Goal: Task Accomplishment & Management: Use online tool/utility

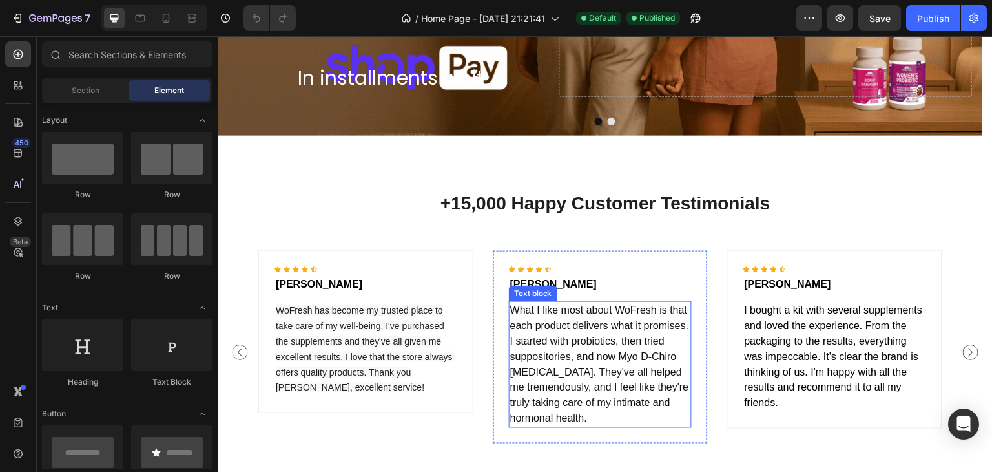
scroll to position [1740, 0]
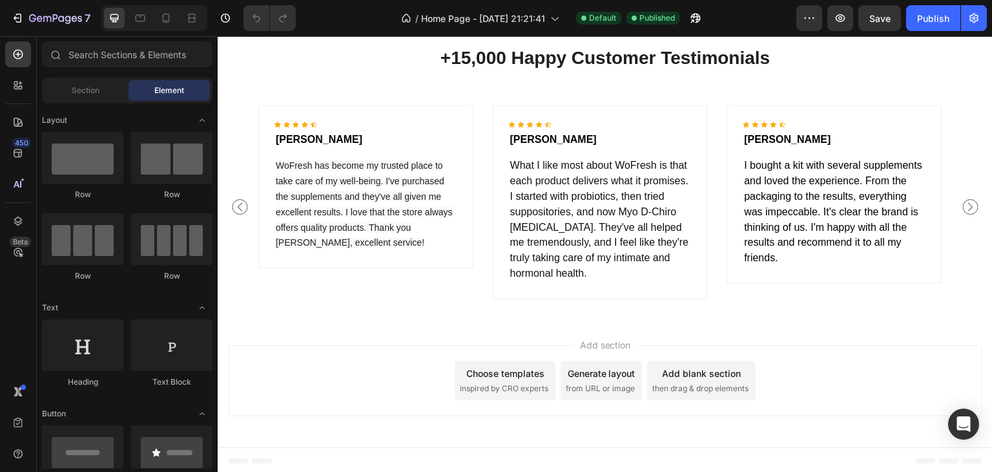
click at [762, 342] on div "Add section Choose templates inspired by CRO experts Generate layout from URL o…" at bounding box center [605, 383] width 775 height 128
click at [415, 373] on div "Add section Choose templates inspired by CRO experts Generate layout from URL o…" at bounding box center [605, 380] width 755 height 71
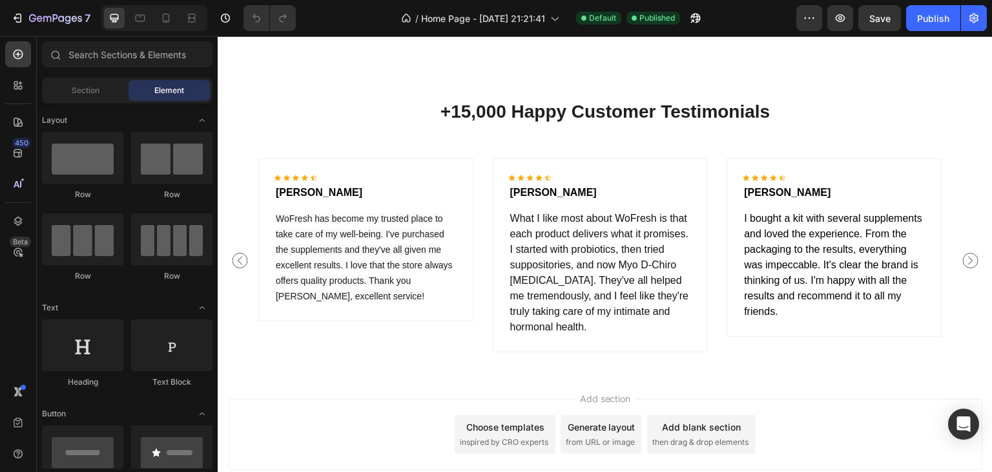
scroll to position [1485, 0]
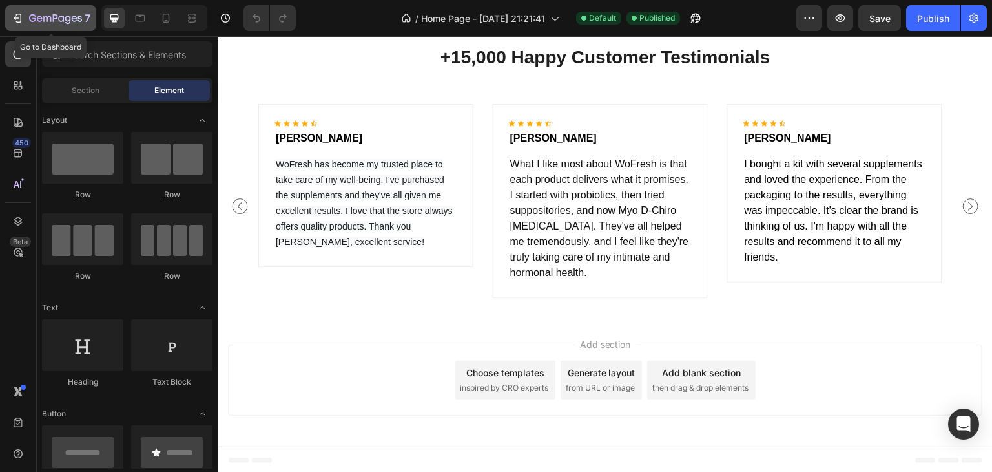
click at [44, 17] on icon "button" at bounding box center [47, 19] width 8 height 6
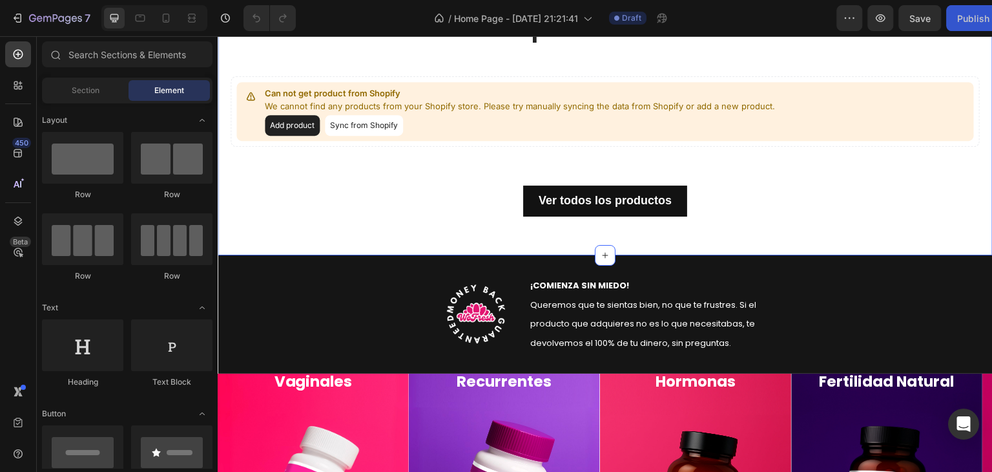
scroll to position [452, 0]
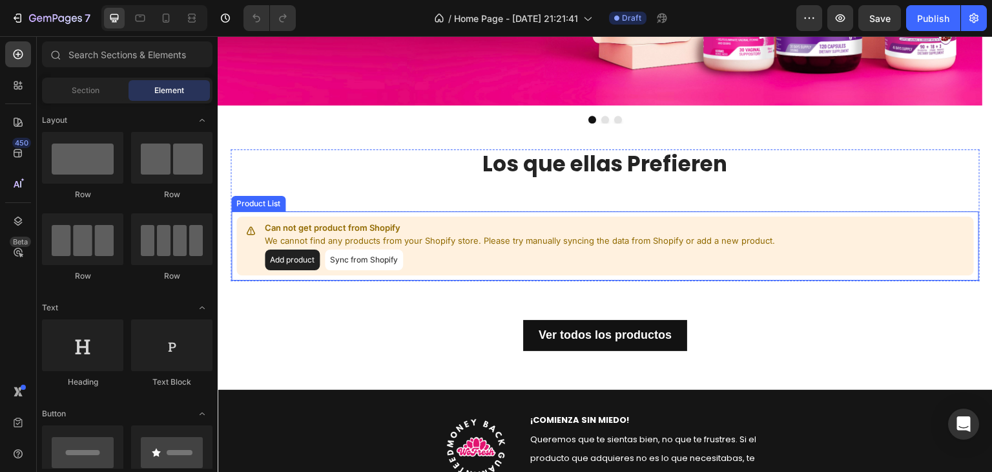
scroll to position [452, 0]
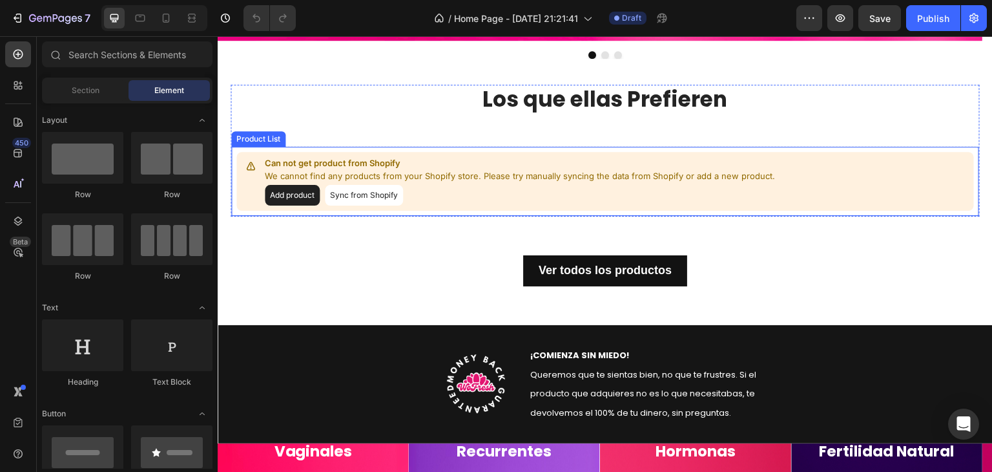
click at [354, 199] on button "Sync from Shopify" at bounding box center [364, 195] width 78 height 21
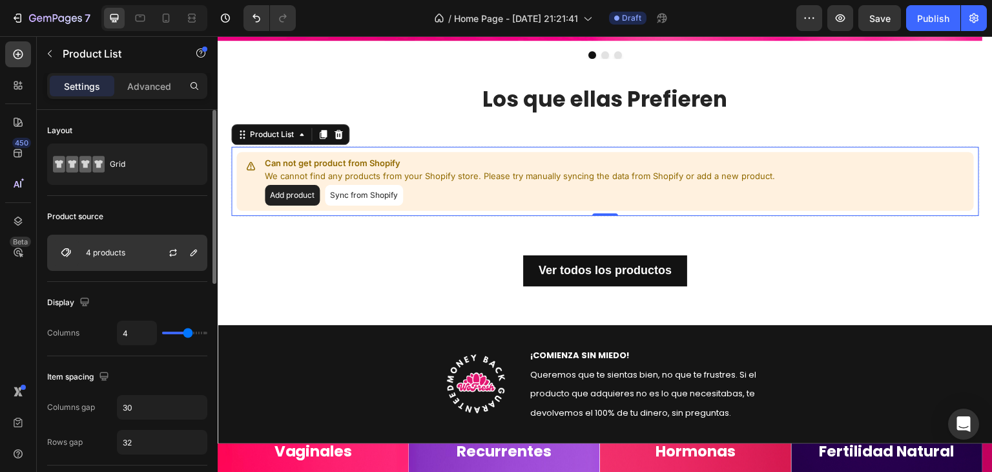
click at [146, 254] on div "4 products" at bounding box center [127, 253] width 160 height 36
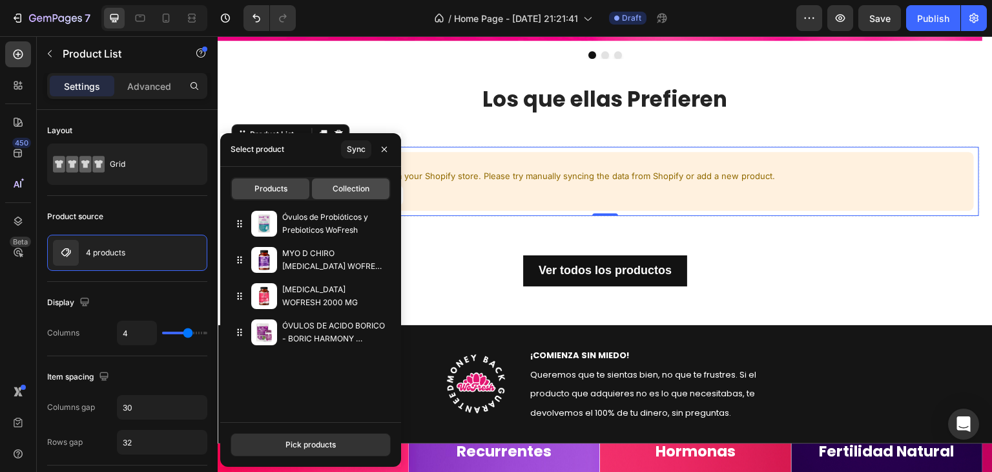
click at [355, 189] on span "Collection" at bounding box center [351, 189] width 37 height 12
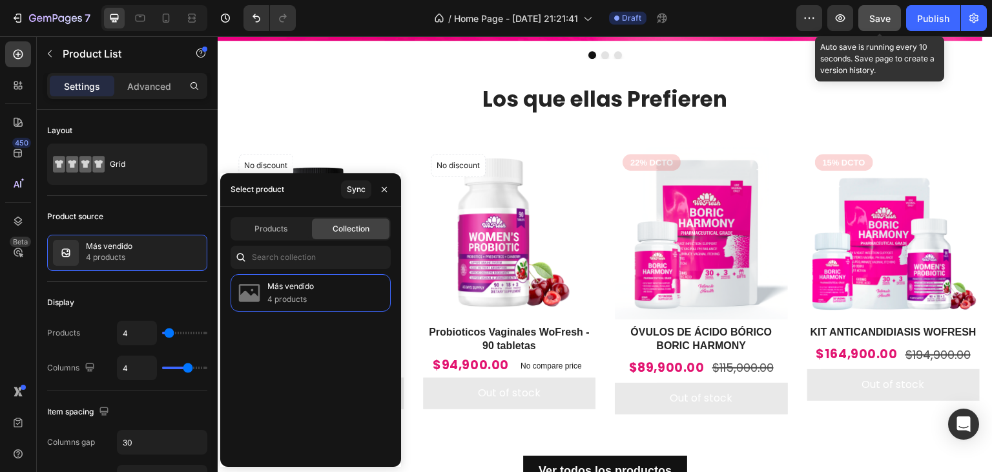
click at [879, 19] on span "Save" at bounding box center [880, 18] width 21 height 11
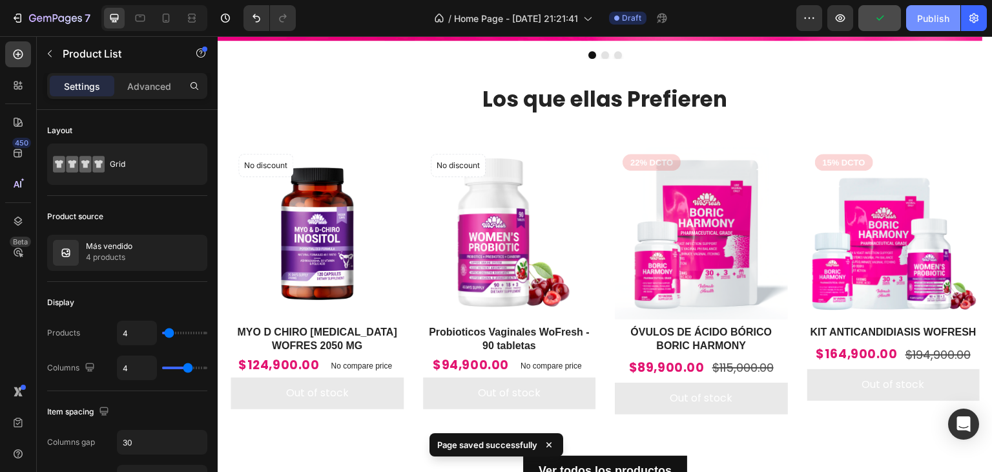
click at [917, 19] on div "Publish" at bounding box center [933, 19] width 32 height 14
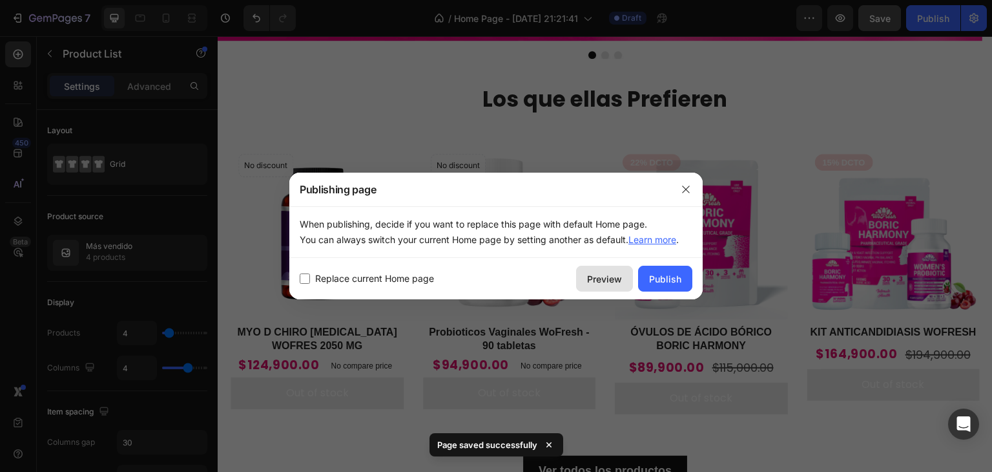
click at [604, 284] on div "Preview" at bounding box center [604, 279] width 35 height 14
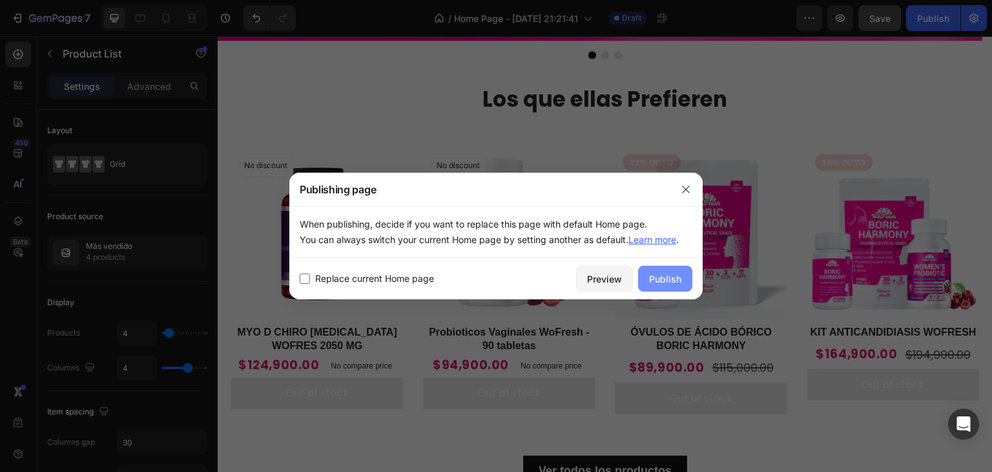
click at [662, 282] on div "Publish" at bounding box center [665, 279] width 32 height 14
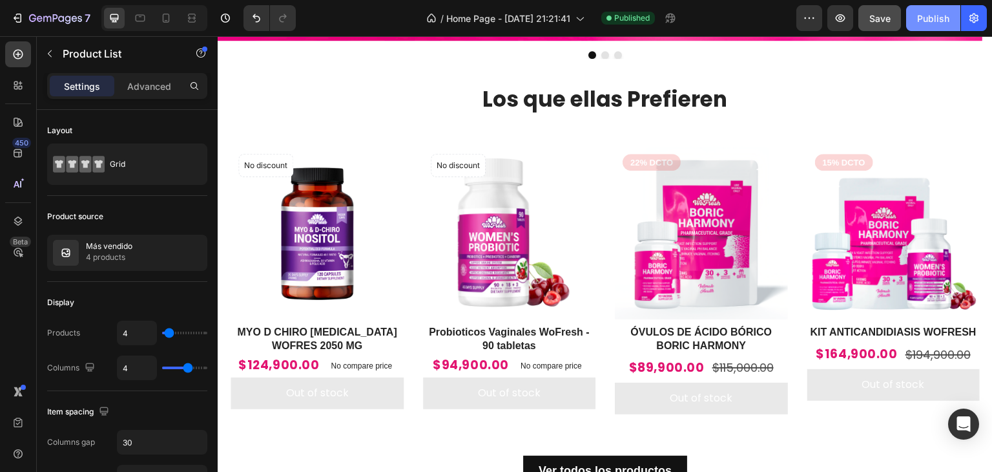
click at [937, 14] on div "Publish" at bounding box center [933, 19] width 32 height 14
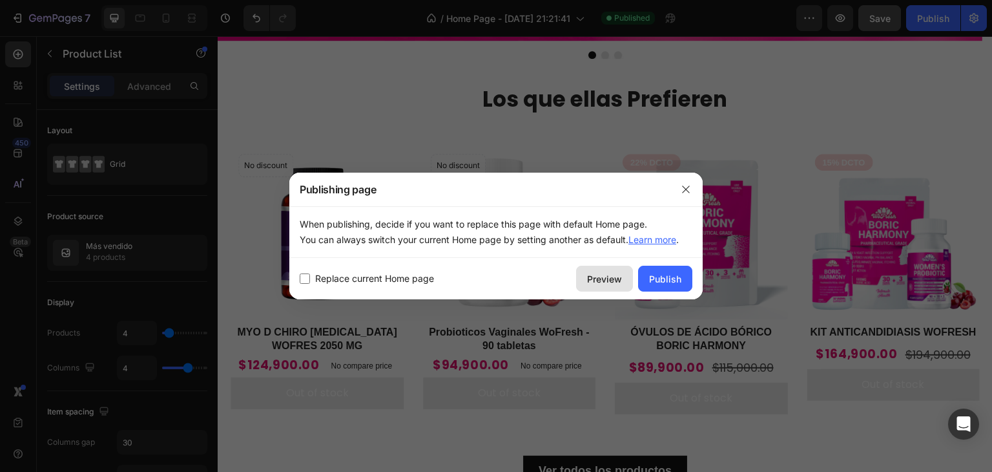
click at [599, 278] on div "Preview" at bounding box center [604, 279] width 35 height 14
click at [688, 191] on icon "button" at bounding box center [685, 188] width 7 height 7
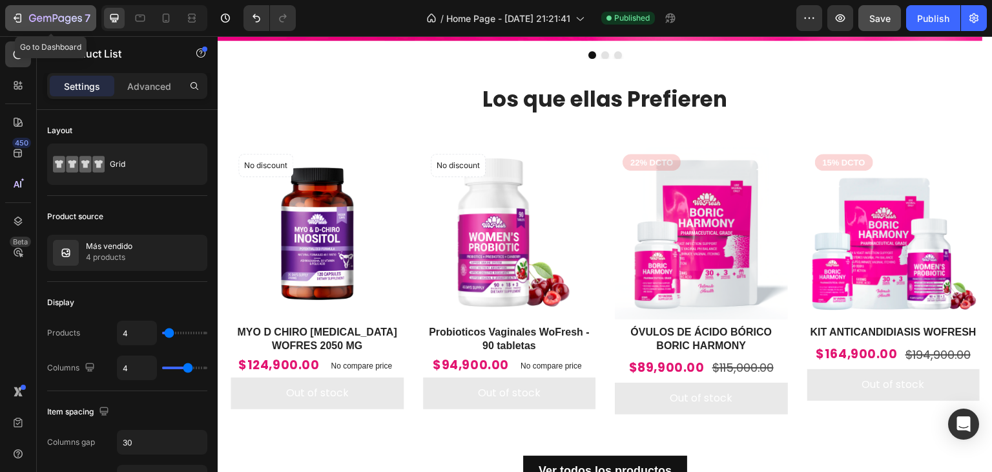
click at [34, 19] on icon "button" at bounding box center [55, 19] width 53 height 11
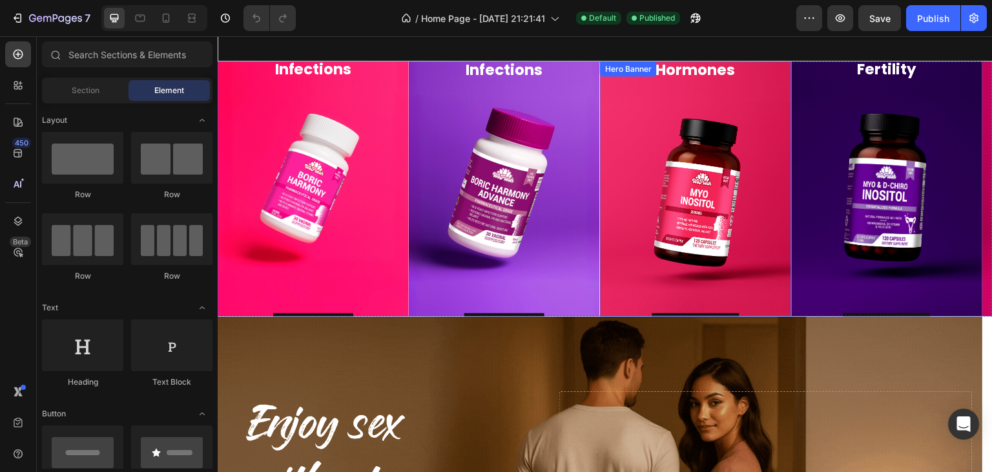
scroll to position [1034, 0]
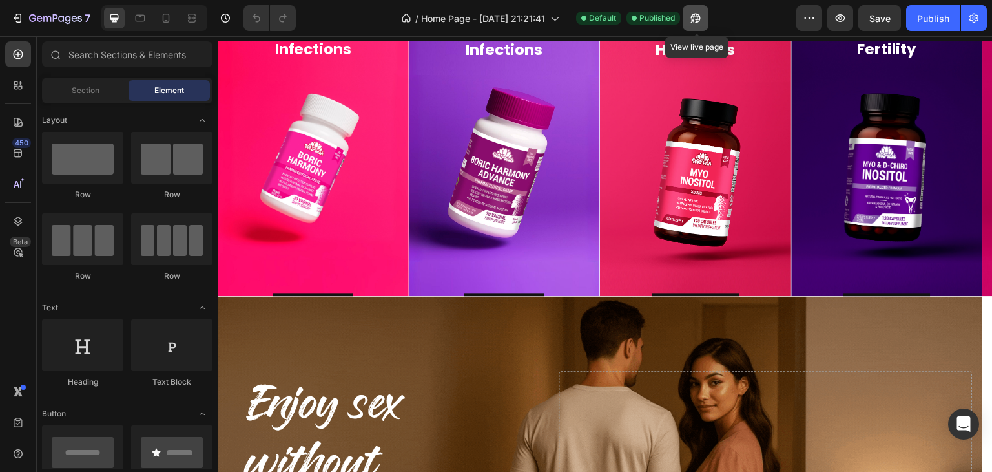
click at [696, 16] on icon "button" at bounding box center [695, 18] width 13 height 13
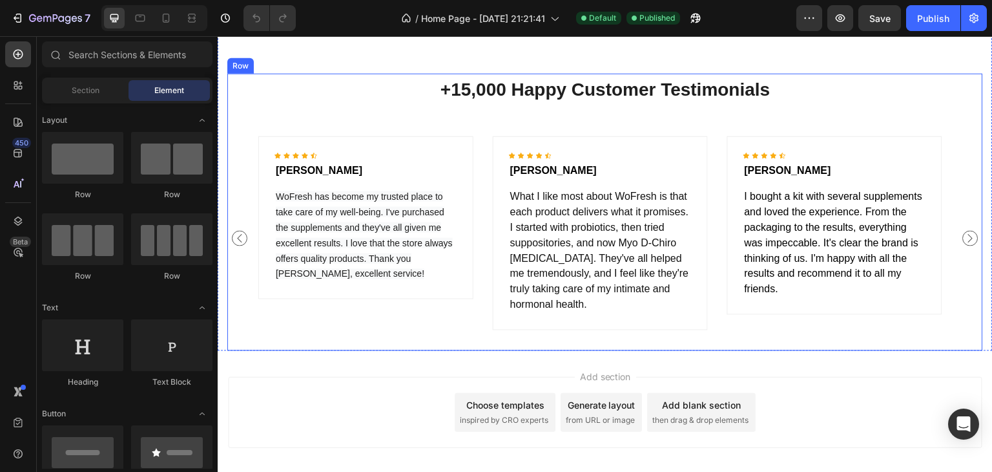
scroll to position [1740, 0]
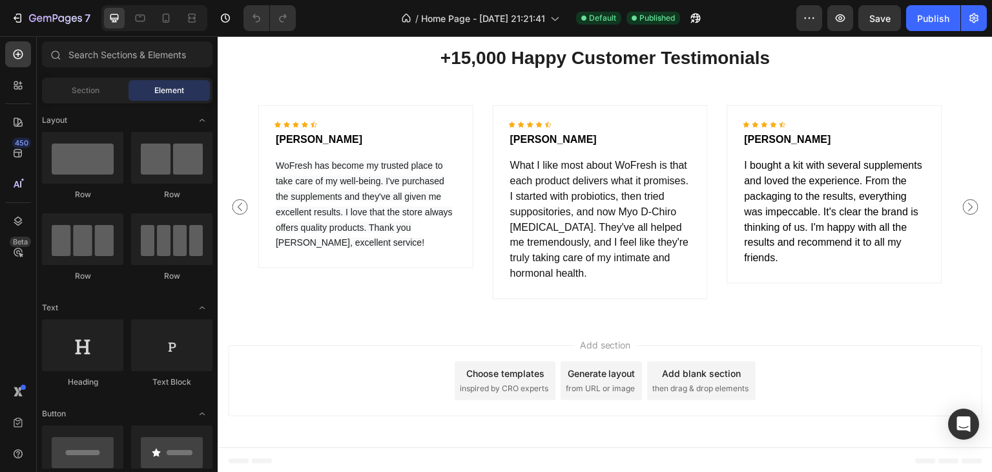
click at [591, 433] on div "Add section Choose templates inspired by CRO experts Generate layout from URL o…" at bounding box center [605, 383] width 775 height 128
click at [694, 21] on icon "button" at bounding box center [692, 20] width 3 height 3
click at [517, 389] on span "inspired by CRO experts" at bounding box center [504, 388] width 89 height 12
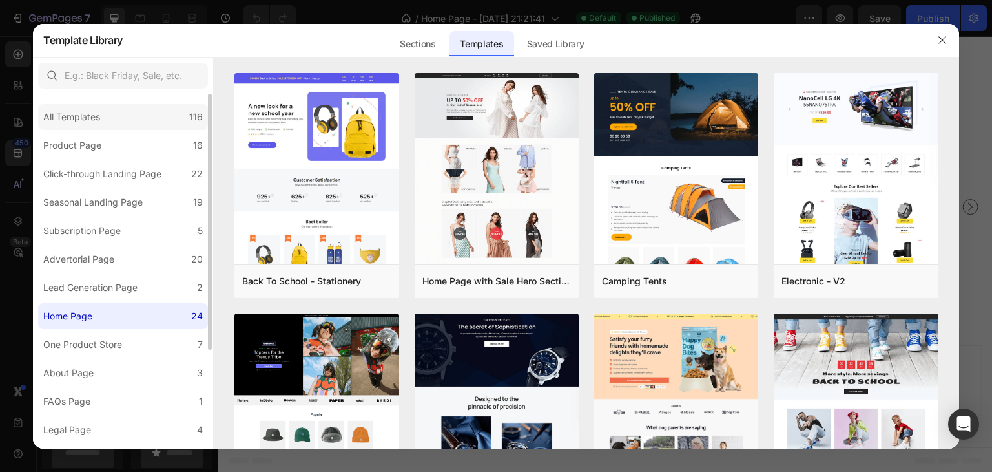
click at [83, 110] on div "All Templates" at bounding box center [71, 117] width 57 height 16
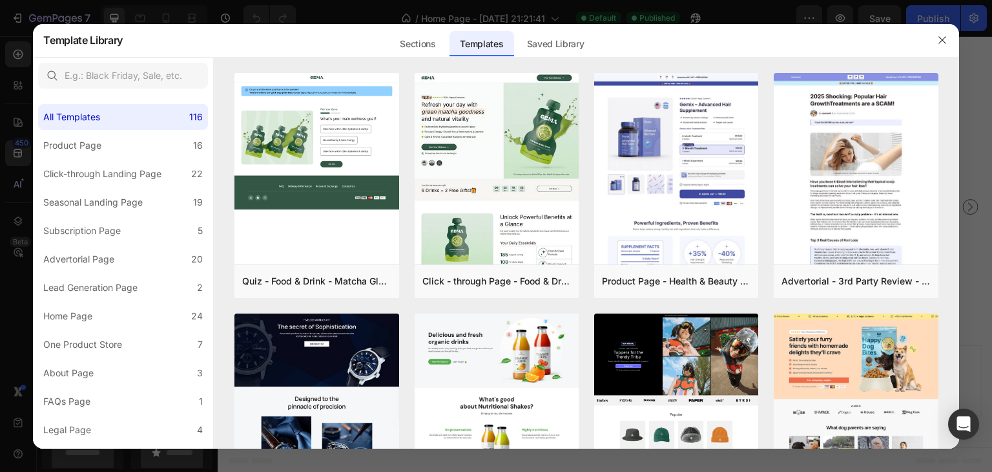
click at [450, 44] on div "Sections Templates Existing pages Saved Library Templates Saved Library" at bounding box center [492, 40] width 738 height 34
click at [434, 45] on div "Sections" at bounding box center [418, 44] width 56 height 26
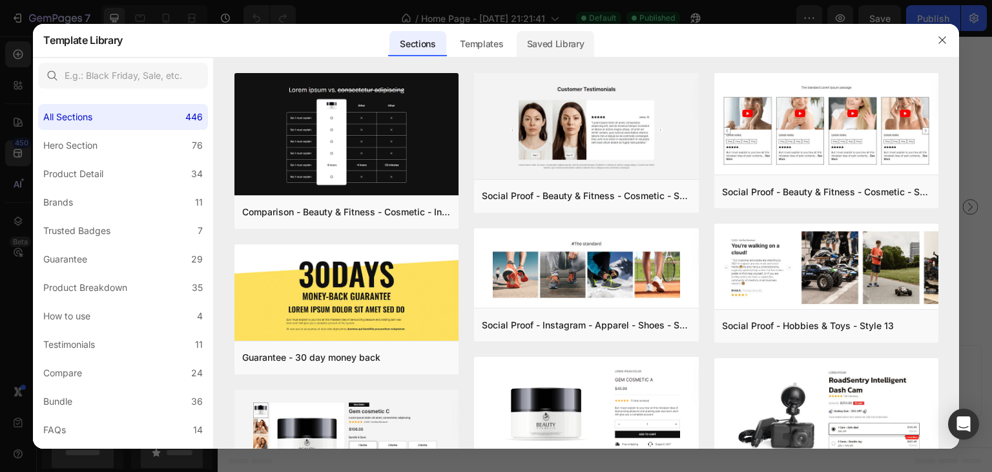
click at [566, 39] on div "Saved Library" at bounding box center [556, 44] width 78 height 26
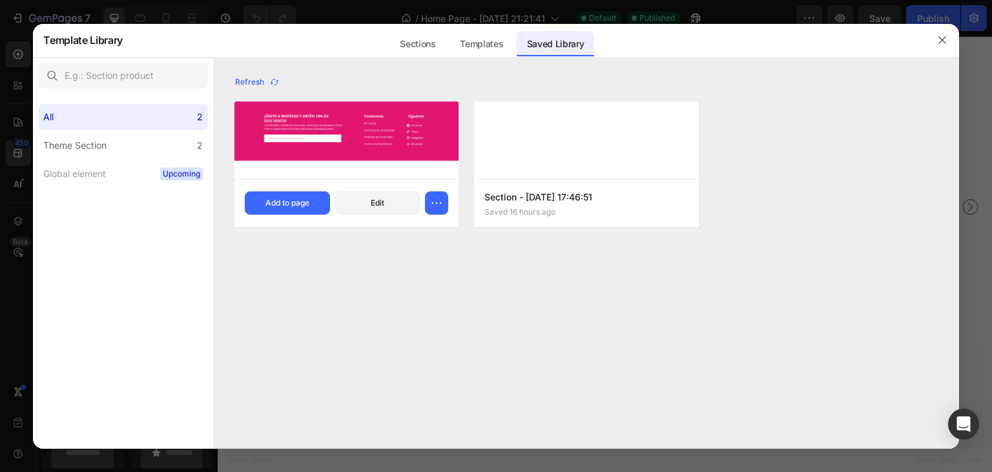
click at [304, 151] on img at bounding box center [347, 136] width 224 height 70
click at [939, 36] on icon "button" at bounding box center [942, 40] width 10 height 10
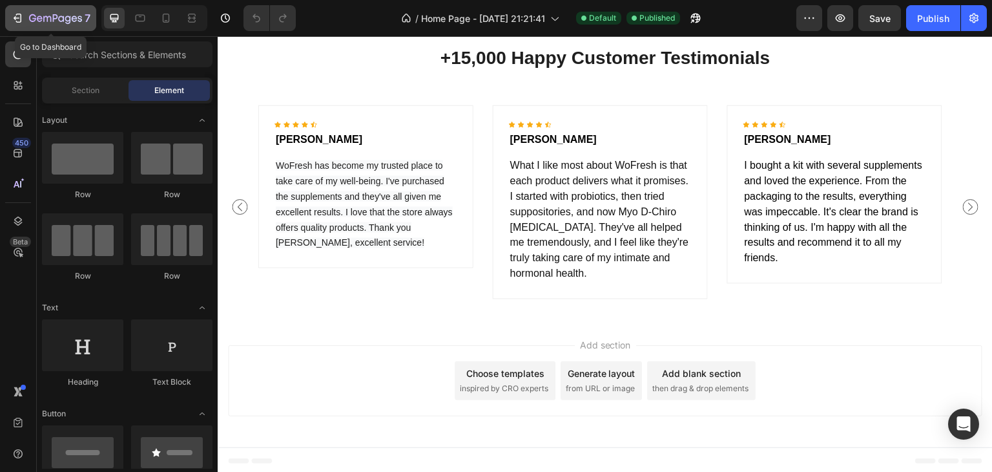
click at [41, 23] on icon "button" at bounding box center [55, 19] width 53 height 11
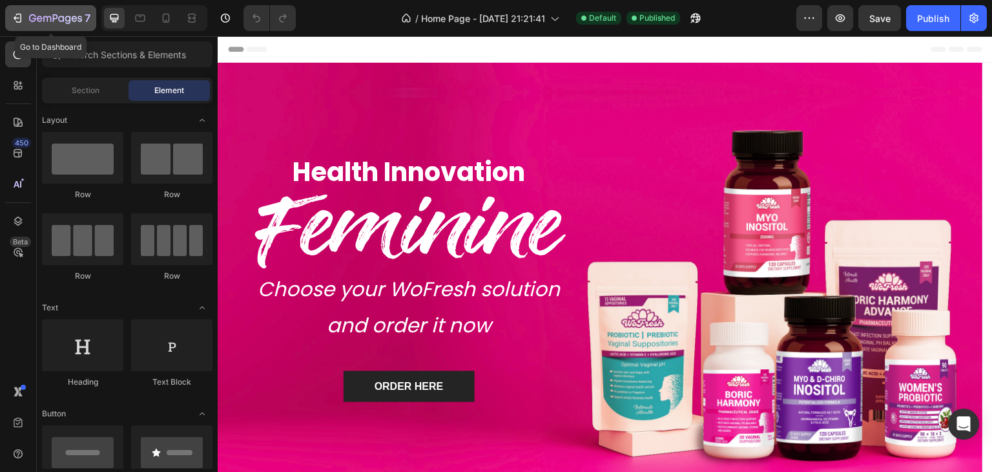
click at [50, 14] on icon "button" at bounding box center [55, 19] width 53 height 11
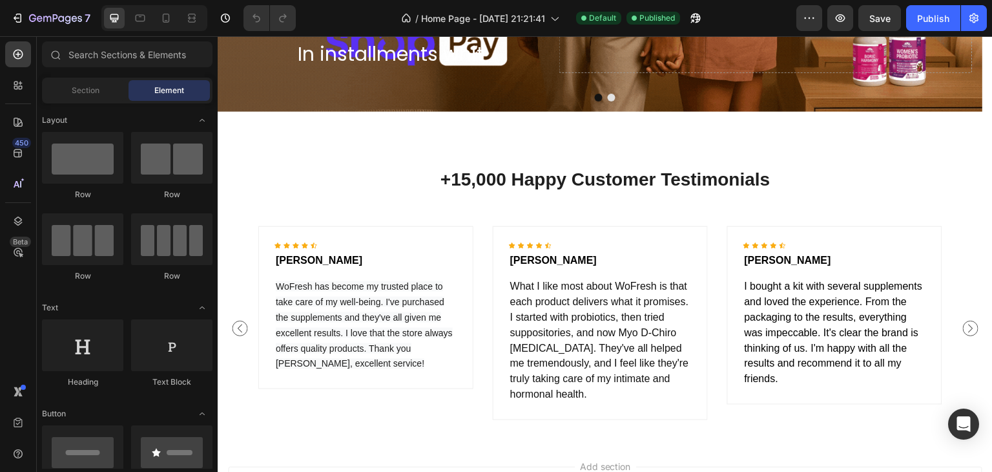
scroll to position [1740, 0]
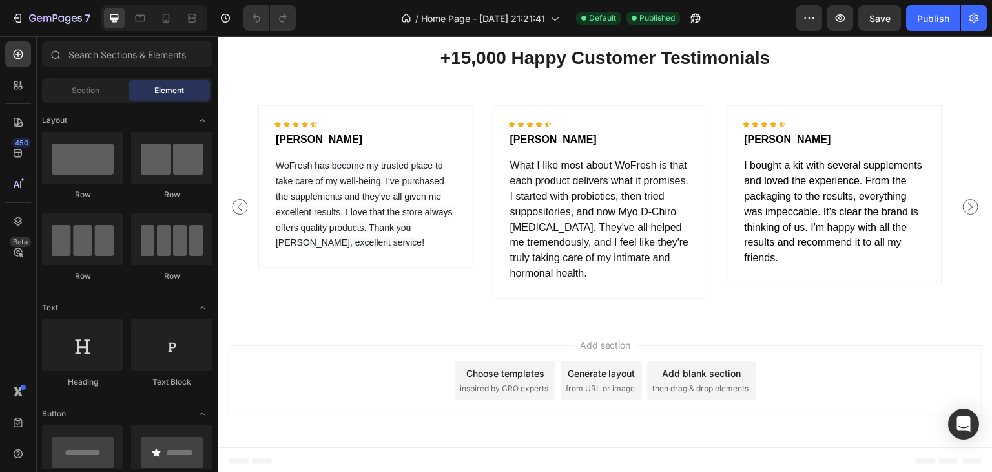
click at [619, 340] on span "Add section" at bounding box center [605, 345] width 61 height 14
click at [614, 341] on span "Add section" at bounding box center [605, 345] width 61 height 14
click at [596, 349] on span "Add section" at bounding box center [605, 345] width 61 height 14
click at [609, 346] on span "Add section" at bounding box center [605, 345] width 61 height 14
click at [604, 340] on span "Add section" at bounding box center [605, 345] width 61 height 14
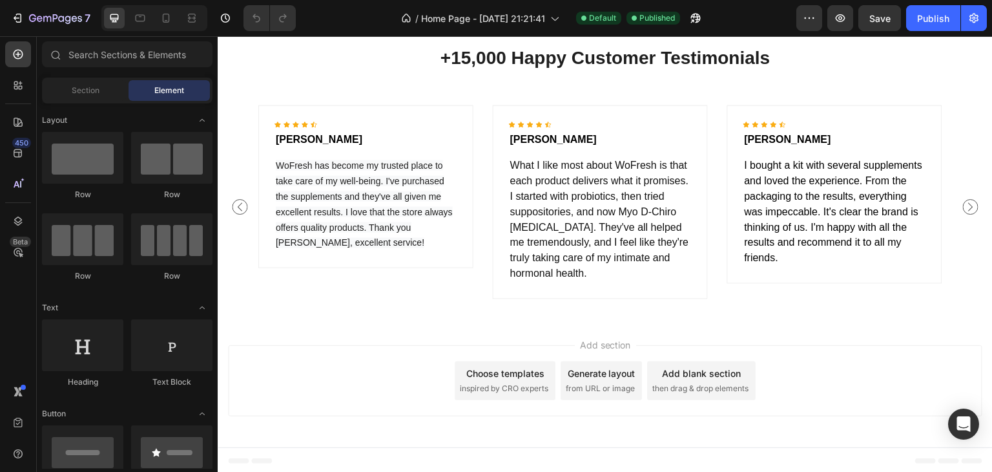
click at [604, 340] on span "Add section" at bounding box center [605, 345] width 61 height 14
click at [592, 342] on span "Add section" at bounding box center [605, 345] width 61 height 14
click at [494, 390] on span "inspired by CRO experts" at bounding box center [504, 388] width 89 height 12
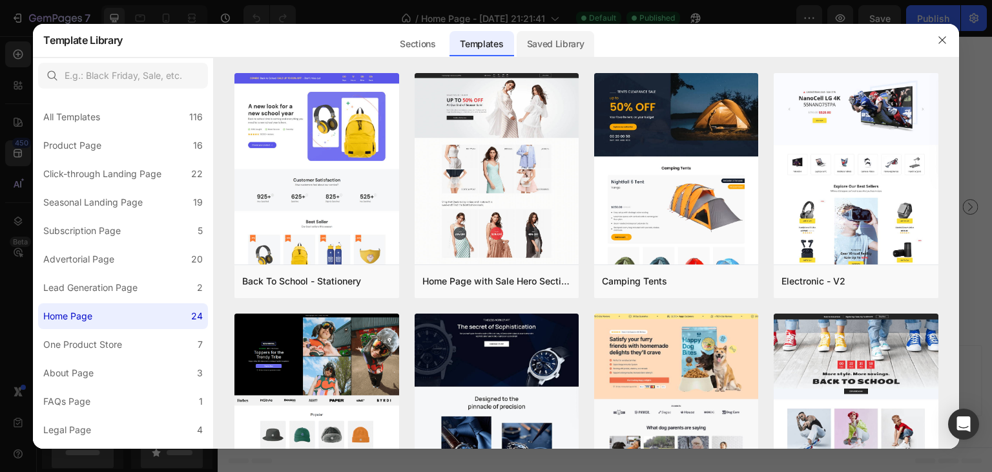
click at [568, 50] on div "Saved Library" at bounding box center [556, 44] width 78 height 26
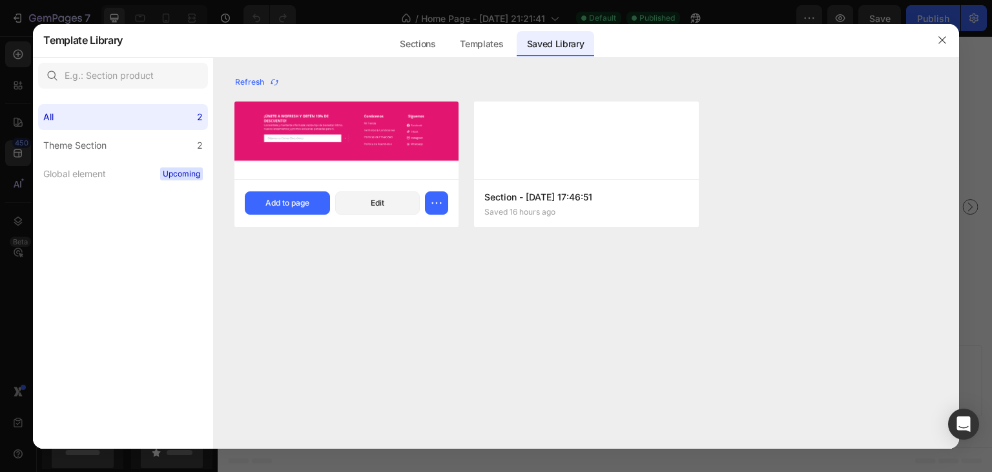
click at [364, 118] on img at bounding box center [347, 136] width 224 height 70
click at [300, 198] on div "Add to page" at bounding box center [288, 203] width 44 height 12
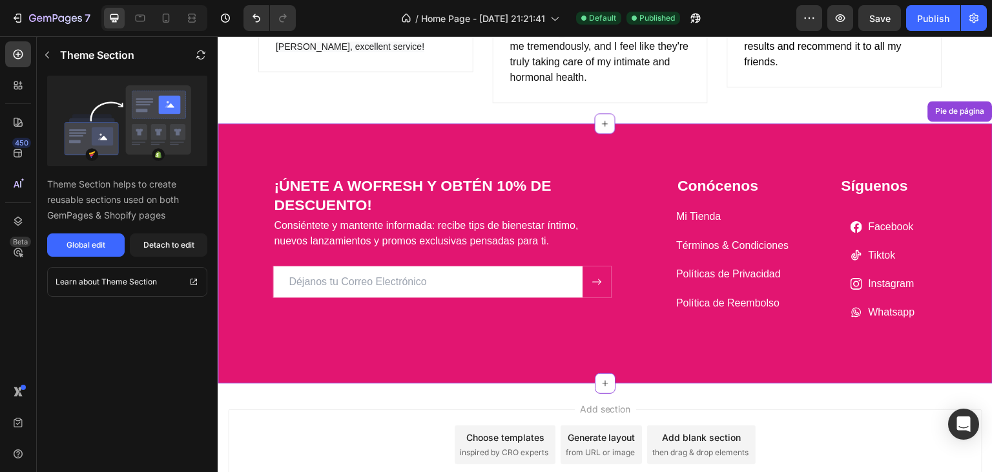
scroll to position [1871, 0]
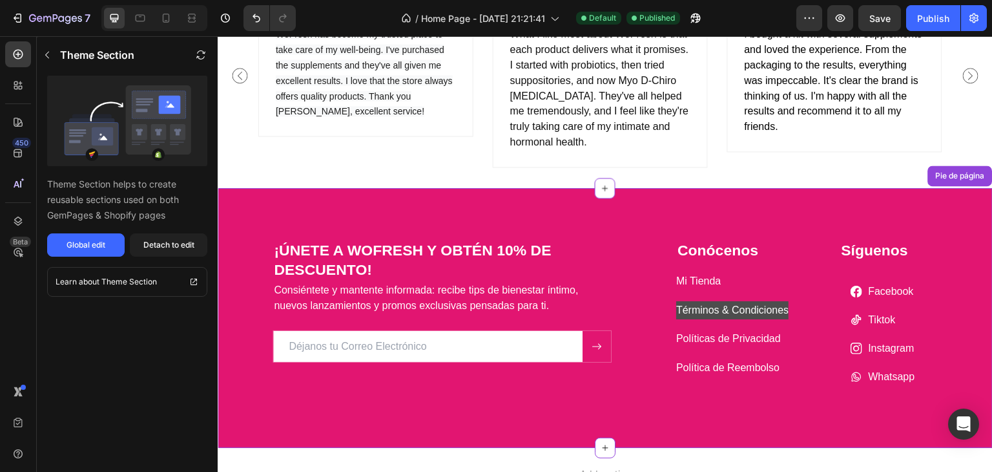
click at [698, 309] on p "Términos & Condiciones" at bounding box center [732, 310] width 112 height 19
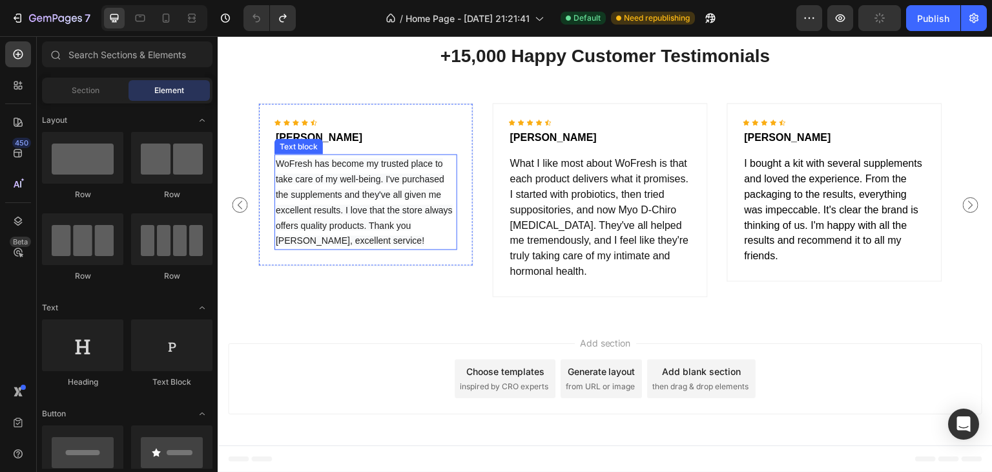
scroll to position [1740, 0]
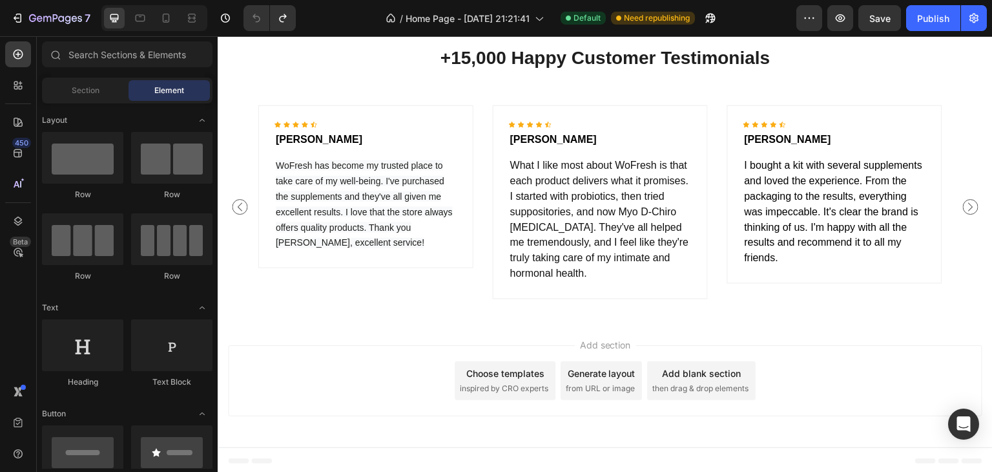
click at [465, 327] on div "Add section Choose templates inspired by CRO experts Generate layout from URL o…" at bounding box center [605, 383] width 775 height 128
click at [68, 9] on button "7" at bounding box center [50, 18] width 91 height 26
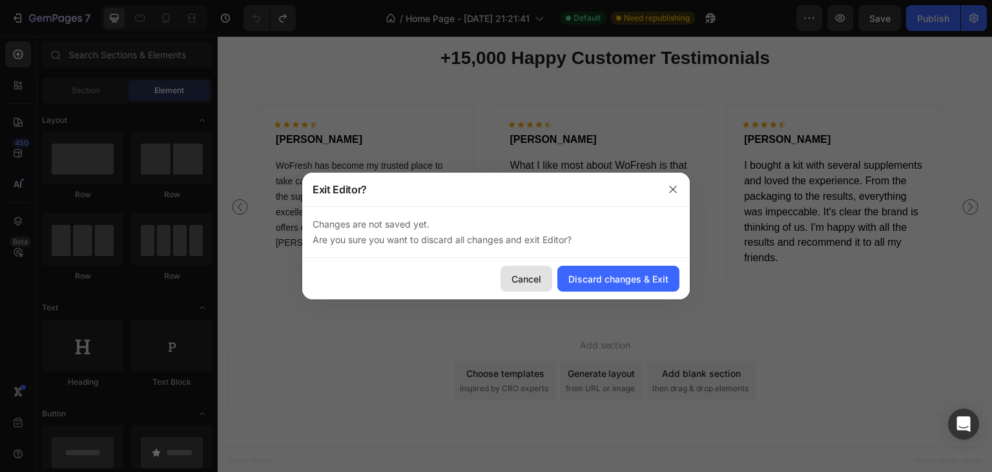
click at [537, 280] on div "Cancel" at bounding box center [527, 279] width 30 height 14
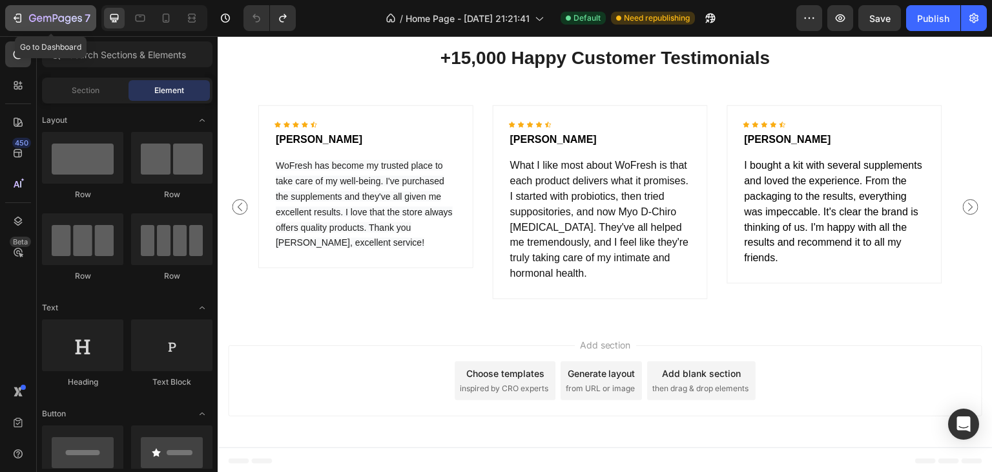
click at [63, 19] on icon "button" at bounding box center [61, 19] width 6 height 6
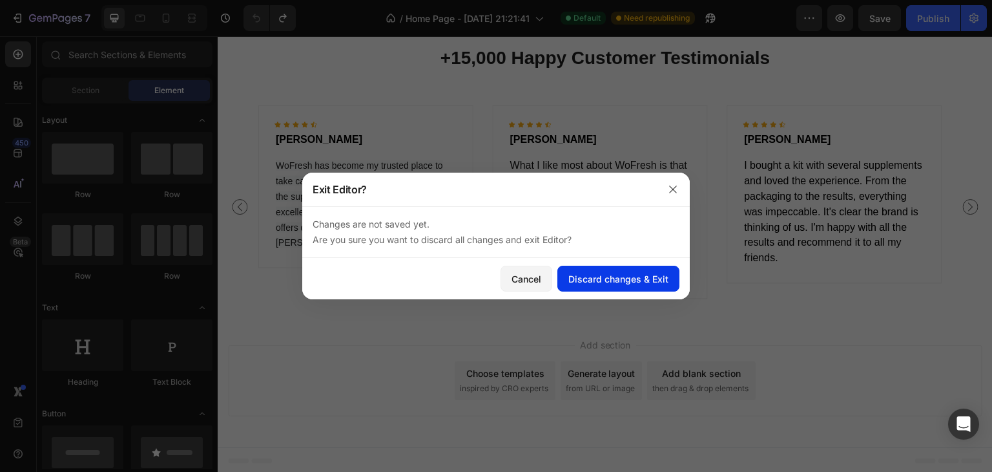
click at [652, 275] on div "Discard changes & Exit" at bounding box center [619, 279] width 100 height 14
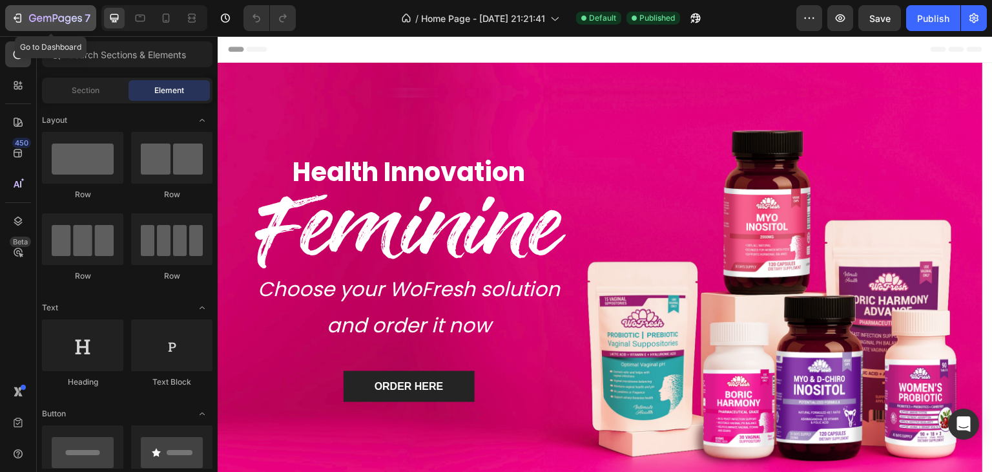
click at [41, 20] on icon "button" at bounding box center [40, 19] width 6 height 6
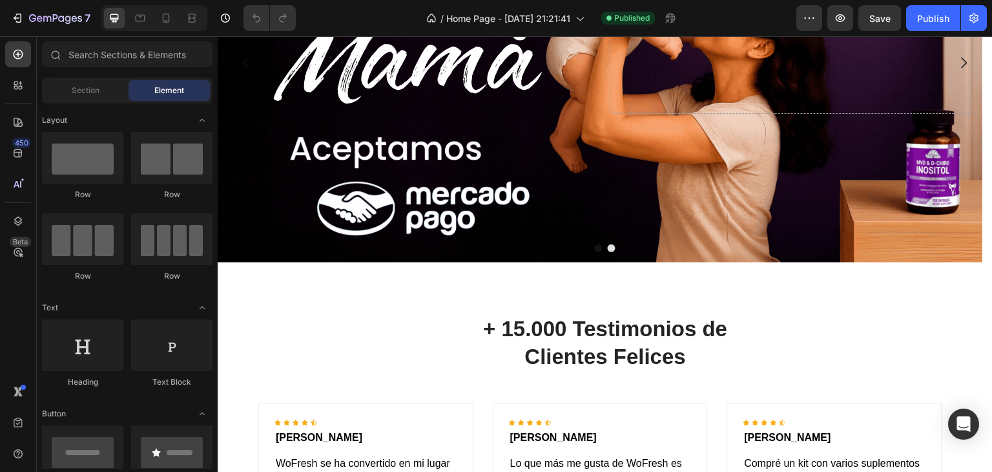
scroll to position [1817, 0]
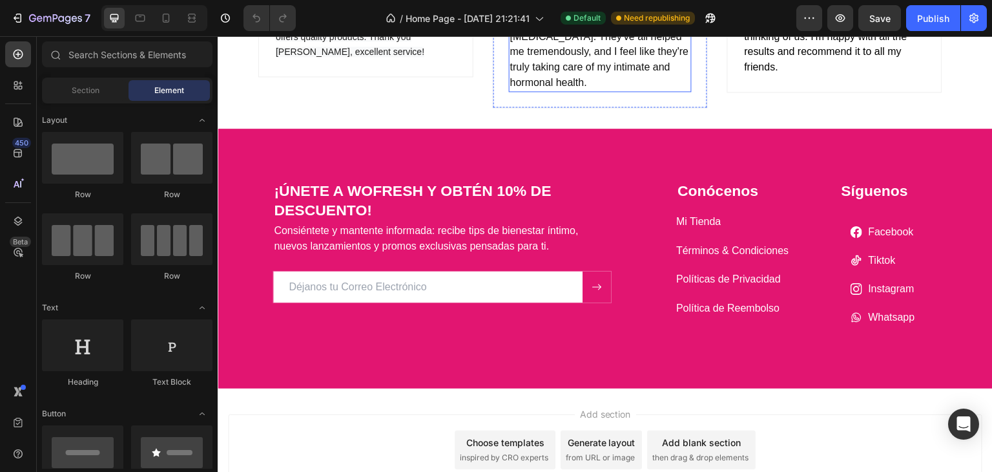
scroll to position [2000, 0]
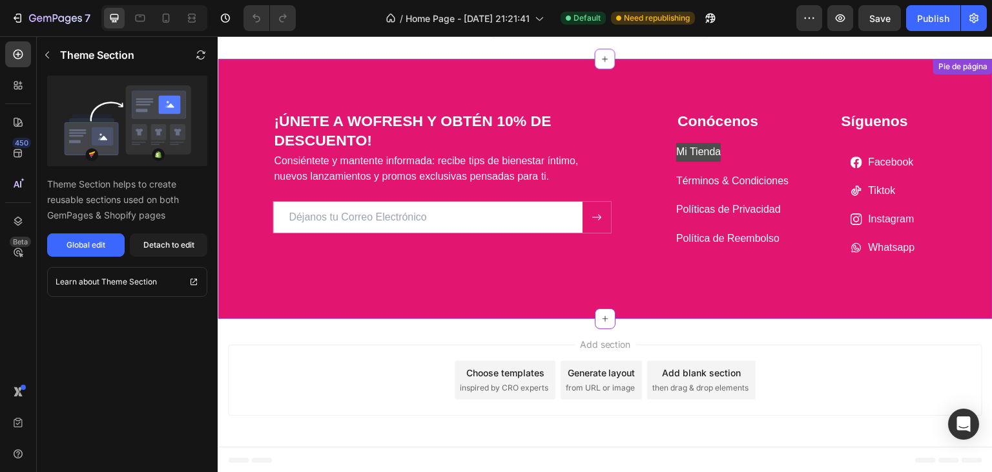
click at [692, 155] on p "Mi Tienda" at bounding box center [698, 152] width 45 height 19
click at [693, 143] on p "Mi Tienda" at bounding box center [698, 152] width 45 height 19
click at [704, 153] on p "Mi Tienda" at bounding box center [698, 152] width 45 height 19
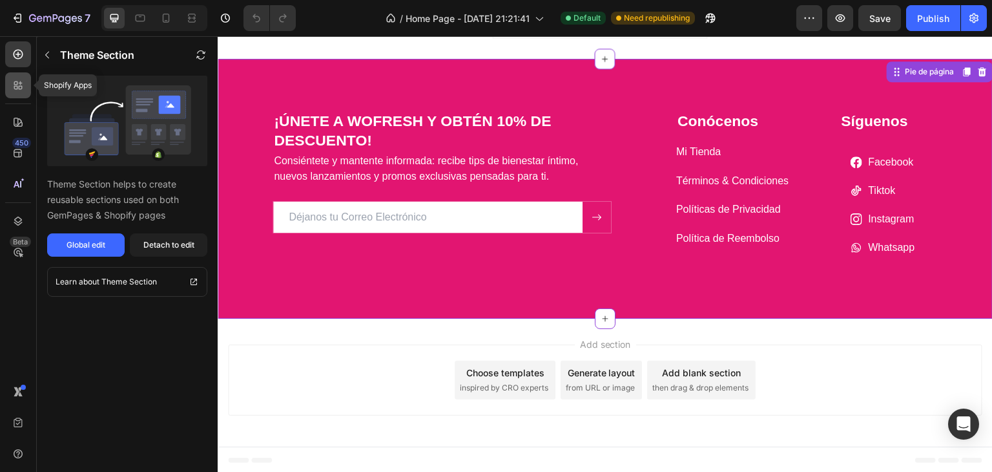
click at [25, 84] on div at bounding box center [18, 85] width 26 height 26
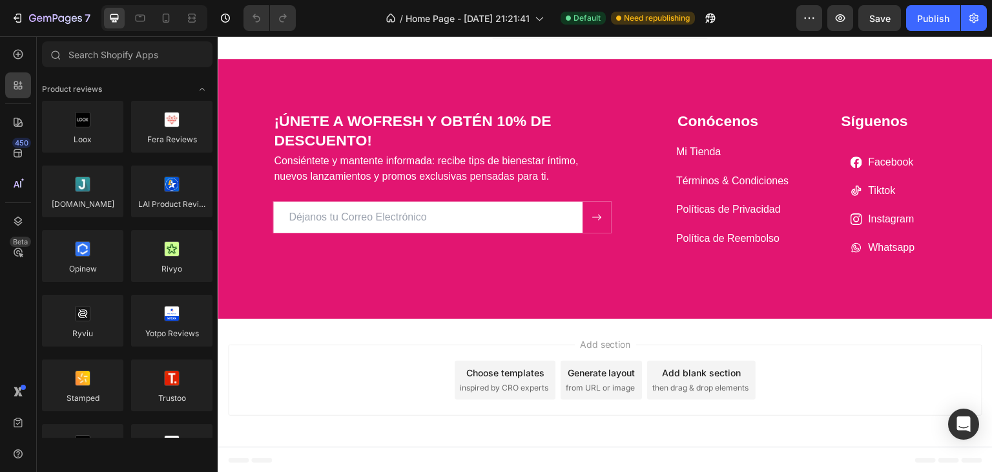
click at [488, 327] on div "Add section Choose templates inspired by CRO experts Generate layout from URL o…" at bounding box center [605, 382] width 775 height 128
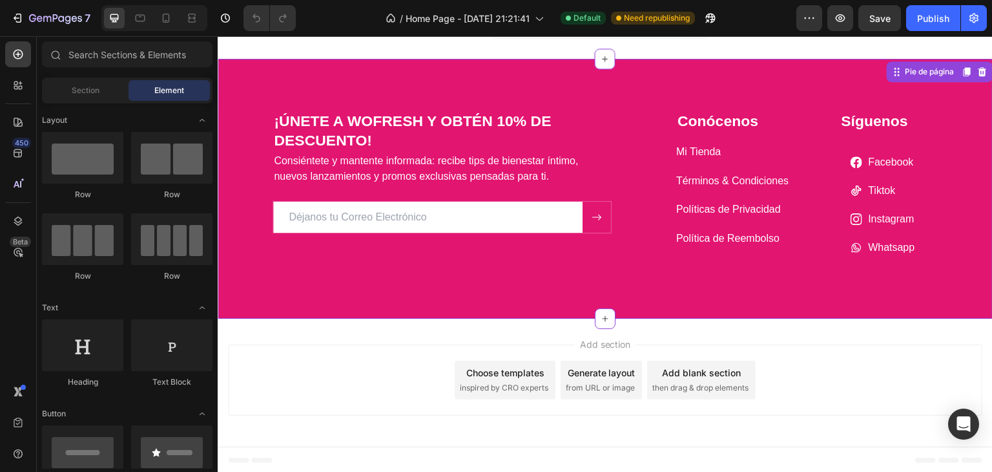
click at [662, 279] on div "¡ÚNETE A WOFRESH Y OBTÉN 10% DE DESCUENTO! Heading Consiéntete y mantente infor…" at bounding box center [605, 198] width 756 height 177
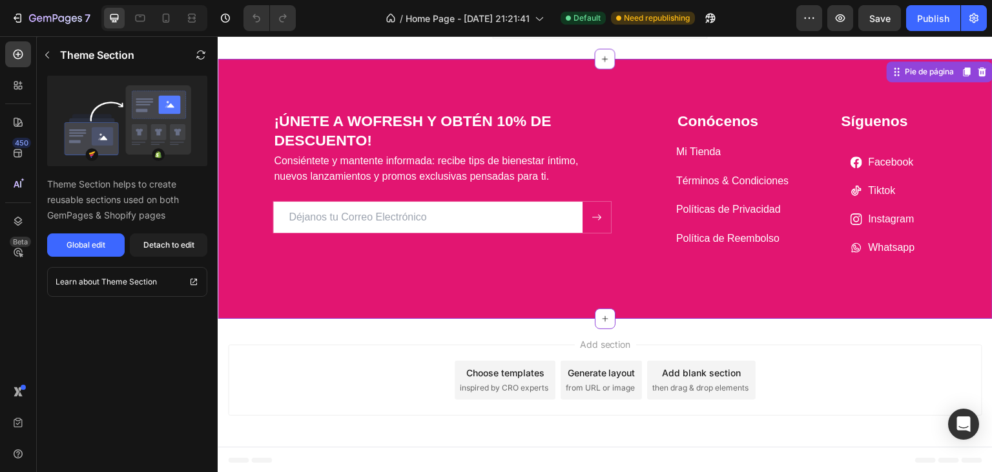
click at [979, 70] on icon at bounding box center [983, 71] width 8 height 9
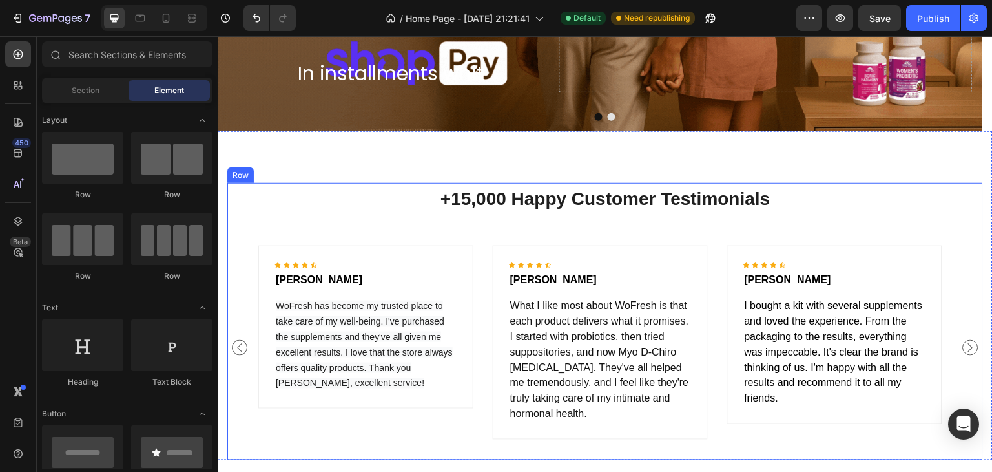
scroll to position [1546, 0]
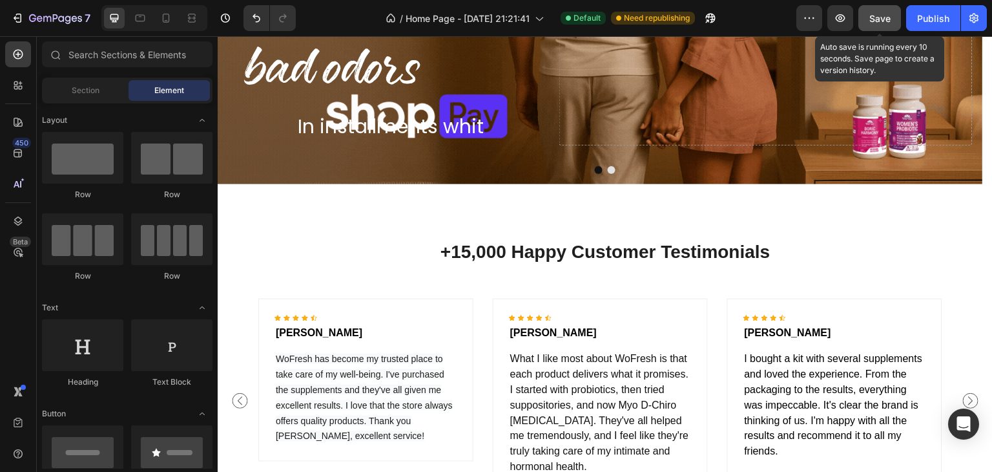
click at [881, 25] on button "Save" at bounding box center [880, 18] width 43 height 26
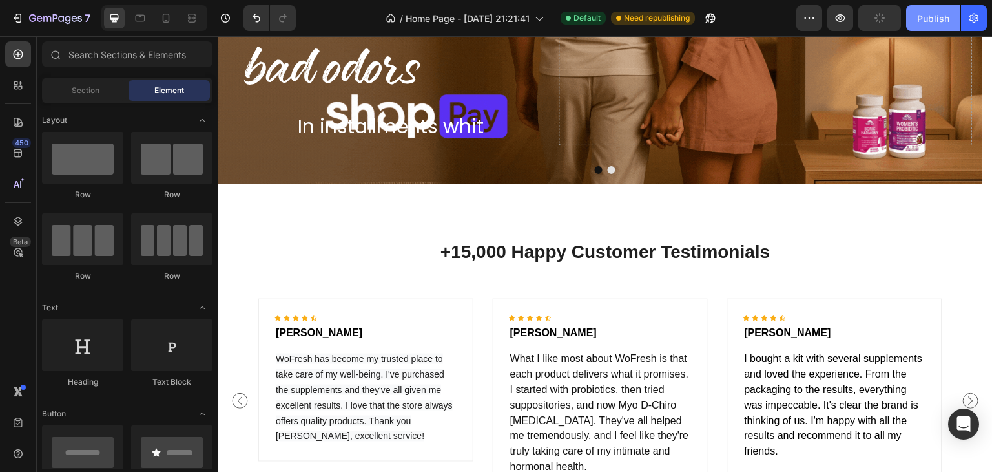
click at [930, 22] on div "Publish" at bounding box center [933, 19] width 32 height 14
click at [713, 21] on icon "button" at bounding box center [710, 18] width 13 height 13
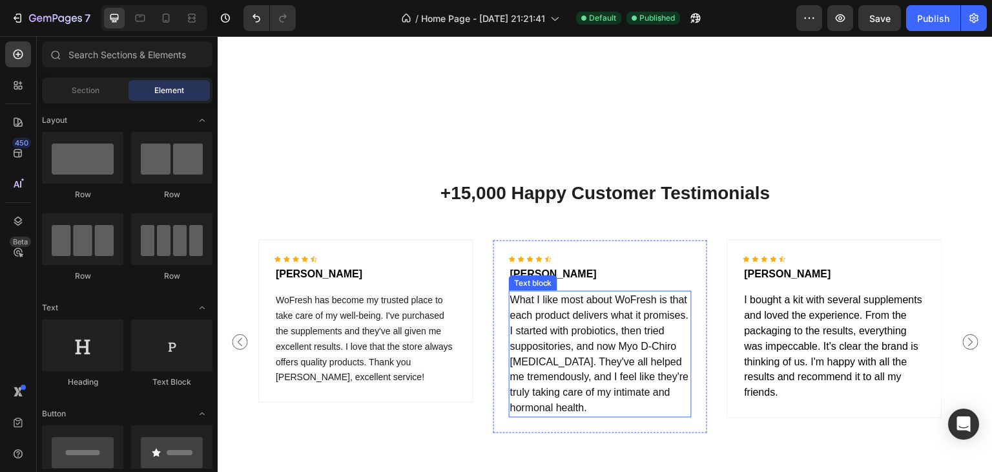
scroll to position [1740, 0]
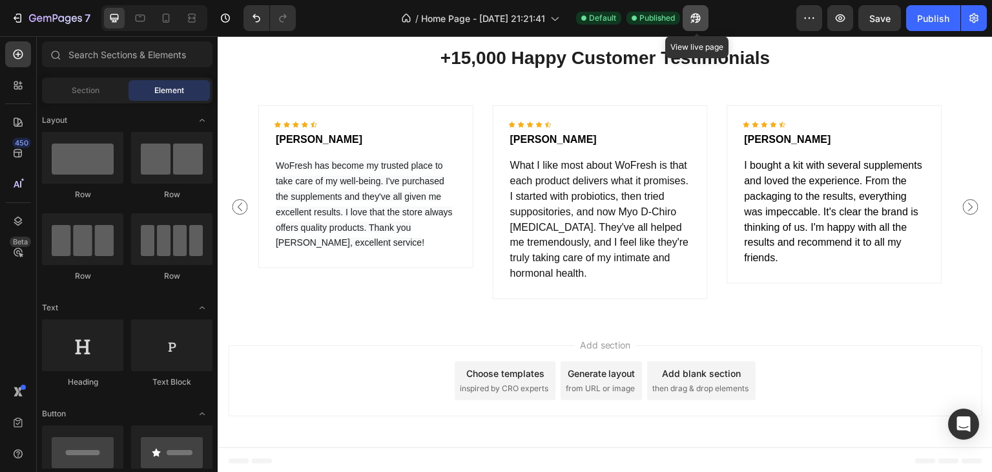
click at [689, 20] on button "button" at bounding box center [696, 18] width 26 height 26
click at [519, 374] on div "Choose templates" at bounding box center [505, 373] width 78 height 14
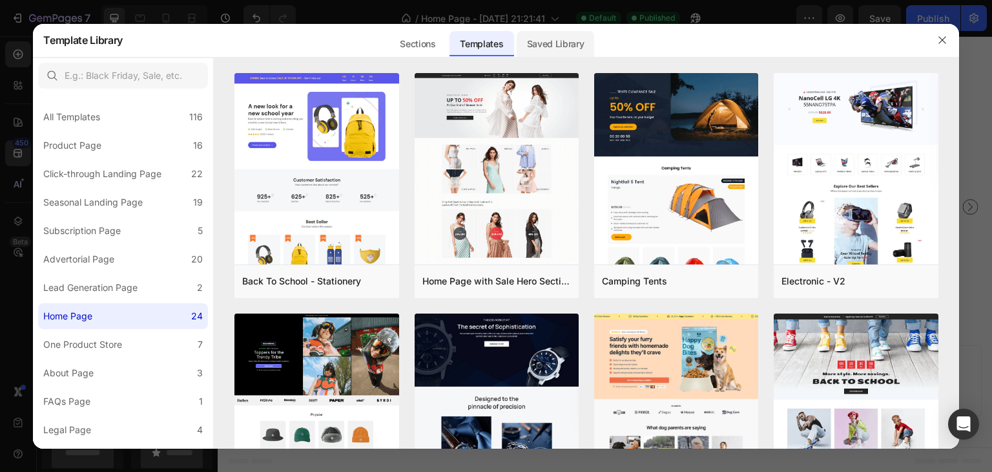
click at [558, 43] on div "Saved Library" at bounding box center [556, 44] width 78 height 26
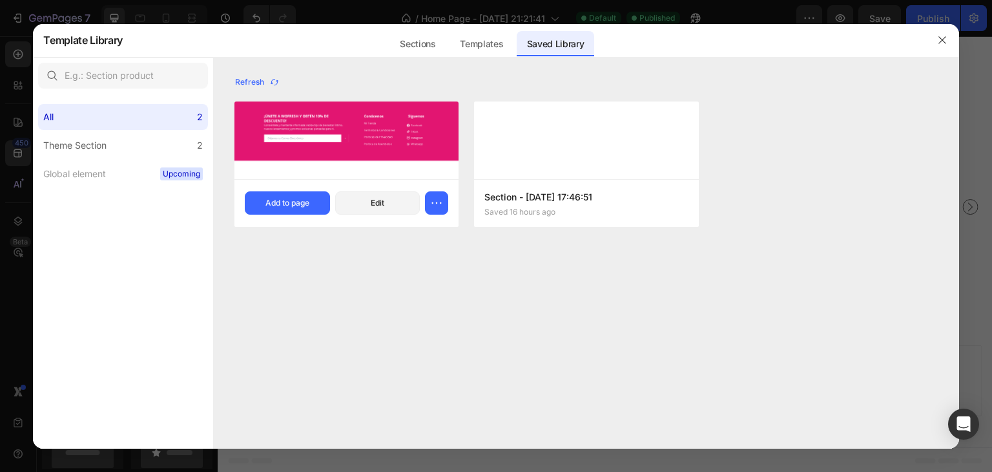
click at [349, 169] on img at bounding box center [347, 136] width 224 height 70
click at [286, 201] on div "Add to page" at bounding box center [288, 203] width 44 height 12
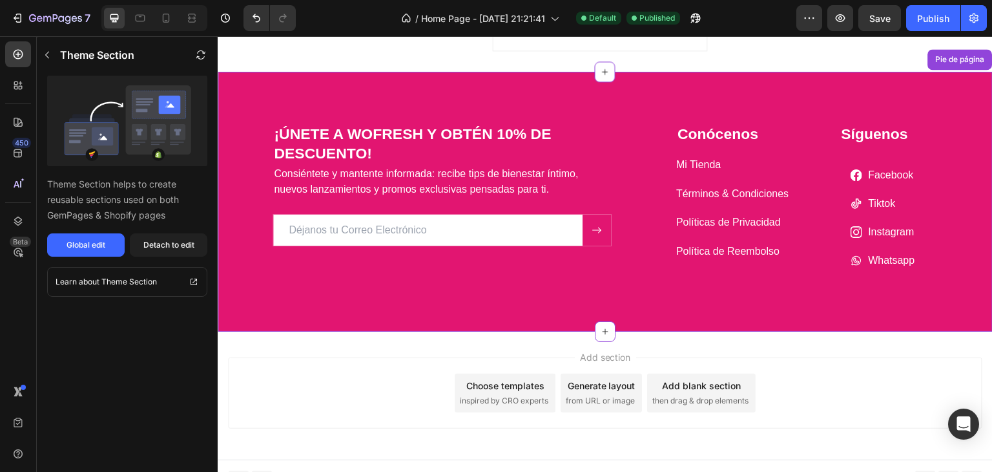
scroll to position [2000, 0]
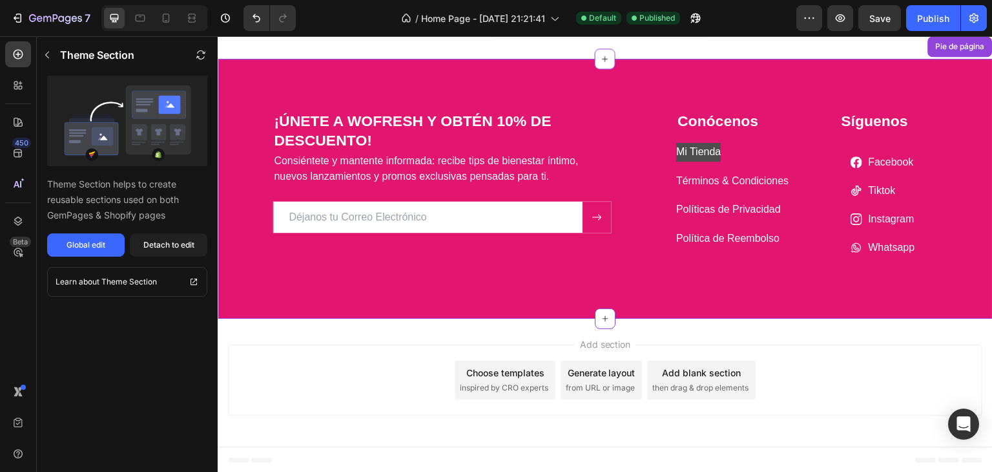
click at [708, 159] on p "Mi Tienda" at bounding box center [698, 152] width 45 height 19
click at [705, 156] on p "Mi Tienda" at bounding box center [698, 152] width 45 height 19
click at [165, 282] on link "Learn about Theme Section" at bounding box center [127, 282] width 160 height 30
click at [397, 116] on h2 "¡ÚNETE A WOFRESH Y OBTÉN 10% DE DESCUENTO!" at bounding box center [442, 130] width 339 height 41
click at [399, 135] on h2 "¡ÚNETE A WOFRESH Y OBTÉN 10% DE DESCUENTO!" at bounding box center [442, 130] width 339 height 41
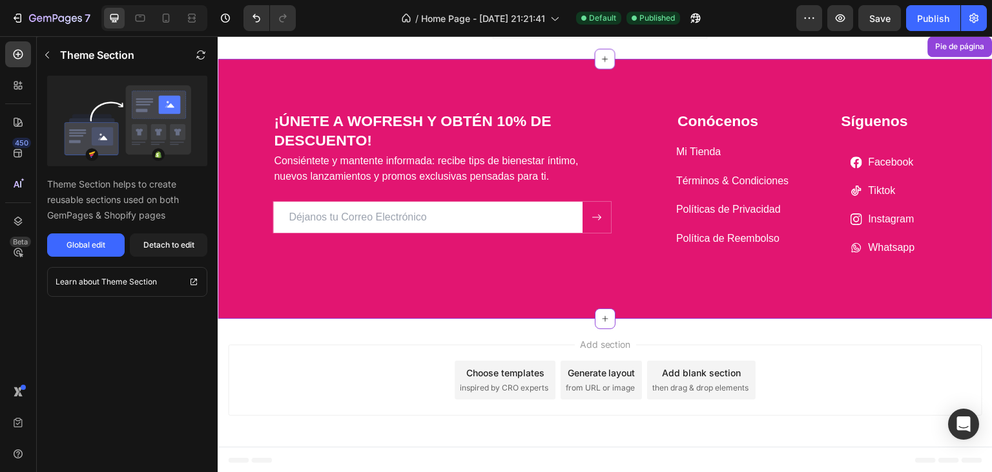
click at [399, 134] on h2 "¡ÚNETE A WOFRESH Y OBTÉN 10% DE DESCUENTO!" at bounding box center [442, 130] width 339 height 41
click at [433, 221] on input "email" at bounding box center [427, 217] width 309 height 31
click at [426, 159] on p "Consiéntete y mantente informada: recibe tips de bienestar íntimo, nuevos lanza…" at bounding box center [442, 168] width 337 height 31
drag, startPoint x: 426, startPoint y: 158, endPoint x: 414, endPoint y: 160, distance: 11.9
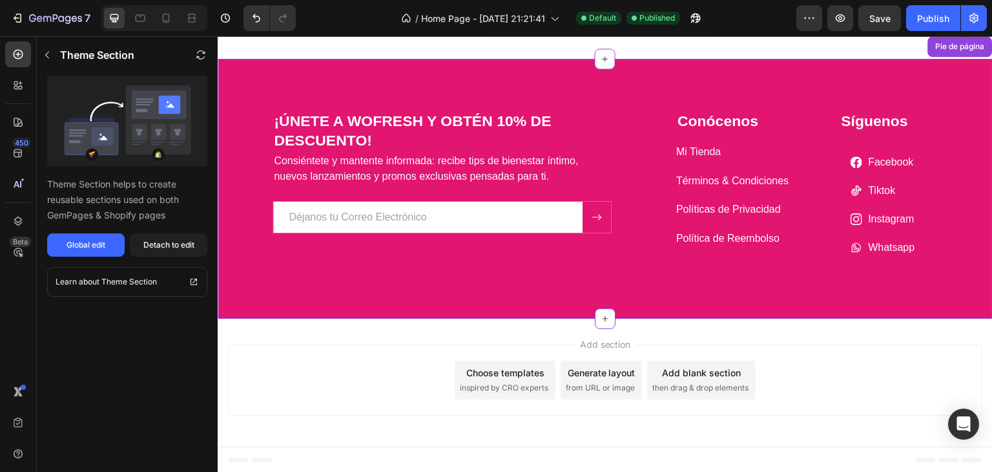
click at [426, 157] on p "Consiéntete y mantente informada: recibe tips de bienestar íntimo, nuevos lanza…" at bounding box center [442, 168] width 337 height 31
click at [365, 172] on p "Consiéntete y mantente informada: recibe tips de bienestar íntimo, nuevos lanza…" at bounding box center [442, 168] width 337 height 31
click at [331, 127] on h2 "¡ÚNETE A WOFRESH Y OBTÉN 10% DE DESCUENTO!" at bounding box center [442, 130] width 339 height 41
click at [348, 127] on h2 "¡ÚNETE A WOFRESH Y OBTÉN 10% DE DESCUENTO!" at bounding box center [442, 130] width 339 height 41
click at [430, 143] on h2 "¡ÚNETE A WOFRESH Y OBTÉN 10% DE DESCUENTO!" at bounding box center [442, 130] width 339 height 41
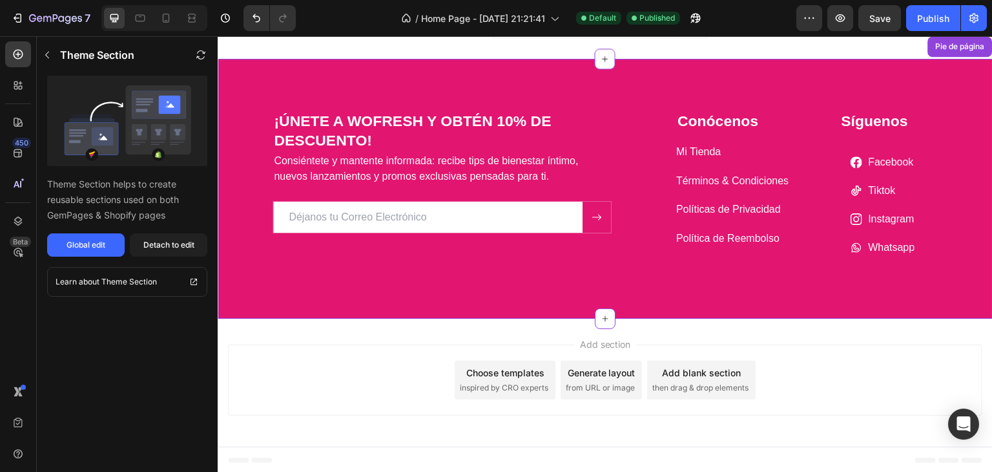
click at [435, 143] on h2 "¡ÚNETE A WOFRESH Y OBTÉN 10% DE DESCUENTO!" at bounding box center [442, 130] width 339 height 41
click at [908, 76] on div "¡ÚNETE A WOFRESH Y OBTÉN 10% DE DESCUENTO! Heading Consiéntete y mantente infor…" at bounding box center [605, 189] width 775 height 260
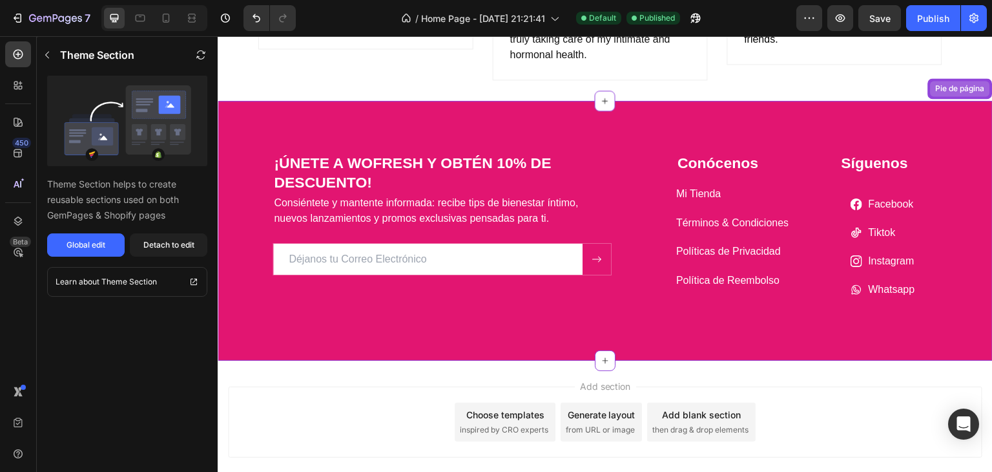
scroll to position [1935, 0]
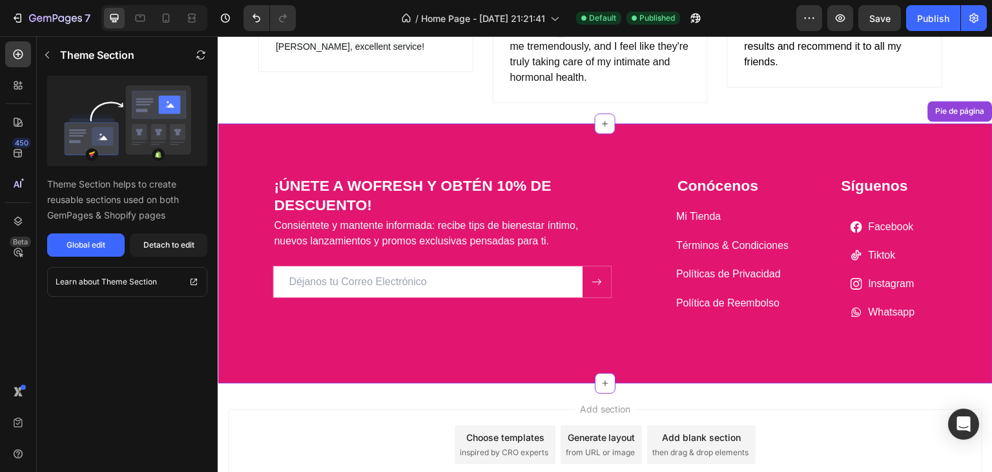
click at [941, 162] on div "¡ÚNETE A WOFRESH Y OBTÉN 10% DE DESCUENTO! Heading Consiéntete y mantente infor…" at bounding box center [605, 253] width 775 height 260
click at [941, 161] on div "¡ÚNETE A WOFRESH Y OBTÉN 10% DE DESCUENTO! Heading Consiéntete y mantente infor…" at bounding box center [605, 253] width 775 height 260
click at [676, 153] on div "¡ÚNETE A WOFRESH Y OBTÉN 10% DE DESCUENTO! Heading Consiéntete y mantente infor…" at bounding box center [605, 253] width 775 height 260
click at [679, 112] on div "Icon Icon Icon Icon Icon Icon List Hoz Marta Bolaños Text block WoFresh has bec…" at bounding box center [605, 16] width 756 height 214
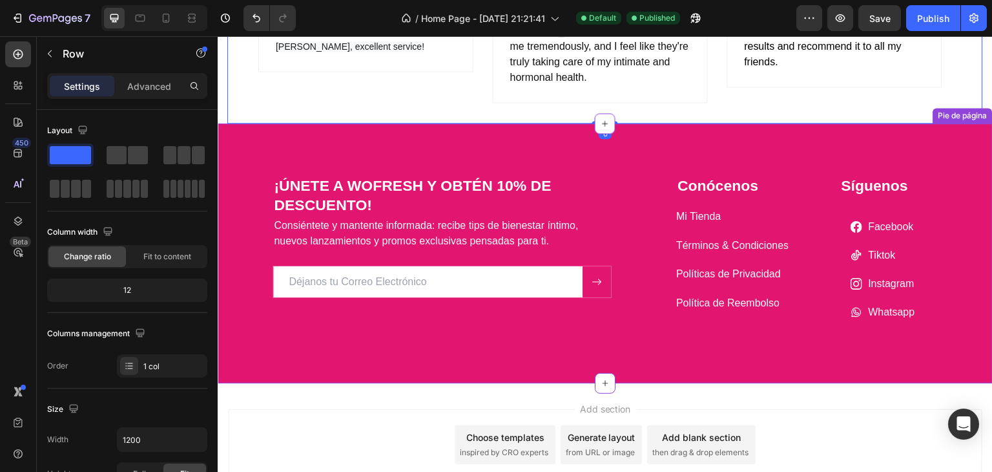
click at [753, 146] on div "¡ÚNETE A WOFRESH Y OBTÉN 10% DE DESCUENTO! Heading Consiéntete y mantente infor…" at bounding box center [605, 253] width 775 height 260
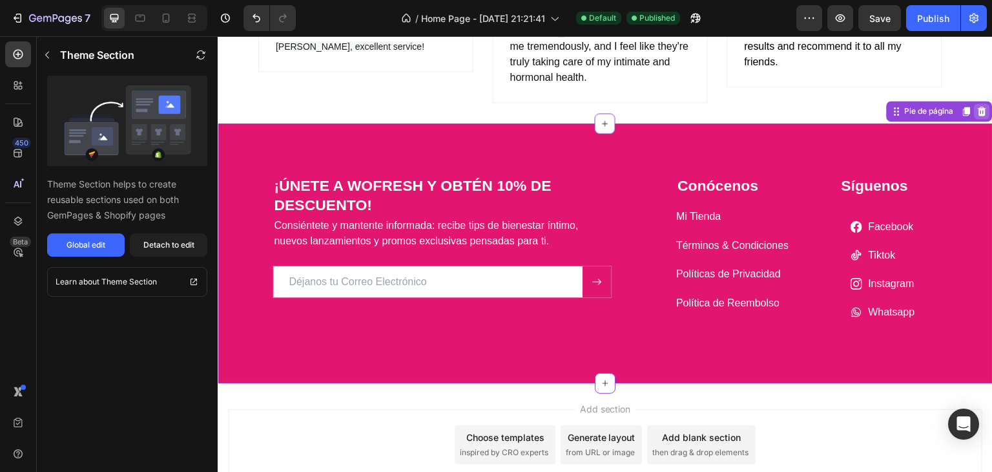
click at [979, 109] on icon at bounding box center [983, 111] width 8 height 9
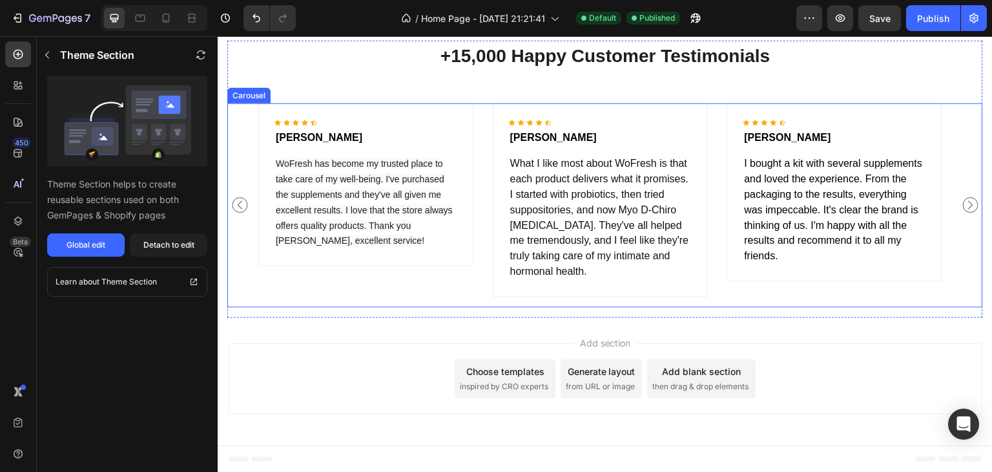
scroll to position [1740, 0]
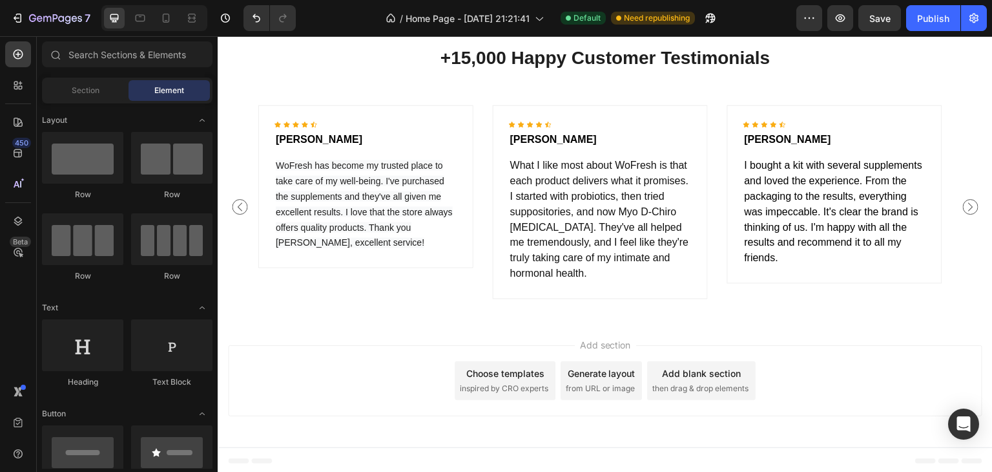
click at [623, 338] on span "Add section" at bounding box center [605, 345] width 61 height 14
click at [603, 338] on span "Add section" at bounding box center [605, 345] width 61 height 14
click at [506, 379] on div "Choose templates inspired by CRO experts" at bounding box center [505, 380] width 101 height 39
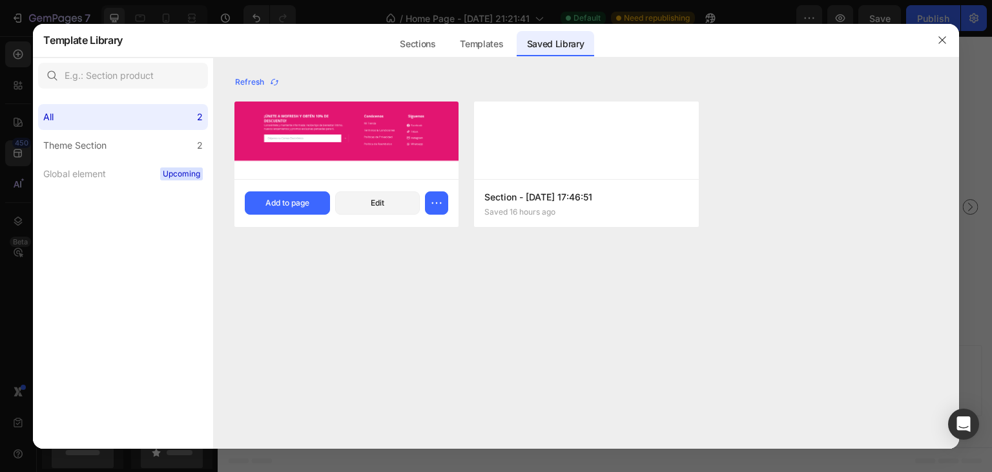
click at [357, 156] on img at bounding box center [347, 136] width 224 height 70
click at [297, 195] on button "Add to page" at bounding box center [287, 202] width 85 height 23
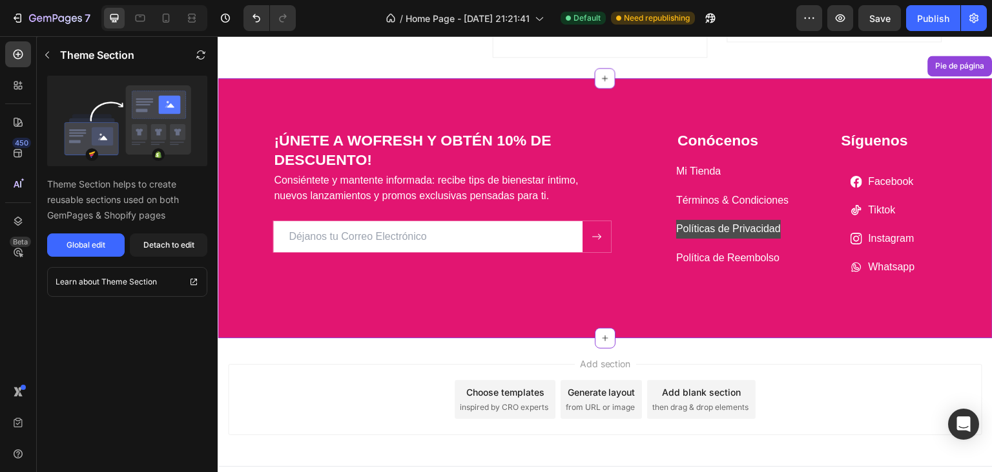
scroll to position [2000, 0]
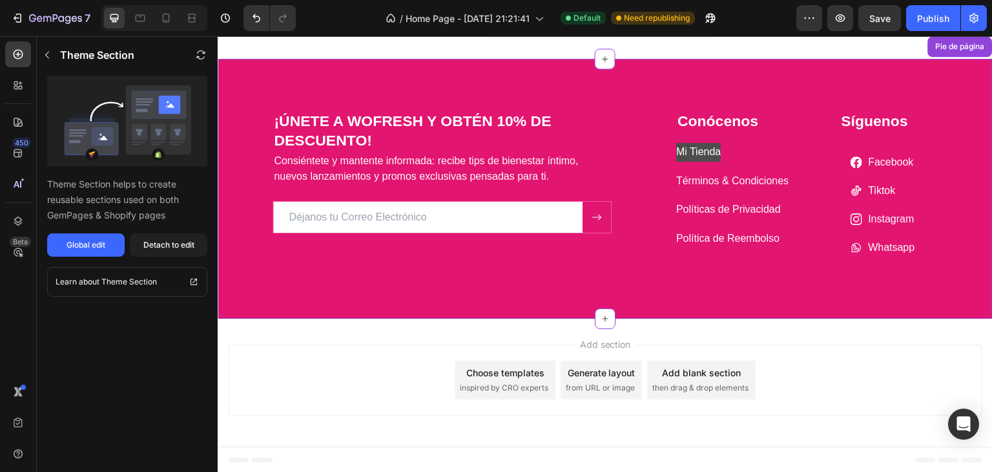
click at [681, 151] on p "Mi Tienda" at bounding box center [698, 152] width 45 height 19
click at [98, 251] on button "Global edit" at bounding box center [86, 244] width 78 height 23
click at [260, 388] on div "Add section Choose templates inspired by CRO experts Generate layout from URL o…" at bounding box center [605, 379] width 755 height 71
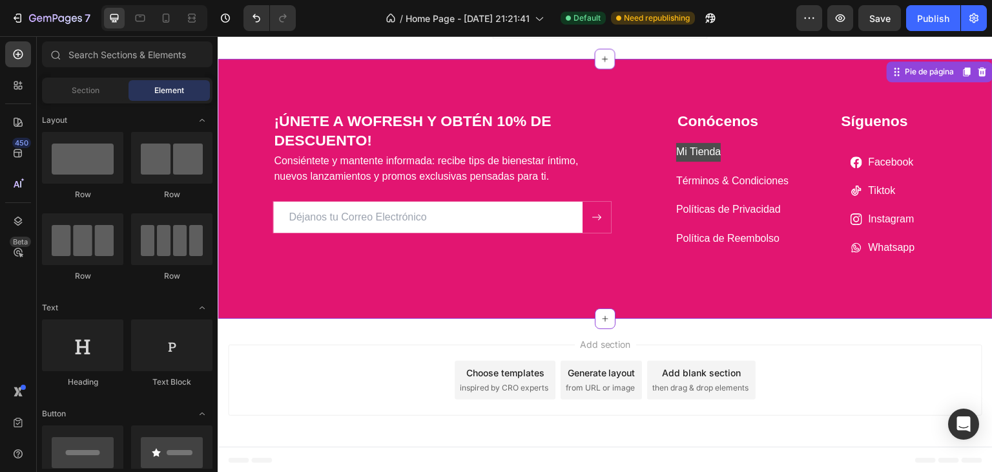
click at [695, 146] on p "Mi Tienda" at bounding box center [698, 152] width 45 height 19
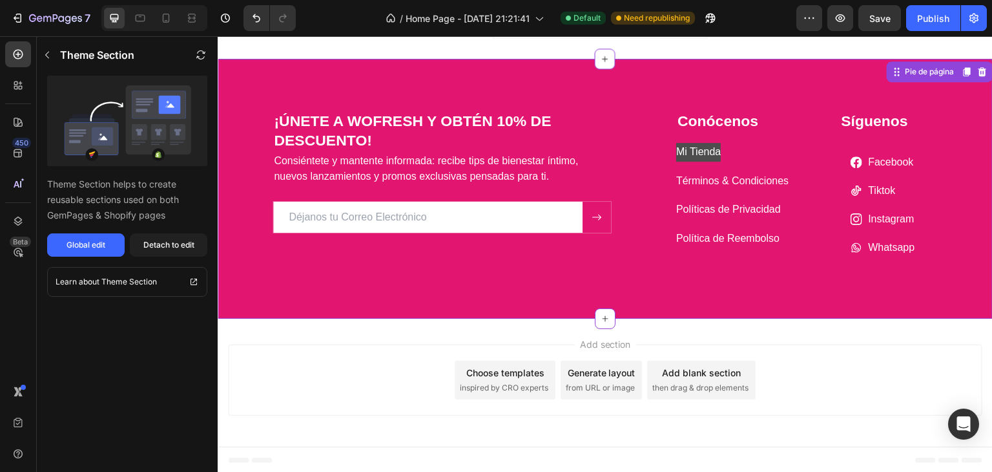
click at [700, 152] on p "Mi Tienda" at bounding box center [698, 152] width 45 height 19
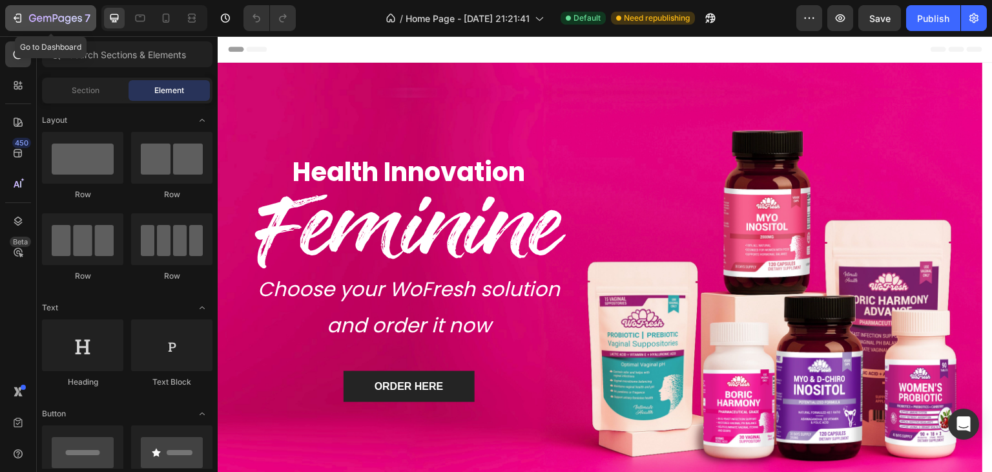
click at [45, 17] on icon "button" at bounding box center [55, 19] width 53 height 11
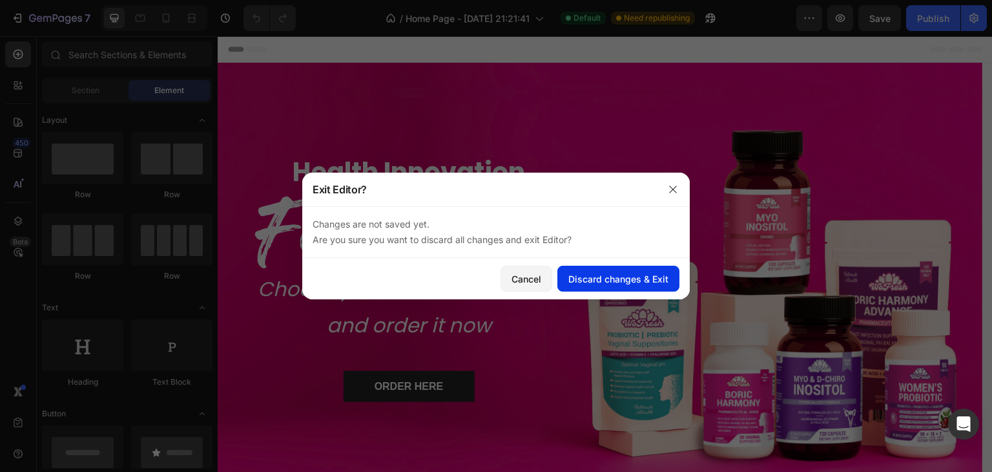
click at [601, 269] on button "Discard changes & Exit" at bounding box center [619, 279] width 122 height 26
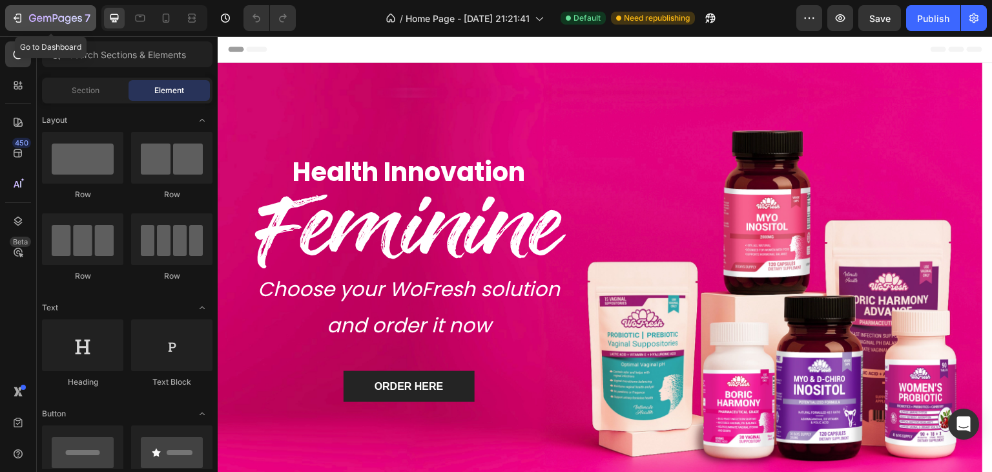
click at [74, 25] on div "7" at bounding box center [59, 18] width 61 height 16
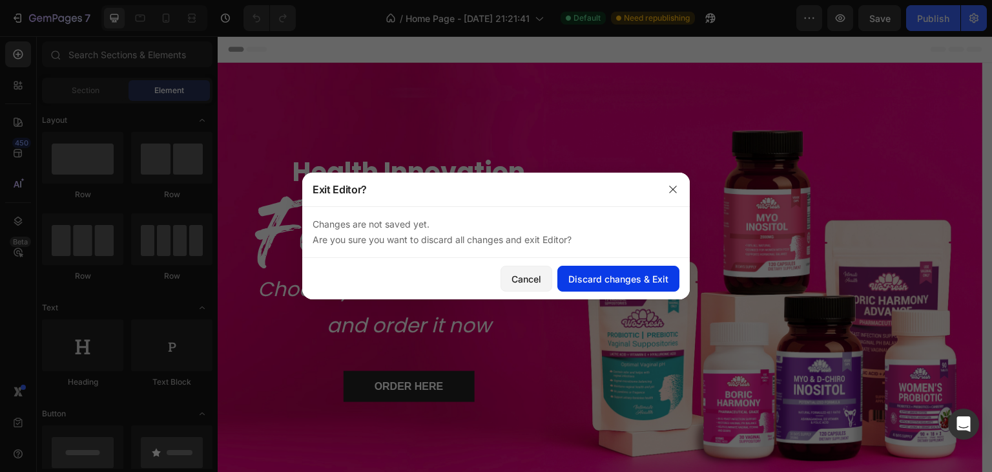
click at [610, 271] on button "Discard changes & Exit" at bounding box center [619, 279] width 122 height 26
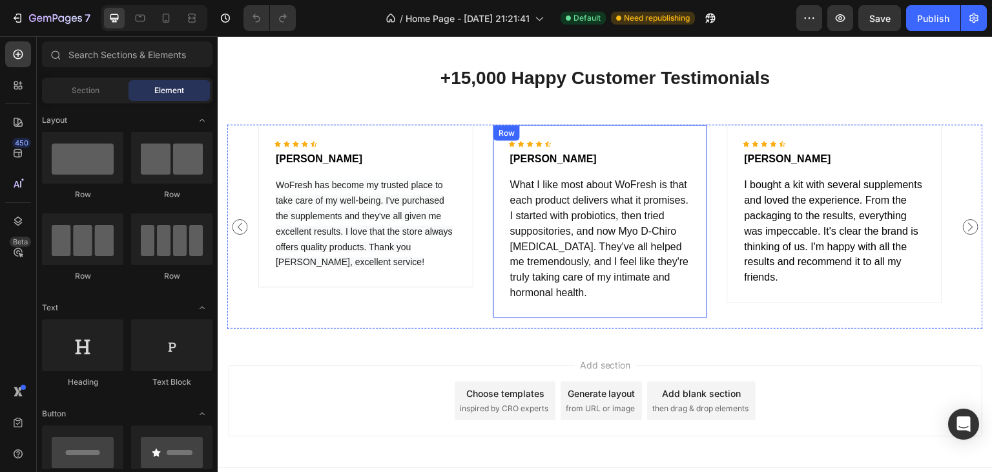
scroll to position [1740, 0]
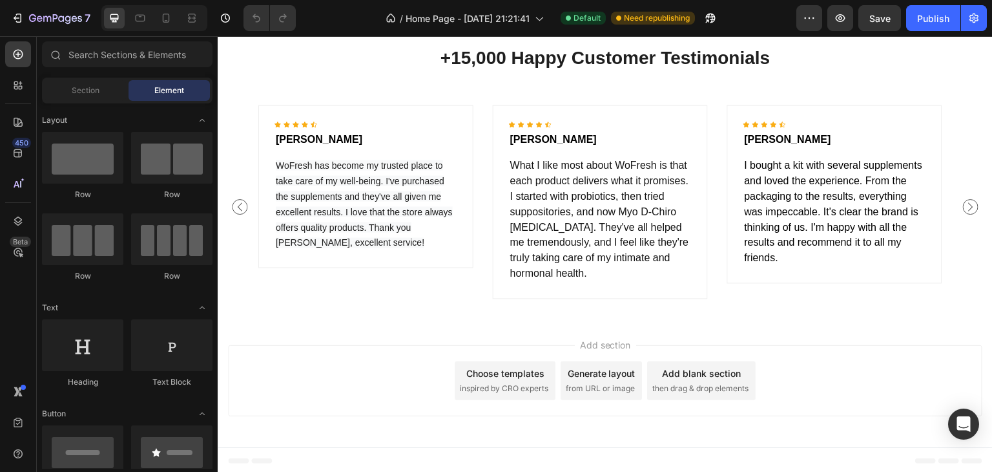
click at [523, 385] on span "inspired by CRO experts" at bounding box center [504, 388] width 89 height 12
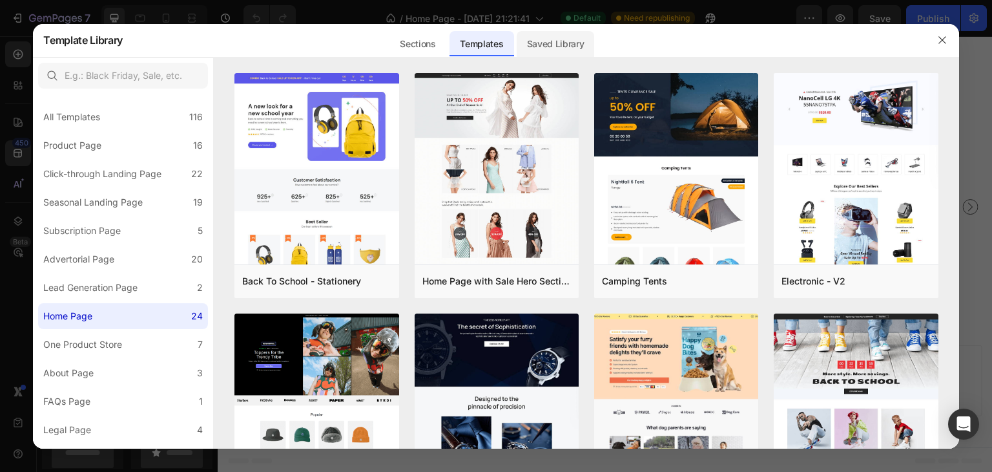
click at [552, 34] on div "Saved Library" at bounding box center [556, 44] width 78 height 26
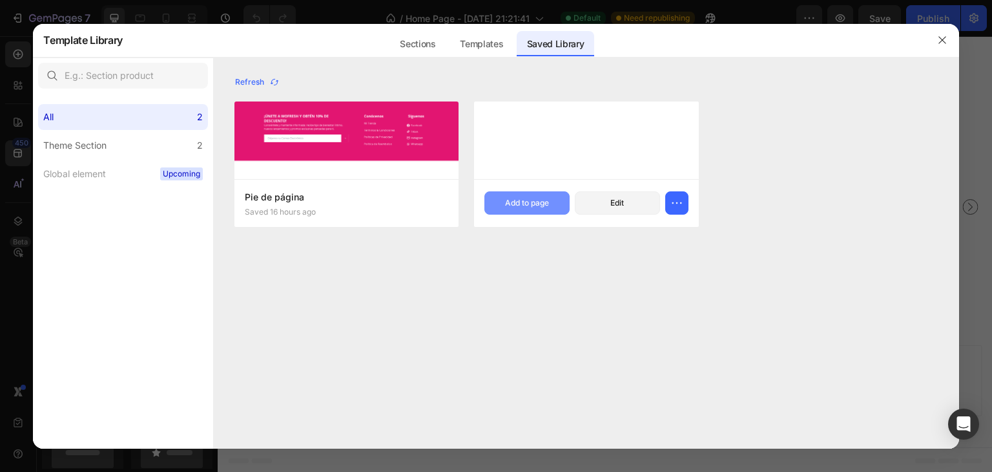
click at [545, 198] on div "Add to page" at bounding box center [527, 203] width 44 height 12
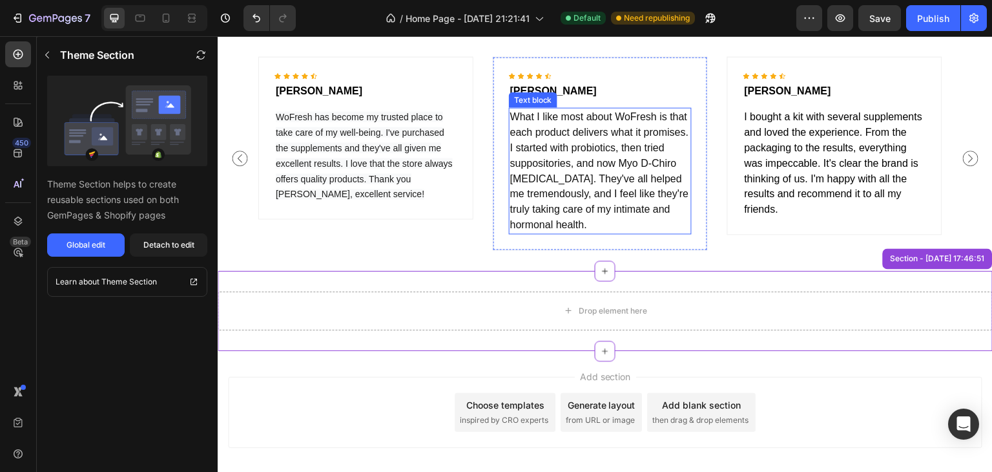
scroll to position [1820, 0]
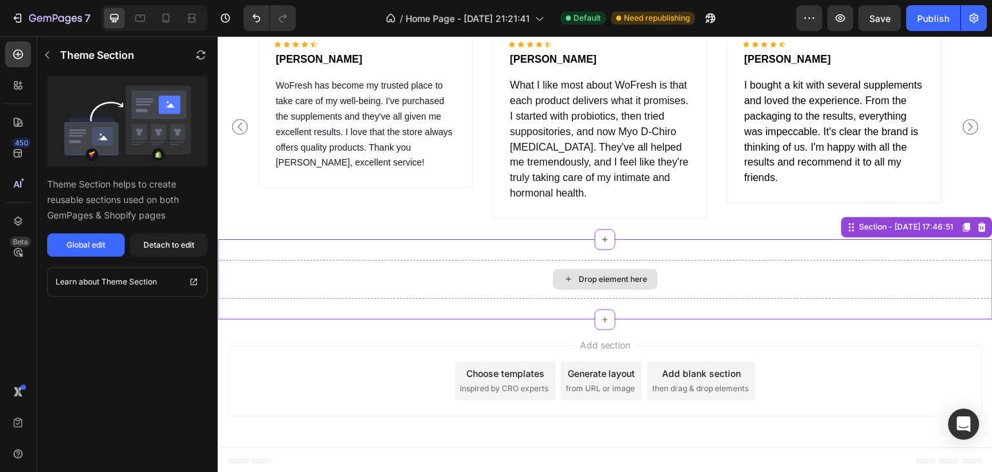
click at [729, 286] on div "Drop element here" at bounding box center [605, 279] width 775 height 39
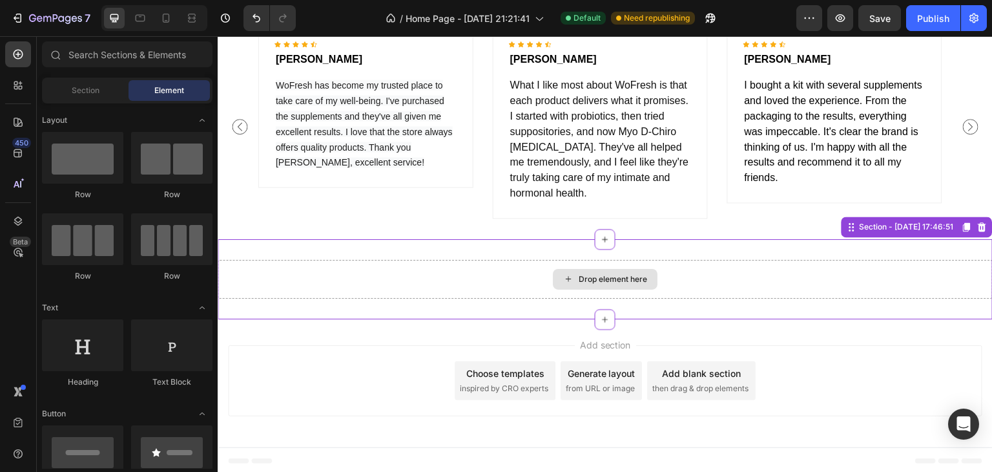
click at [579, 282] on div "Drop element here" at bounding box center [613, 279] width 68 height 10
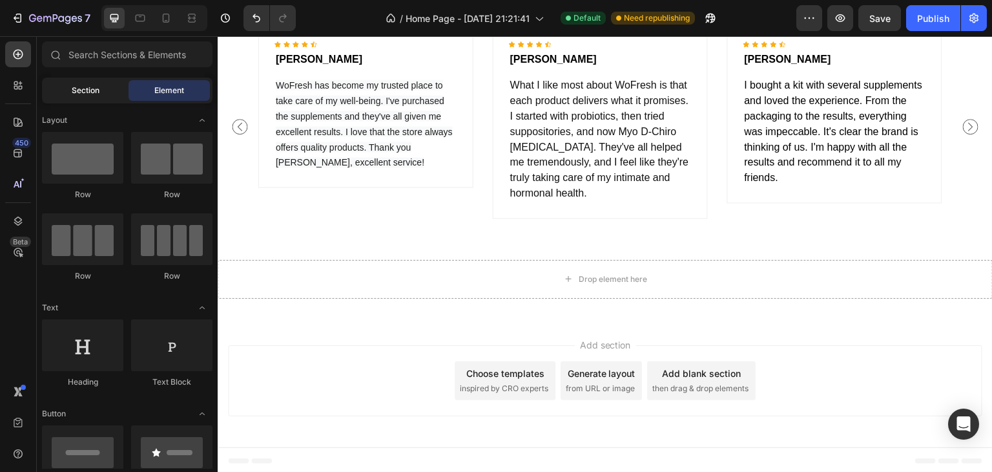
click at [92, 89] on span "Section" at bounding box center [86, 91] width 28 height 12
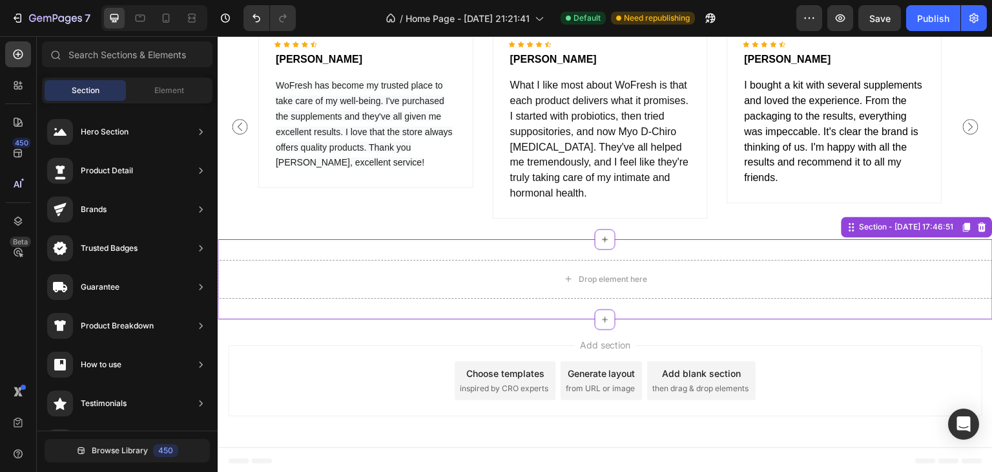
click at [948, 246] on div "Drop element here Section - Aug 27 17:46:51" at bounding box center [605, 279] width 775 height 80
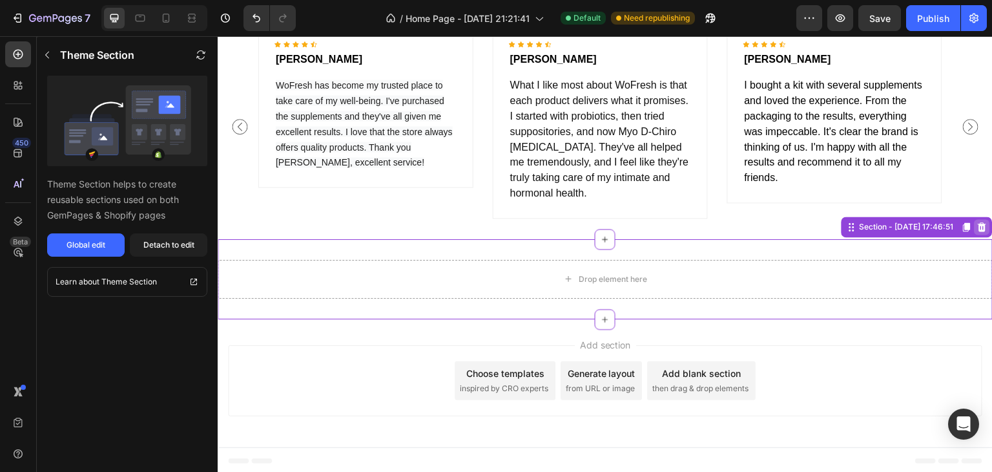
click at [977, 229] on icon at bounding box center [982, 227] width 10 height 10
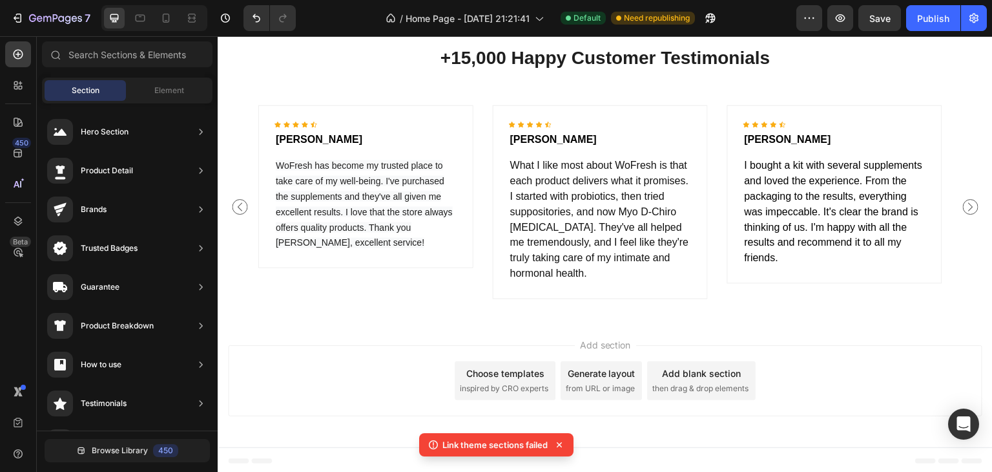
click at [512, 373] on div "Choose templates" at bounding box center [505, 373] width 78 height 14
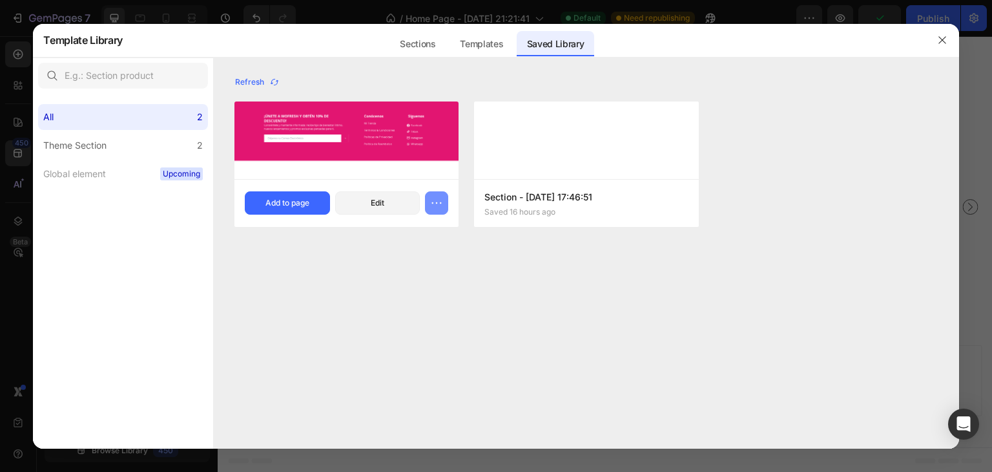
click at [438, 205] on icon "button" at bounding box center [436, 202] width 13 height 13
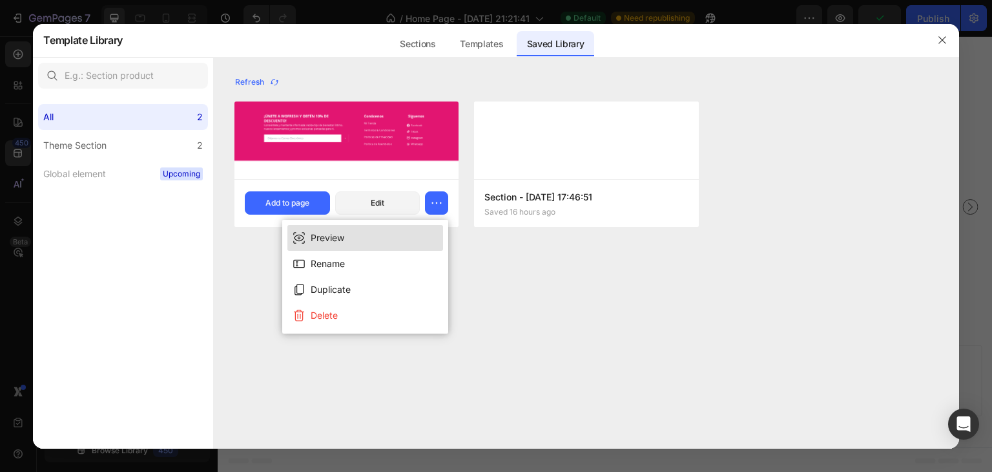
click at [338, 233] on div "Preview" at bounding box center [328, 238] width 34 height 16
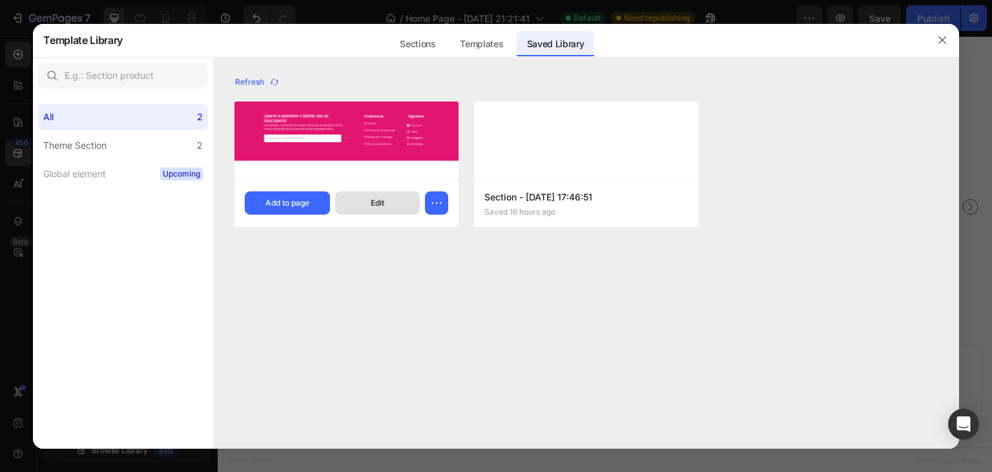
click at [382, 199] on div "Edit" at bounding box center [378, 203] width 14 height 12
click at [938, 45] on icon "button" at bounding box center [942, 40] width 10 height 10
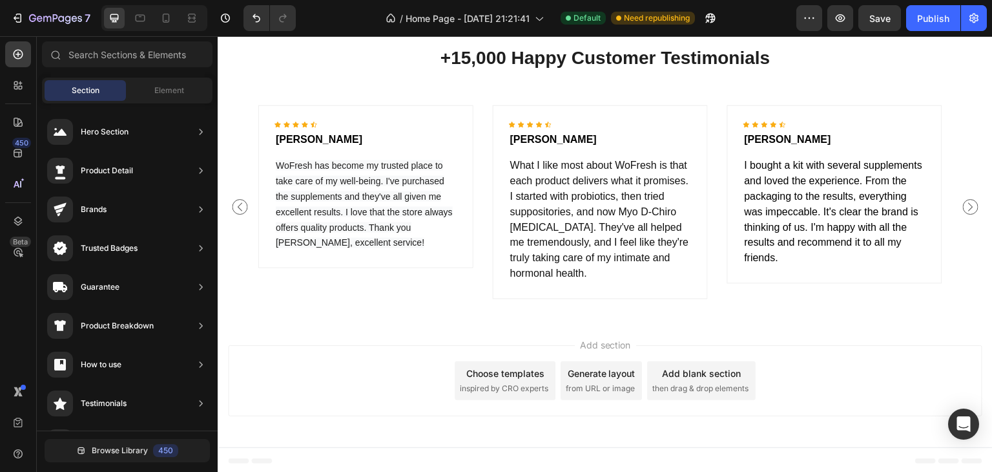
click at [644, 335] on div "Add section Choose templates inspired by CRO experts Generate layout from URL o…" at bounding box center [605, 383] width 775 height 128
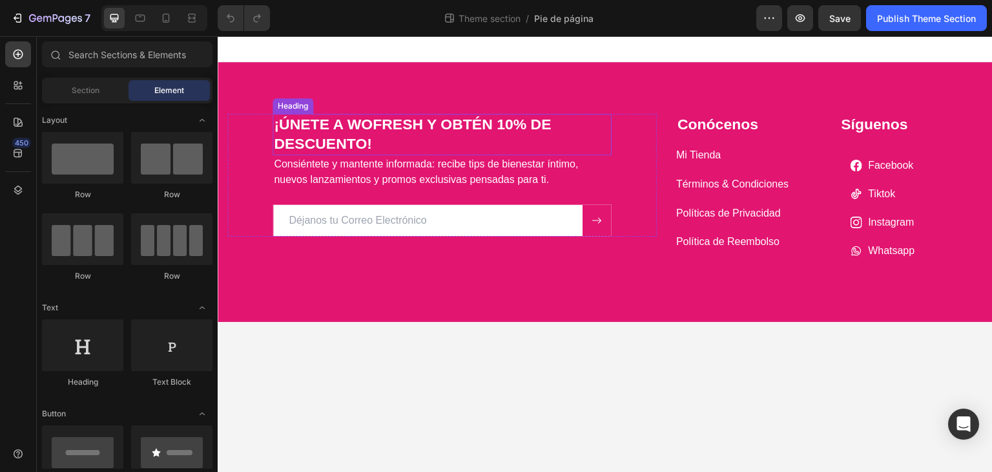
click at [451, 125] on h2 "¡ÚNETE A WOFRESH Y OBTÉN 10% DE DESCUENTO!" at bounding box center [442, 134] width 339 height 41
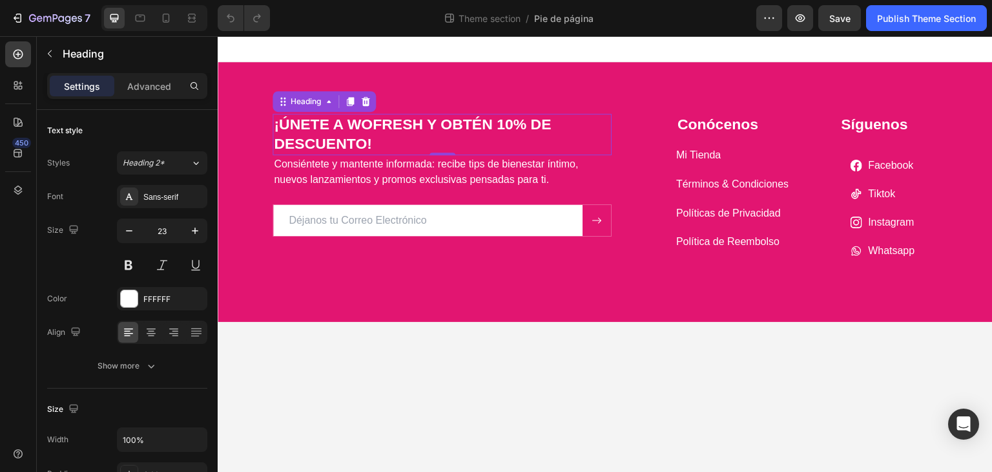
click at [475, 134] on h2 "¡ÚNETE A WOFRESH Y OBTÉN 10% DE DESCUENTO!" at bounding box center [442, 134] width 339 height 41
click at [475, 134] on p "¡ÚNETE A WOFRESH Y OBTÉN 10% DE DESCUENTO!" at bounding box center [442, 134] width 337 height 39
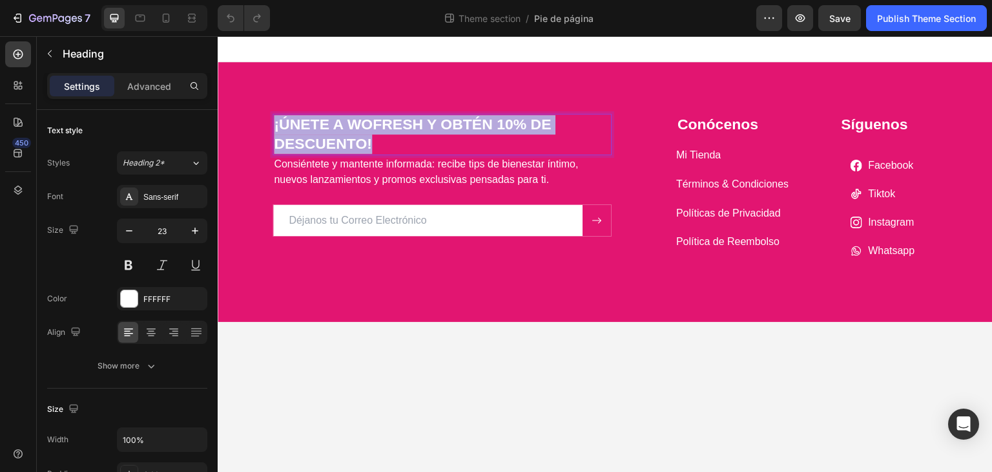
click at [475, 134] on p "¡ÚNETE A WOFRESH Y OBTÉN 10% DE DESCUENTO!" at bounding box center [442, 134] width 337 height 39
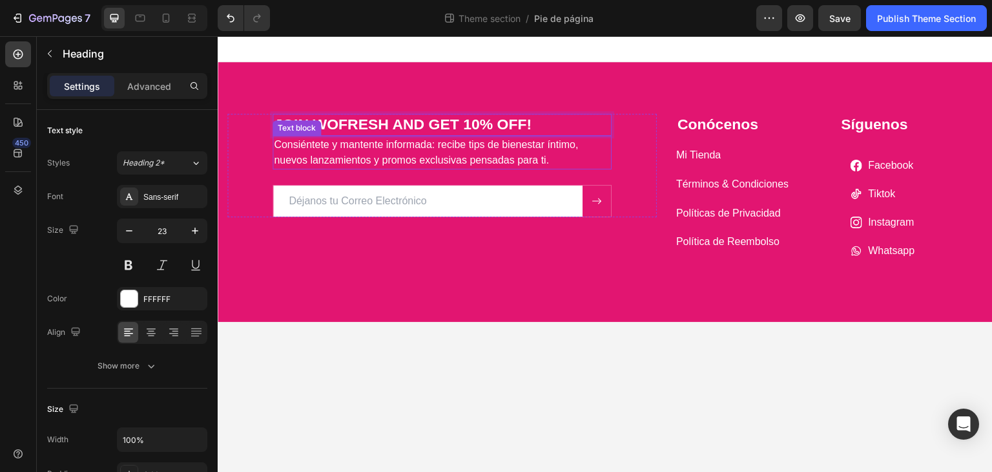
click at [505, 154] on p "Consiéntete y mantente informada: recibe tips de bienestar íntimo, nuevos lanza…" at bounding box center [442, 152] width 337 height 31
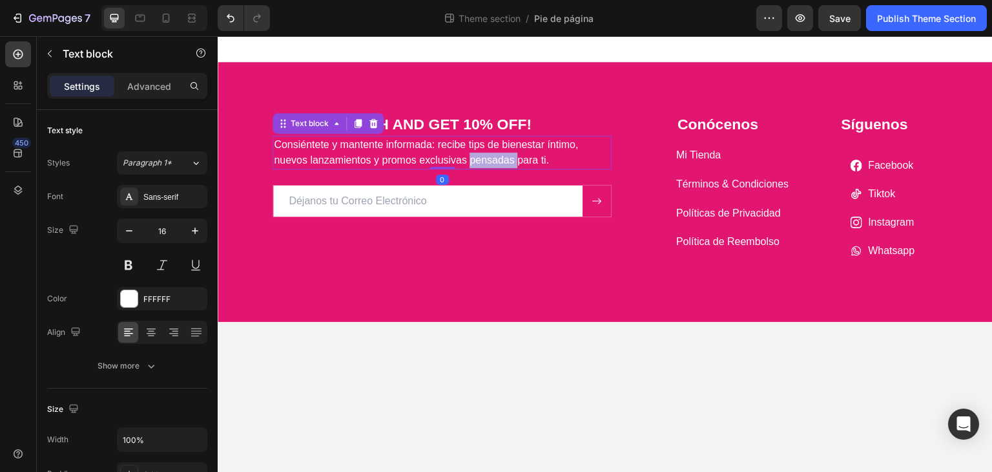
click at [505, 154] on p "Consiéntete y mantente informada: recibe tips de bienestar íntimo, nuevos lanza…" at bounding box center [442, 152] width 337 height 31
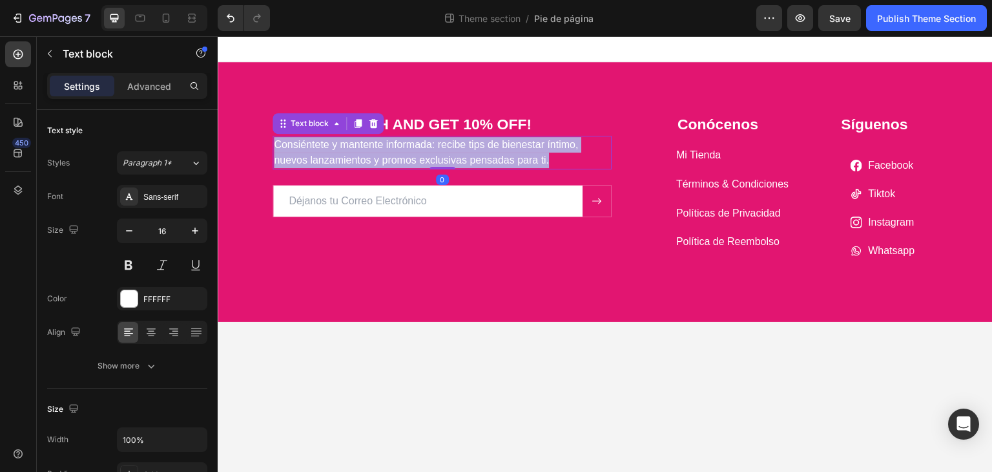
click at [505, 154] on p "Consiéntete y mantente informada: recibe tips de bienestar íntimo, nuevos lanza…" at bounding box center [442, 152] width 337 height 31
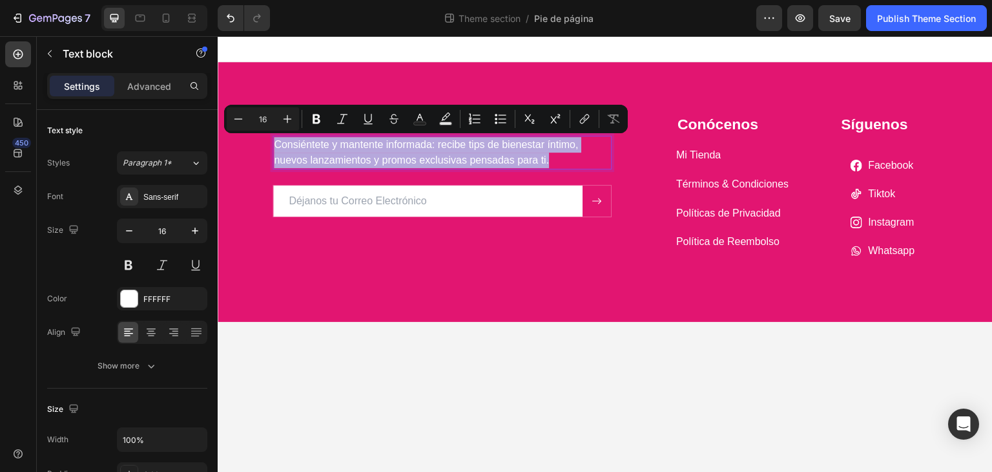
click at [440, 164] on p "Consiéntete y mantente informada: recibe tips de bienestar íntimo, nuevos lanza…" at bounding box center [442, 152] width 337 height 31
click at [439, 162] on p "Consiéntete y mantente informada: recibe tips de bienestar íntimo, nuevos lanza…" at bounding box center [442, 152] width 337 height 31
click at [439, 161] on p "Consiéntete y mantente informada: recibe tips de bienestar íntimo, nuevos lanza…" at bounding box center [442, 152] width 337 height 31
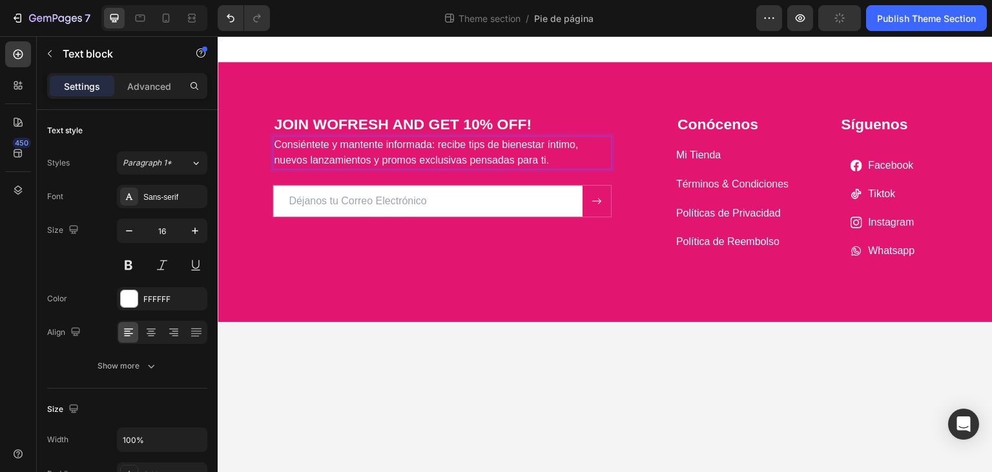
click at [455, 151] on p "Consiéntete y mantente informada: recibe tips de bienestar íntimo, nuevos lanza…" at bounding box center [442, 152] width 337 height 31
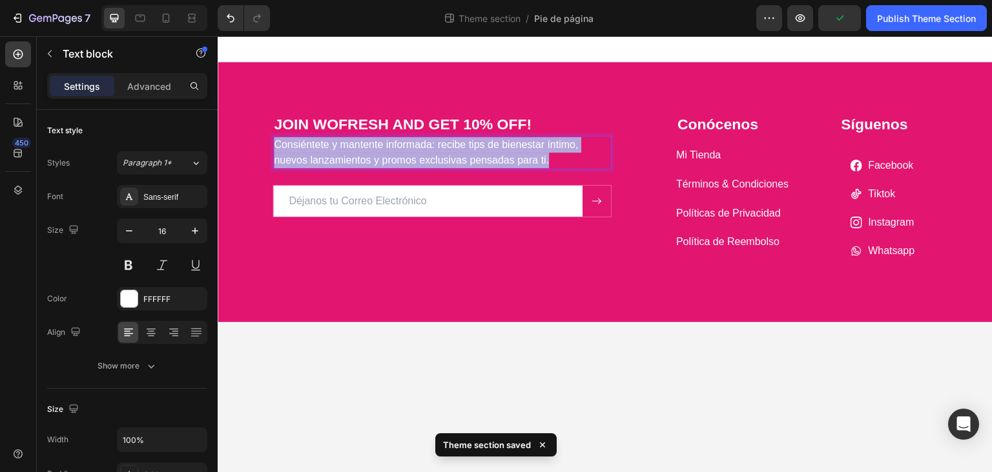
click at [455, 151] on p "Consiéntete y mantente informada: recibe tips de bienestar íntimo, nuevos lanza…" at bounding box center [442, 152] width 337 height 31
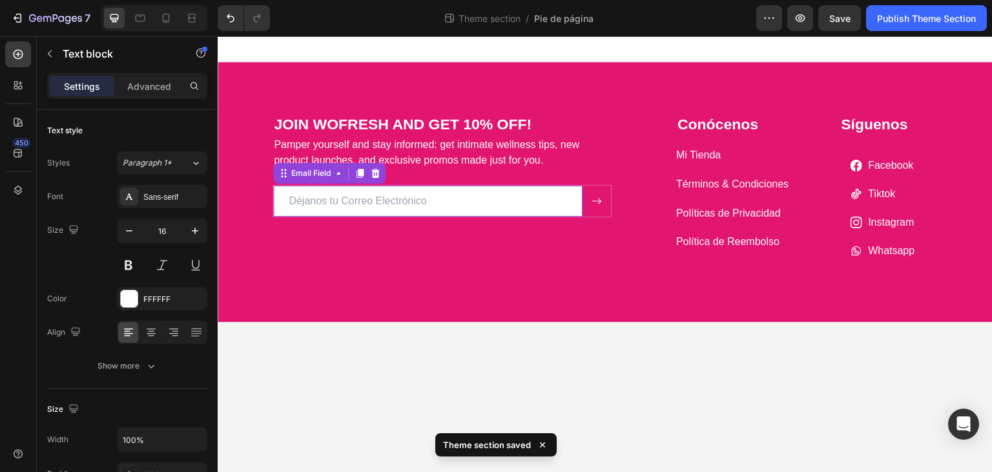
click at [421, 204] on input "email" at bounding box center [427, 200] width 309 height 31
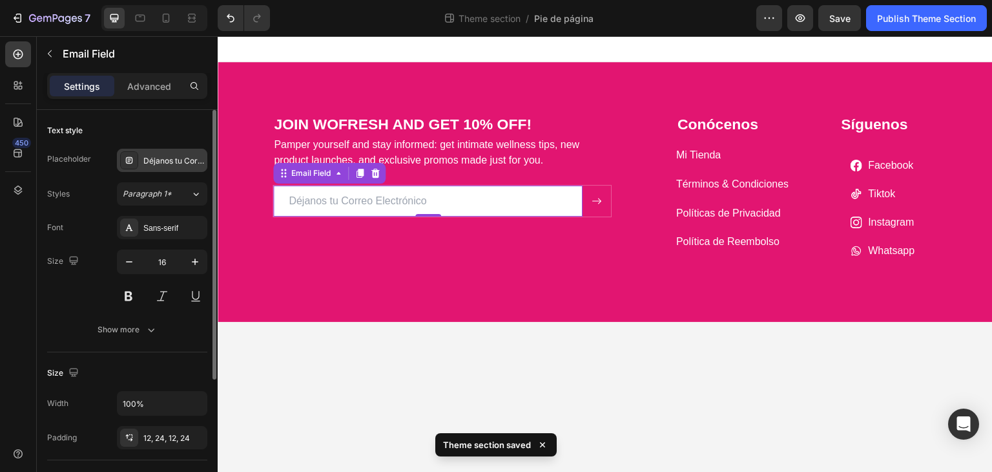
click at [148, 158] on div "Déjanos tu Correo Electrónico" at bounding box center [173, 161] width 61 height 12
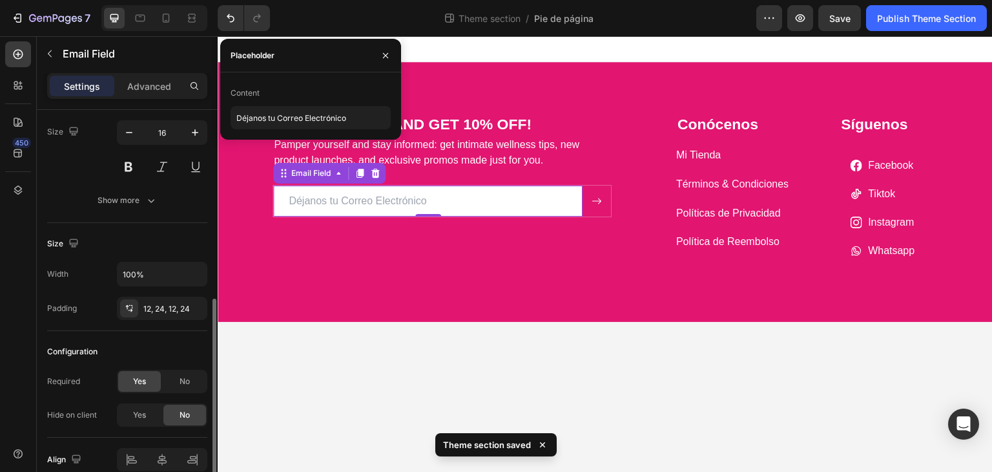
scroll to position [189, 0]
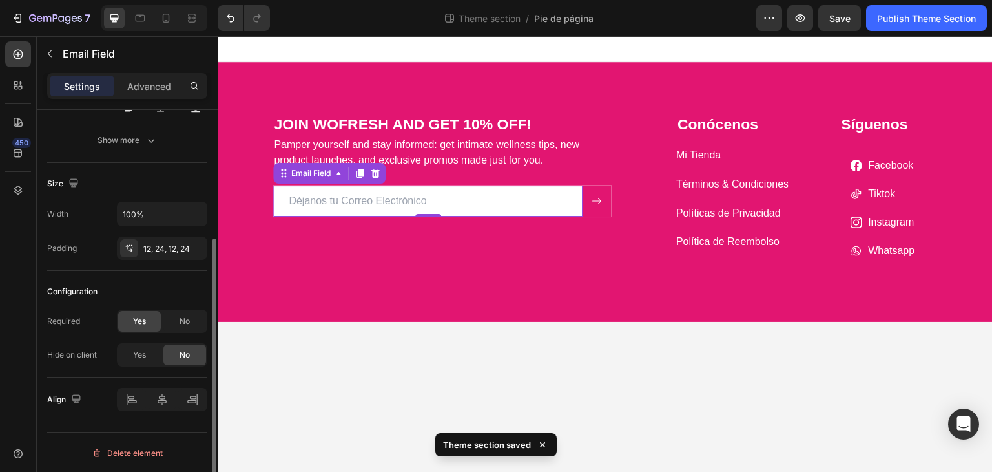
click at [452, 203] on input "email" at bounding box center [427, 200] width 309 height 31
click at [331, 180] on div "Email Field" at bounding box center [311, 173] width 70 height 16
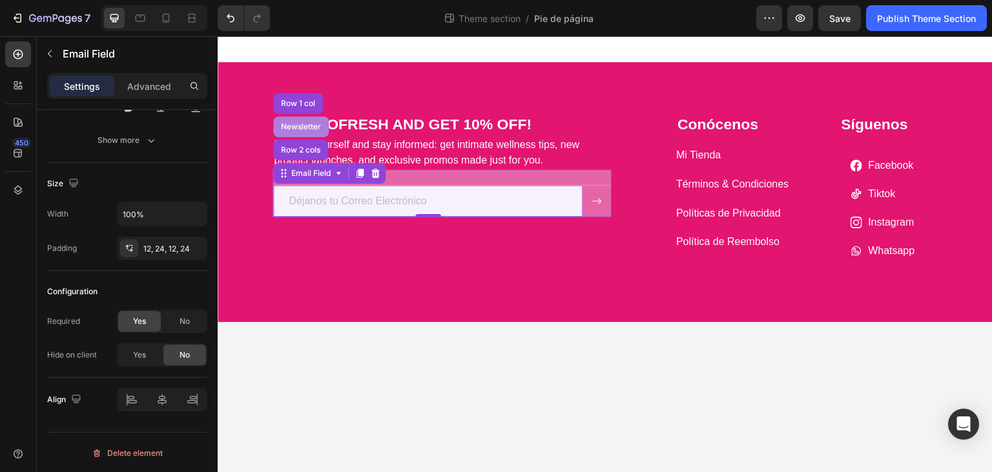
click at [304, 130] on div "Newsletter" at bounding box center [300, 127] width 45 height 8
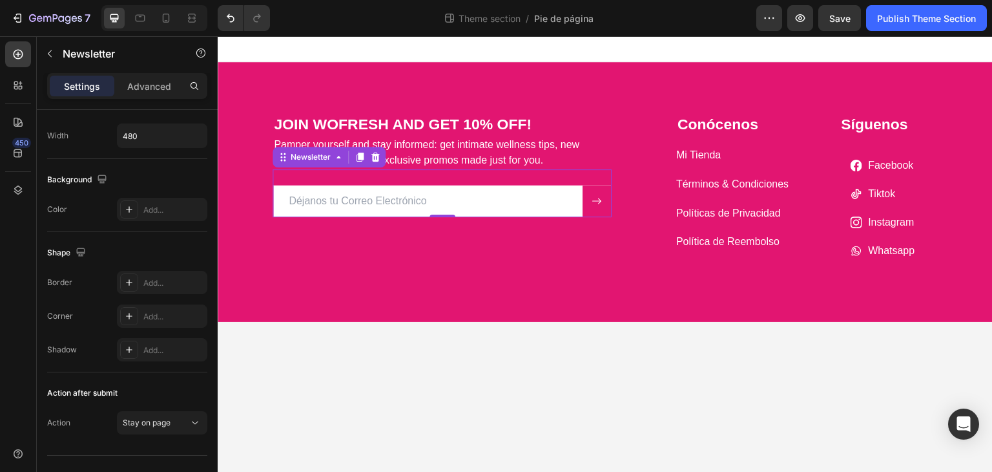
scroll to position [0, 0]
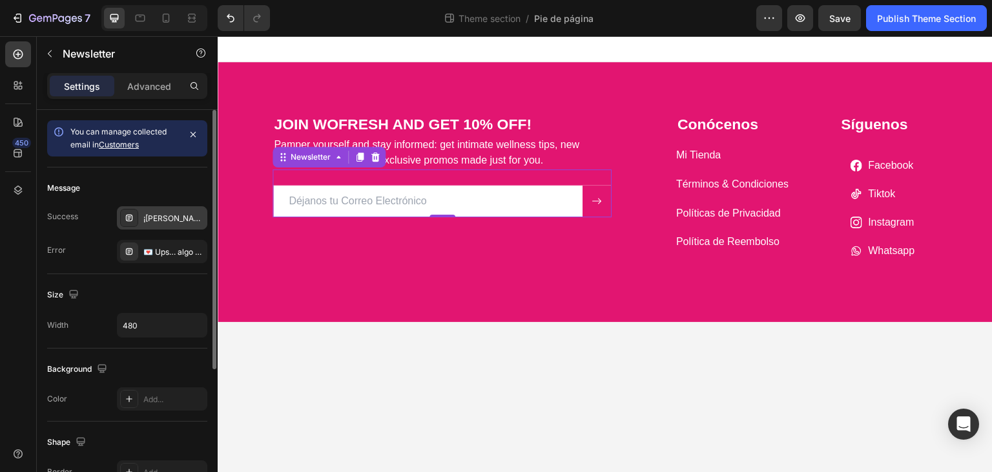
click at [165, 209] on div "¡Te damos la bienvenida a WoFresh! 💕 Prepárate para recibir consejos, novedades…" at bounding box center [162, 217] width 90 height 23
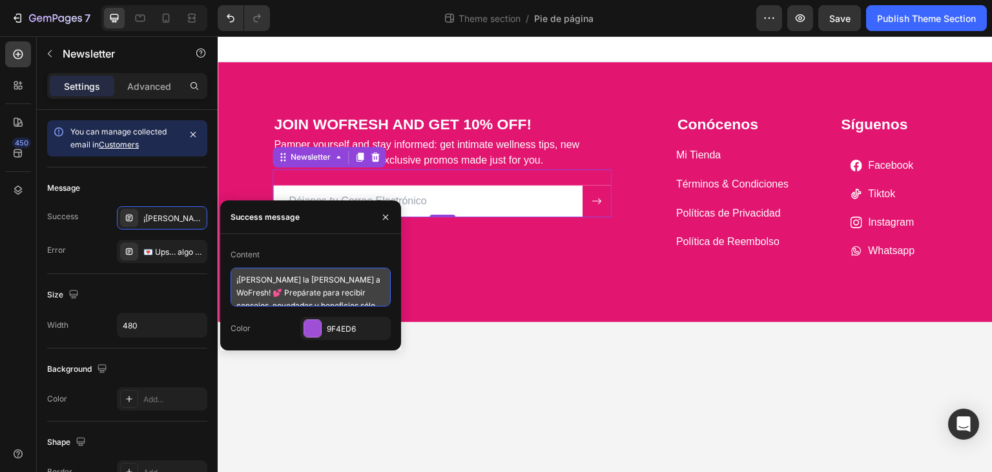
click at [278, 287] on textarea "¡Te damos la bienvenida a WoFresh! 💕 Prepárate para recibir consejos, novedades…" at bounding box center [311, 286] width 160 height 39
paste textarea "Welcome to WoFresh! 💕 Get ready to receive tips, updates, and exclusive perks m…"
type textarea "Welcome to WoFresh! 💕 Get ready to receive tips, updates, and exclusive perks m…"
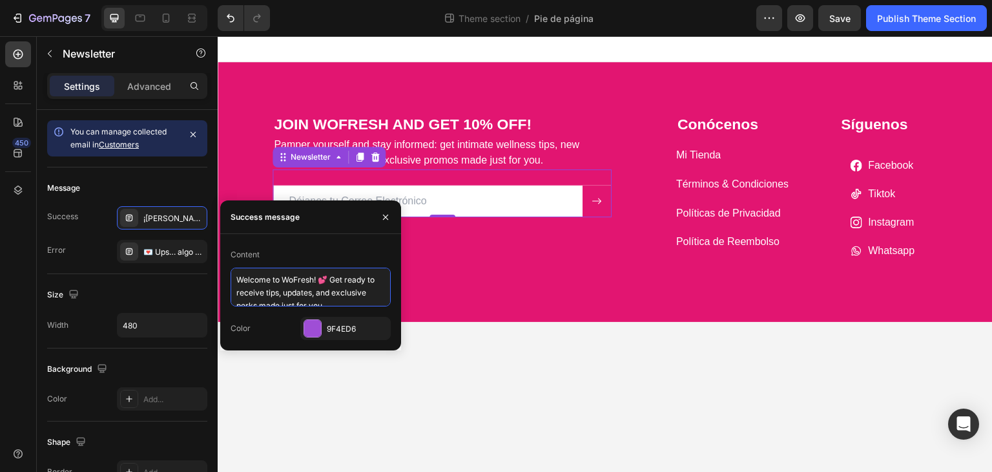
scroll to position [5, 0]
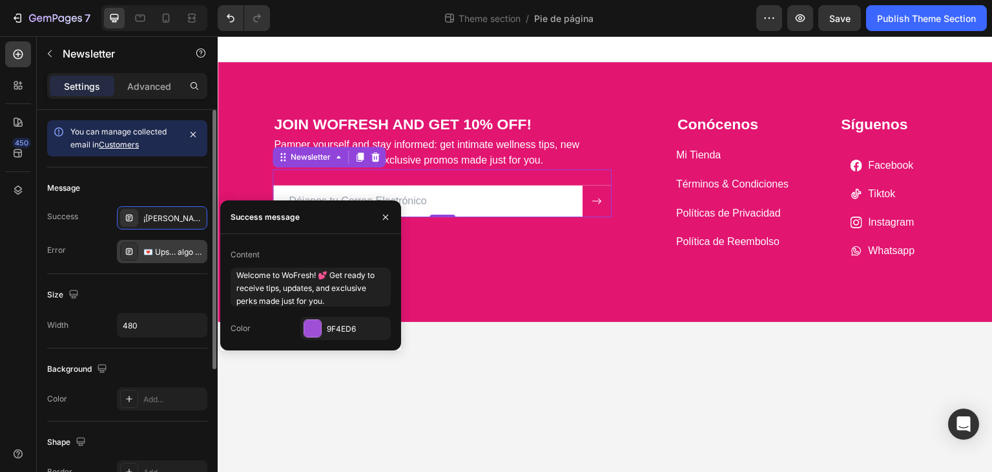
click at [163, 253] on div "💌 Ups… algo salió mal. Inténtalo de nuevo en unos minutos!!" at bounding box center [173, 252] width 61 height 12
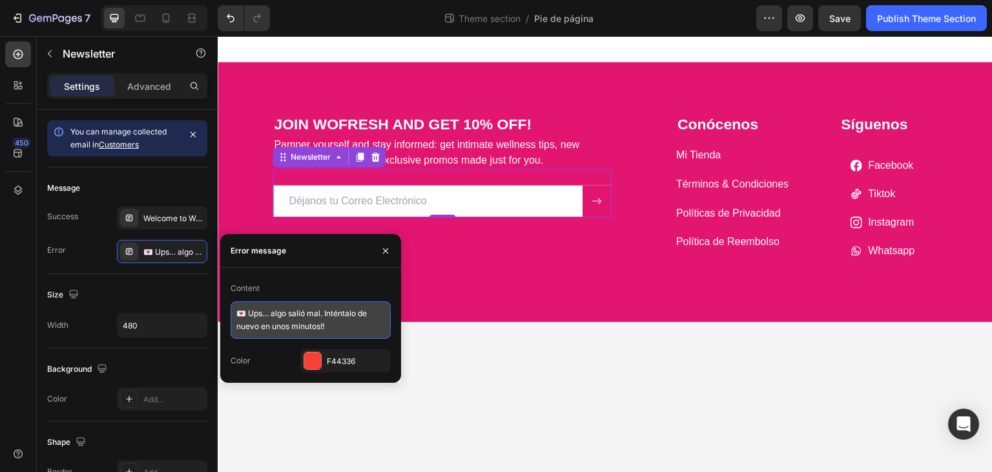
click at [275, 313] on textarea "💌 Ups… algo salió mal. Inténtalo de nuevo en unos minutos!!" at bounding box center [311, 319] width 160 height 37
paste textarea "Oops… something went wrong, but don’t worry! Try again in just a few minutes"
type textarea "💌 Oops… something went wrong, but don’t worry! Try again in just a few minutes!"
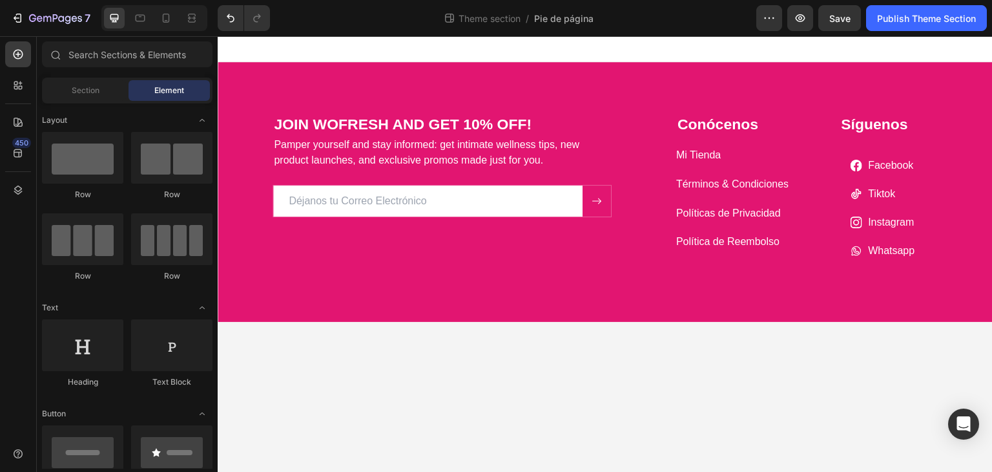
click at [306, 426] on body "JOIN WOFRESH AND GET 10% OFF! Heading Pamper yourself and stay informed: get in…" at bounding box center [605, 254] width 775 height 436
click at [351, 207] on input "email" at bounding box center [427, 200] width 309 height 31
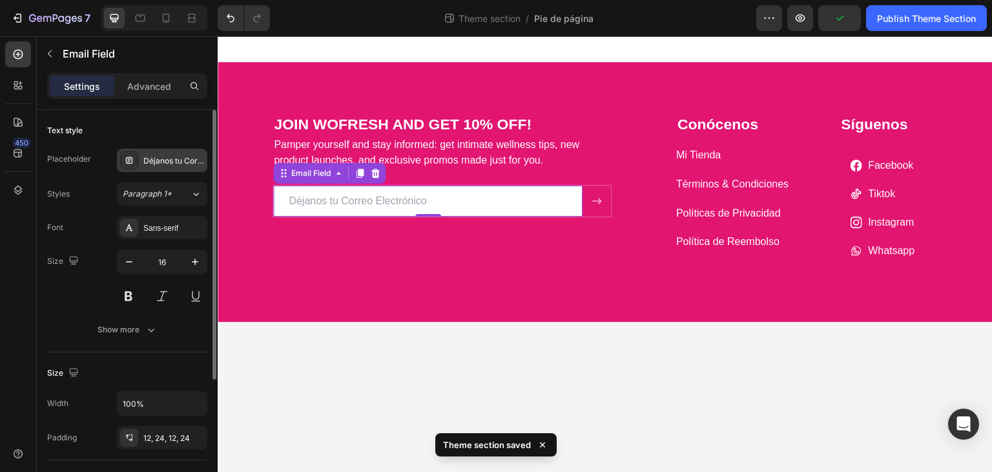
click at [166, 162] on div "Déjanos tu Correo Electrónico" at bounding box center [173, 161] width 61 height 12
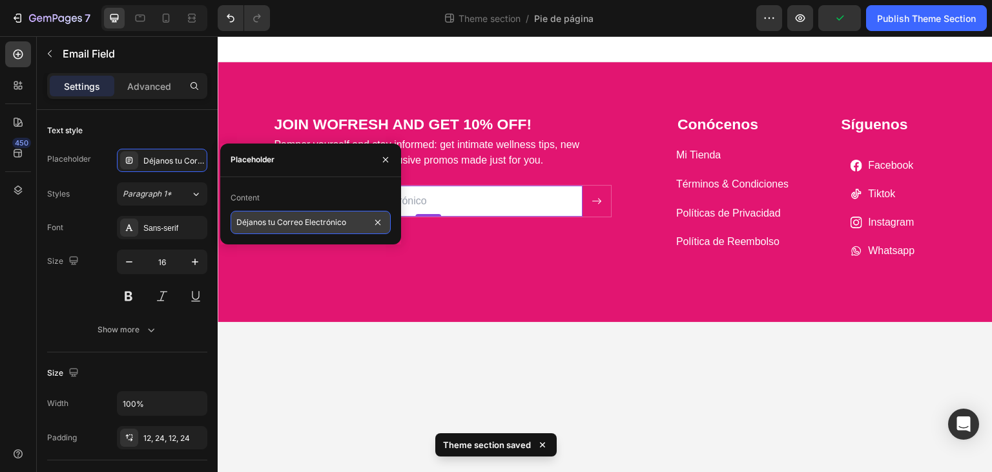
click at [300, 223] on input "Déjanos tu Correo Electrónico" at bounding box center [311, 222] width 160 height 23
click at [326, 223] on input "Déjanos tu Correo Electrónico" at bounding box center [311, 222] width 160 height 23
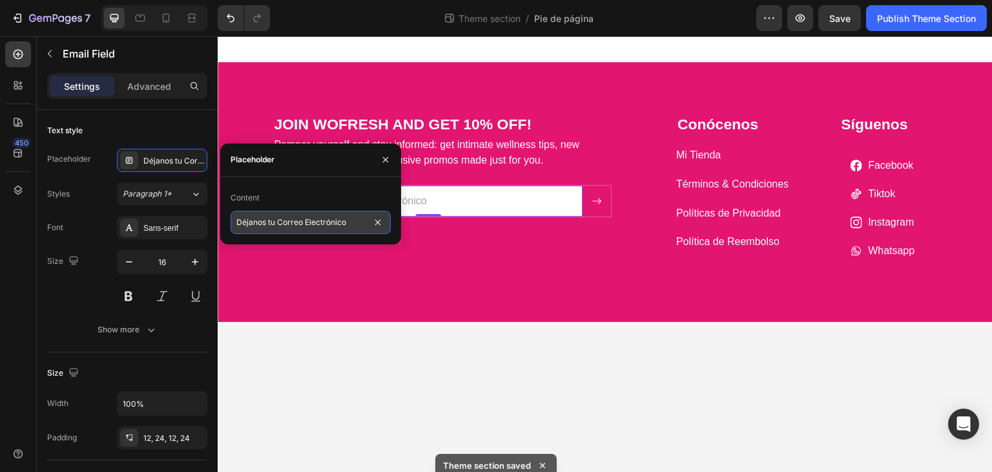
click at [326, 223] on input "Déjanos tu Correo Electrónico" at bounding box center [311, 222] width 160 height 23
paste input "Leave us your email address"
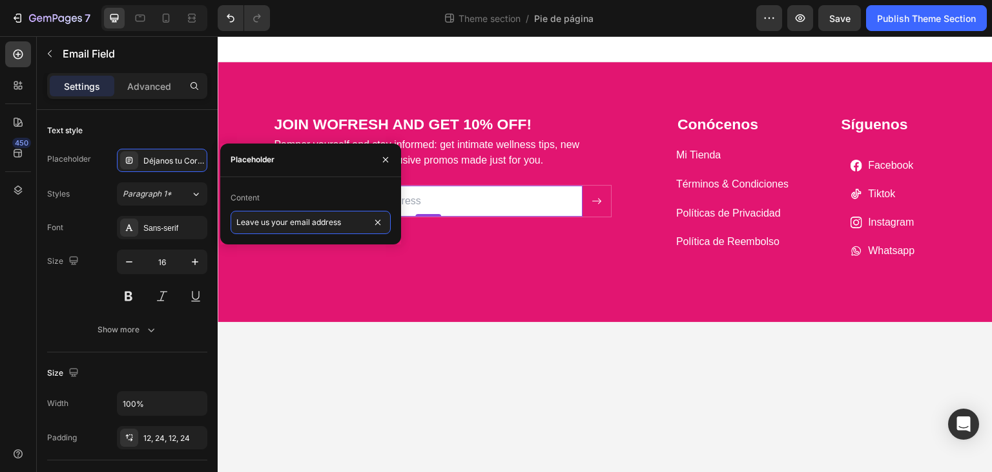
type input "Leave us your email address"
click at [564, 372] on body "JOIN WOFRESH AND GET 10% OFF! Heading Pamper yourself and stay informed: get in…" at bounding box center [605, 254] width 775 height 436
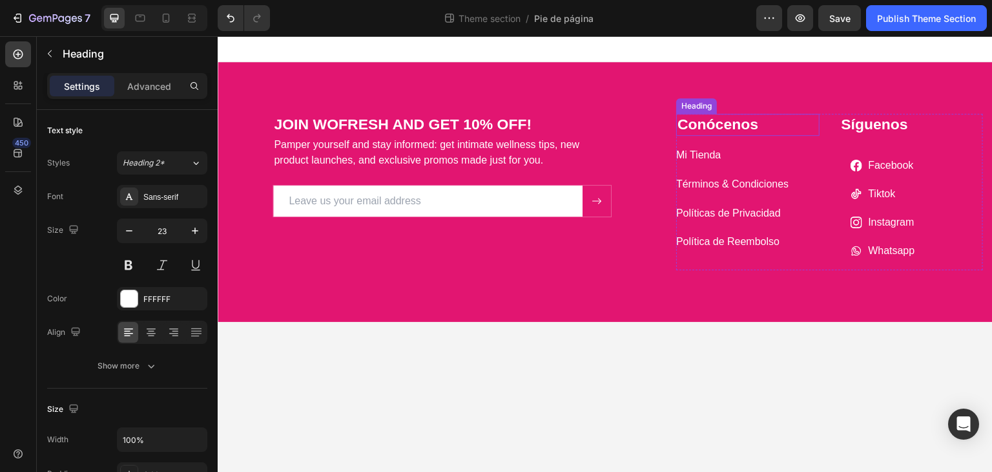
click at [735, 127] on h2 "Conócenos" at bounding box center [747, 125] width 143 height 22
click at [735, 127] on p "Conócenos" at bounding box center [748, 124] width 141 height 19
click at [711, 153] on p "Mi Tienda" at bounding box center [698, 155] width 45 height 19
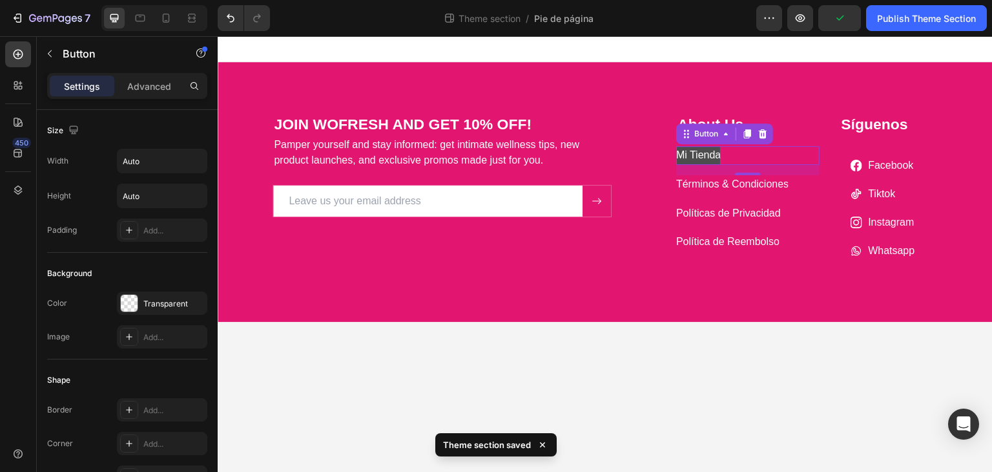
click at [685, 156] on p "Mi Tienda" at bounding box center [698, 155] width 45 height 19
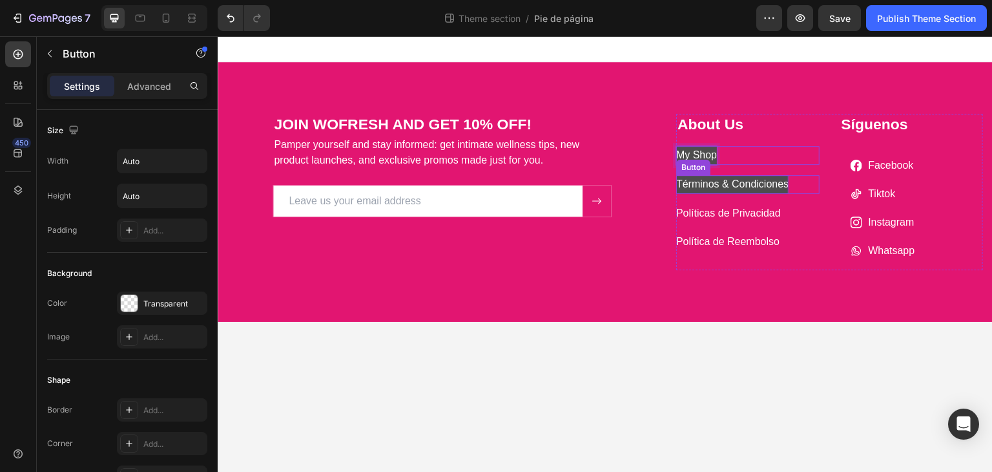
click at [720, 182] on p "Términos & Condiciones" at bounding box center [732, 184] width 112 height 19
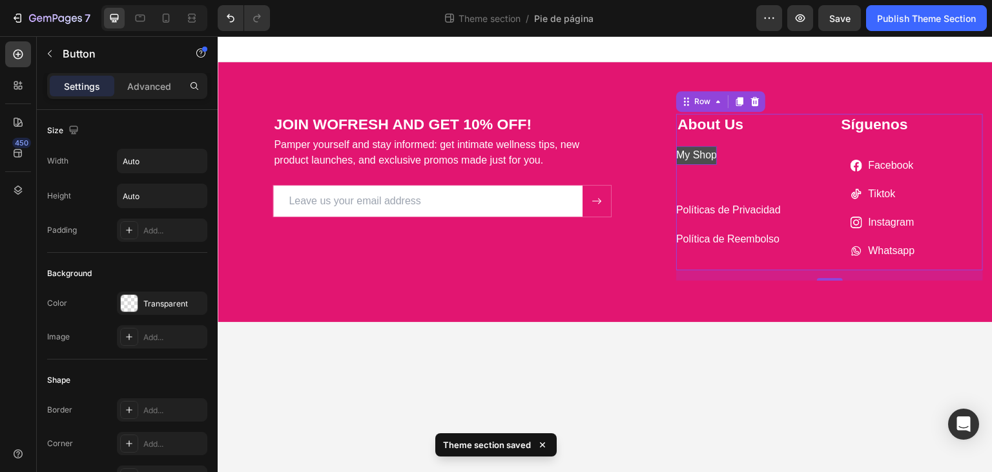
click at [793, 141] on div "About Us Heading My Shop Button Button Políticas de Privacidad Button Política …" at bounding box center [747, 192] width 143 height 156
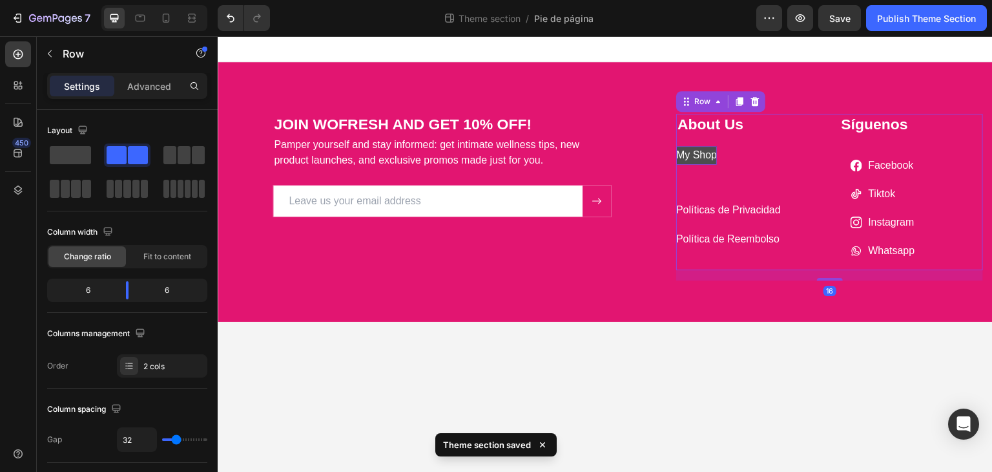
click at [735, 189] on div "Button" at bounding box center [747, 188] width 143 height 26
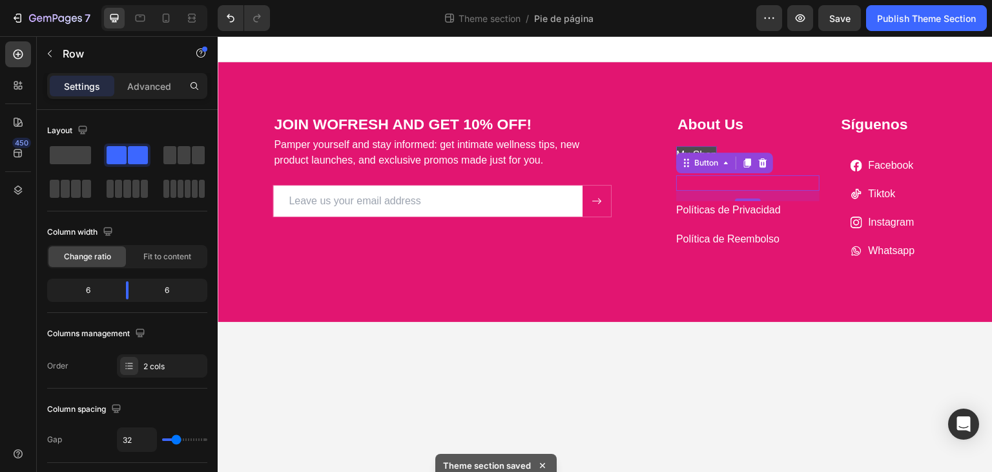
click at [731, 182] on div "Button 0" at bounding box center [747, 183] width 143 height 16
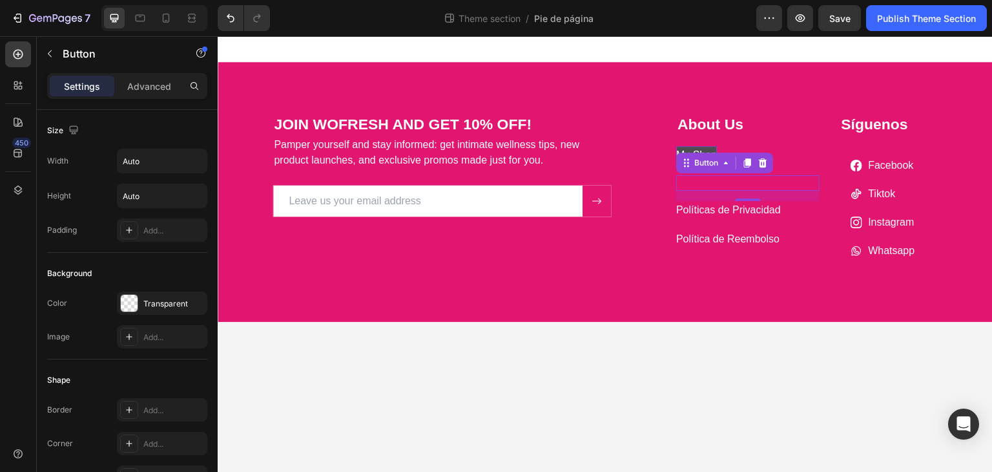
click at [731, 182] on div "Button 0" at bounding box center [747, 183] width 143 height 16
click at [731, 182] on div "Button 16" at bounding box center [747, 183] width 143 height 16
click at [230, 16] on icon "Undo/Redo" at bounding box center [231, 18] width 8 height 8
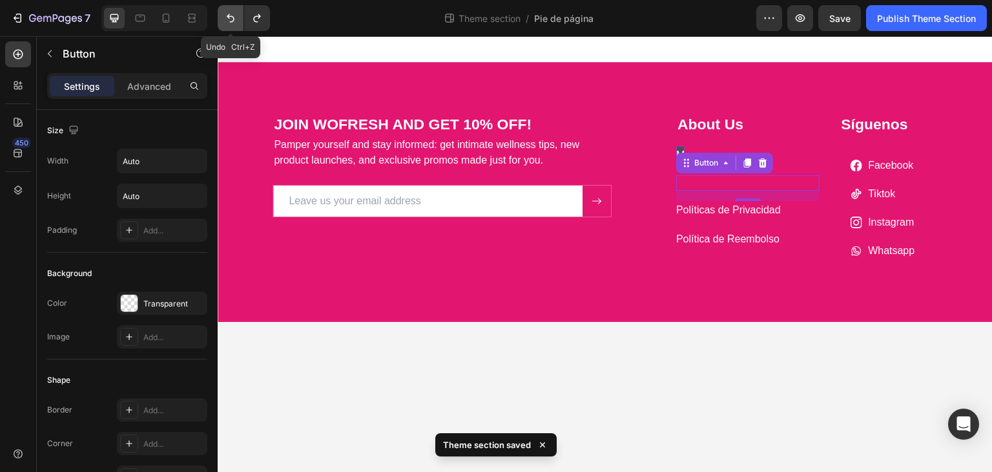
click at [230, 16] on icon "Undo/Redo" at bounding box center [231, 18] width 8 height 8
click at [229, 17] on icon "Undo/Redo" at bounding box center [230, 18] width 13 height 13
click at [261, 14] on icon "Undo/Redo" at bounding box center [257, 18] width 13 height 13
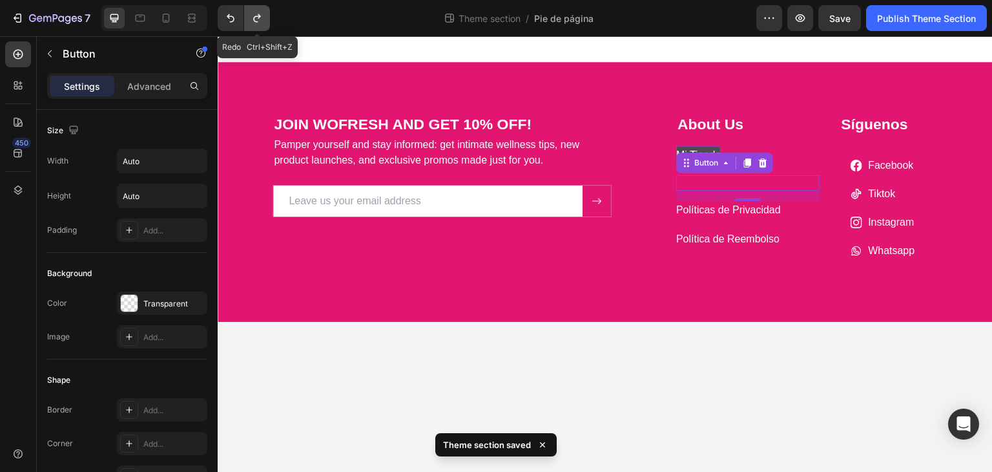
click at [261, 14] on icon "Undo/Redo" at bounding box center [257, 18] width 13 height 13
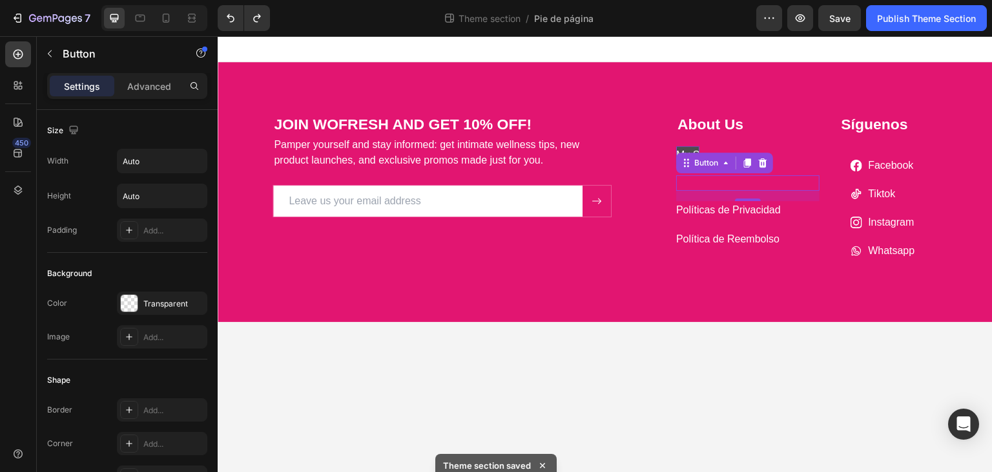
click at [691, 179] on div "Button 16" at bounding box center [747, 183] width 143 height 16
click at [693, 179] on div "Button 16" at bounding box center [747, 183] width 143 height 16
click at [694, 180] on div "Button 16" at bounding box center [747, 183] width 143 height 16
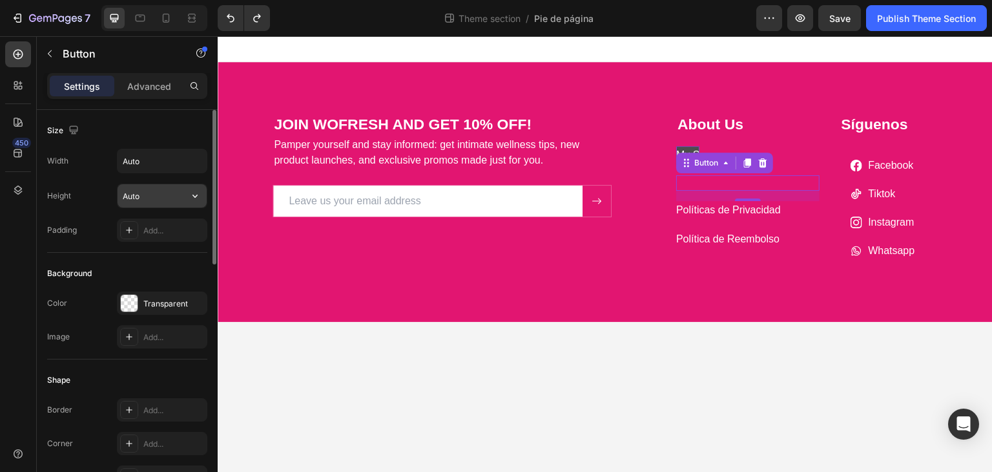
click at [157, 192] on input "Auto" at bounding box center [162, 195] width 89 height 23
click at [163, 227] on div "Add..." at bounding box center [173, 231] width 61 height 12
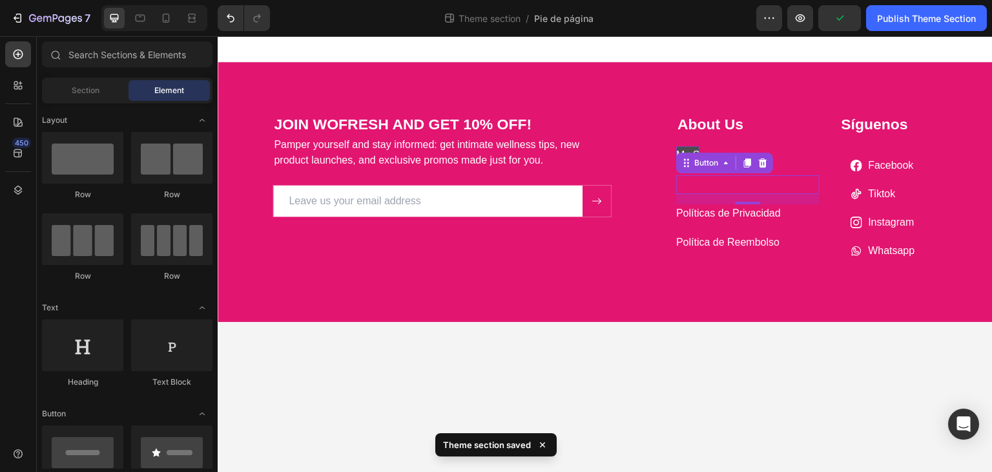
click at [476, 404] on body "JOIN WOFRESH AND GET 10% OFF! Heading Pamper yourself and stay informed: get in…" at bounding box center [605, 254] width 775 height 436
click at [719, 180] on div "Button" at bounding box center [747, 184] width 143 height 19
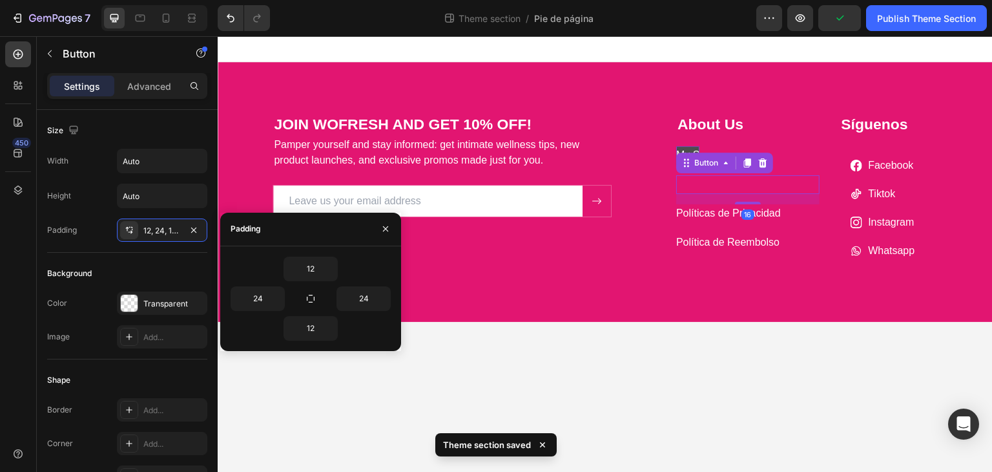
click at [719, 180] on div "Button 16" at bounding box center [747, 184] width 143 height 19
click at [711, 163] on div "Button" at bounding box center [706, 163] width 29 height 12
click at [725, 184] on div "Button Row 2 cols Row 2 cols 16" at bounding box center [747, 184] width 143 height 19
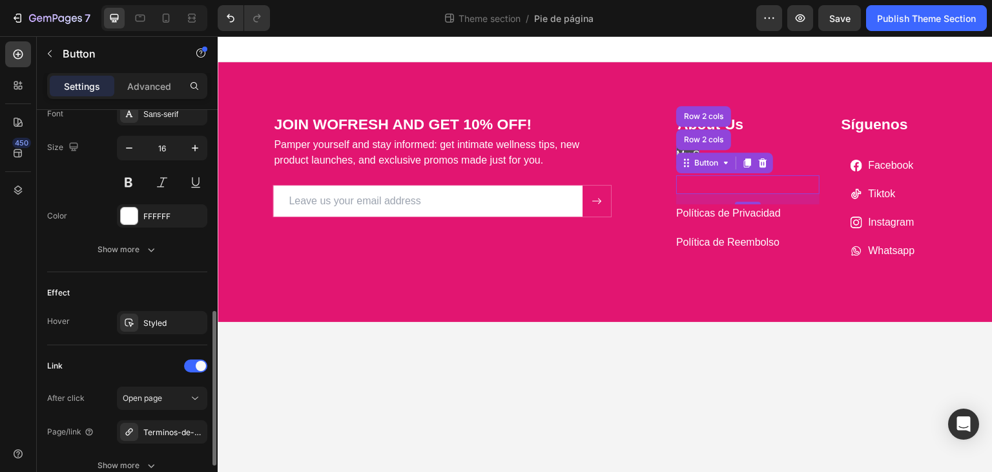
scroll to position [627, 0]
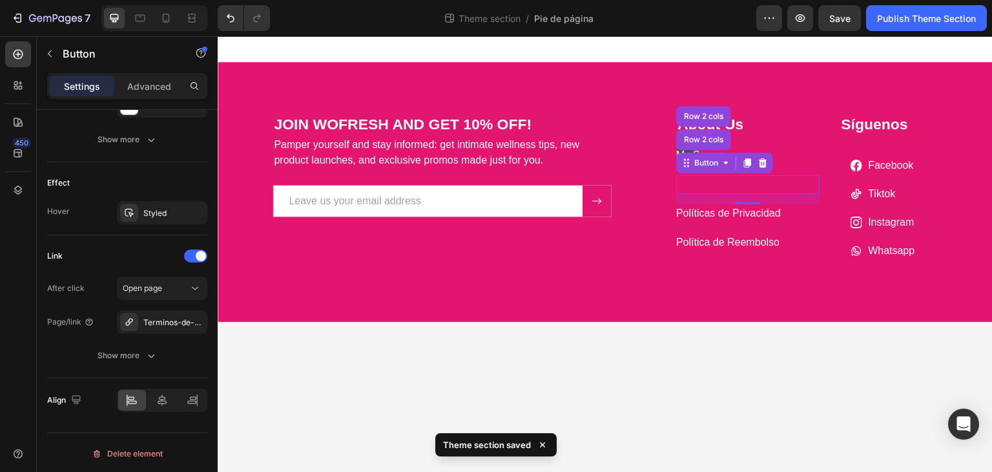
click at [738, 359] on body "JOIN WOFRESH AND GET 10% OFF! Heading Pamper yourself and stay informed: get in…" at bounding box center [605, 254] width 775 height 436
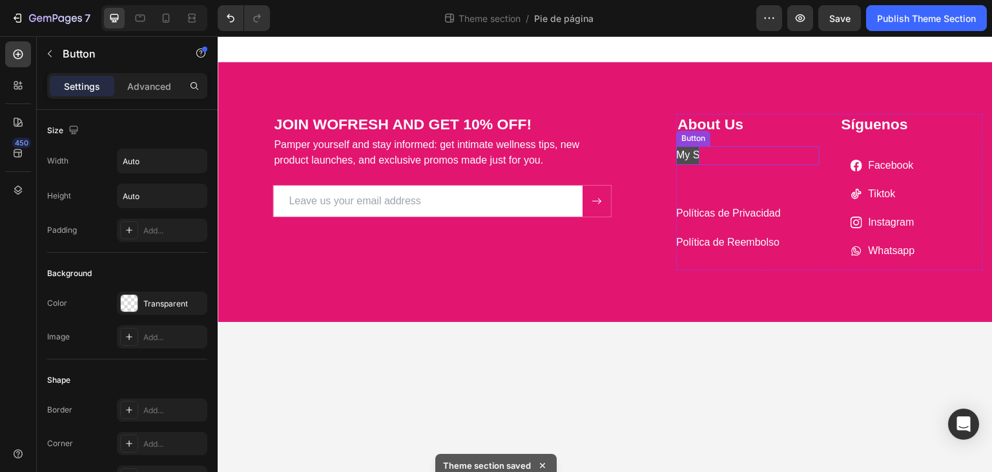
click at [712, 158] on div "My S Button" at bounding box center [747, 155] width 143 height 19
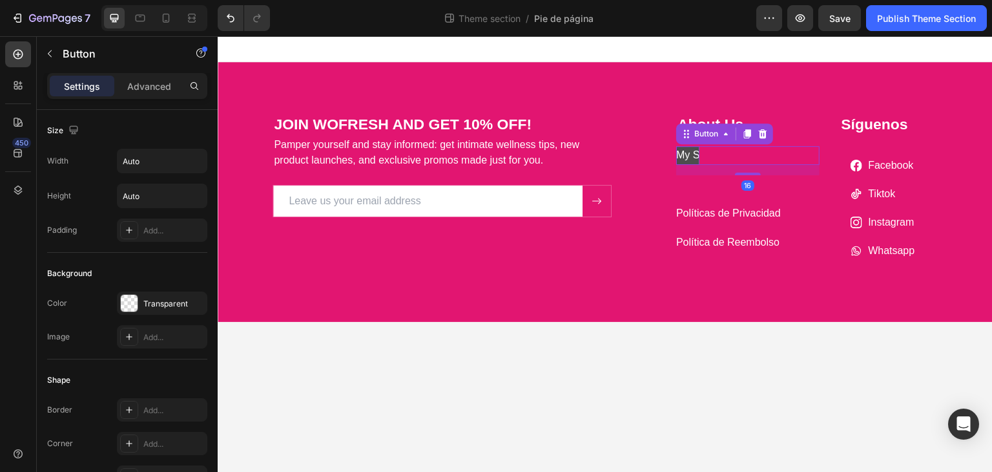
click at [746, 130] on icon at bounding box center [747, 133] width 7 height 9
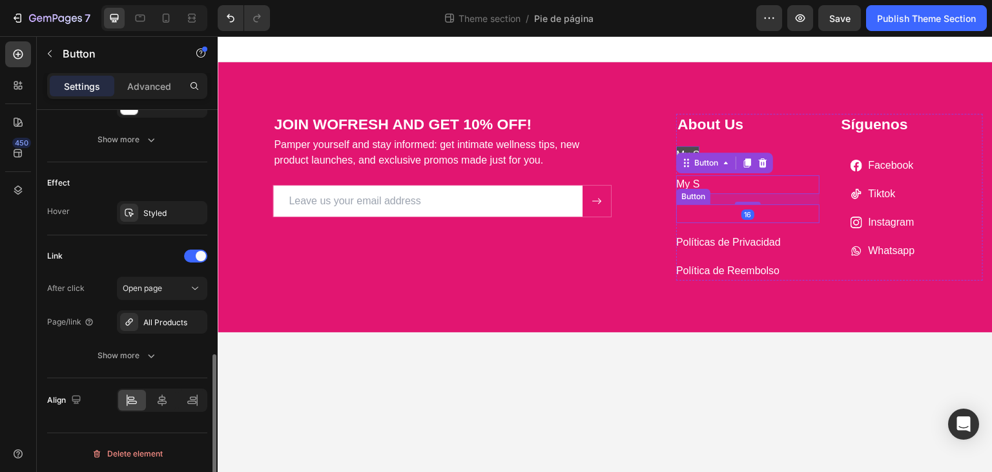
click at [713, 216] on div "Button" at bounding box center [747, 213] width 143 height 19
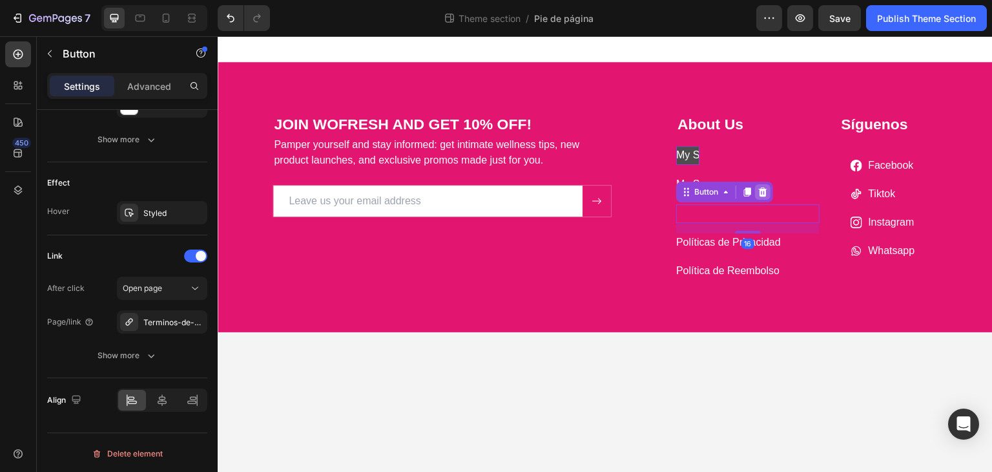
click at [762, 192] on icon at bounding box center [763, 192] width 10 height 10
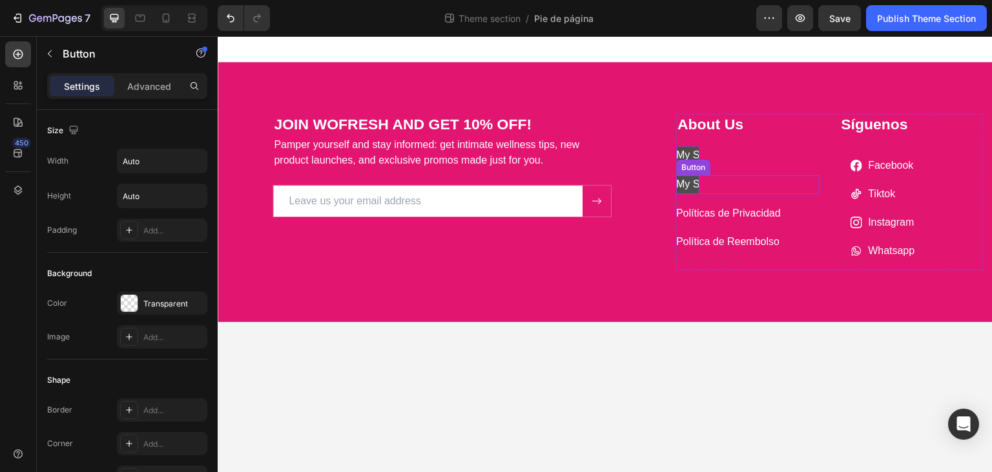
click at [699, 183] on p "My S" at bounding box center [687, 184] width 23 height 19
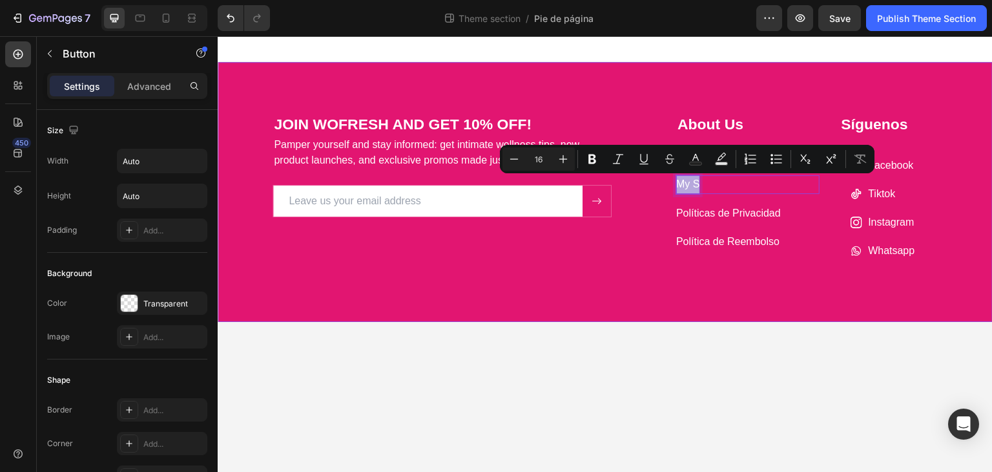
click at [704, 317] on div "JOIN WOFRESH AND GET 10% OFF! Heading Pamper yourself and stay informed: get in…" at bounding box center [605, 192] width 775 height 260
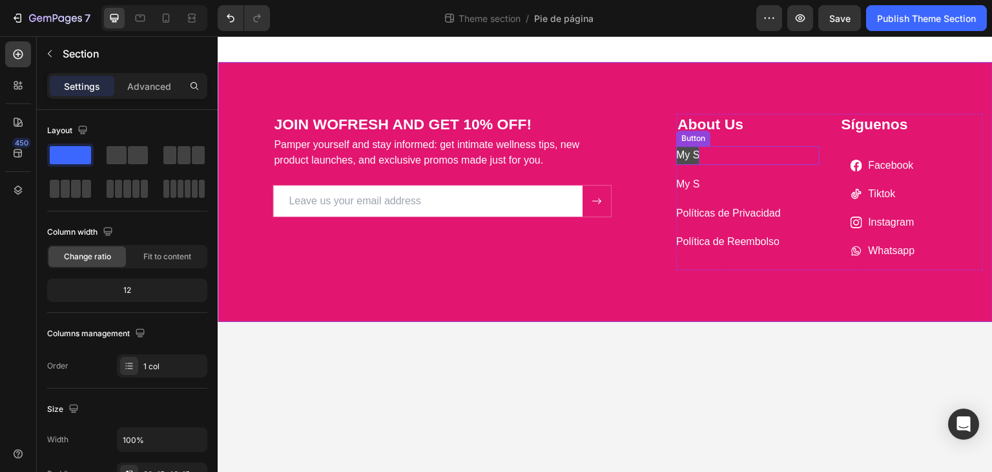
click at [700, 148] on div "My S Button" at bounding box center [747, 155] width 143 height 19
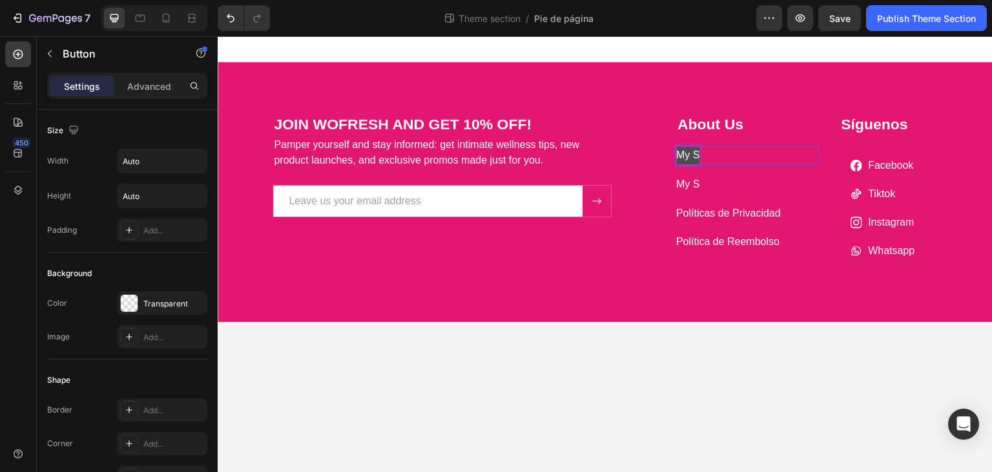
click at [698, 153] on p "My S" at bounding box center [687, 155] width 23 height 19
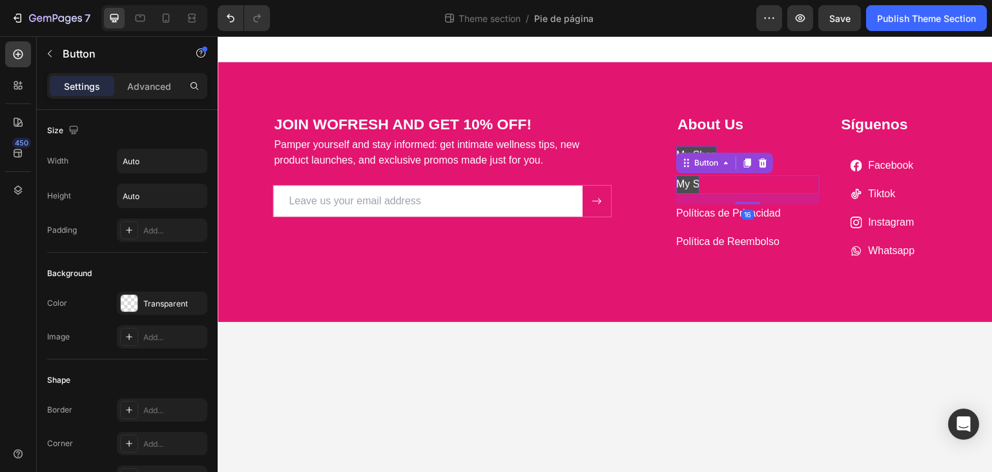
click at [695, 183] on p "My S" at bounding box center [687, 184] width 23 height 19
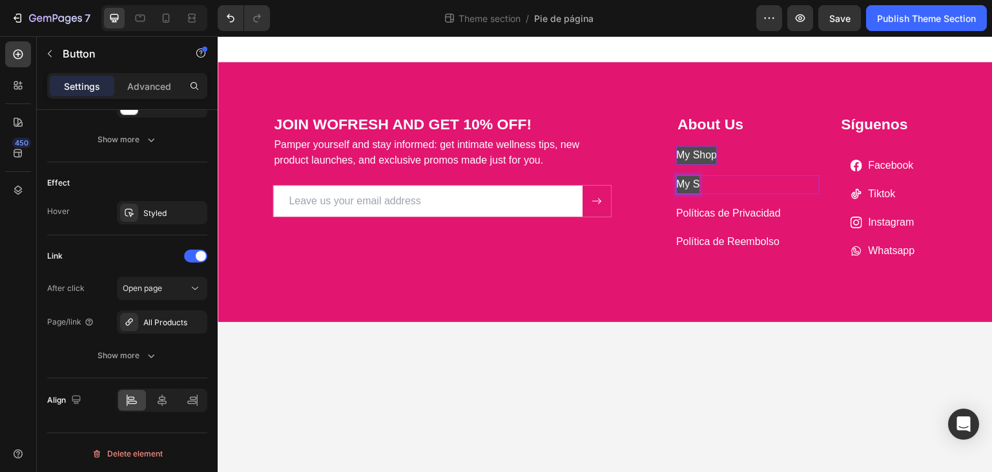
click at [700, 182] on p "My S" at bounding box center [687, 184] width 23 height 19
click at [696, 182] on p "My S" at bounding box center [687, 184] width 23 height 19
click at [732, 218] on p "Políticas de Privacidad" at bounding box center [728, 213] width 105 height 19
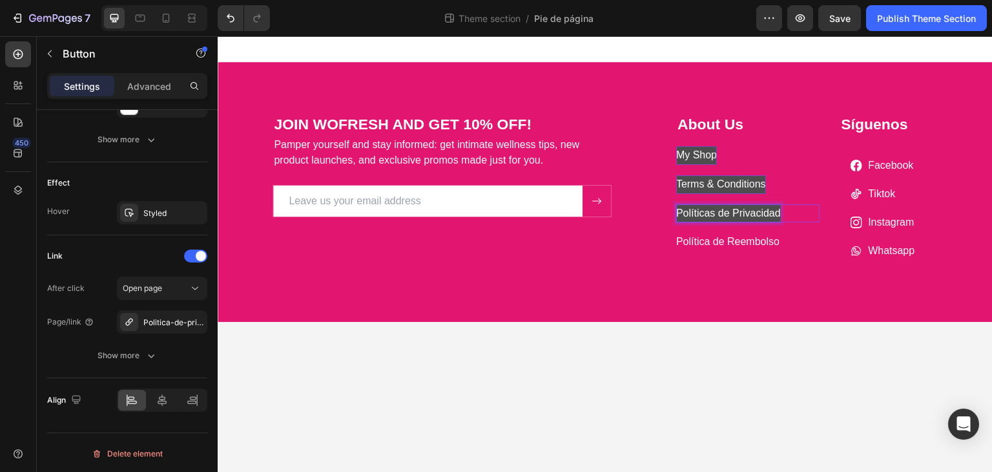
click at [734, 211] on p "Políticas de Privacidad" at bounding box center [728, 213] width 105 height 19
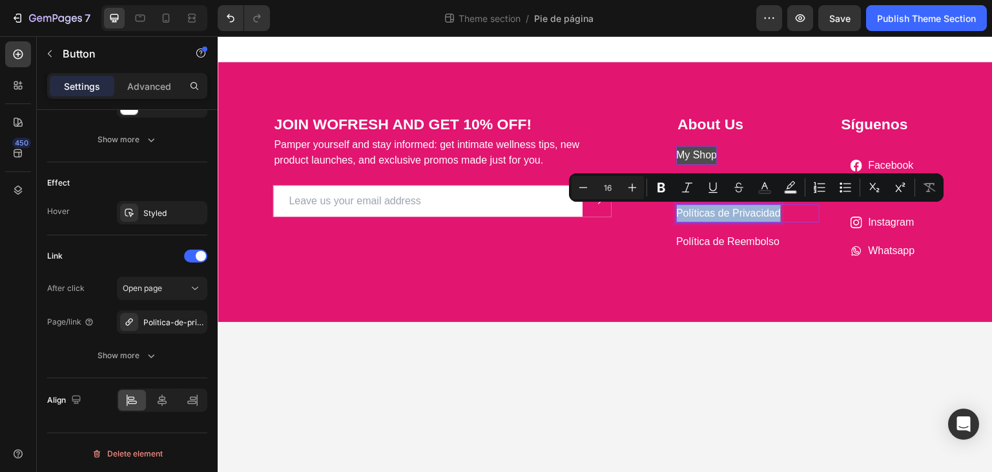
click at [734, 211] on p "Políticas de Privacidad" at bounding box center [728, 213] width 105 height 19
click at [731, 216] on p "Políticas de Privacidad" at bounding box center [728, 213] width 105 height 19
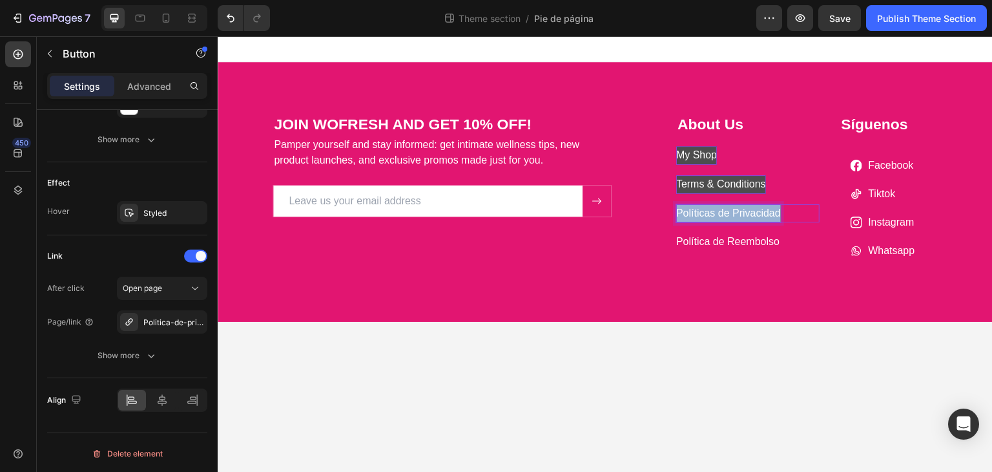
click at [731, 216] on p "Políticas de Privacidad" at bounding box center [728, 213] width 105 height 19
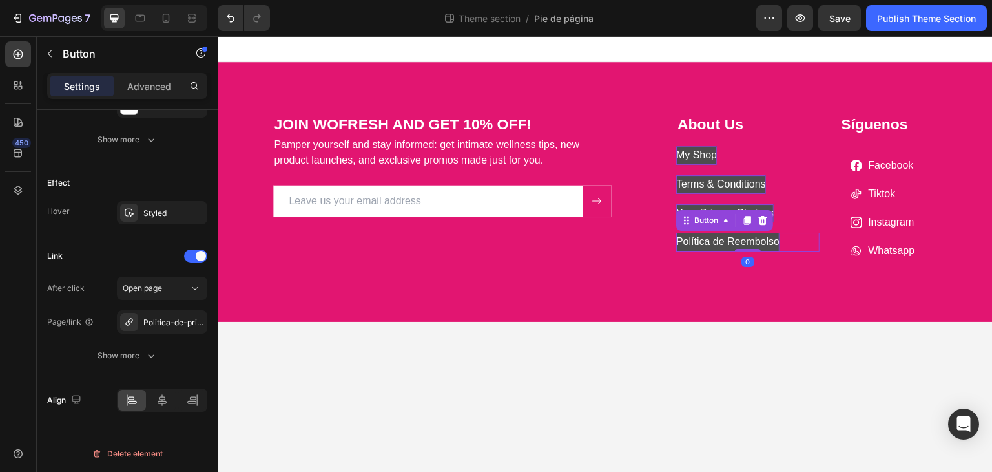
click at [728, 236] on p "Política de Reembolso" at bounding box center [727, 242] width 103 height 19
click at [733, 238] on p "Política de Reembolso" at bounding box center [727, 242] width 103 height 19
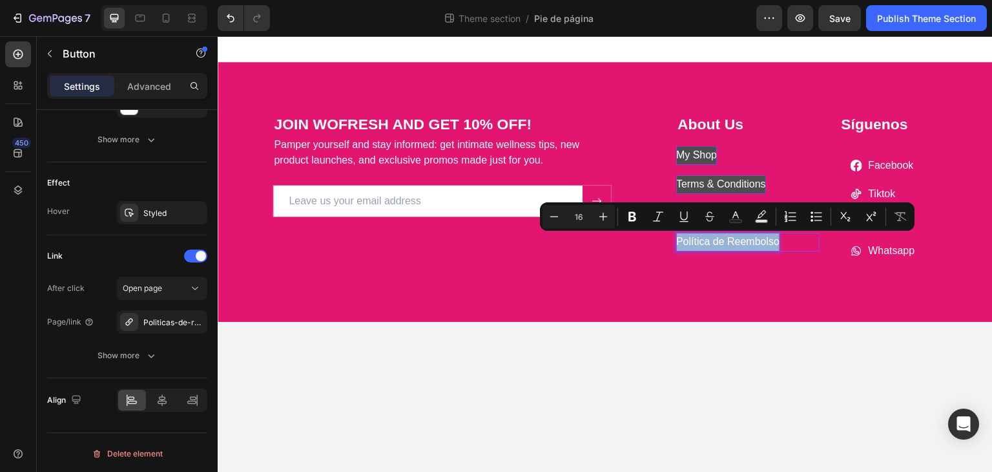
click at [745, 239] on p "Política de Reembolso" at bounding box center [727, 242] width 103 height 19
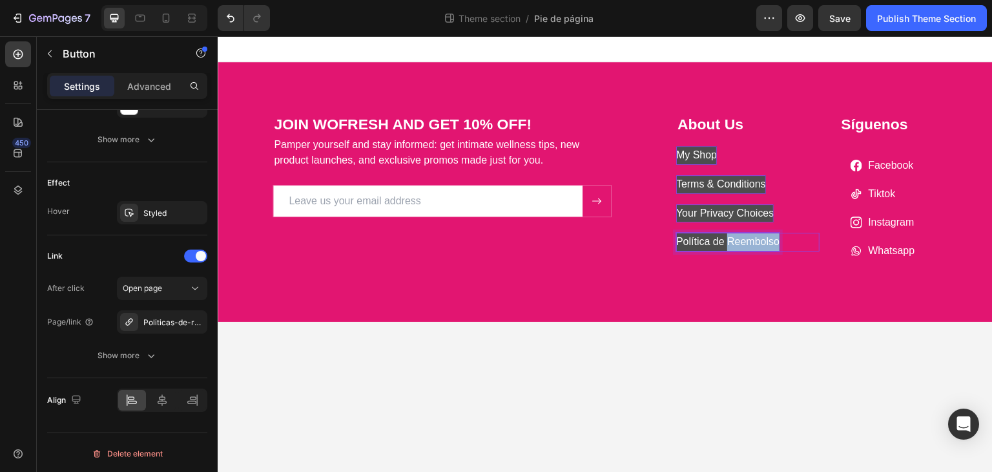
click at [745, 239] on p "Política de Reembolso" at bounding box center [727, 242] width 103 height 19
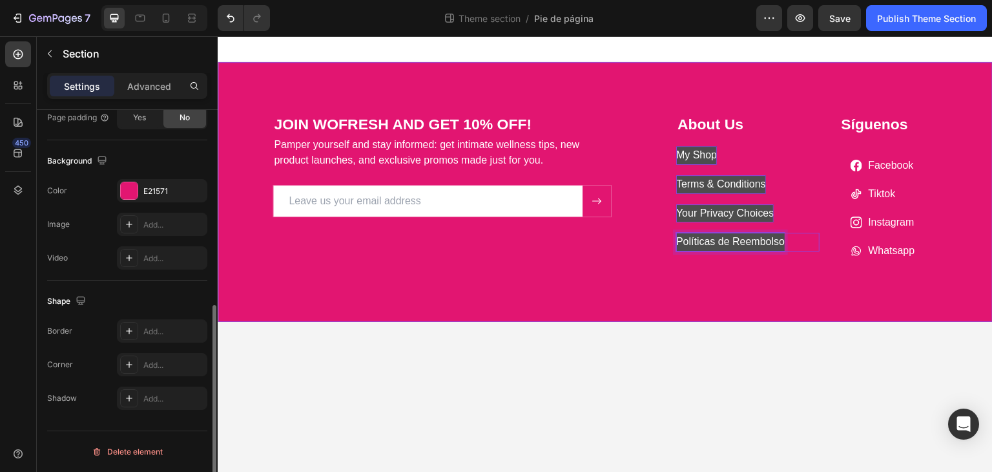
click at [753, 284] on div "JOIN WOFRESH AND GET 10% OFF! Heading Pamper yourself and stay informed: get in…" at bounding box center [605, 202] width 756 height 177
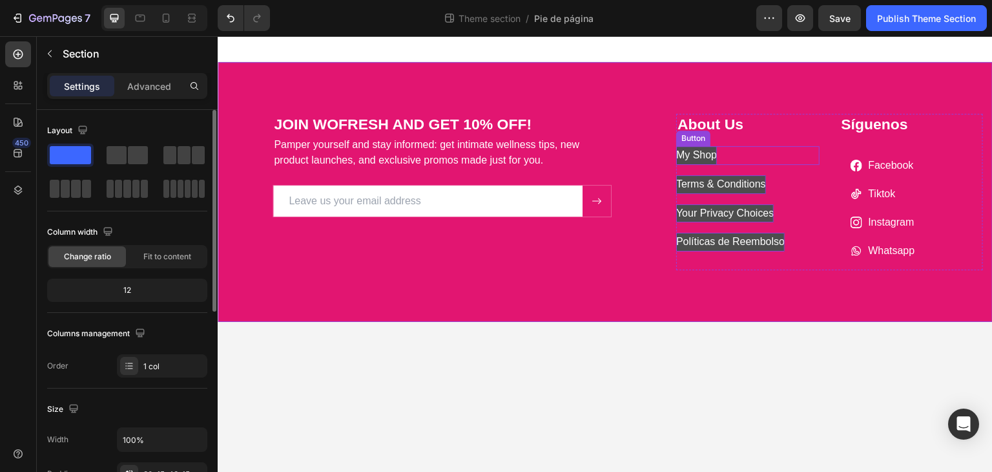
click at [713, 158] on p "My Shop" at bounding box center [696, 155] width 41 height 19
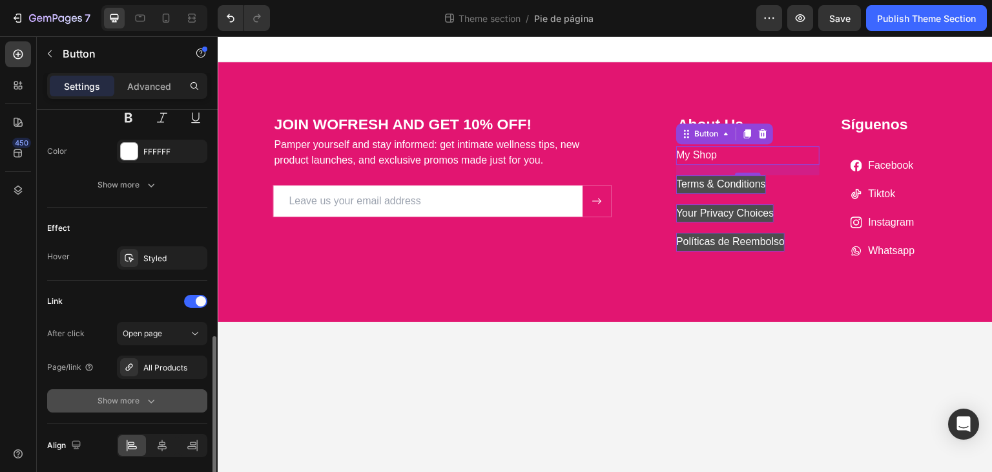
scroll to position [627, 0]
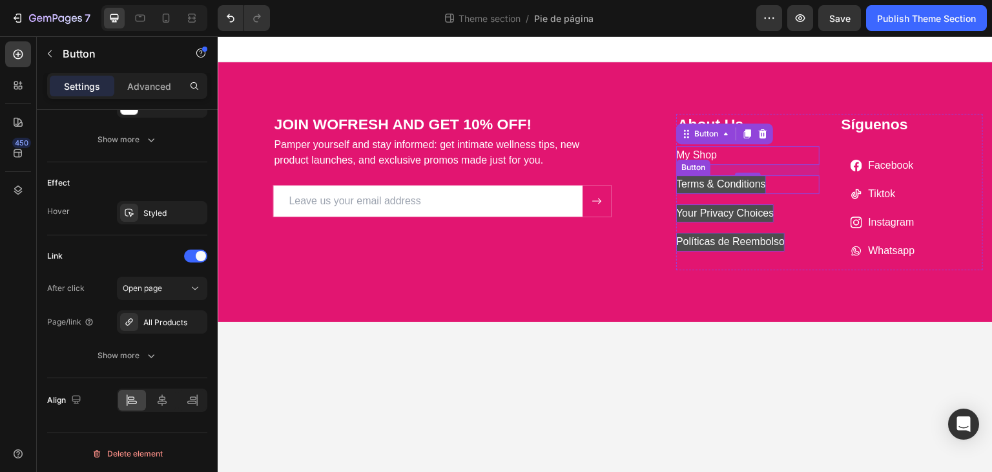
click at [756, 179] on p "Terms & Conditions" at bounding box center [721, 184] width 90 height 19
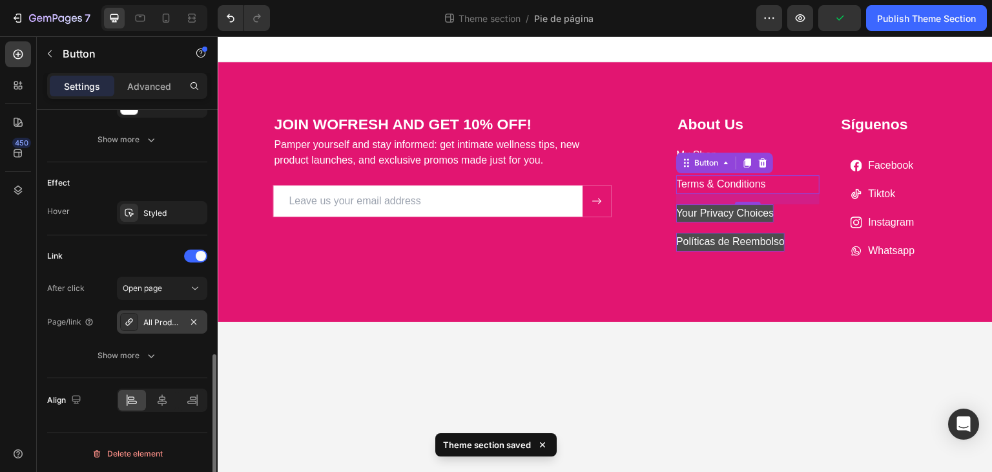
click at [163, 324] on div "All Products" at bounding box center [161, 323] width 37 height 12
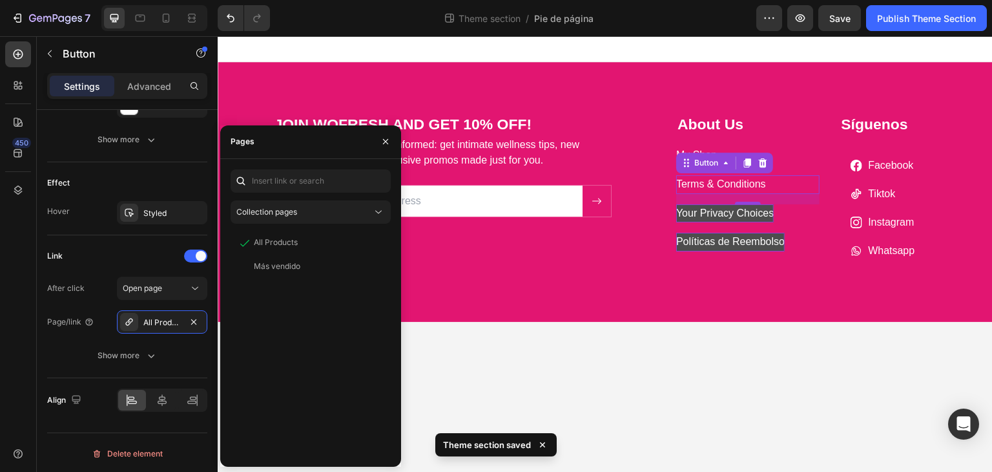
click at [479, 353] on body "JOIN WOFRESH AND GET 10% OFF! Heading Pamper yourself and stay informed: get in…" at bounding box center [605, 254] width 775 height 436
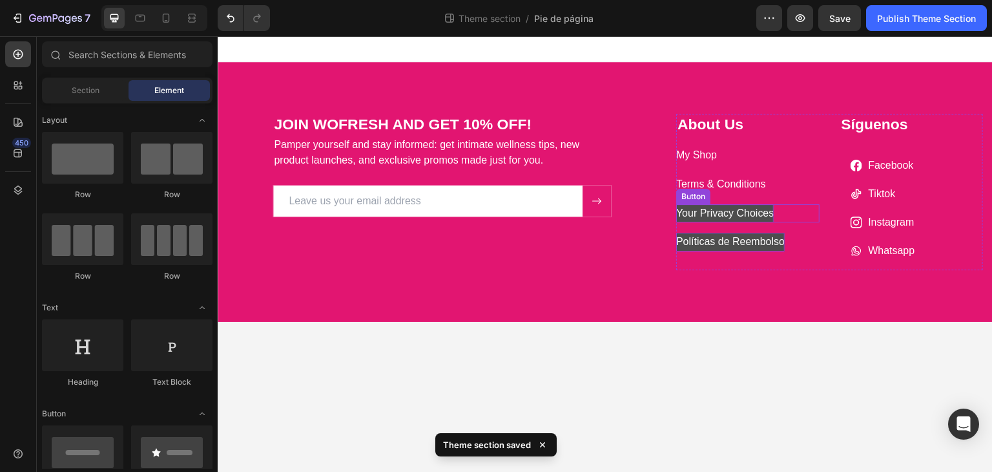
click at [706, 189] on div "Button" at bounding box center [693, 197] width 34 height 16
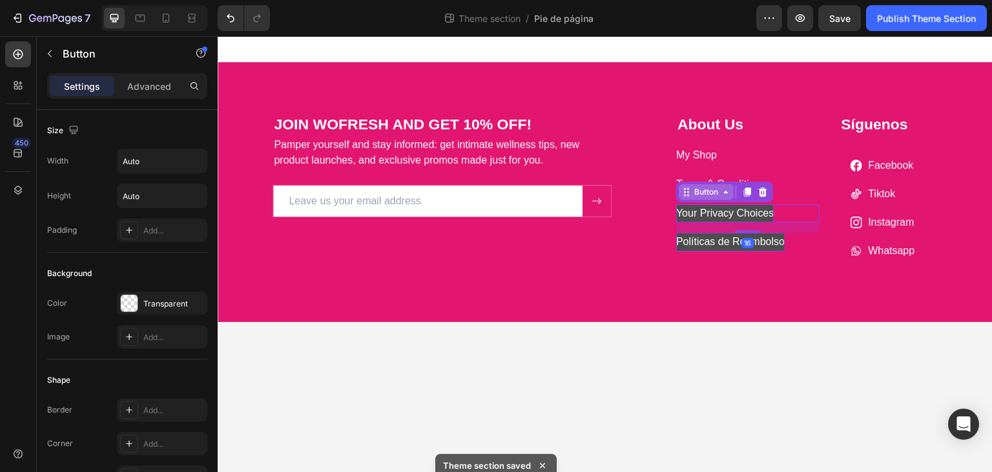
click at [729, 185] on div "Button" at bounding box center [706, 192] width 55 height 16
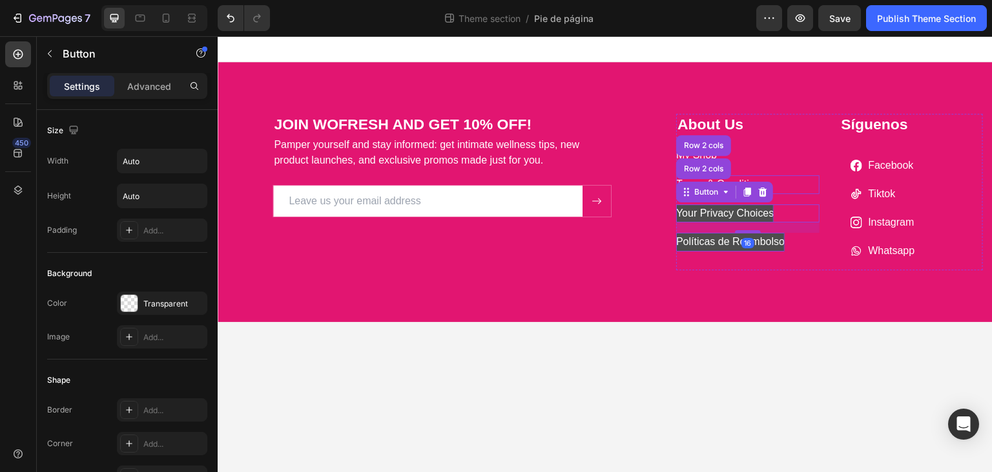
click at [784, 177] on div "Terms & Conditions Button" at bounding box center [747, 184] width 143 height 19
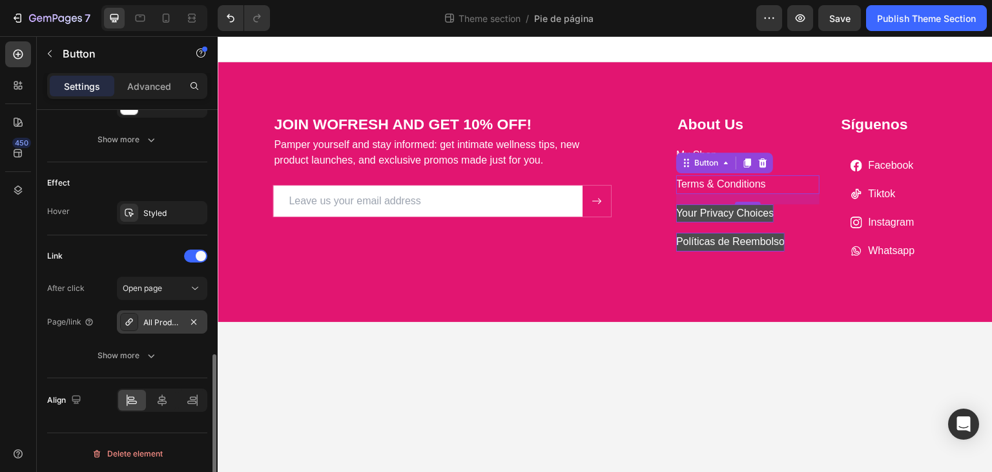
click at [147, 323] on div "All Products" at bounding box center [161, 323] width 37 height 12
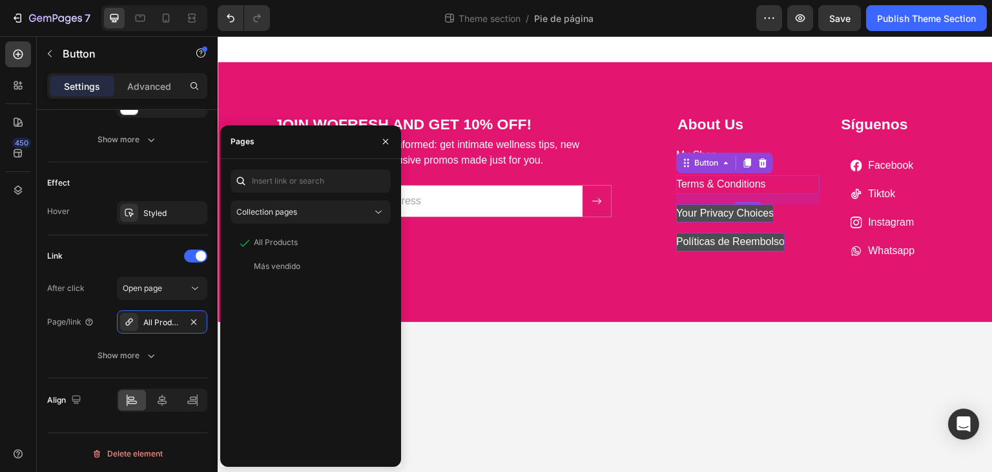
click at [435, 337] on body "JOIN WOFRESH AND GET 10% OFF! Heading Pamper yourself and stay informed: get in…" at bounding box center [605, 254] width 775 height 436
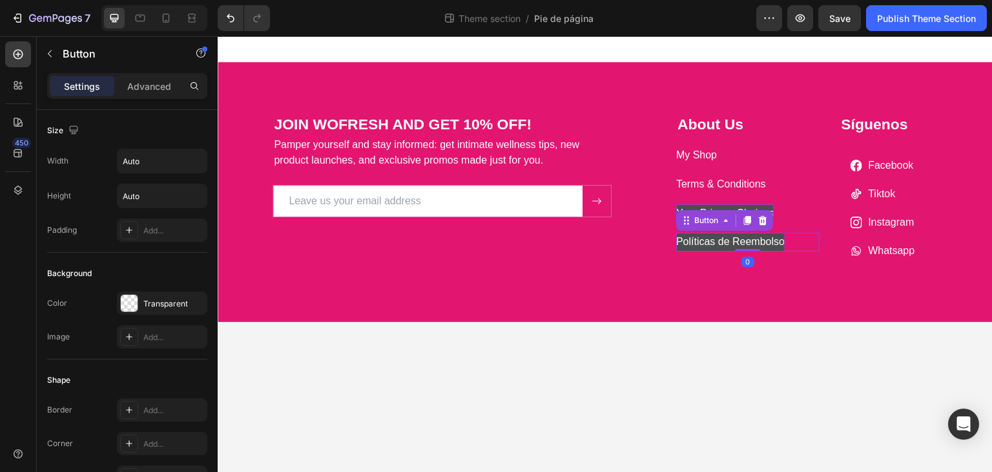
click at [728, 239] on p "Políticas de Reembolso" at bounding box center [730, 242] width 109 height 19
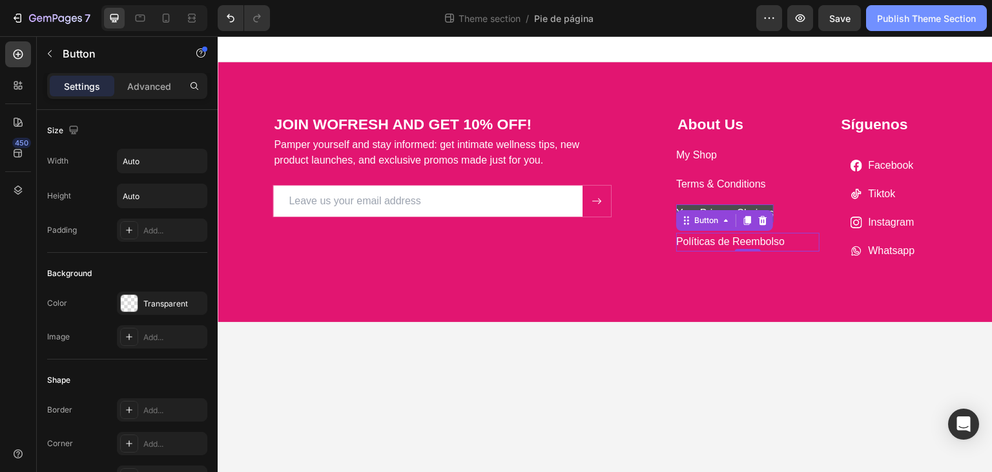
click at [902, 17] on div "Publish Theme Section" at bounding box center [926, 19] width 99 height 14
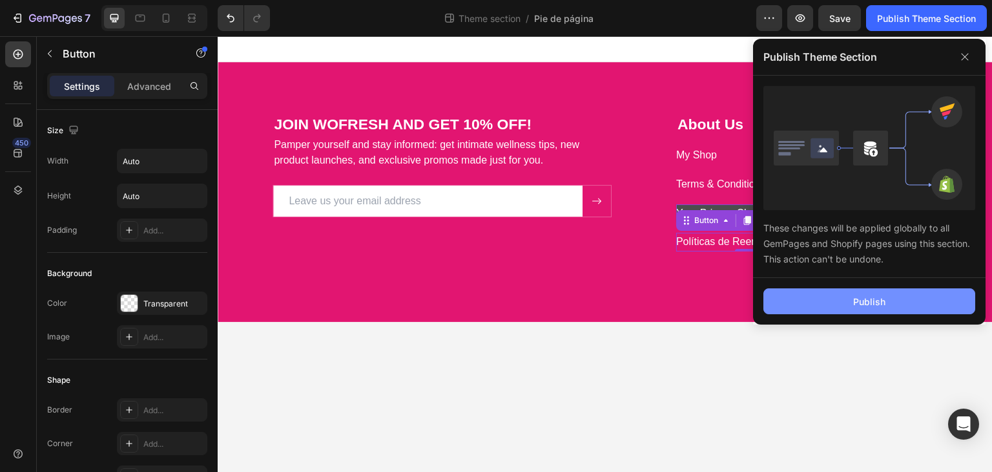
click at [912, 297] on button "Publish" at bounding box center [870, 301] width 212 height 26
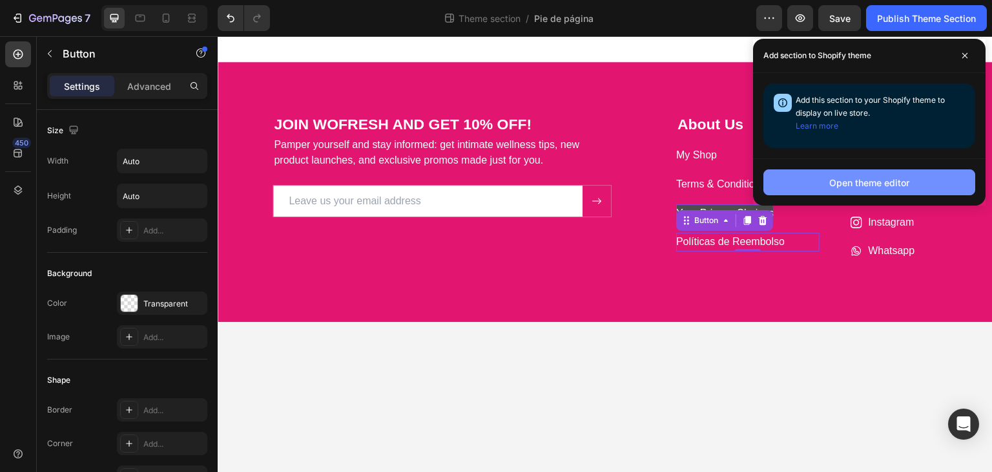
click at [850, 187] on div "Open theme editor" at bounding box center [869, 183] width 80 height 14
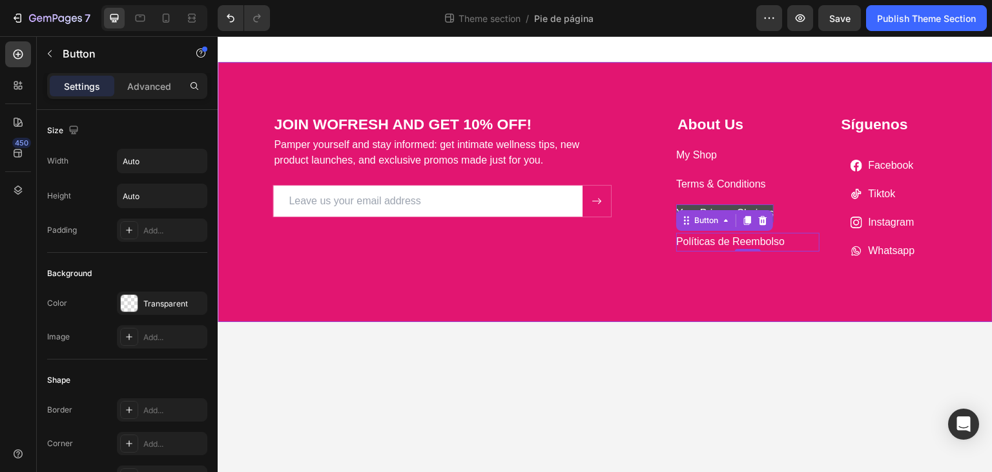
click at [609, 302] on div "JOIN WOFRESH AND GET 10% OFF! Heading Pamper yourself and stay informed: get in…" at bounding box center [605, 192] width 775 height 260
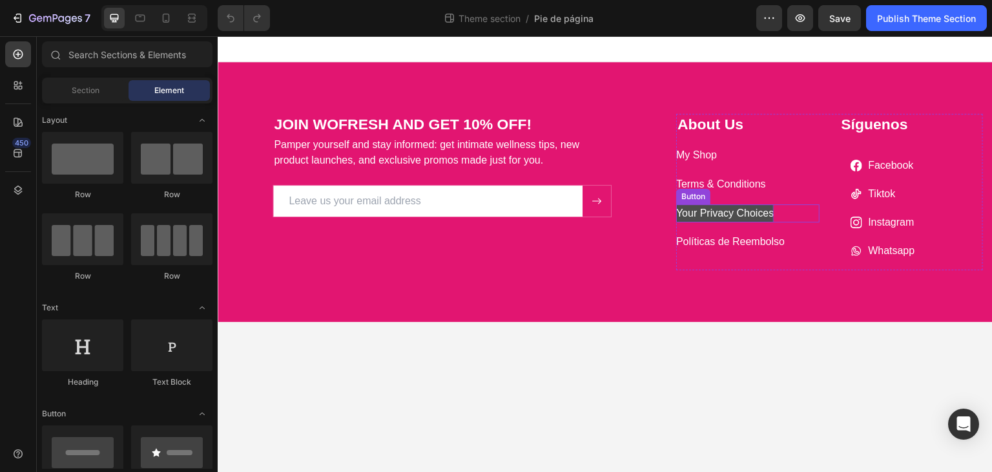
click at [730, 211] on p "Your Privacy Choices" at bounding box center [725, 213] width 98 height 19
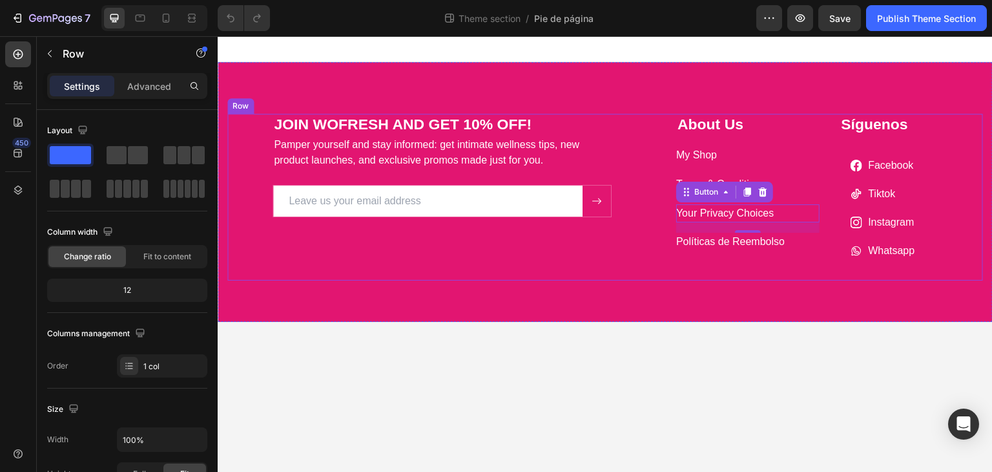
drag, startPoint x: 657, startPoint y: 213, endPoint x: 726, endPoint y: 130, distance: 107.8
click at [656, 213] on div "JOIN WOFRESH AND GET 10% OFF! Heading Pamper yourself and stay informed: get in…" at bounding box center [442, 165] width 430 height 103
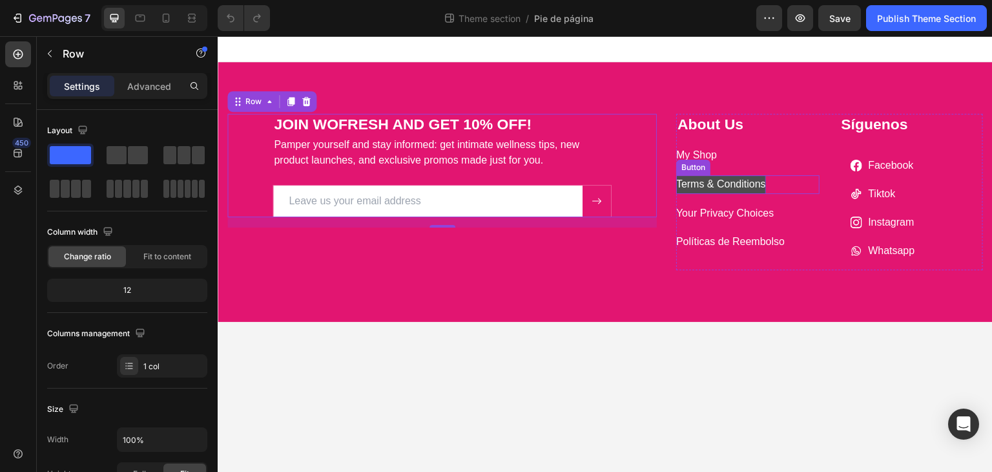
click at [736, 184] on p "Terms & Conditions" at bounding box center [721, 184] width 90 height 19
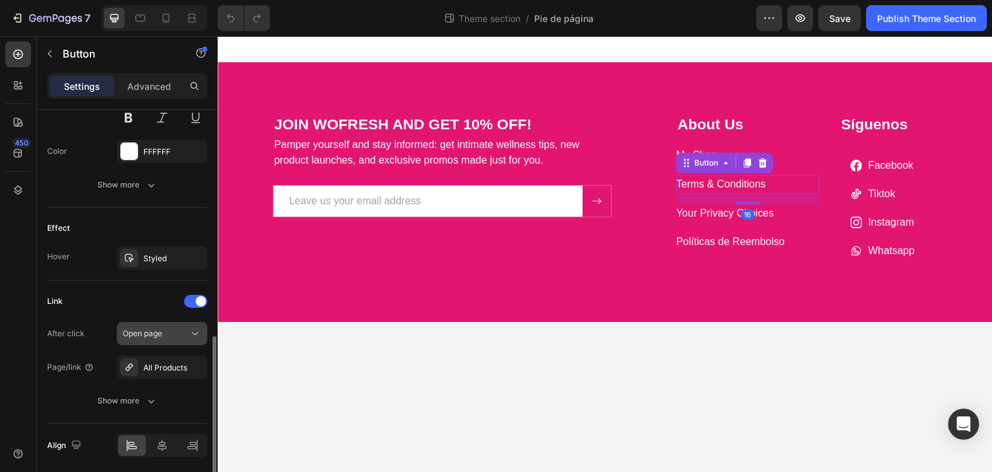
scroll to position [627, 0]
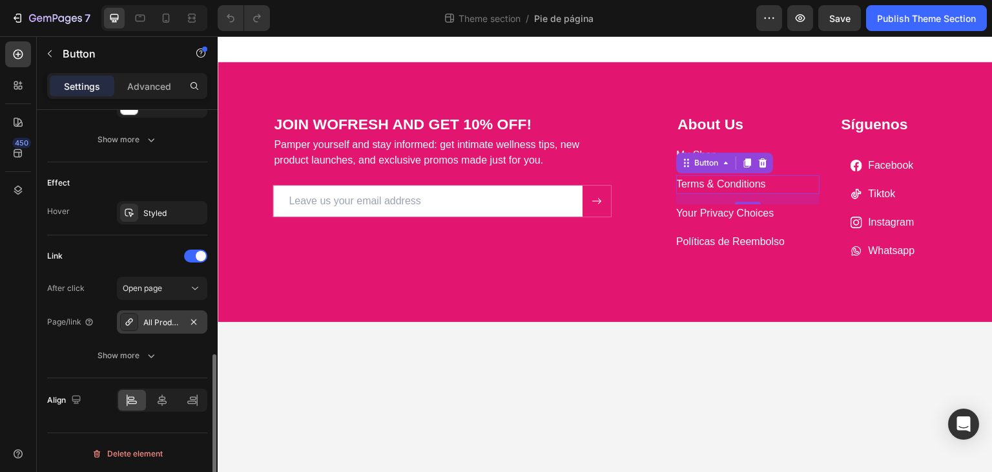
click at [158, 313] on div "All Products" at bounding box center [162, 321] width 90 height 23
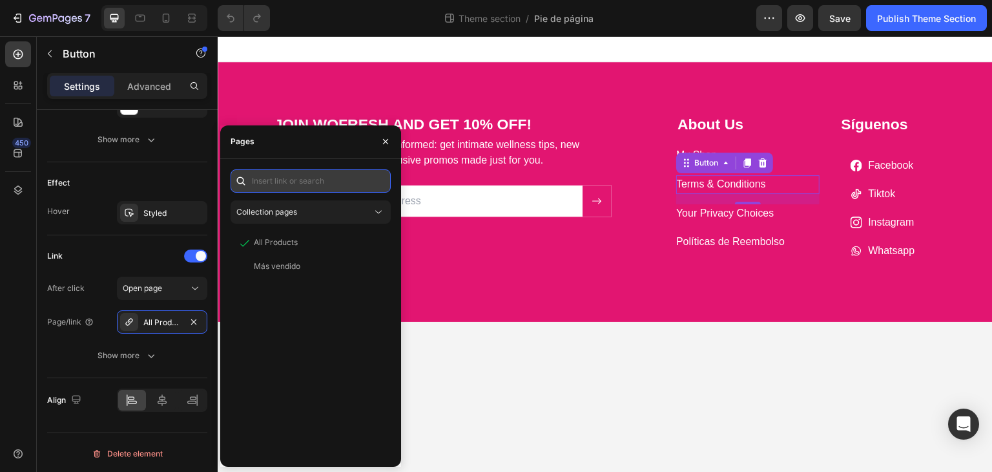
click at [304, 180] on input "text" at bounding box center [311, 180] width 160 height 23
paste input "[URL][DOMAIN_NAME] › pages › contact"
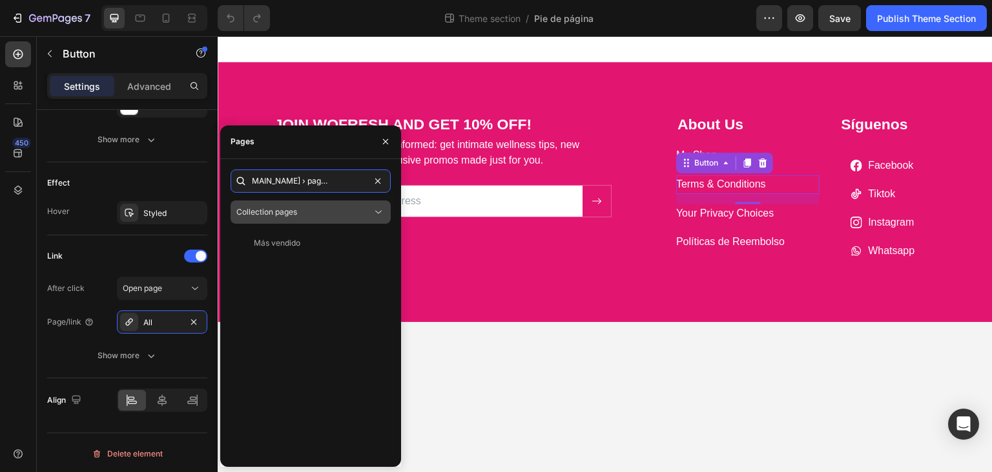
type input "[URL][DOMAIN_NAME] › pages › contact"
click at [318, 215] on div "Collection pages" at bounding box center [304, 212] width 136 height 12
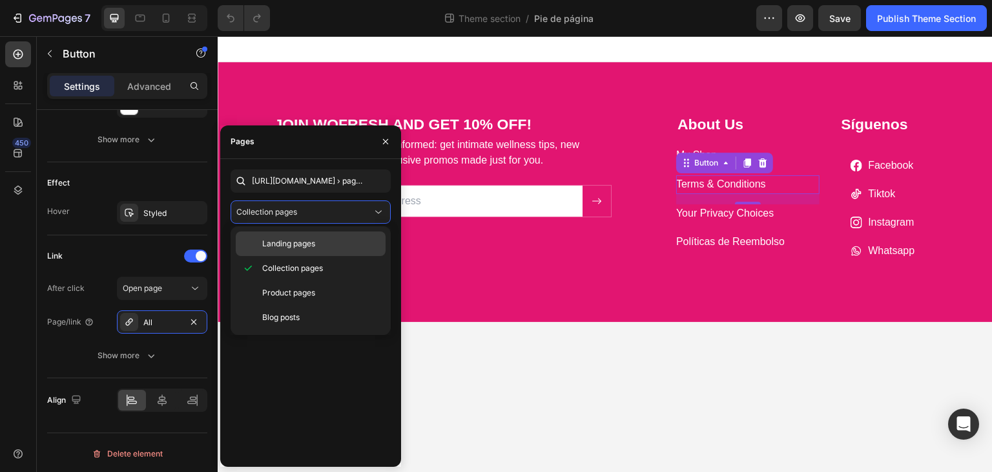
click at [295, 242] on span "Landing pages" at bounding box center [288, 244] width 53 height 12
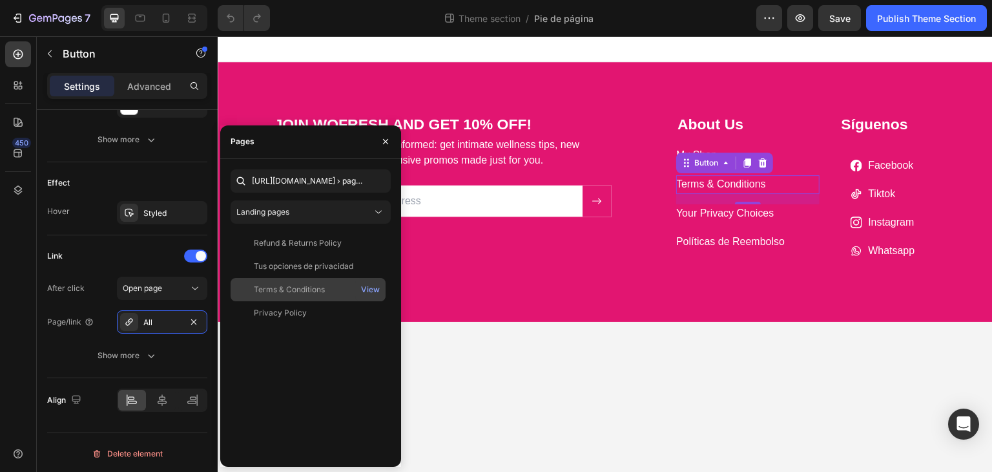
click at [320, 285] on div "Terms & Conditions" at bounding box center [289, 290] width 71 height 12
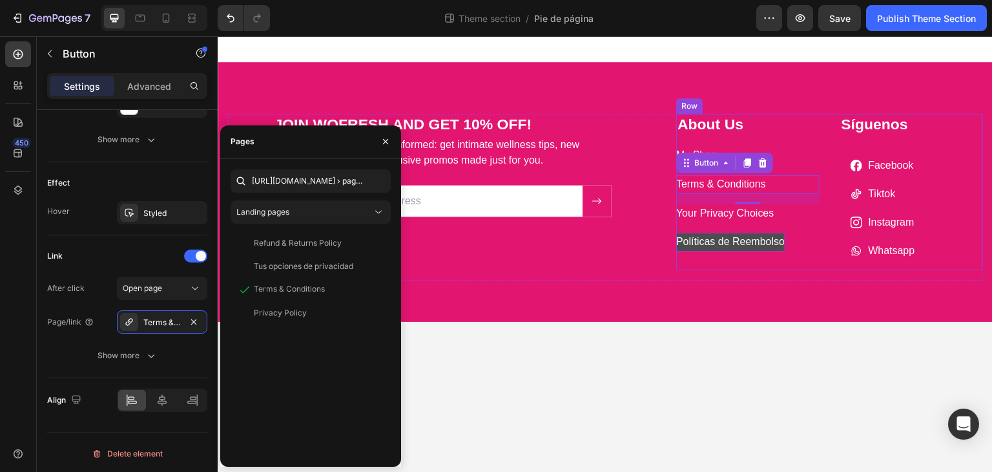
drag, startPoint x: 782, startPoint y: 257, endPoint x: 767, endPoint y: 242, distance: 21.0
click at [784, 257] on div "About Us Heading My Shop Button Terms & Conditions Button 16 Your Privacy Choic…" at bounding box center [747, 192] width 143 height 156
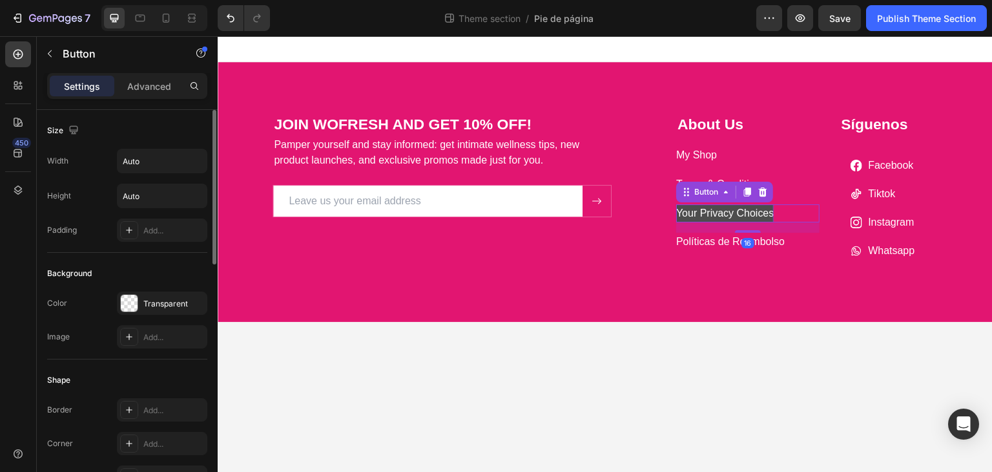
click at [748, 207] on p "Your Privacy Choices" at bounding box center [725, 213] width 98 height 19
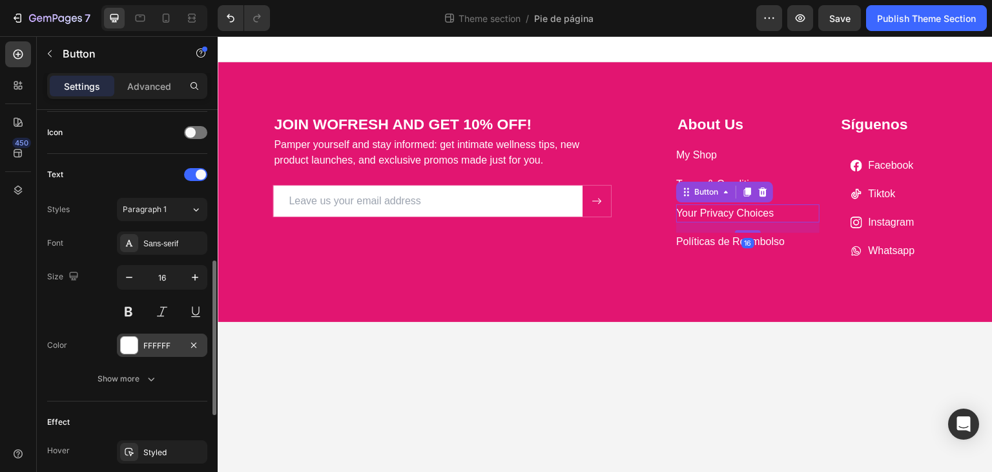
scroll to position [627, 0]
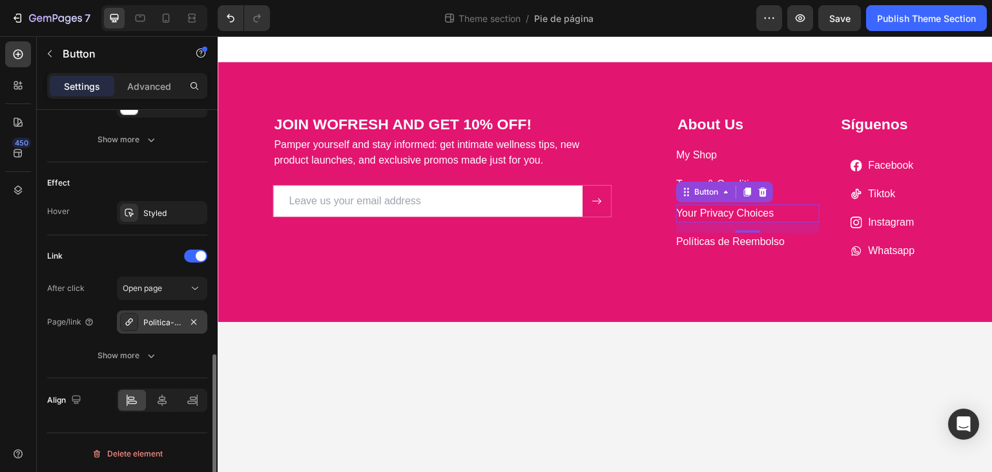
click at [166, 321] on div "Politica-de-privacidad" at bounding box center [161, 323] width 37 height 12
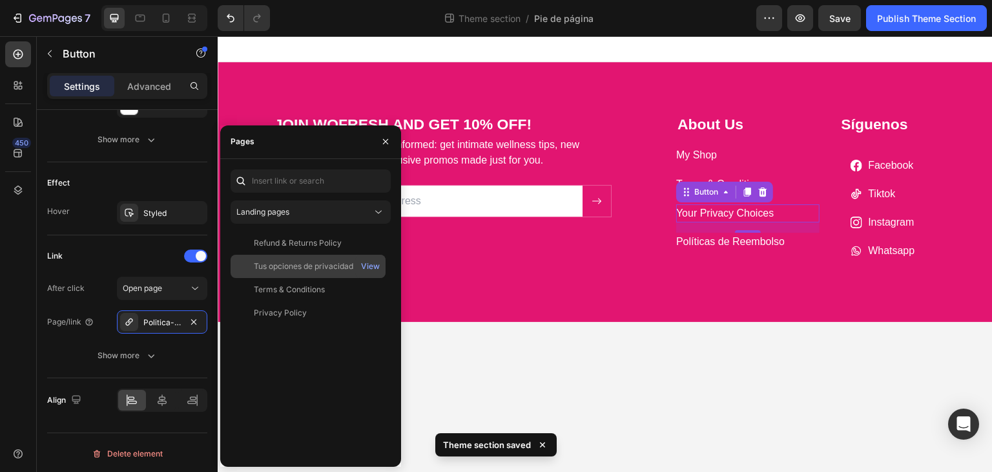
click at [315, 262] on div "Tus opciones de privacidad" at bounding box center [303, 266] width 99 height 12
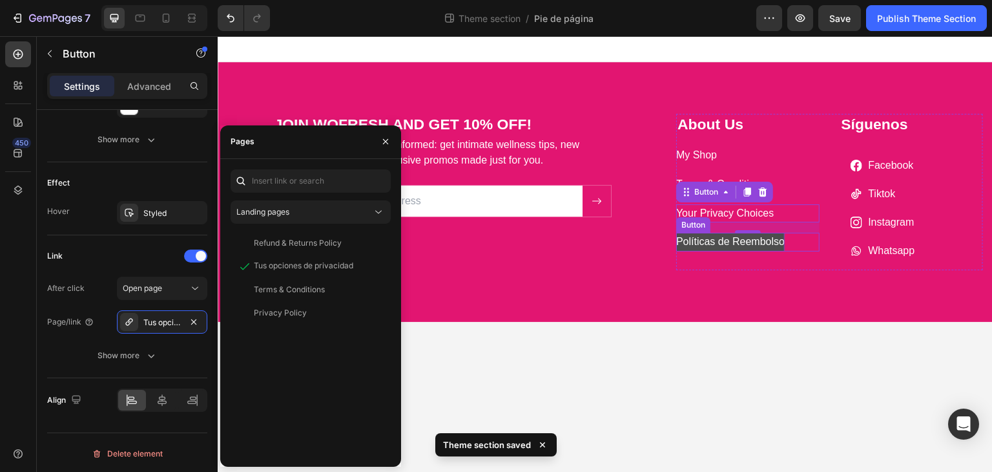
click at [769, 239] on p "Políticas de Reembolso" at bounding box center [730, 242] width 109 height 19
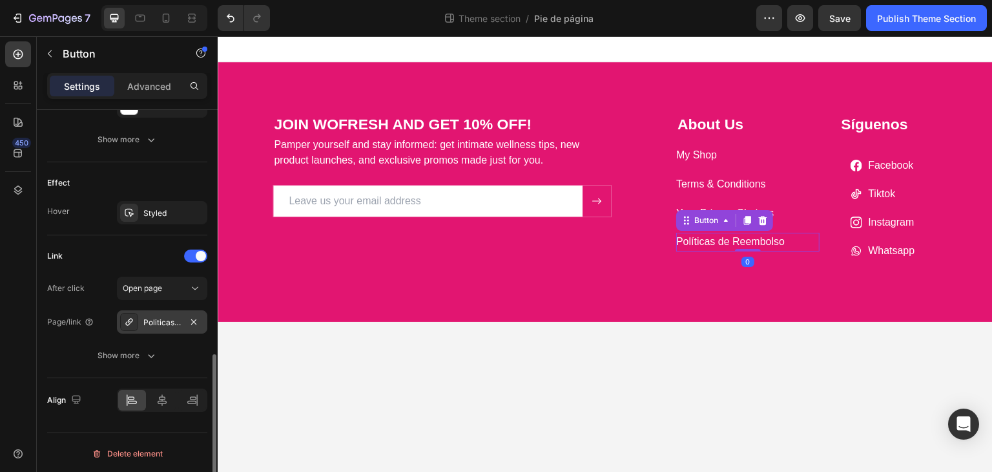
click at [144, 318] on div "Politicas-de-reembolso" at bounding box center [161, 323] width 37 height 12
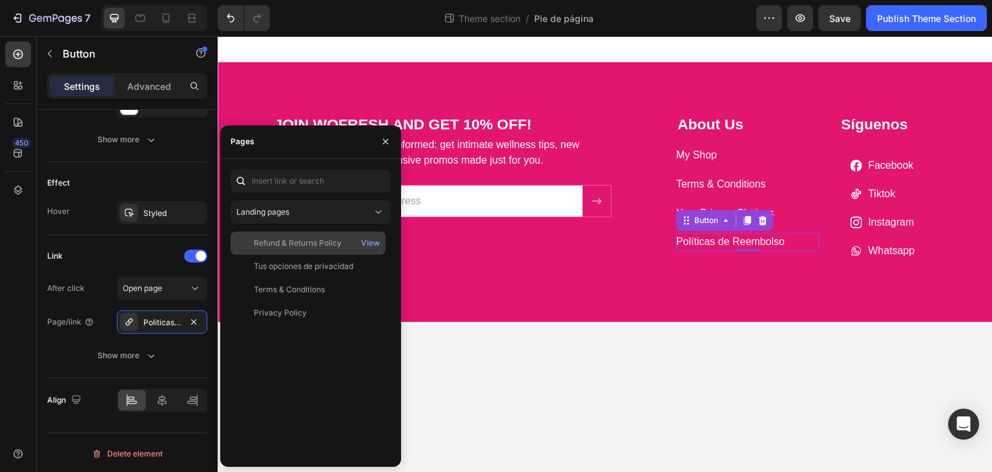
click at [302, 244] on div "Refund & Returns Policy" at bounding box center [298, 243] width 88 height 12
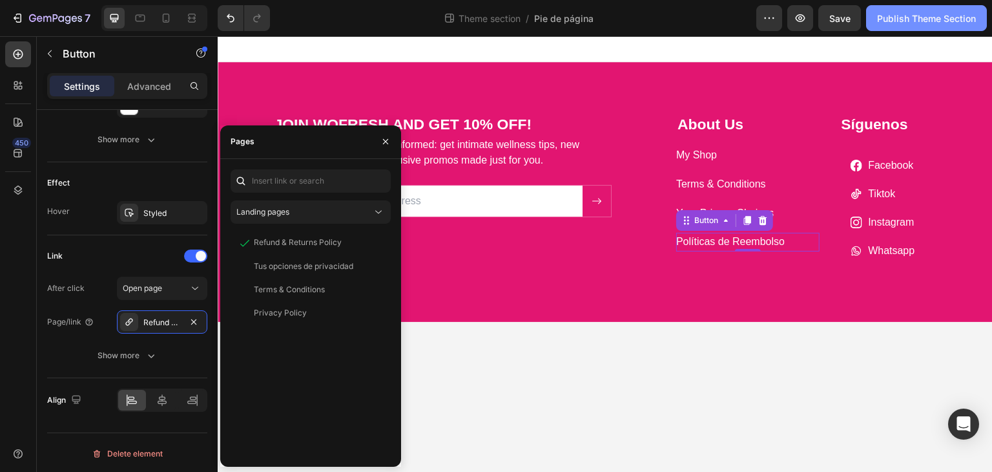
click at [944, 12] on div "Publish Theme Section" at bounding box center [926, 19] width 99 height 14
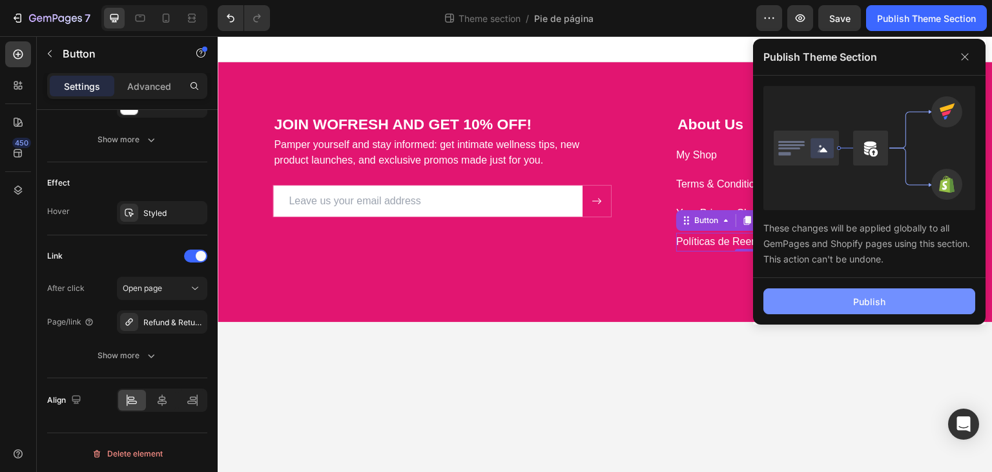
click at [891, 297] on button "Publish" at bounding box center [870, 301] width 212 height 26
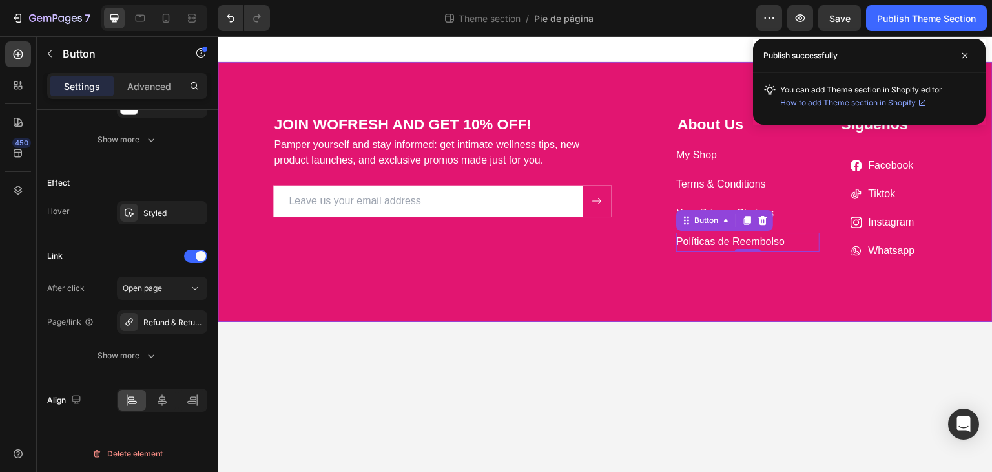
click at [665, 300] on div "JOIN WOFRESH AND GET 10% OFF! Heading Pamper yourself and stay informed: get in…" at bounding box center [605, 192] width 775 height 260
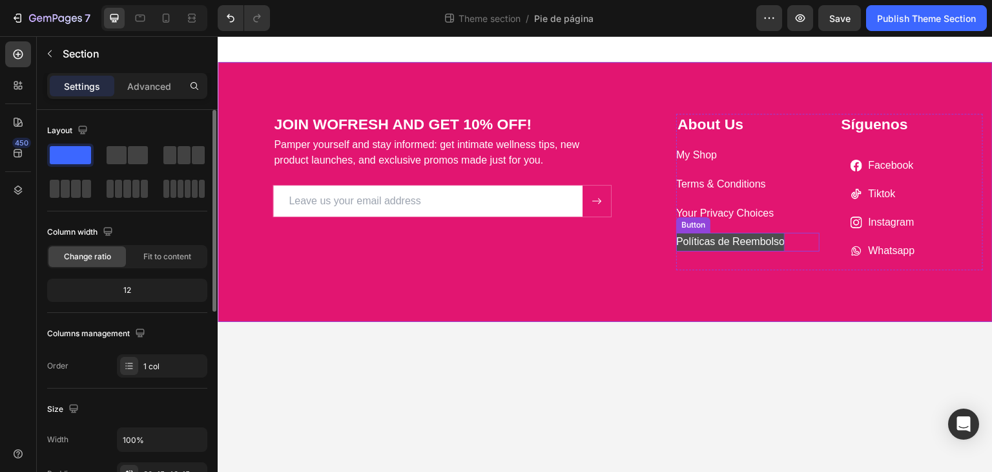
click at [733, 247] on p "Políticas de Reembolso" at bounding box center [730, 242] width 109 height 19
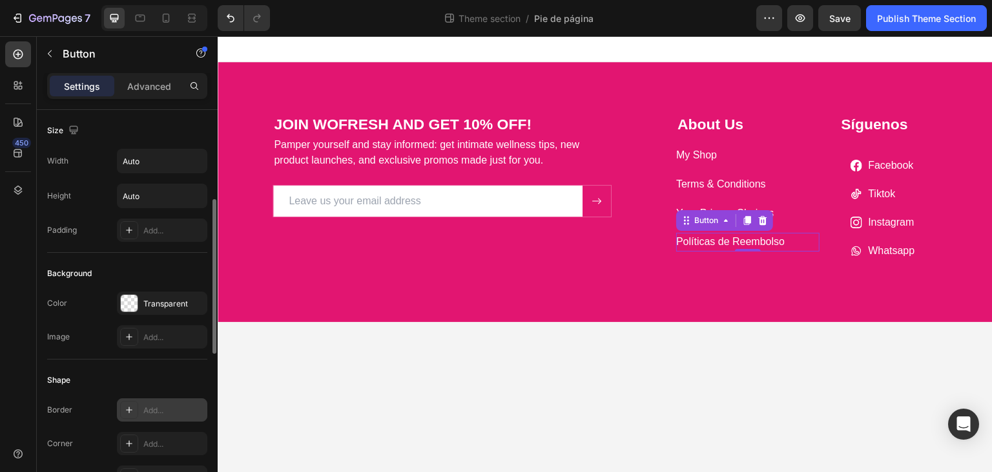
scroll to position [129, 0]
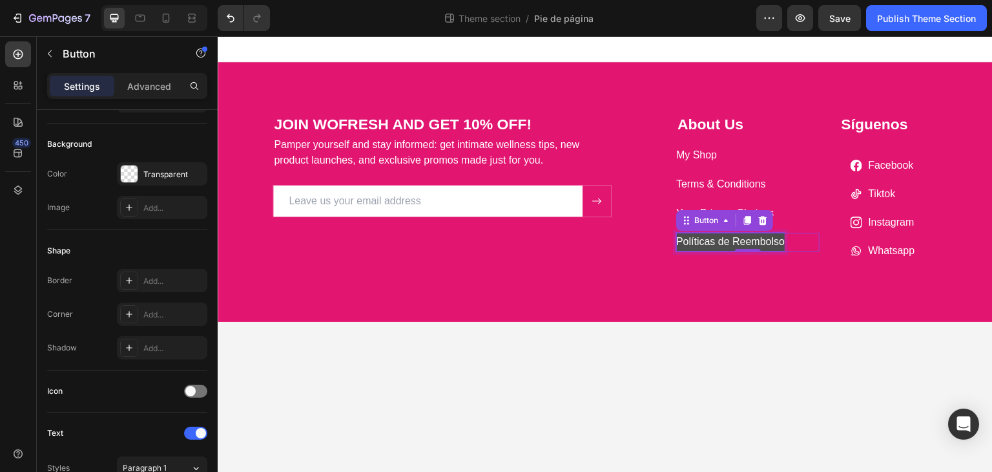
click at [738, 245] on p "Políticas de Reembolso" at bounding box center [730, 242] width 109 height 19
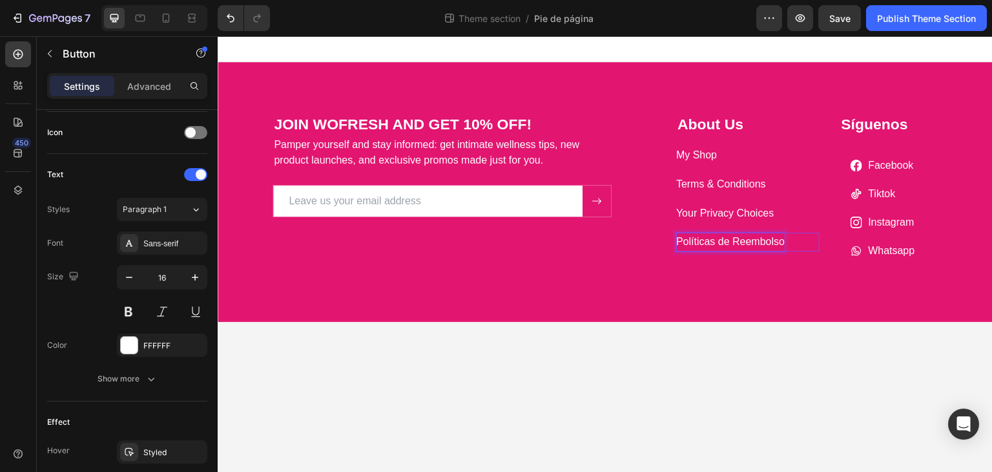
scroll to position [581, 0]
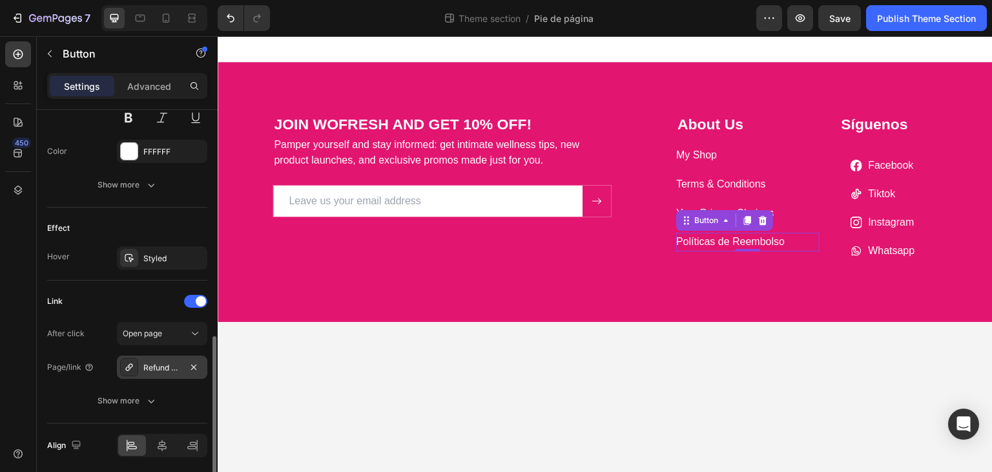
click at [155, 370] on div "Refund & Returns Policy" at bounding box center [161, 368] width 37 height 12
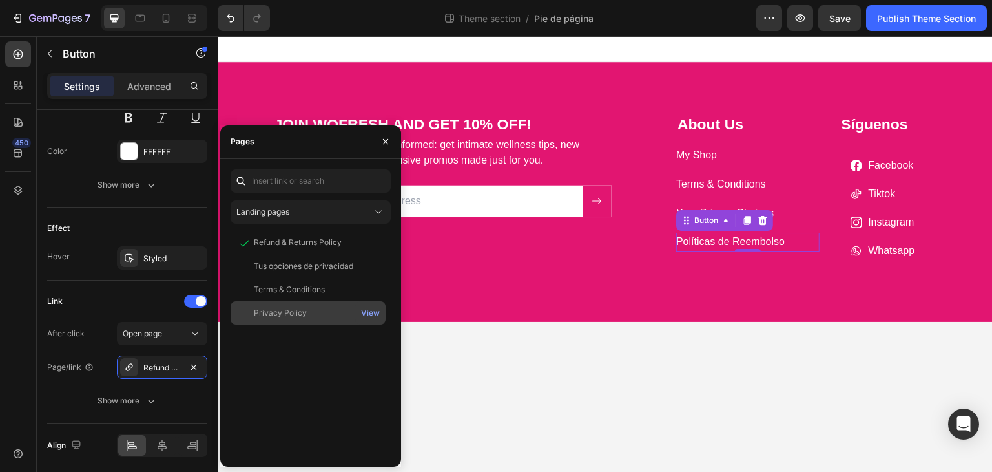
click at [299, 310] on div "Privacy Policy" at bounding box center [280, 313] width 53 height 12
click at [364, 310] on div "View" at bounding box center [370, 313] width 19 height 12
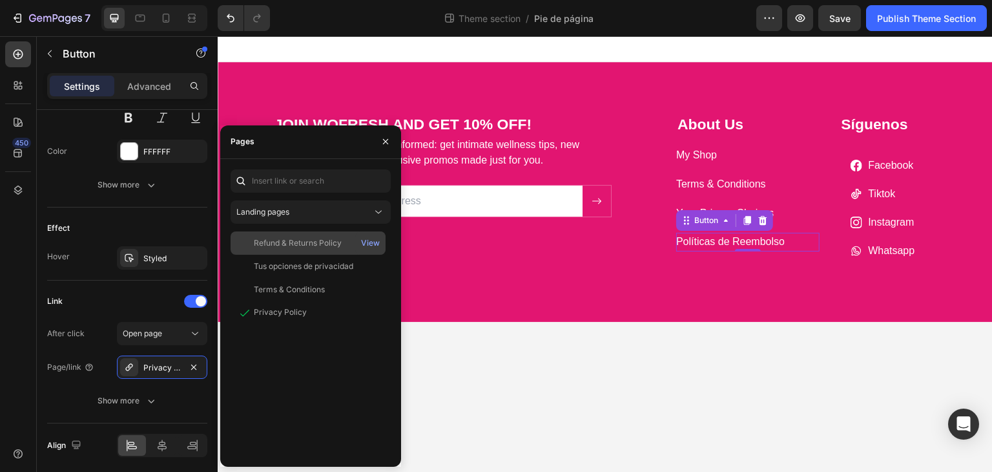
click at [327, 244] on div "Refund & Returns Policy" at bounding box center [298, 243] width 88 height 12
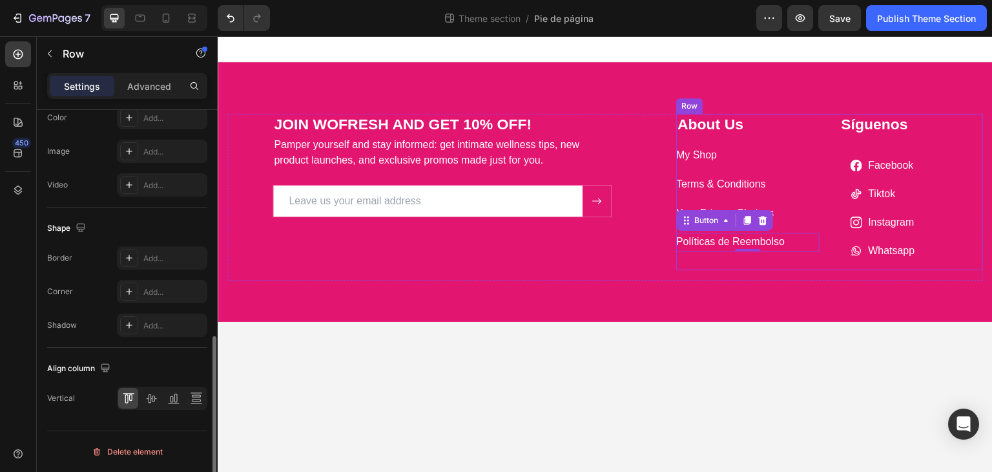
click at [790, 194] on div "Terms & Conditions Button" at bounding box center [747, 189] width 143 height 29
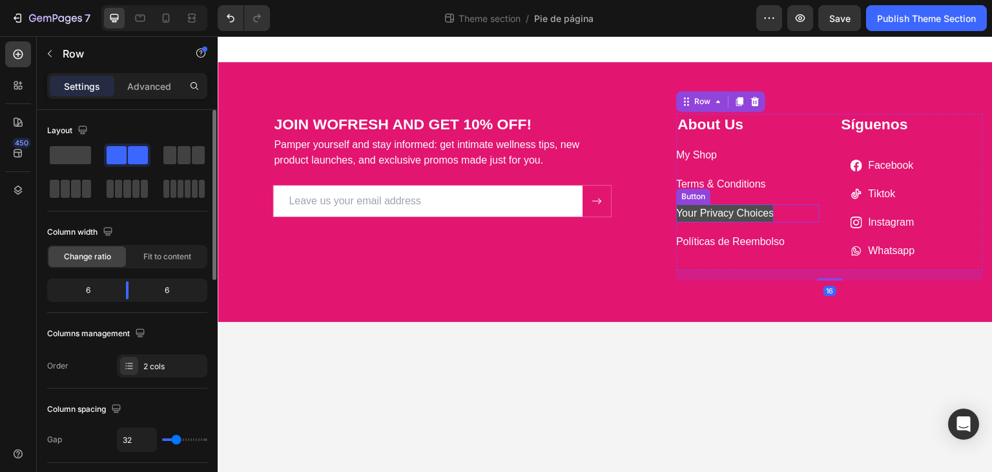
click at [763, 211] on p "Your Privacy Choices" at bounding box center [725, 213] width 98 height 19
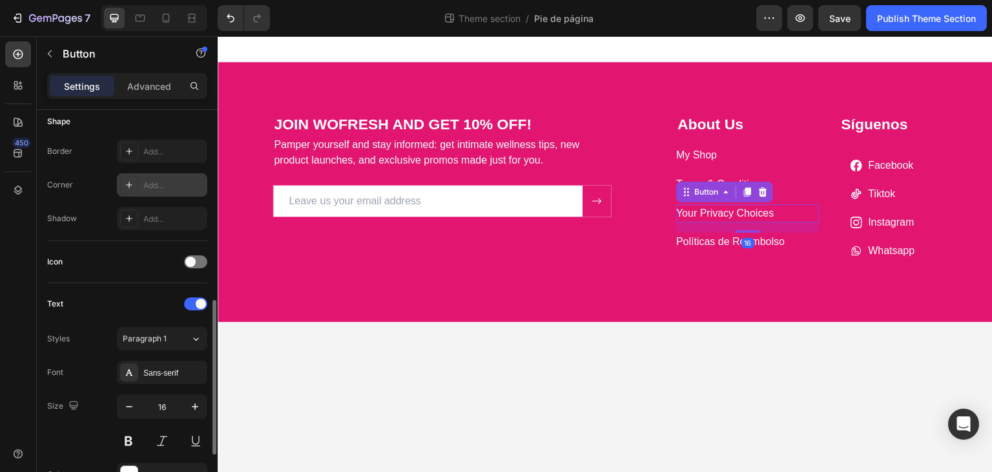
scroll to position [323, 0]
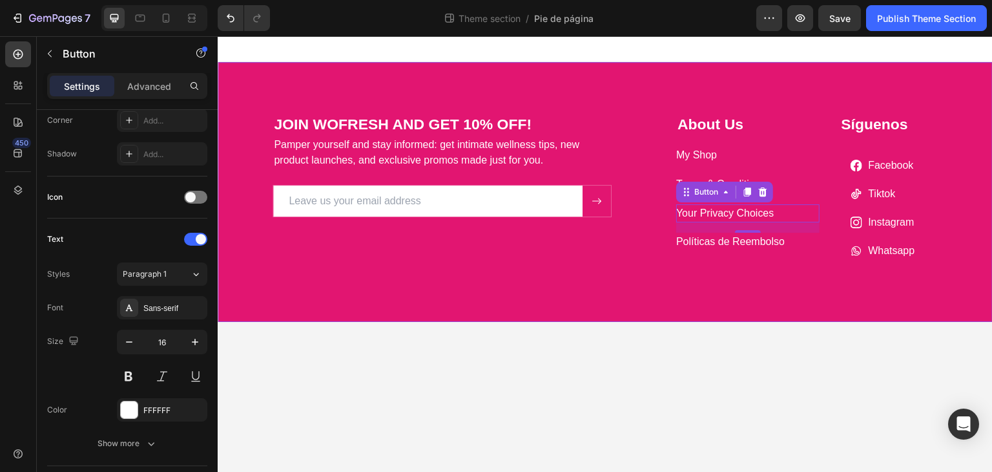
drag, startPoint x: 744, startPoint y: 293, endPoint x: 744, endPoint y: 282, distance: 11.6
click at [744, 293] on div "JOIN WOFRESH AND GET 10% OFF! Heading Pamper yourself and stay informed: get in…" at bounding box center [605, 192] width 775 height 260
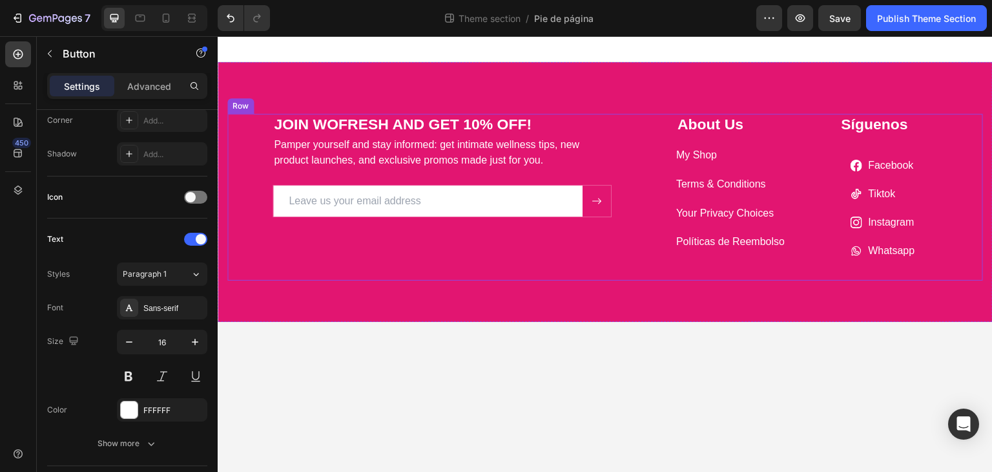
scroll to position [0, 0]
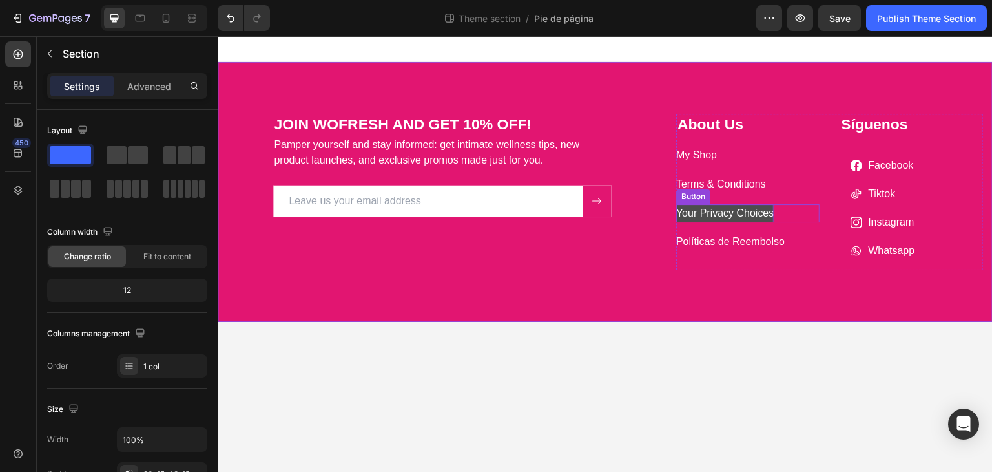
click at [749, 216] on p "Your Privacy Choices" at bounding box center [725, 213] width 98 height 19
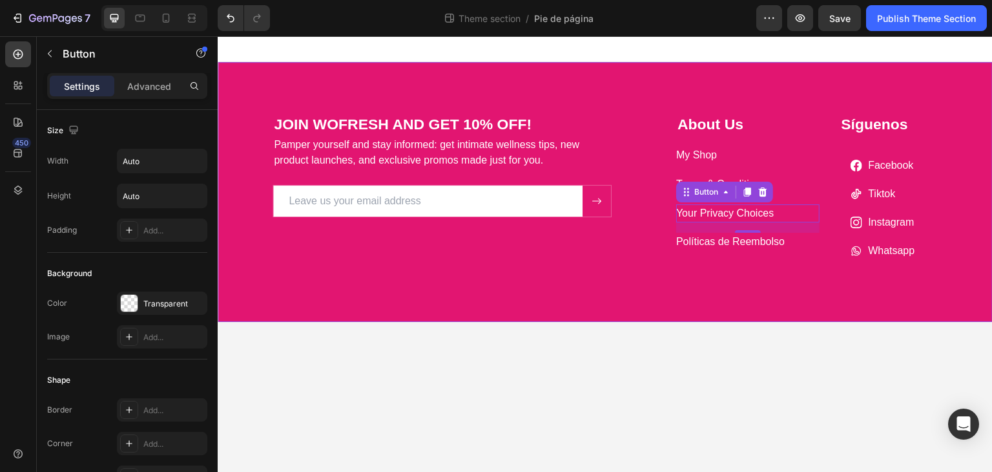
click at [553, 289] on div "JOIN WOFRESH AND GET 10% OFF! Heading Pamper yourself and stay informed: get in…" at bounding box center [605, 202] width 756 height 177
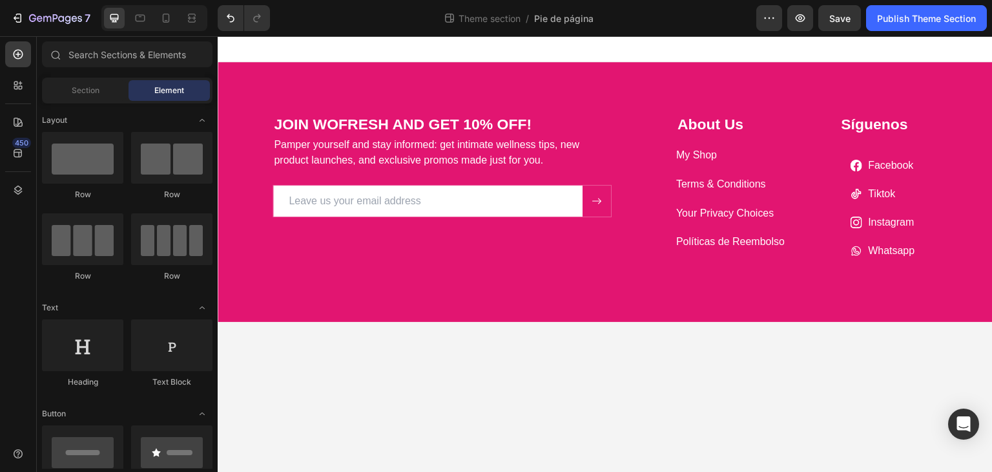
click at [657, 374] on body "JOIN WOFRESH AND GET 10% OFF! Heading Pamper yourself and stay informed: get in…" at bounding box center [605, 254] width 775 height 436
click at [898, 12] on div "Publish Theme Section" at bounding box center [926, 19] width 99 height 14
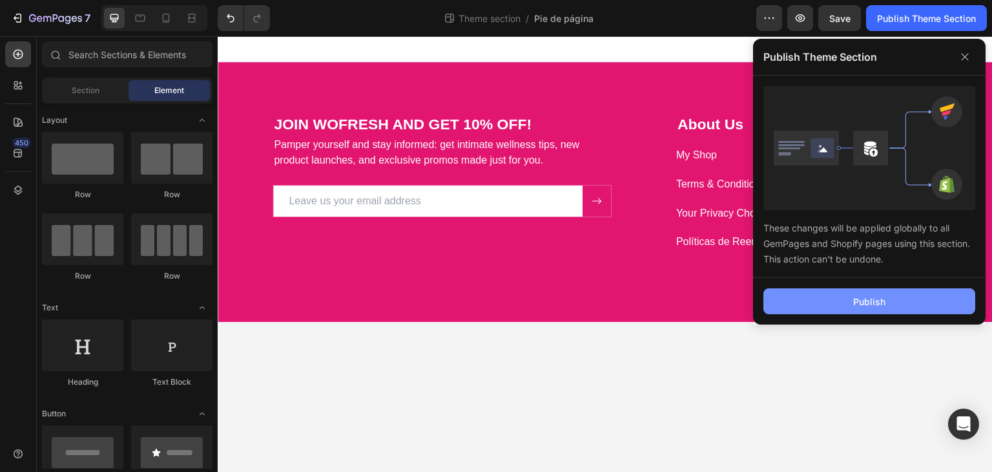
click at [901, 303] on button "Publish" at bounding box center [870, 301] width 212 height 26
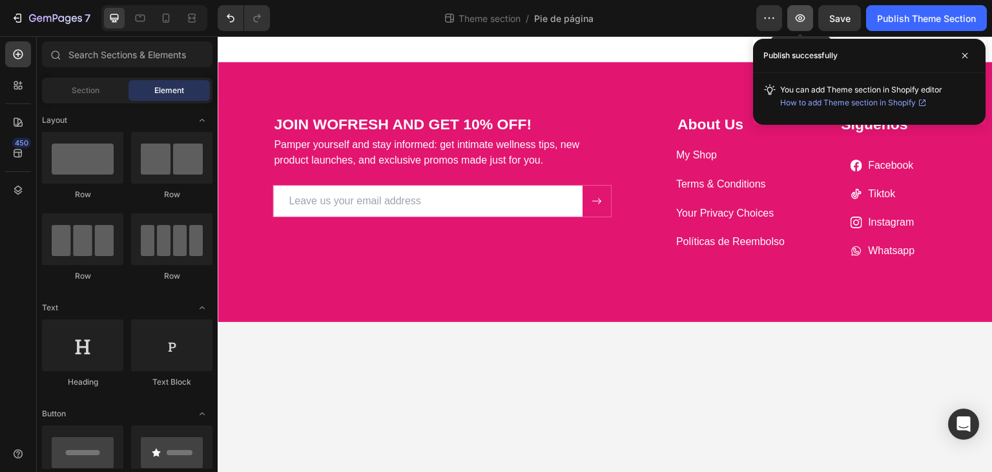
click at [792, 28] on button "button" at bounding box center [801, 18] width 26 height 26
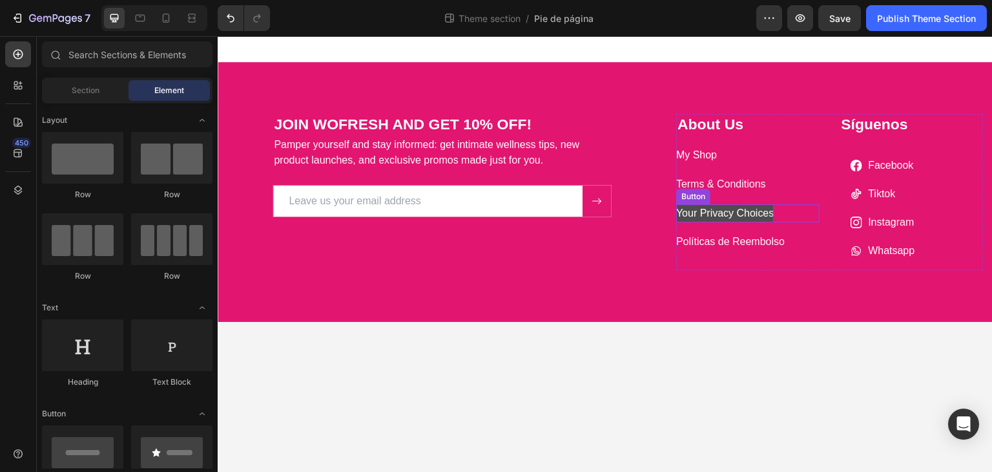
click at [740, 214] on p "Your Privacy Choices" at bounding box center [725, 213] width 98 height 19
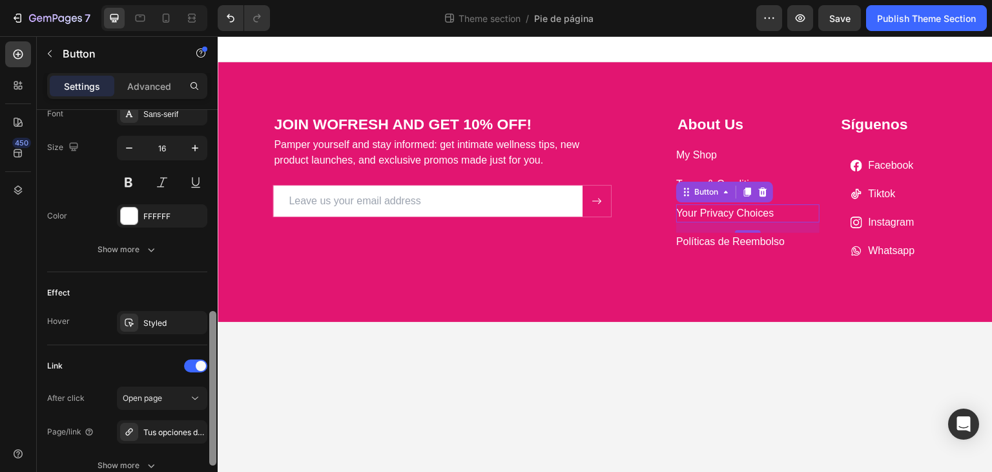
scroll to position [581, 0]
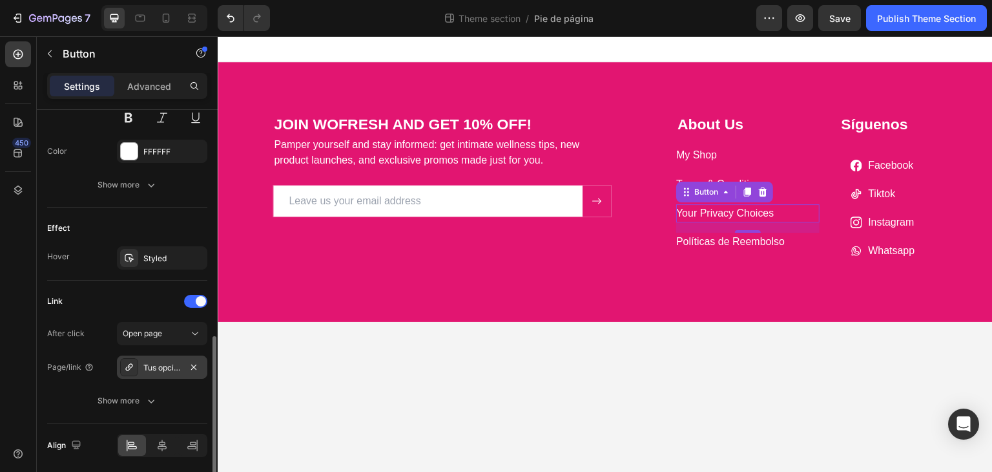
click at [168, 362] on div "Tus opciones de privacidad" at bounding box center [161, 368] width 37 height 12
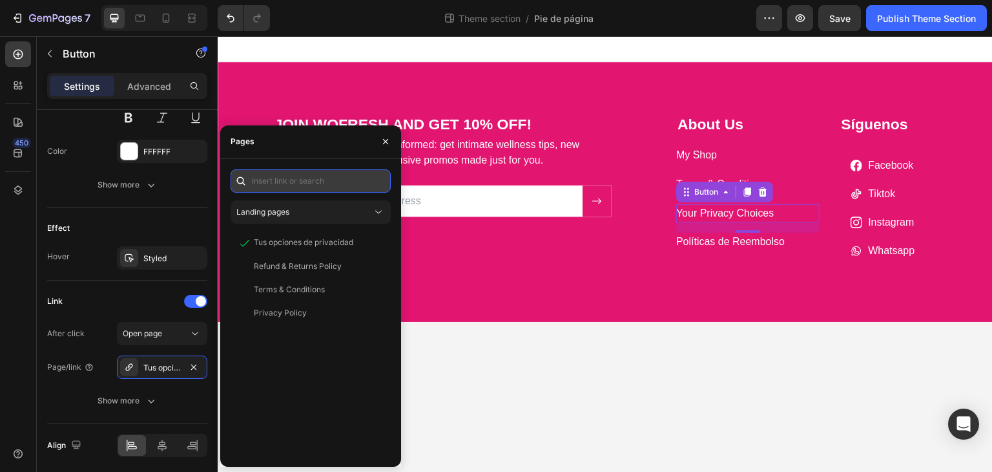
click at [370, 187] on input "text" at bounding box center [311, 180] width 160 height 23
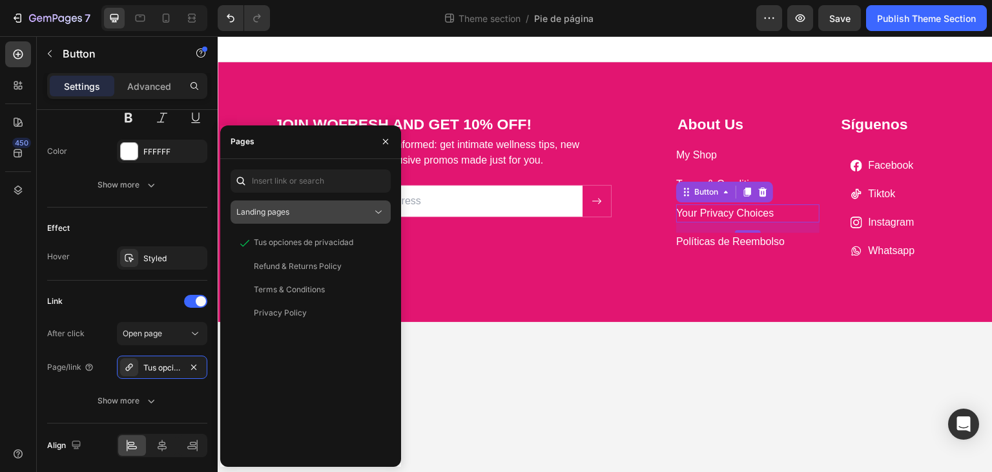
click at [364, 208] on div "Landing pages" at bounding box center [304, 212] width 136 height 12
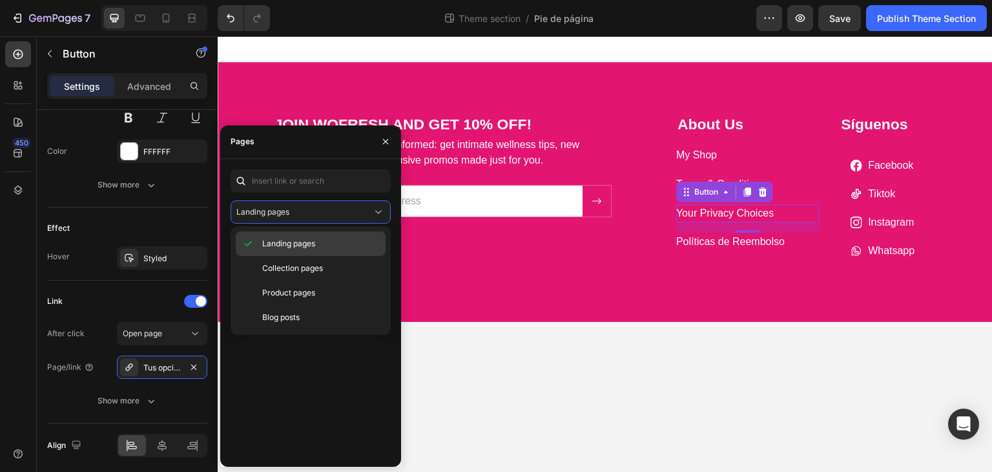
click at [334, 240] on p "Landing pages" at bounding box center [321, 244] width 118 height 12
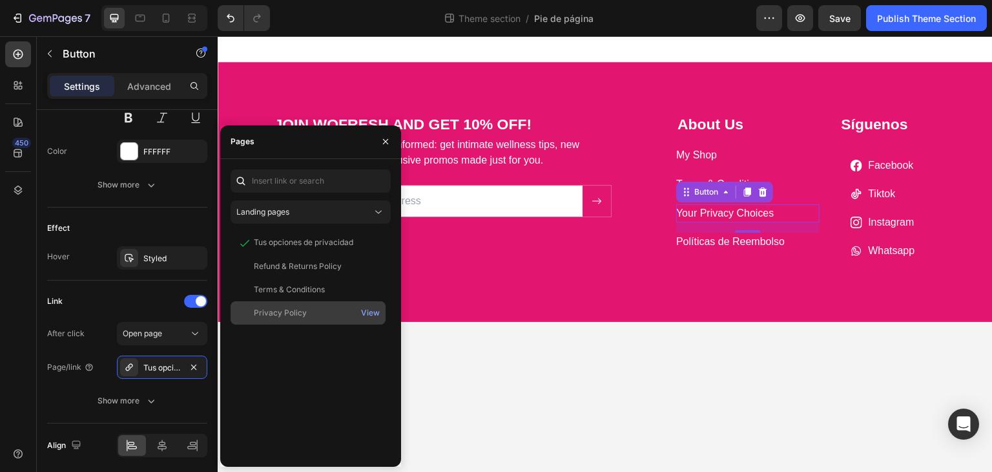
click at [328, 313] on div "Privacy Policy" at bounding box center [308, 313] width 145 height 12
click at [373, 313] on div "View" at bounding box center [370, 313] width 19 height 12
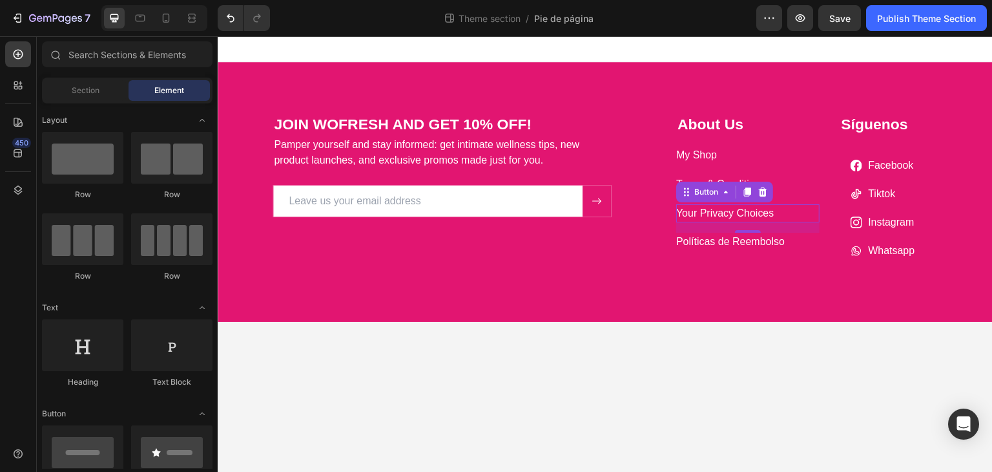
click at [554, 357] on body "JOIN WOFRESH AND GET 10% OFF! Heading Pamper yourself and stay informed: get in…" at bounding box center [605, 254] width 775 height 436
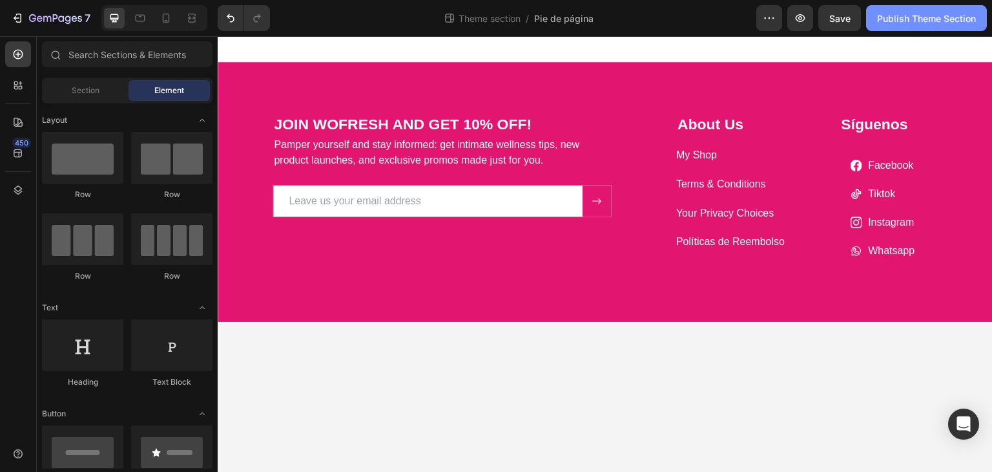
click at [927, 25] on button "Publish Theme Section" at bounding box center [926, 18] width 121 height 26
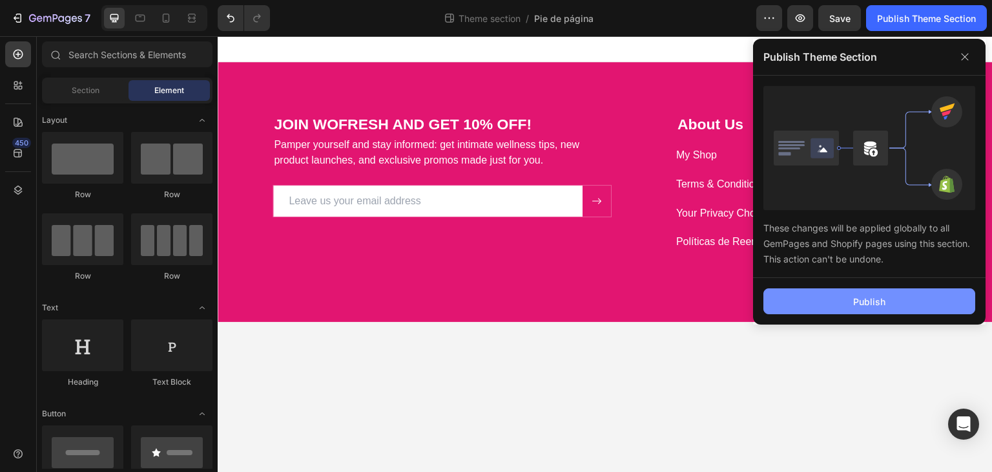
click at [897, 288] on button "Publish" at bounding box center [870, 301] width 212 height 26
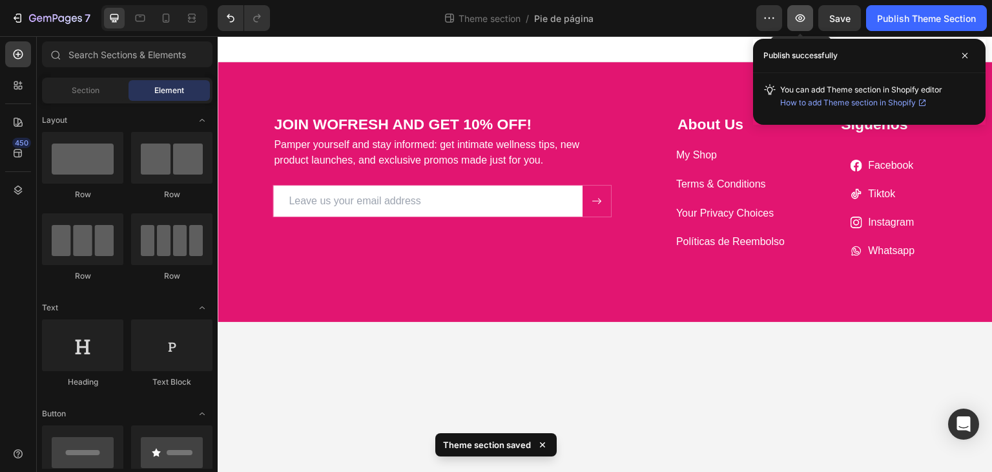
click at [811, 22] on button "button" at bounding box center [801, 18] width 26 height 26
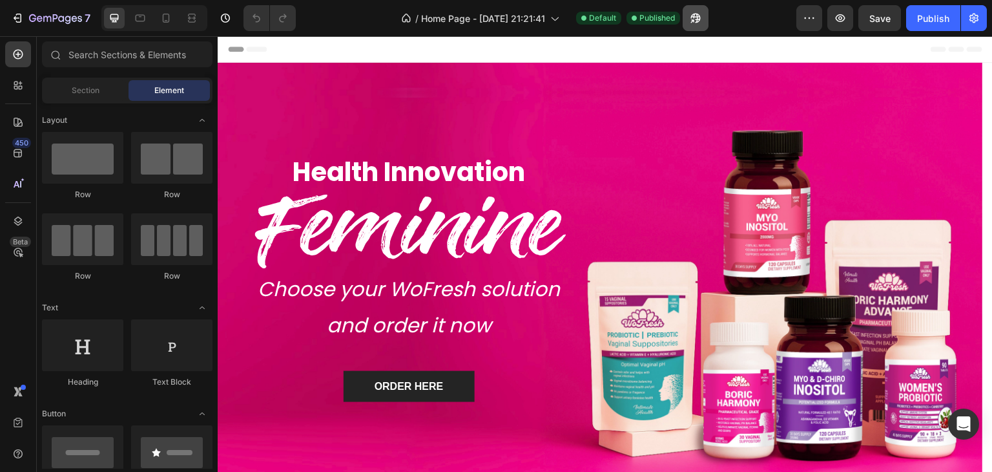
click at [690, 17] on button "button" at bounding box center [696, 18] width 26 height 26
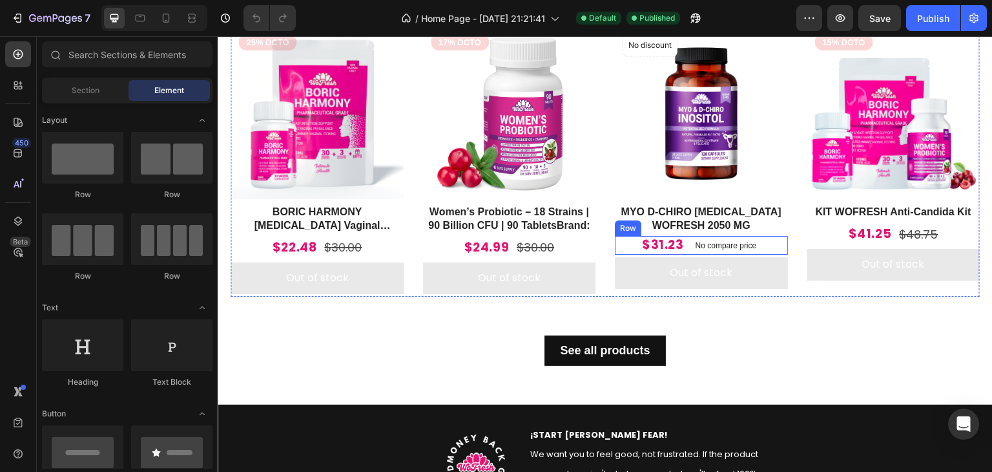
scroll to position [581, 0]
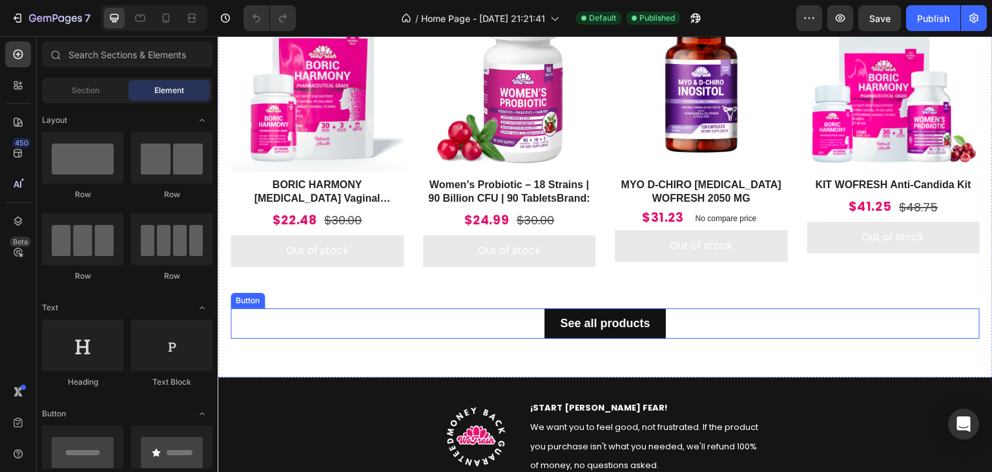
click at [792, 311] on div "See all products Button" at bounding box center [605, 323] width 749 height 30
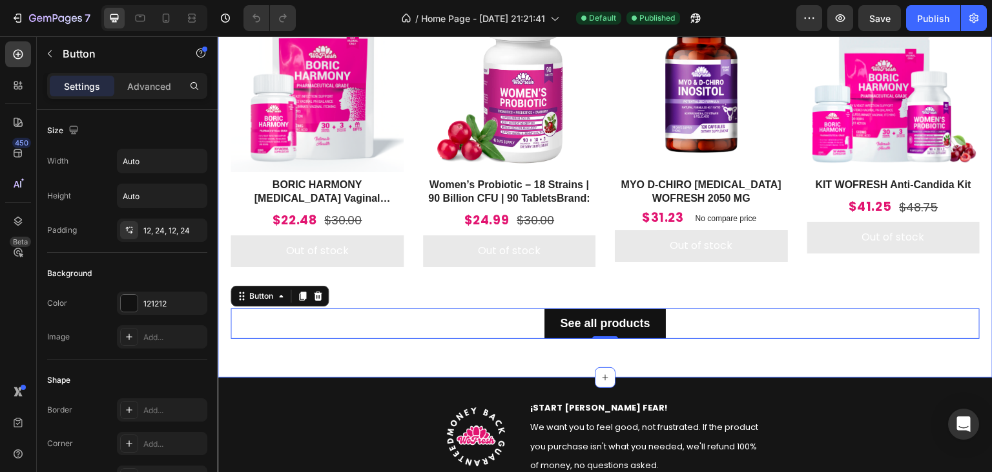
click at [780, 344] on div "Those They Prefer Heading Product Images 25% DCTO Product Badge Row BORIC HARMO…" at bounding box center [605, 144] width 775 height 466
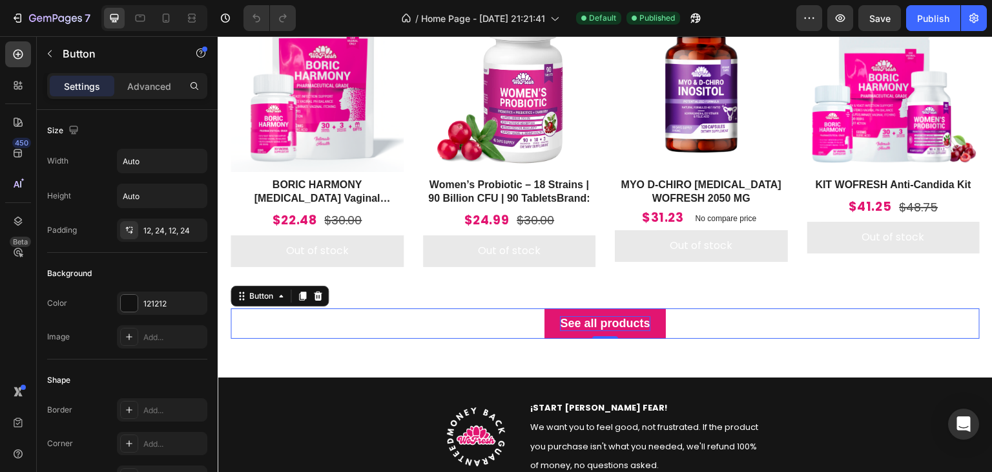
click at [596, 318] on p "See all products" at bounding box center [605, 323] width 90 height 15
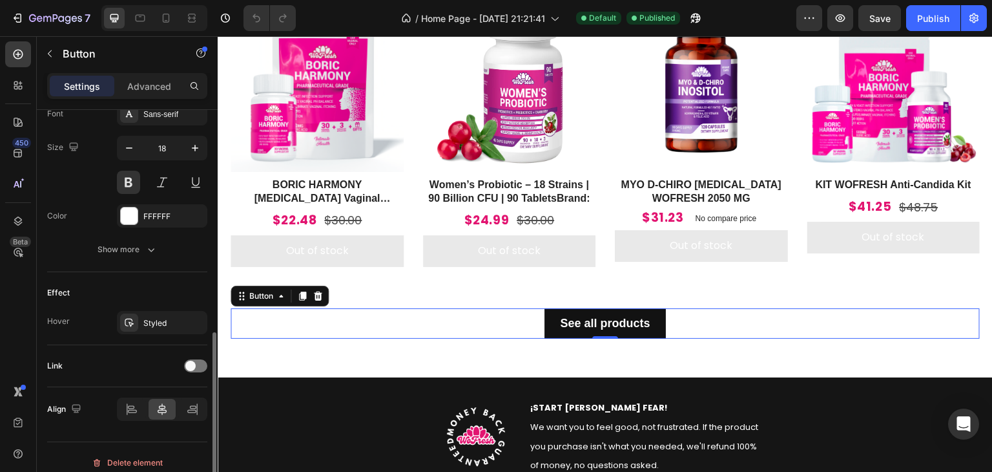
scroll to position [526, 0]
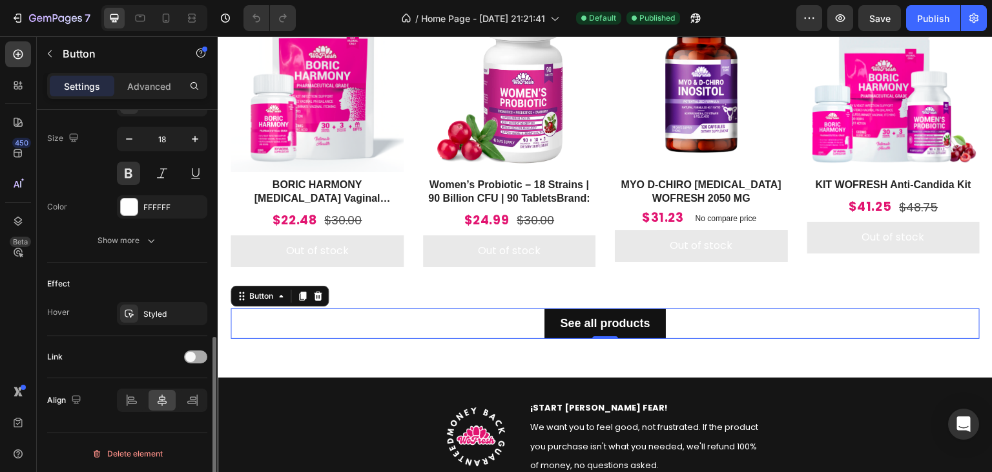
click at [196, 353] on div at bounding box center [195, 356] width 23 height 13
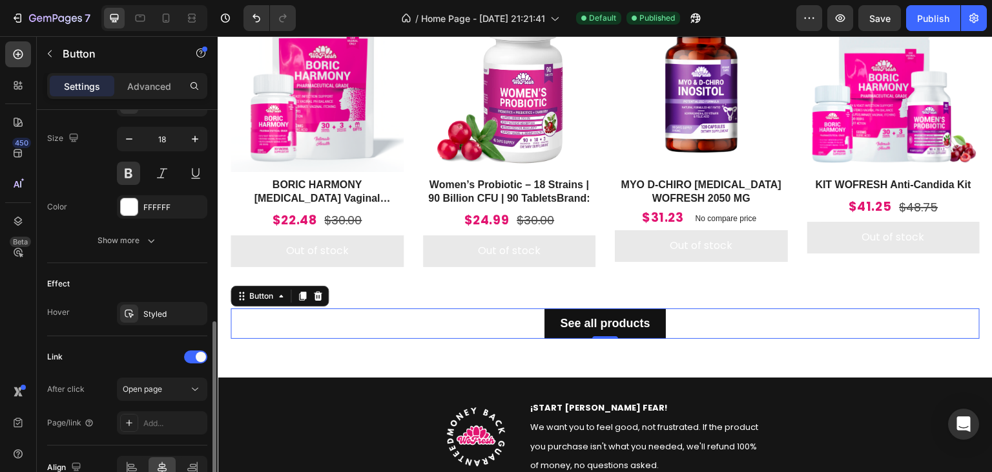
scroll to position [593, 0]
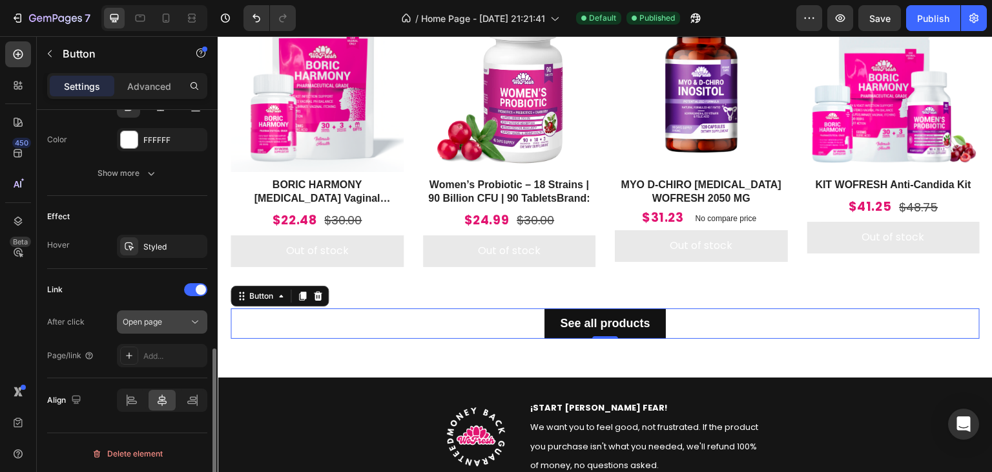
click at [160, 315] on div "Open page" at bounding box center [162, 321] width 79 height 13
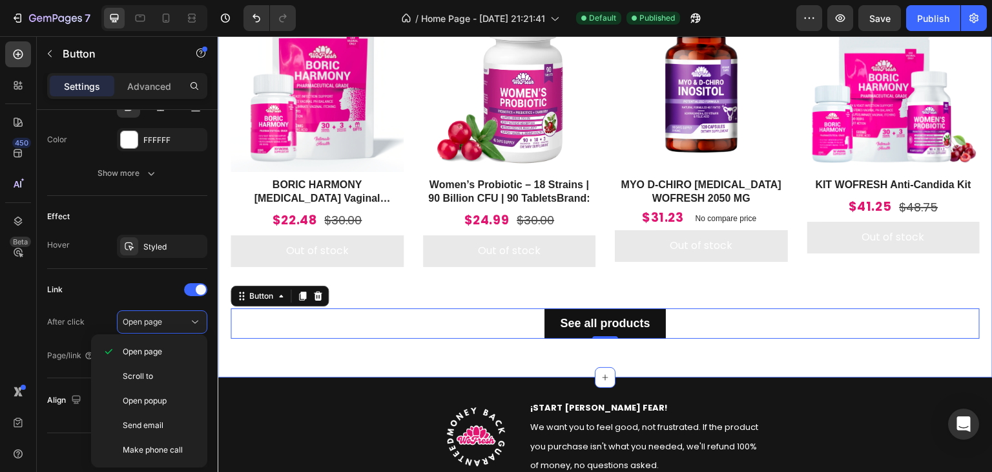
drag, startPoint x: 291, startPoint y: 361, endPoint x: 283, endPoint y: 358, distance: 9.0
click at [291, 361] on div "Those They Prefer Heading Product Images 25% DCTO Product Badge Row BORIC HARMO…" at bounding box center [605, 144] width 775 height 466
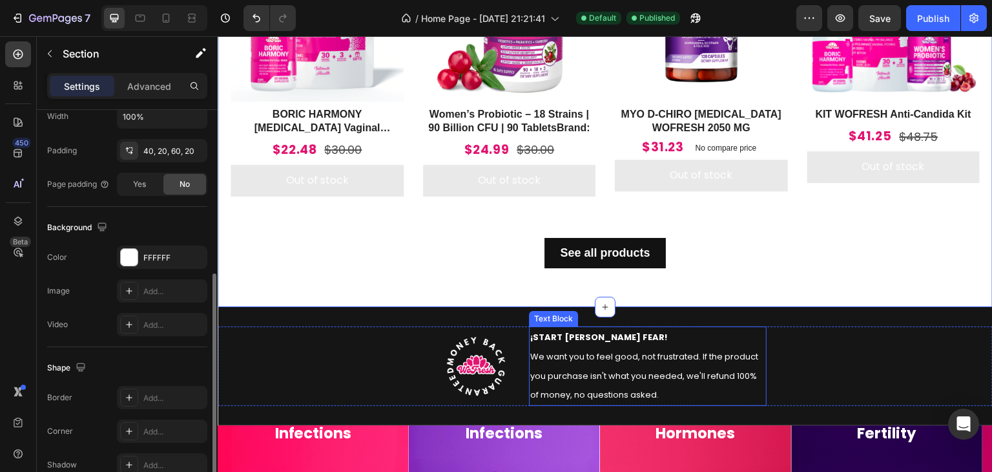
scroll to position [711, 0]
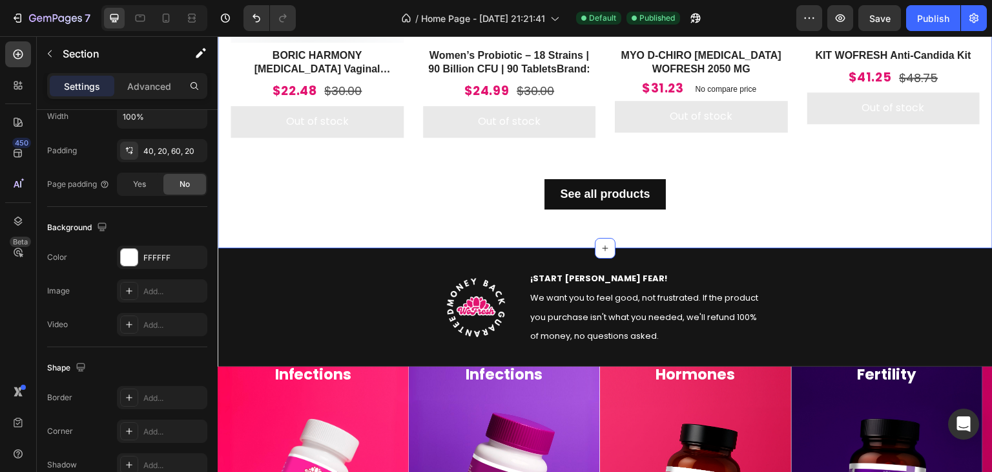
click at [565, 216] on div "Those They Prefer Heading Product Images 25% DCTO Product Badge Row BORIC HARMO…" at bounding box center [605, 15] width 775 height 466
click at [568, 193] on p "See all products" at bounding box center [605, 194] width 90 height 15
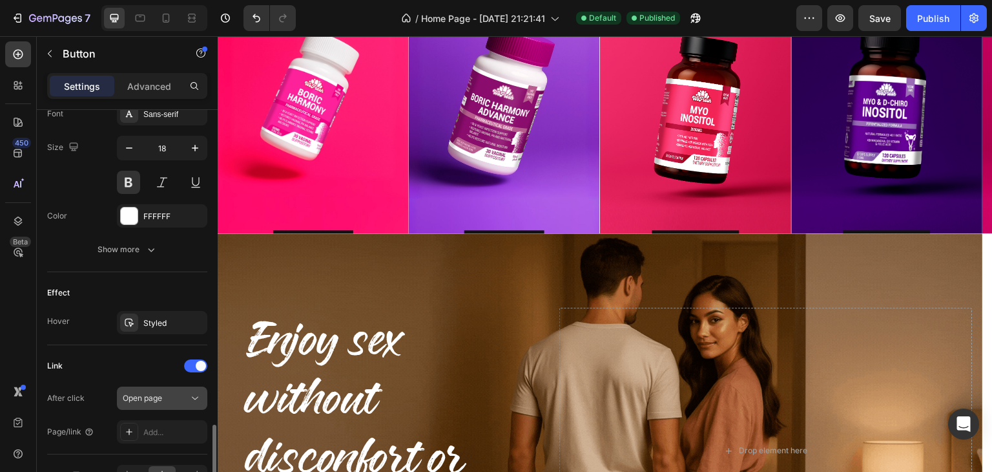
scroll to position [593, 0]
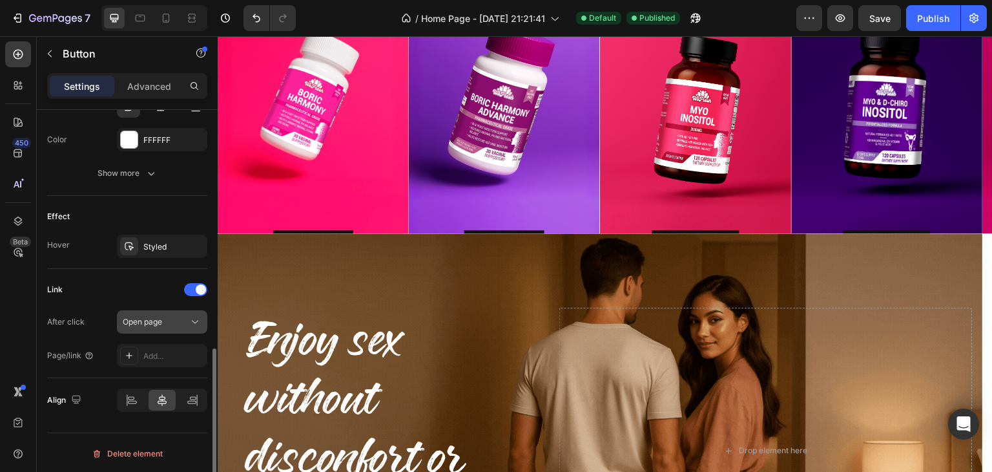
click at [163, 311] on button "Open page" at bounding box center [162, 321] width 90 height 23
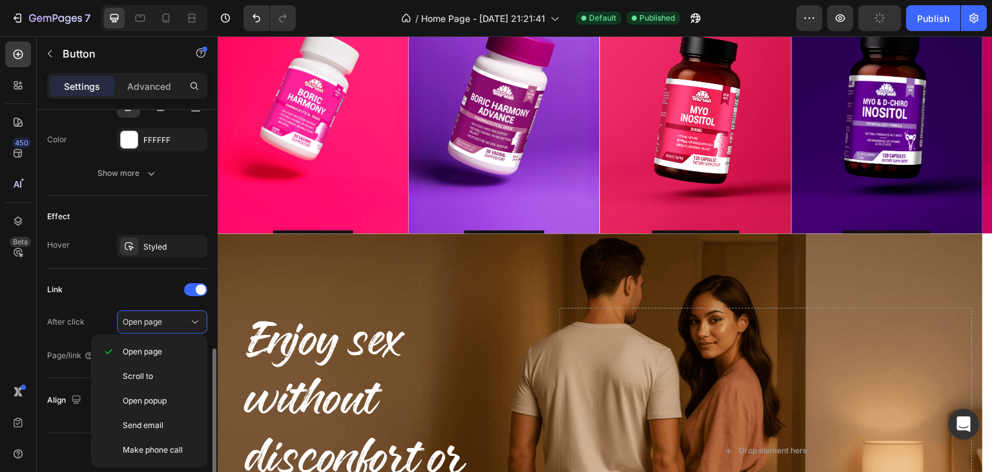
click at [138, 294] on div "Link" at bounding box center [127, 289] width 160 height 21
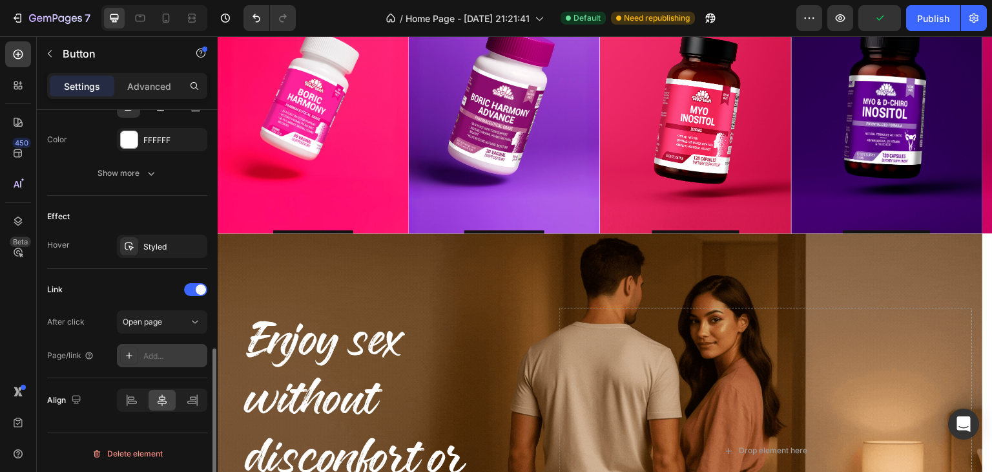
click at [154, 355] on div "Add..." at bounding box center [173, 356] width 61 height 12
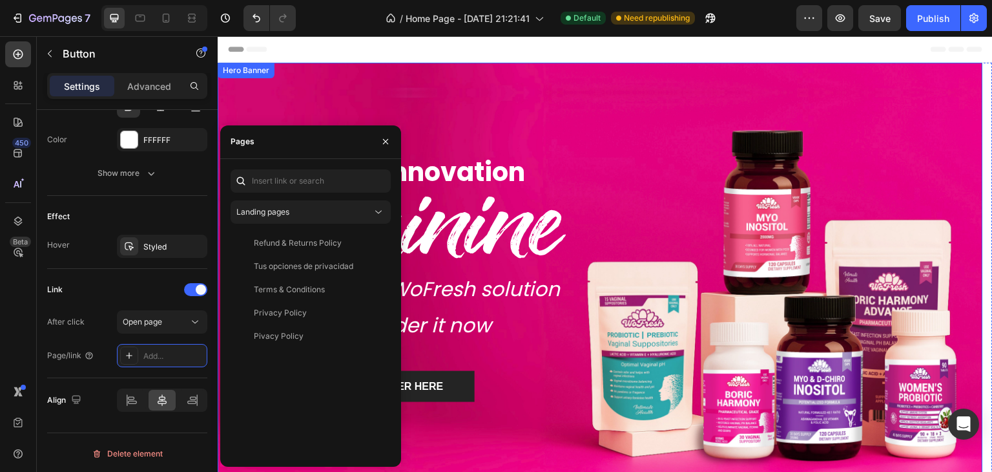
scroll to position [129, 0]
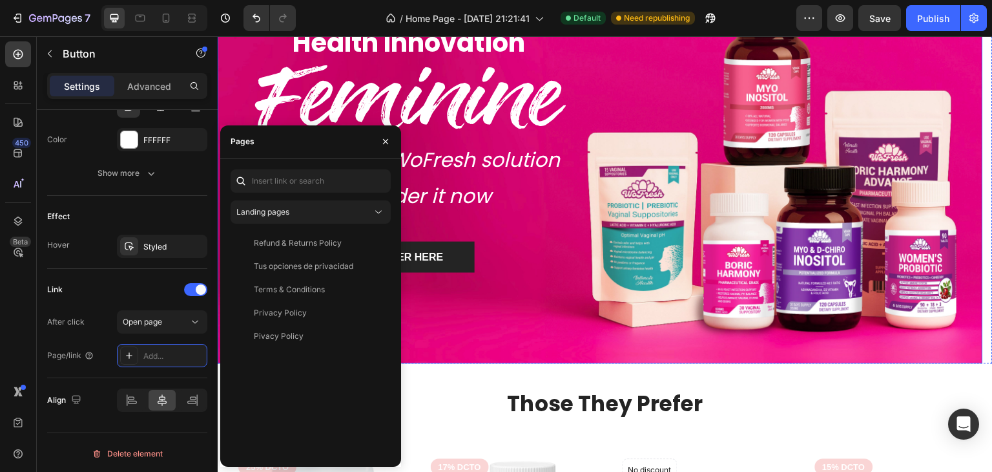
click at [519, 298] on div "Overlay" at bounding box center [601, 148] width 766 height 430
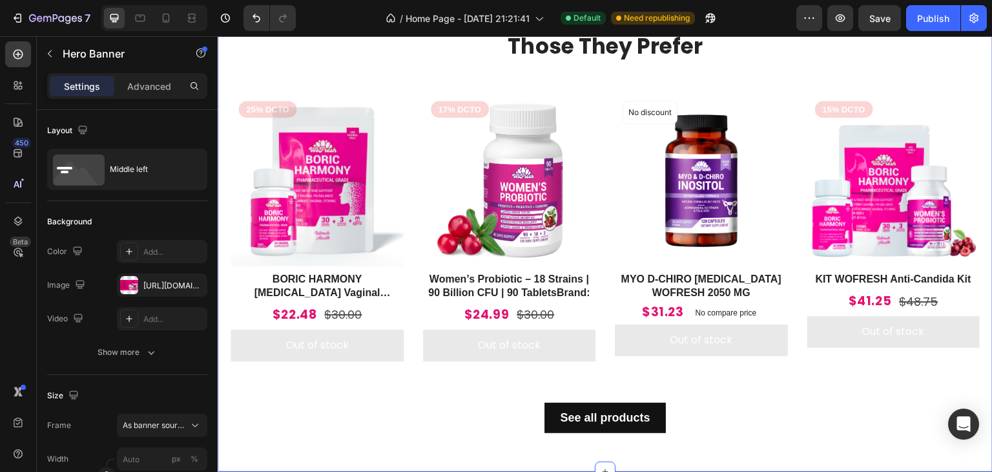
scroll to position [517, 0]
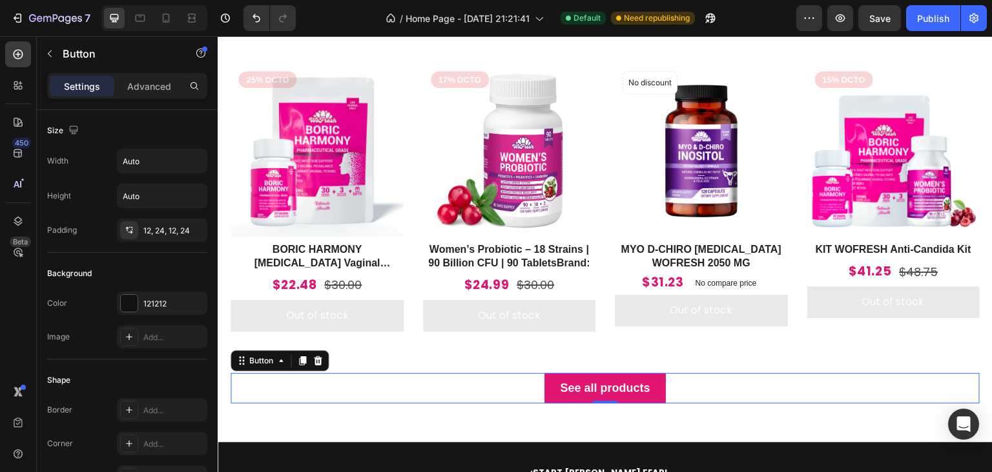
click at [594, 375] on button "See all products" at bounding box center [605, 388] width 121 height 30
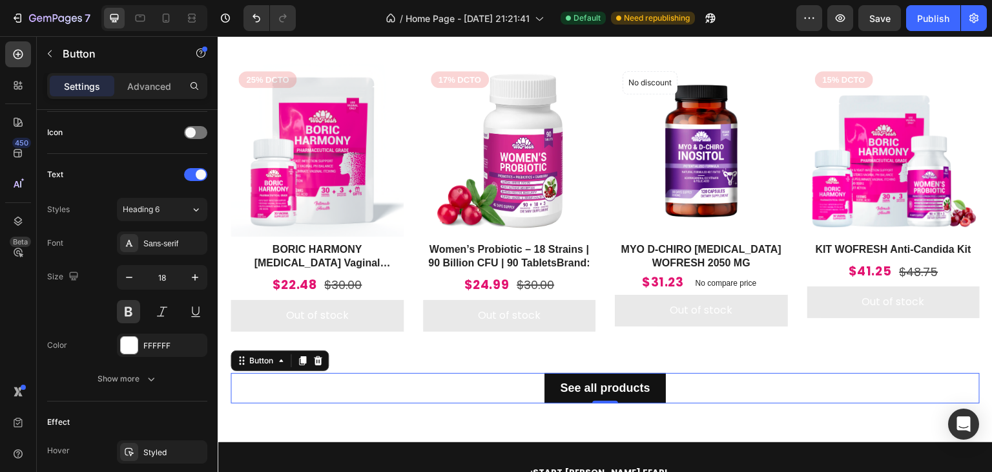
scroll to position [593, 0]
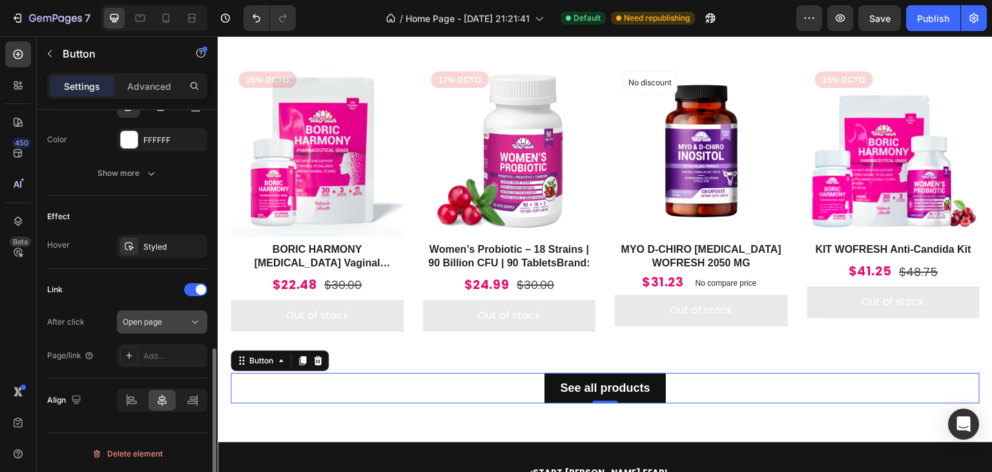
click at [160, 315] on div "Open page" at bounding box center [162, 321] width 79 height 13
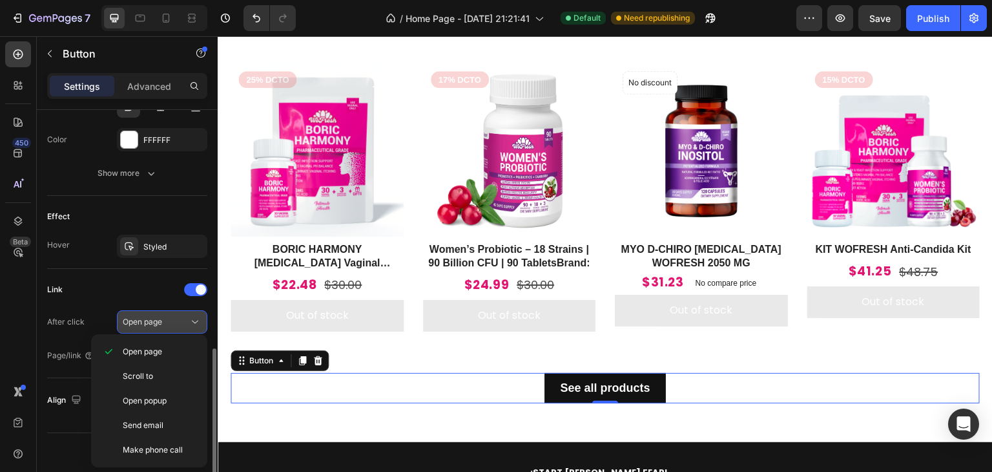
click at [167, 317] on div "Open page" at bounding box center [156, 322] width 66 height 12
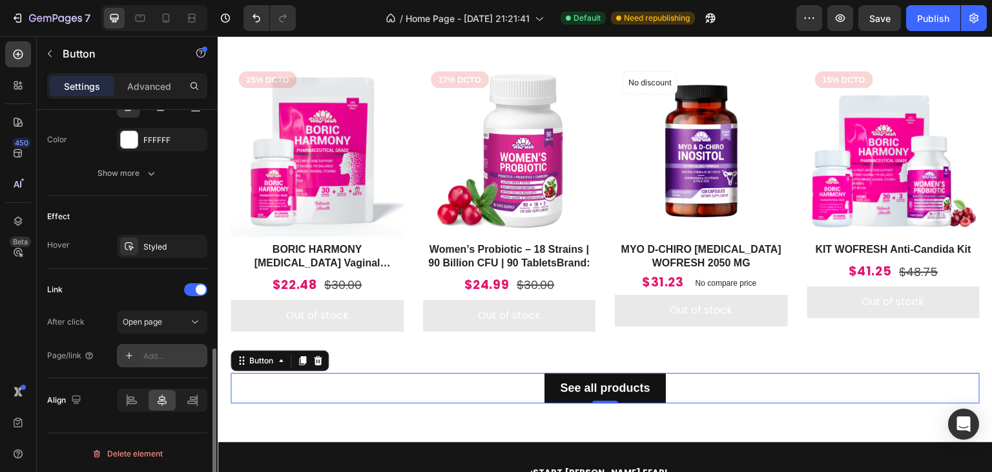
click at [168, 350] on div "Add..." at bounding box center [173, 356] width 61 height 12
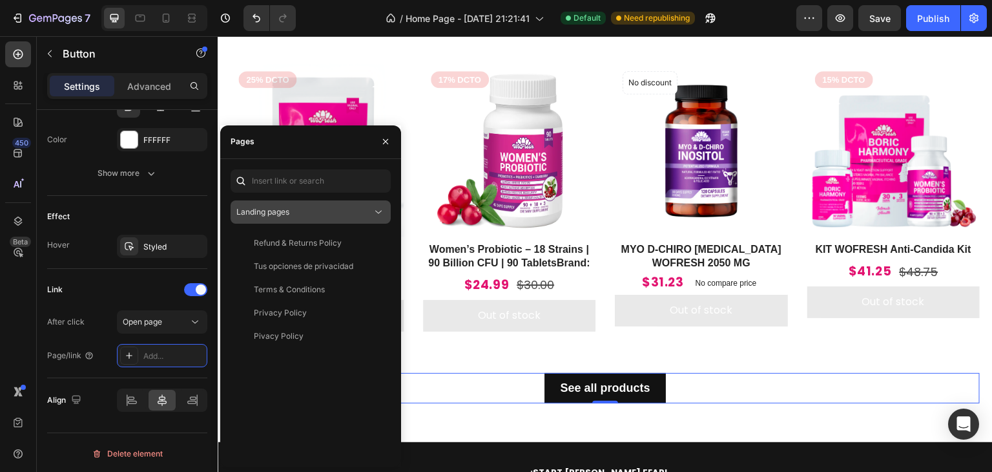
click at [333, 207] on div "Landing pages" at bounding box center [304, 212] width 136 height 12
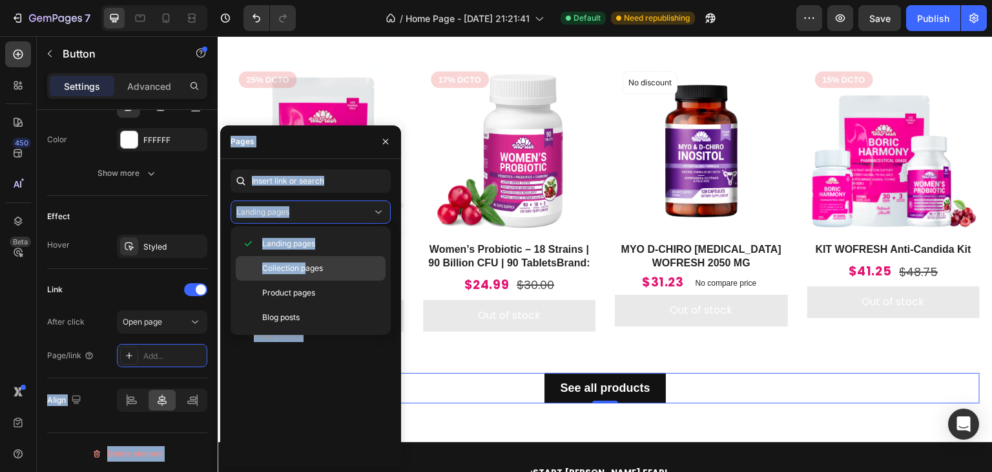
click at [307, 265] on span "Collection pages" at bounding box center [292, 268] width 61 height 12
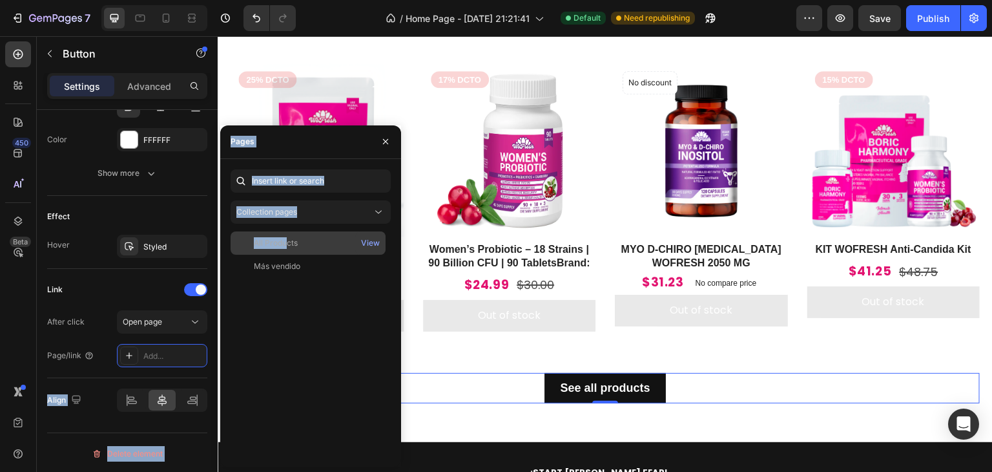
click at [286, 248] on div "All Products" at bounding box center [276, 243] width 44 height 12
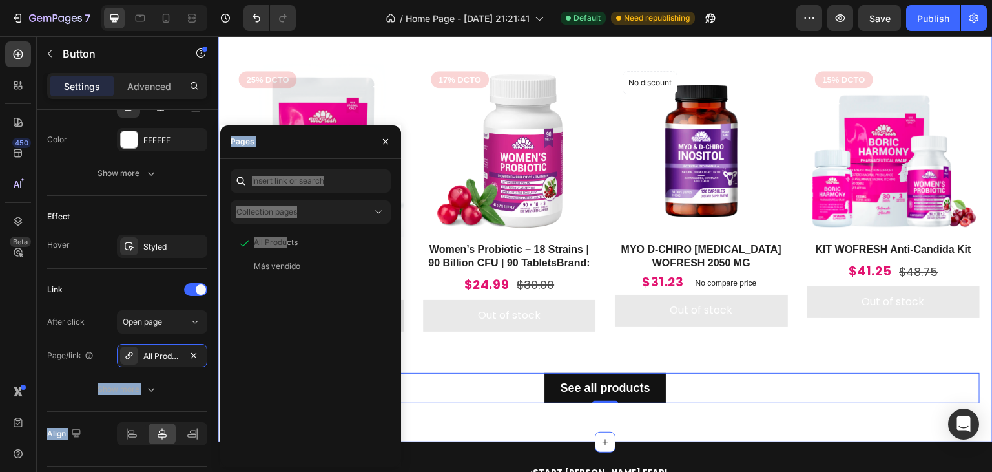
click at [506, 423] on div "Those They Prefer Heading Product Images 25% DCTO Product Badge Row BORIC HARMO…" at bounding box center [605, 209] width 775 height 466
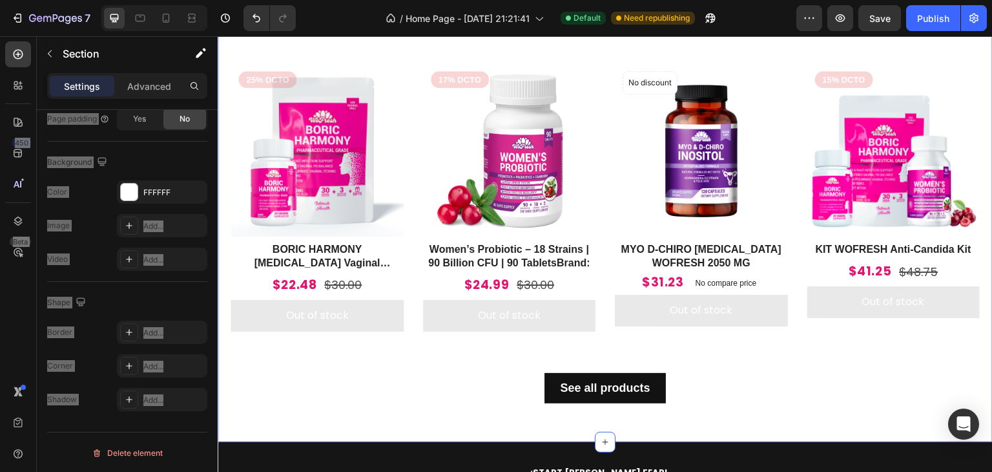
scroll to position [0, 0]
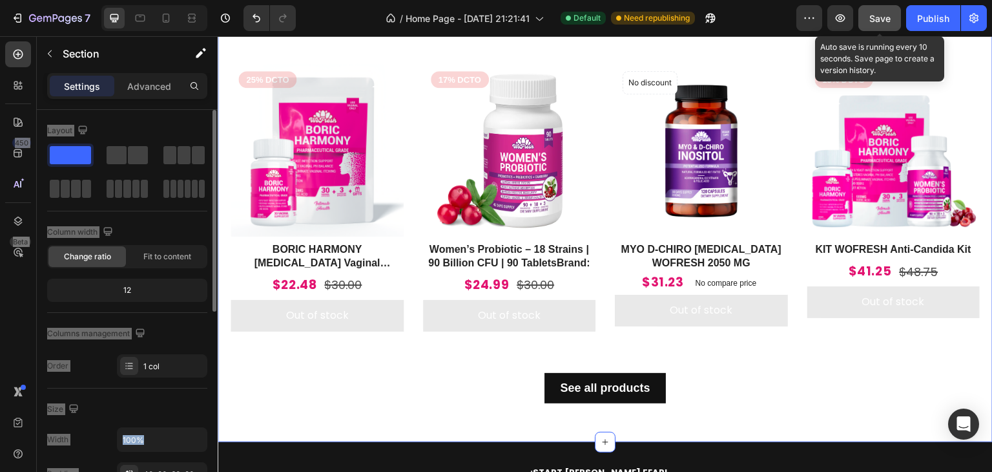
click at [882, 17] on span "Save" at bounding box center [880, 18] width 21 height 11
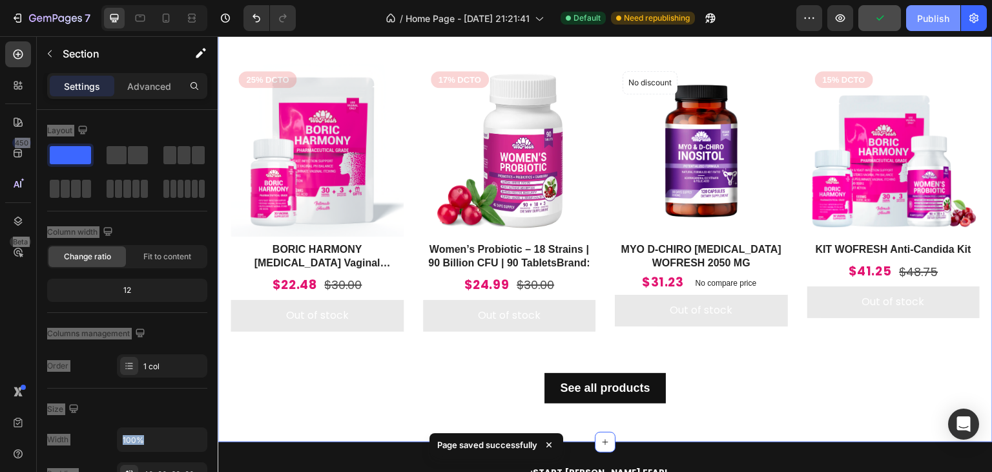
click at [935, 19] on div "Publish" at bounding box center [933, 19] width 32 height 14
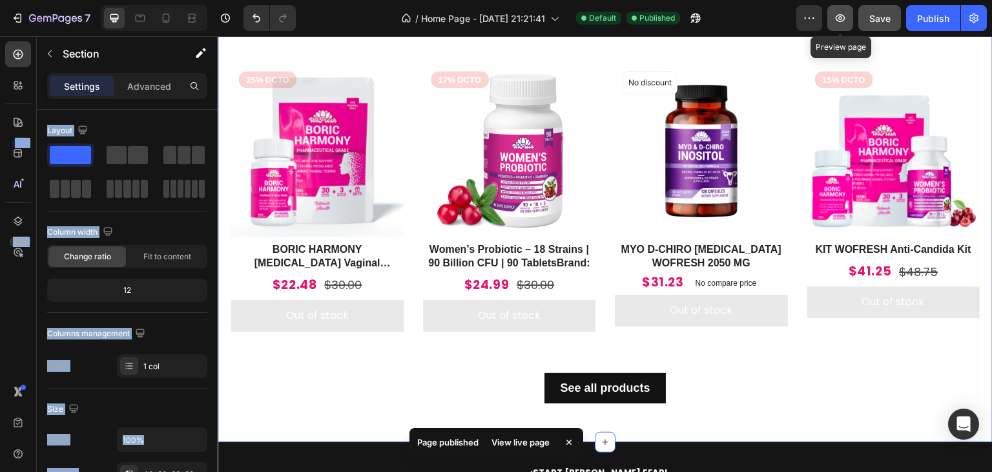
click at [843, 18] on icon "button" at bounding box center [840, 18] width 13 height 13
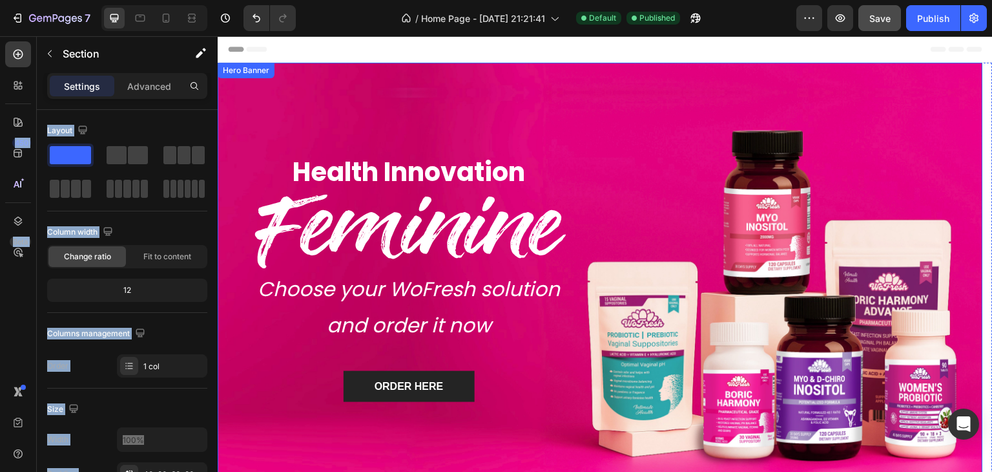
click at [626, 167] on div "Health Innovation Heading Feminine Heading Choose your WoFresh solution and ord…" at bounding box center [601, 278] width 766 height 274
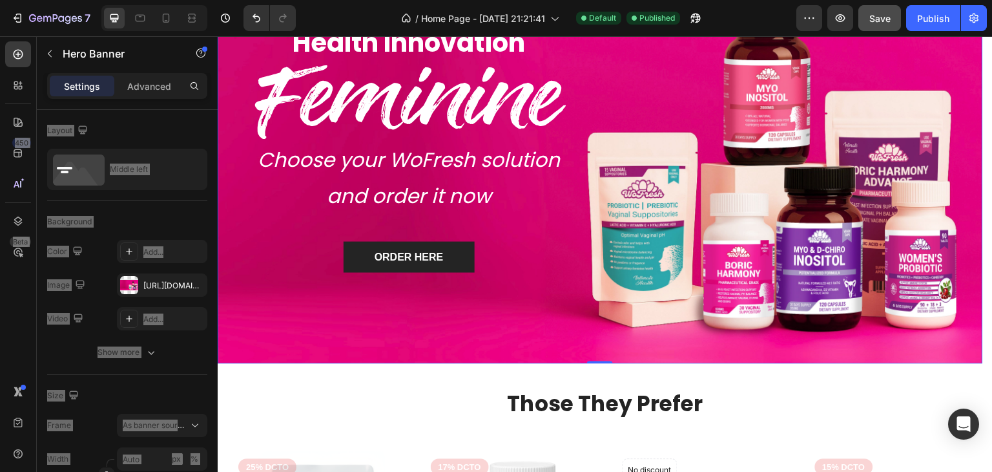
click at [640, 90] on div "Health Innovation Heading Feminine Heading Choose your WoFresh solution and ord…" at bounding box center [601, 149] width 766 height 274
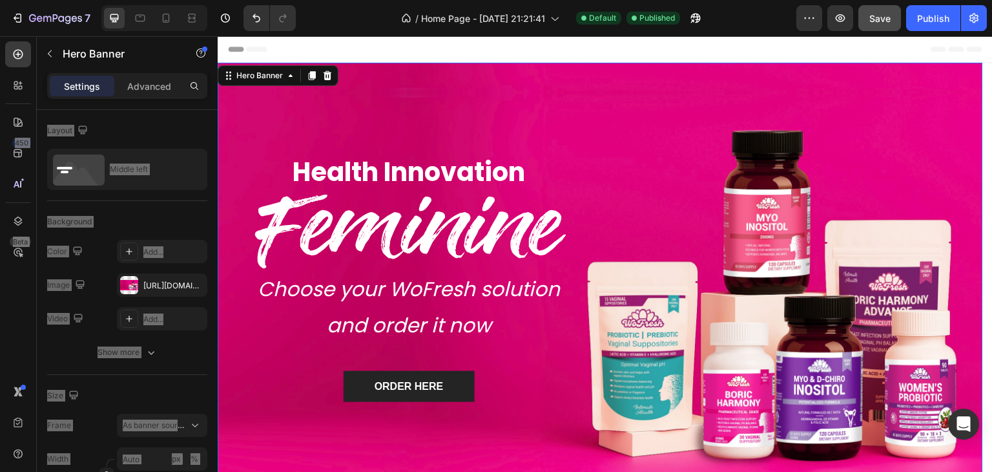
click at [599, 151] on div "Health Innovation Heading Feminine Heading Choose your WoFresh solution and ord…" at bounding box center [601, 278] width 766 height 274
click at [629, 171] on div "Health Innovation Heading Feminine Heading Choose your WoFresh solution and ord…" at bounding box center [601, 278] width 766 height 274
click at [625, 124] on div "Overlay" at bounding box center [601, 278] width 766 height 430
click at [584, 130] on div "Overlay" at bounding box center [601, 278] width 766 height 430
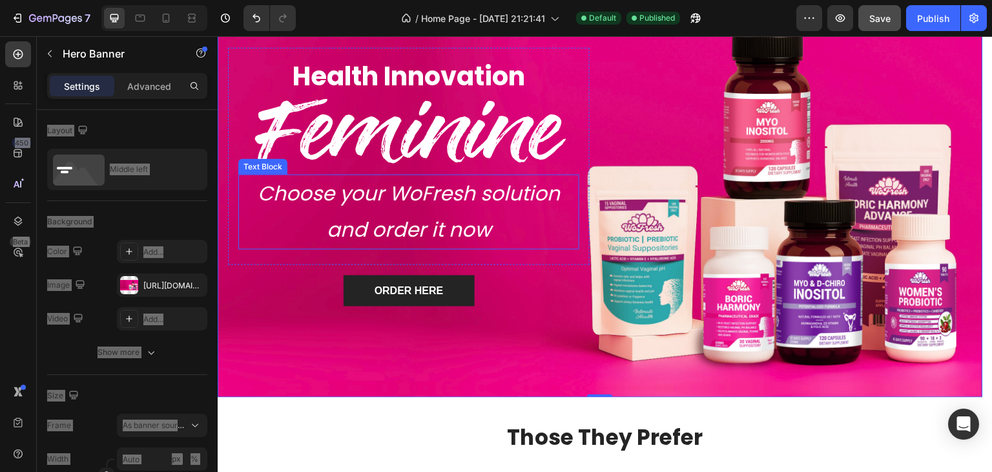
scroll to position [129, 0]
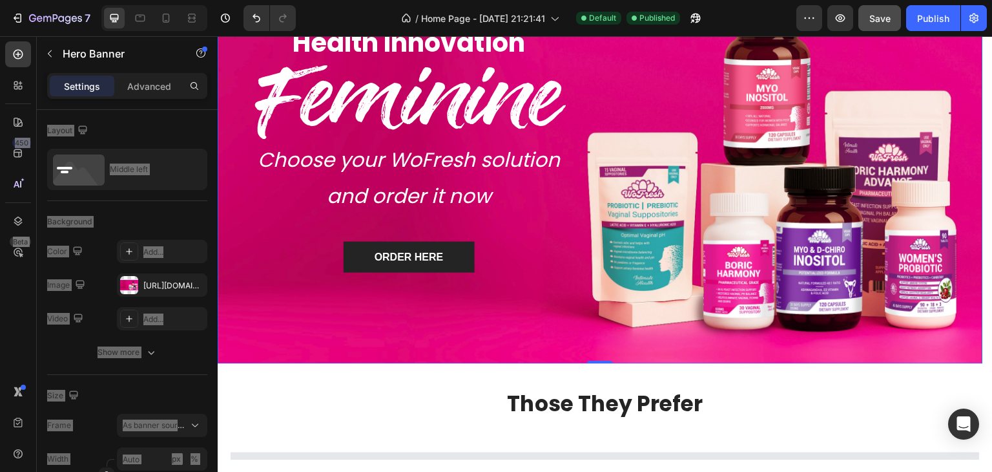
click at [563, 328] on div "Overlay" at bounding box center [601, 148] width 766 height 430
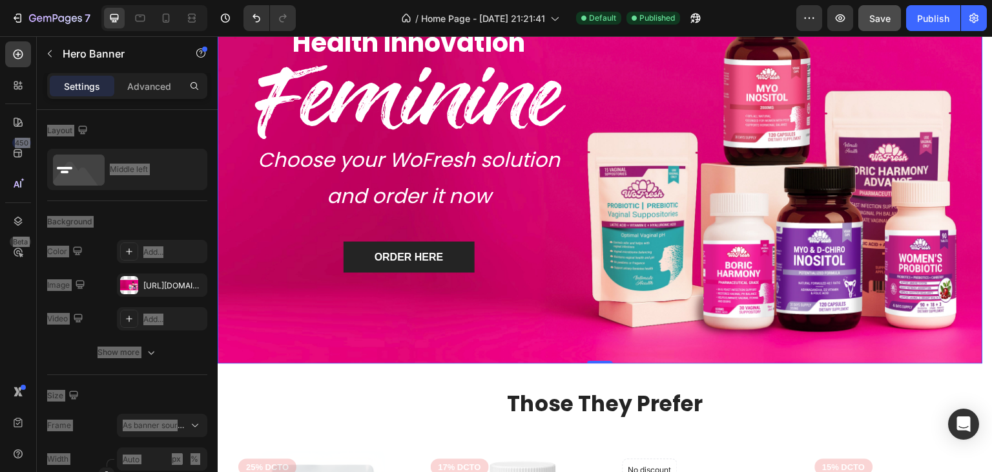
click at [442, 322] on div "Overlay" at bounding box center [601, 148] width 766 height 430
click at [142, 91] on p "Advanced" at bounding box center [149, 86] width 44 height 14
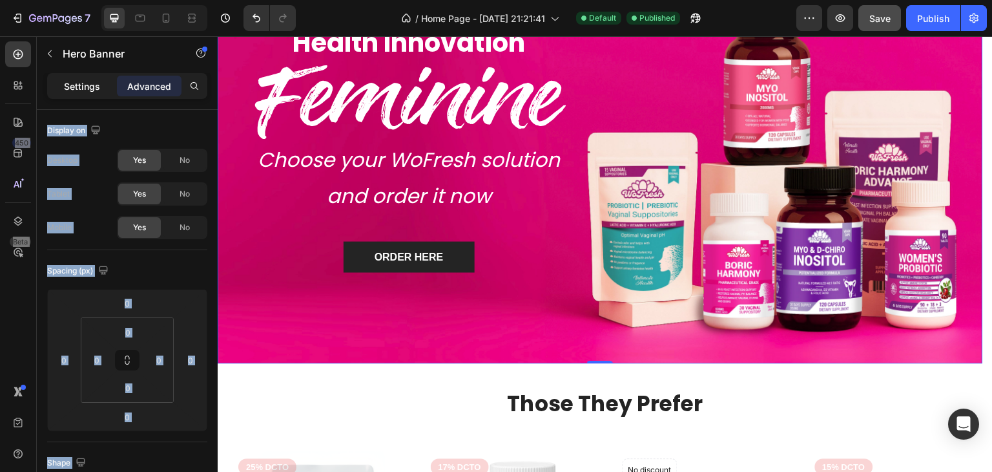
click at [87, 81] on p "Settings" at bounding box center [82, 86] width 36 height 14
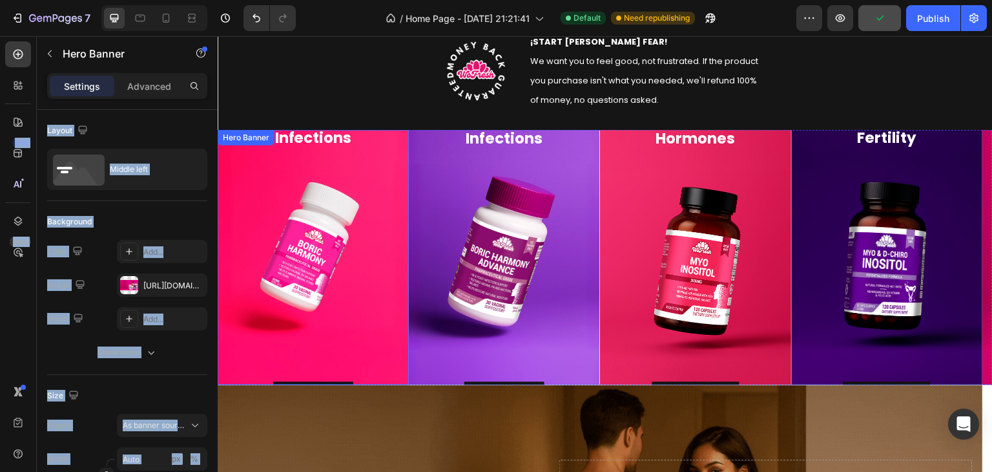
scroll to position [965, 0]
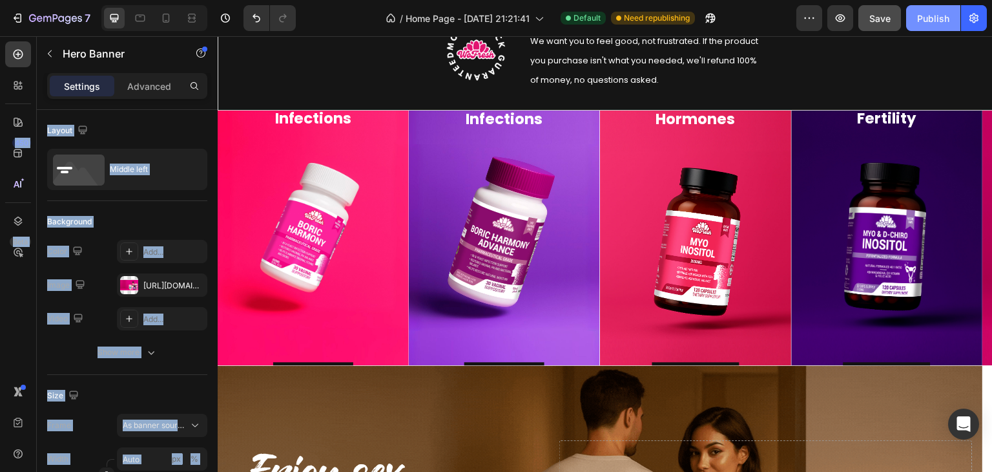
click at [937, 23] on div "Publish" at bounding box center [933, 19] width 32 height 14
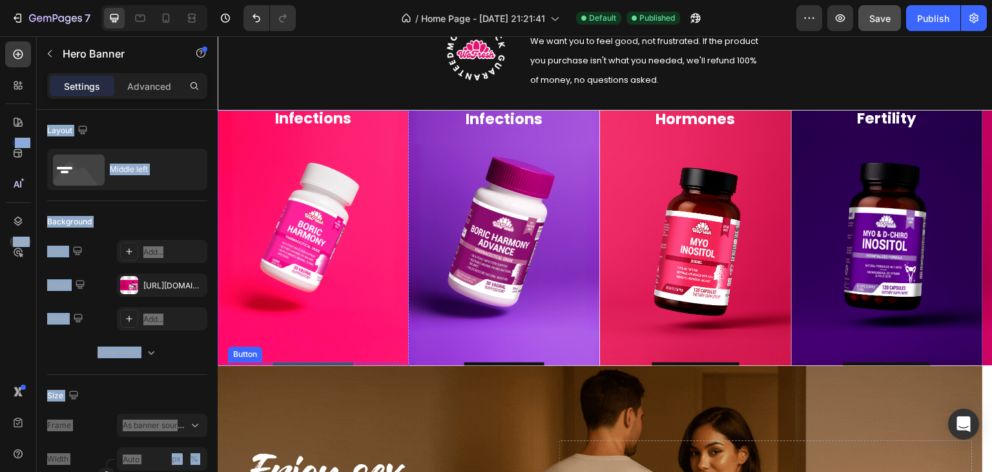
click at [321, 362] on link "Descúbrelo" at bounding box center [313, 374] width 80 height 25
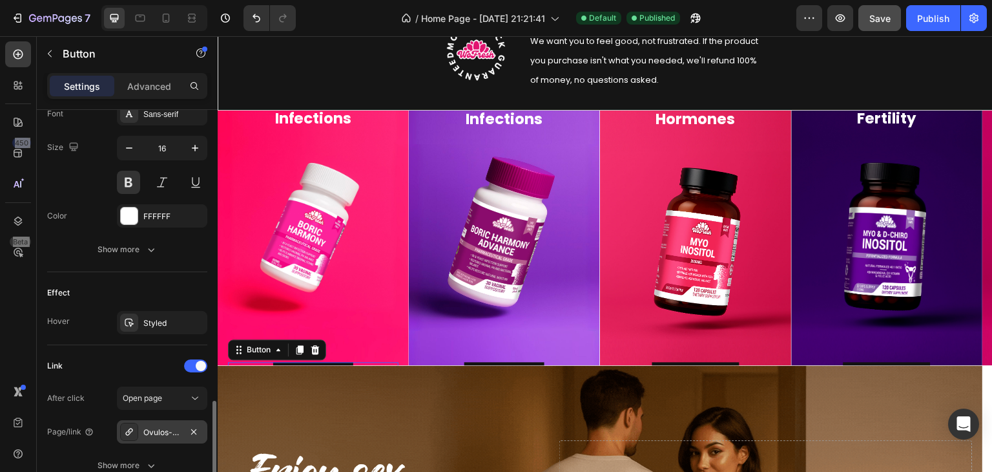
scroll to position [581, 0]
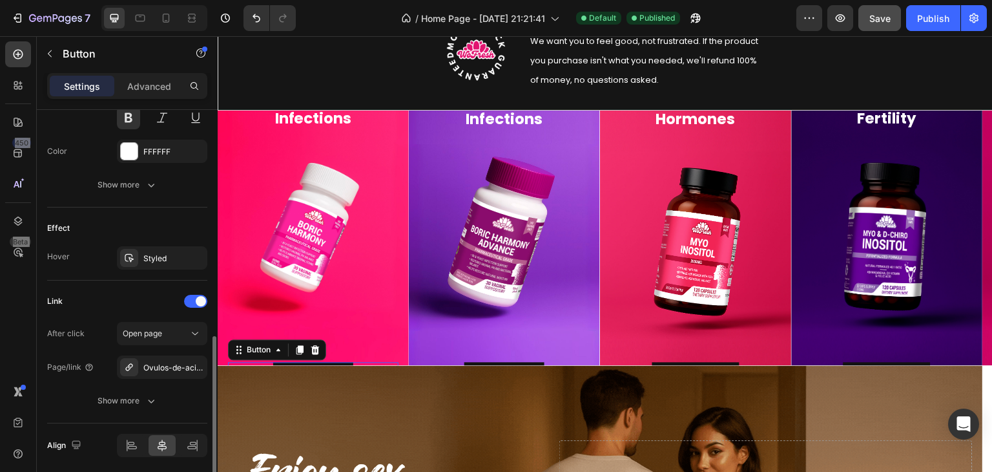
click at [163, 285] on div "Link After click Open page Page/link Ovulos-de-acido-borico-boric-harmony Show …" at bounding box center [127, 351] width 160 height 143
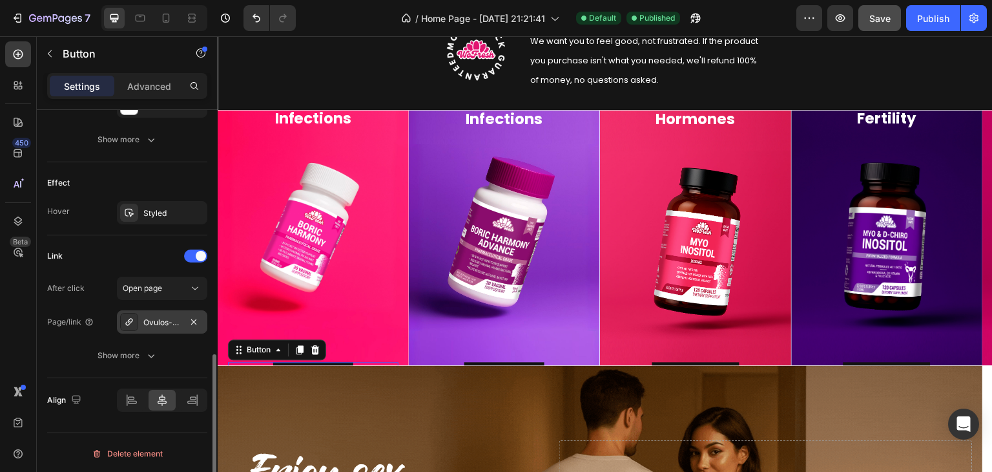
click at [162, 321] on div "Ovulos-de-acido-borico-boric-harmony" at bounding box center [161, 323] width 37 height 12
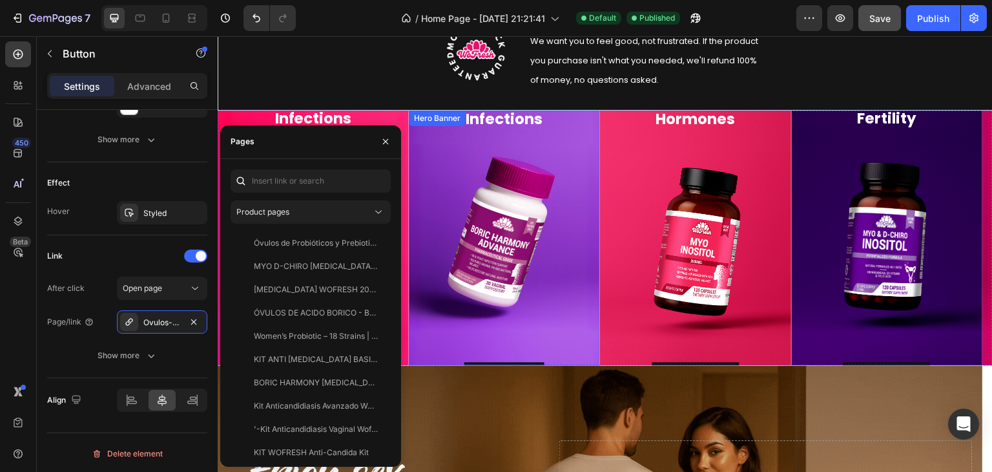
click at [437, 273] on div "Eliminates Recurrent Infections Heading Descúbrelo Button" at bounding box center [504, 238] width 171 height 299
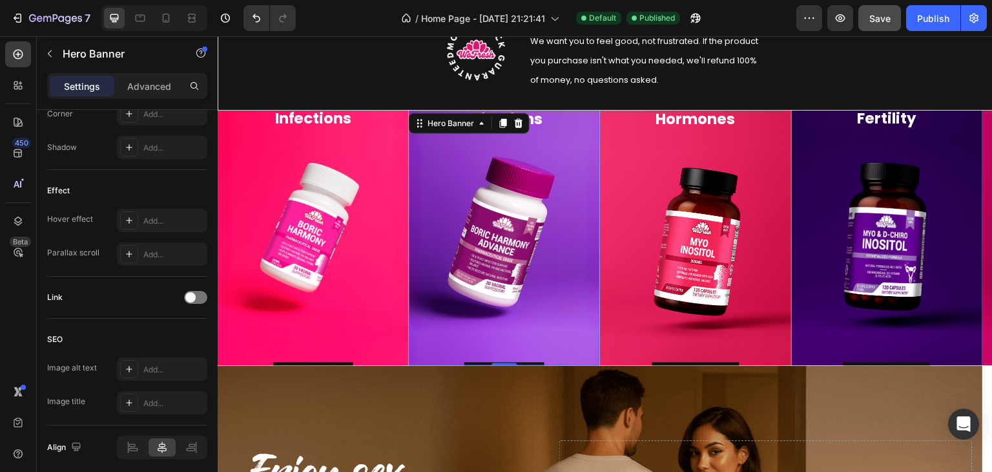
scroll to position [0, 0]
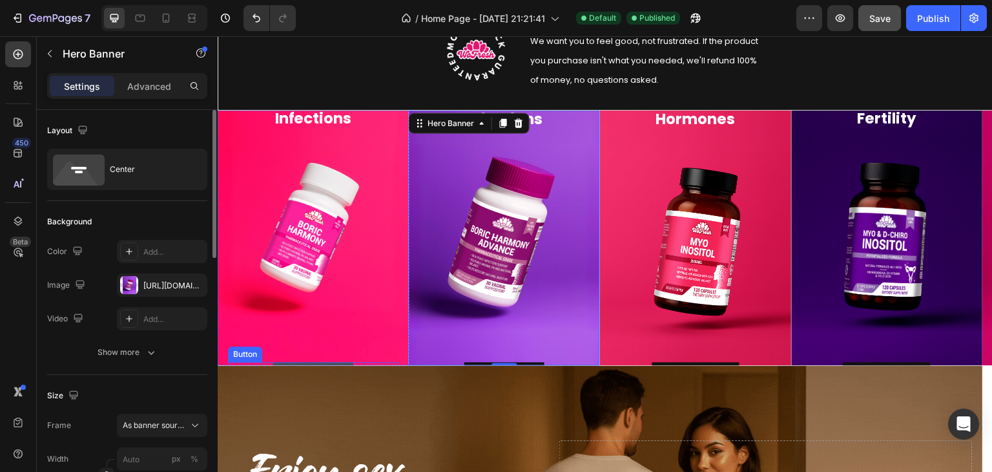
click at [326, 363] on link "Descúbrelo" at bounding box center [313, 374] width 80 height 25
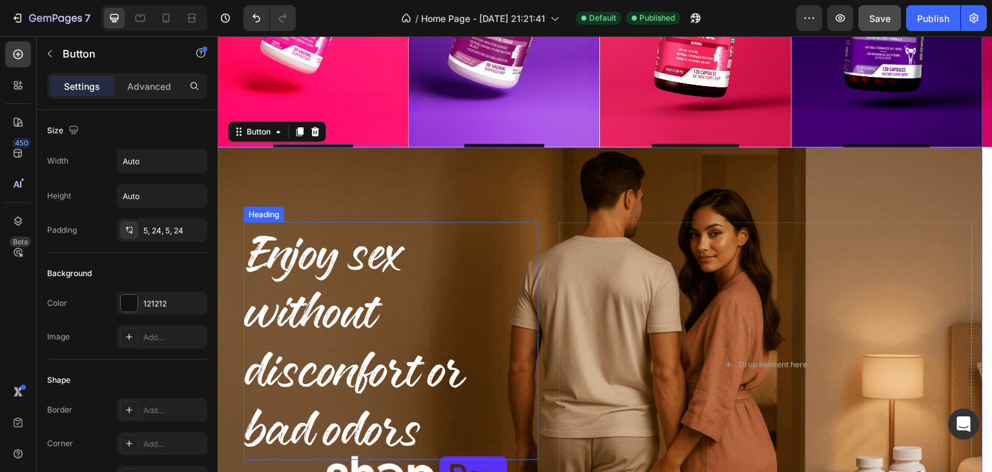
scroll to position [835, 0]
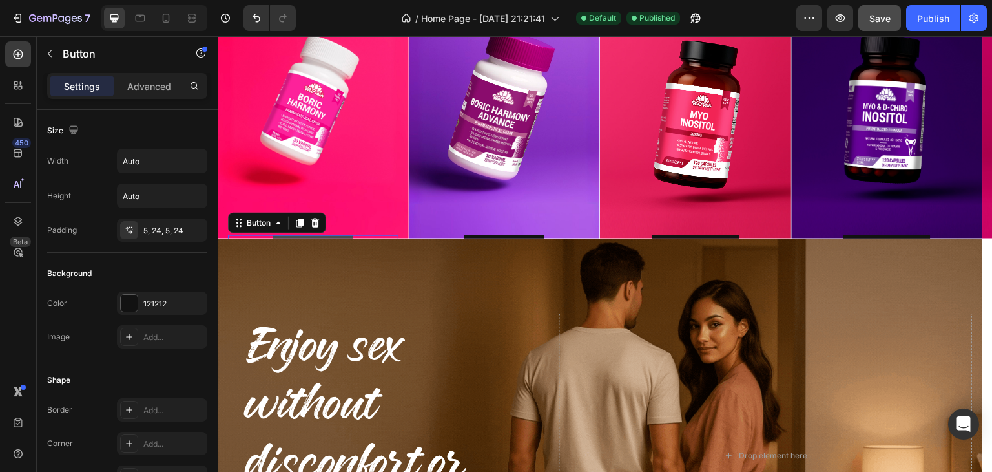
click at [303, 236] on link "Descúbrelo" at bounding box center [313, 247] width 80 height 25
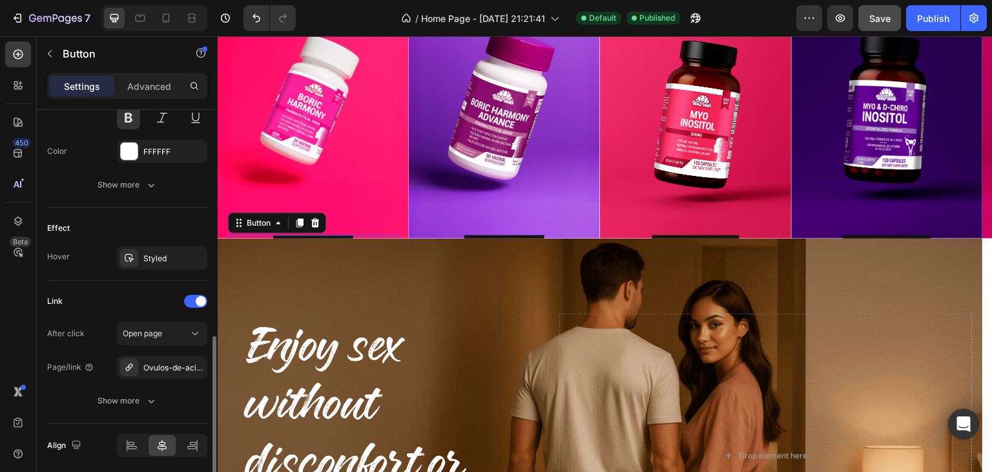
scroll to position [627, 0]
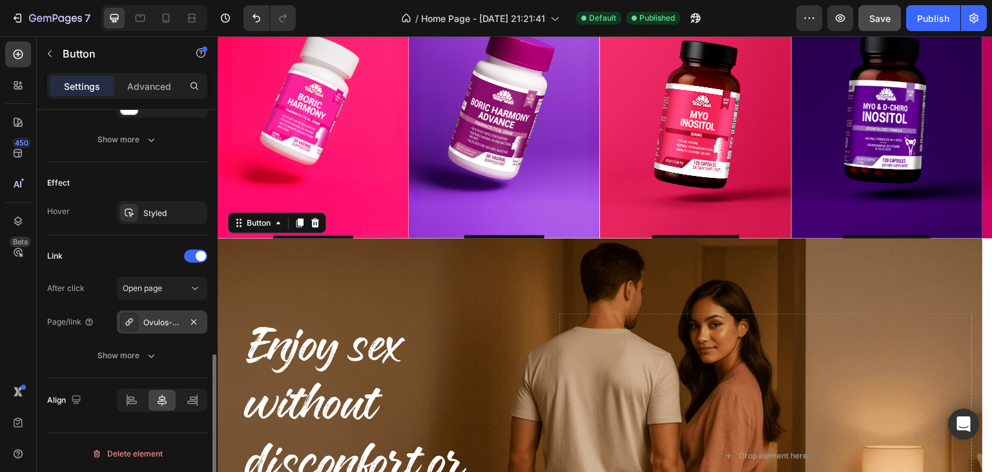
click at [174, 317] on div "Ovulos-de-acido-borico-boric-harmony" at bounding box center [161, 323] width 37 height 12
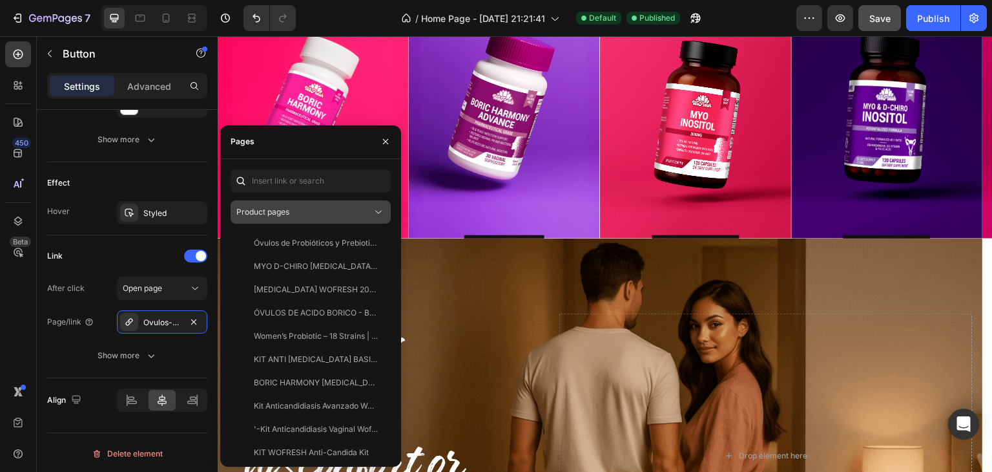
click at [315, 218] on button "Product pages" at bounding box center [311, 211] width 160 height 23
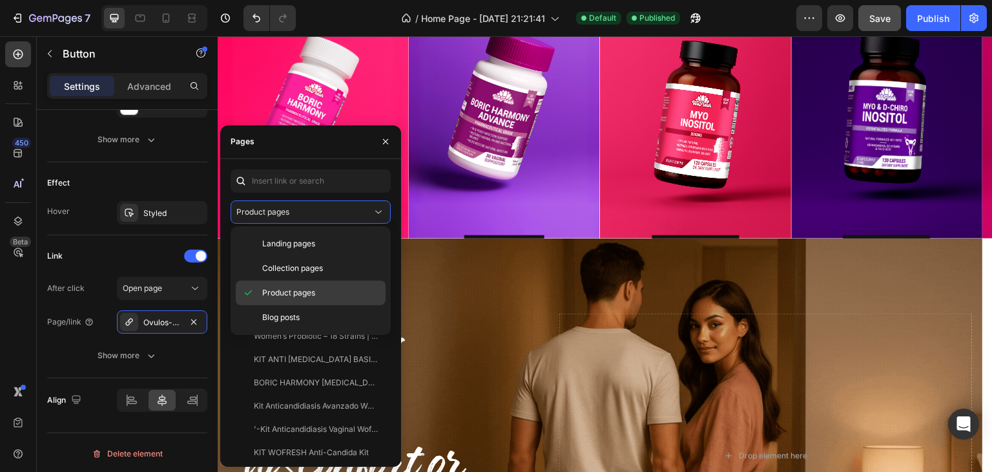
click at [302, 287] on span "Product pages" at bounding box center [288, 293] width 53 height 12
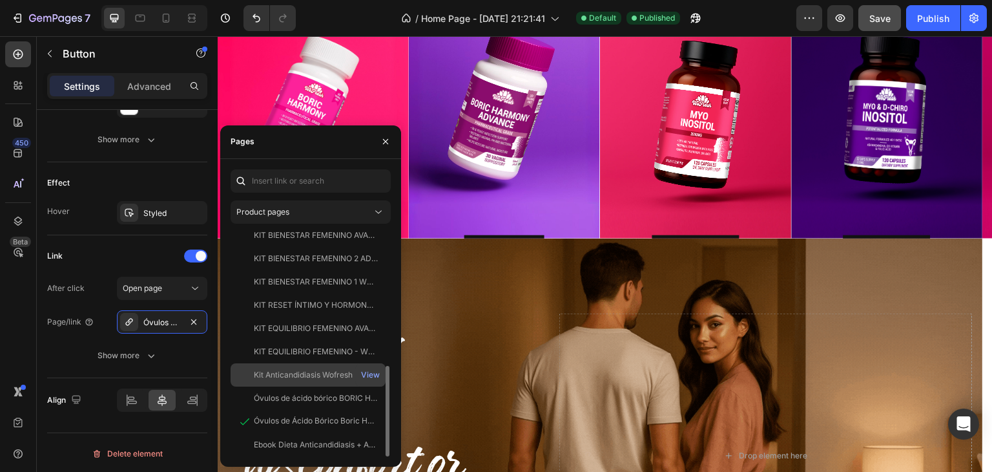
scroll to position [0, 0]
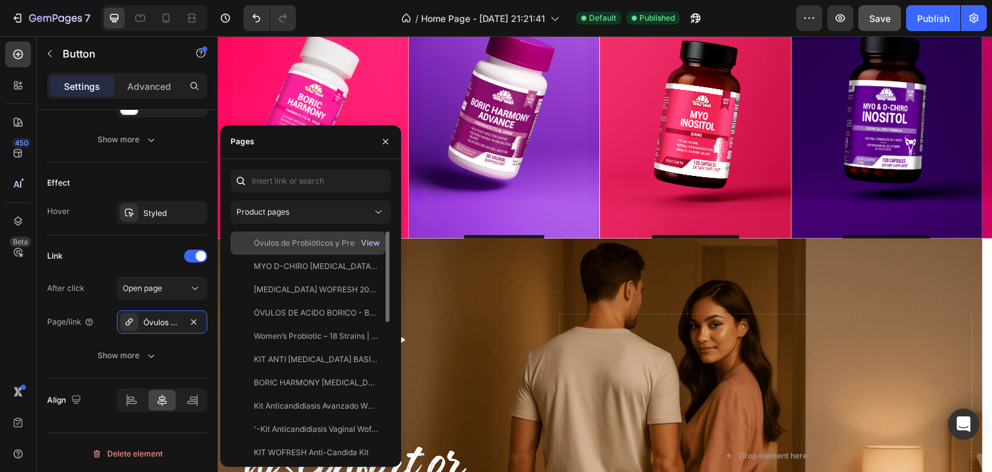
click at [368, 240] on div "View" at bounding box center [370, 243] width 19 height 12
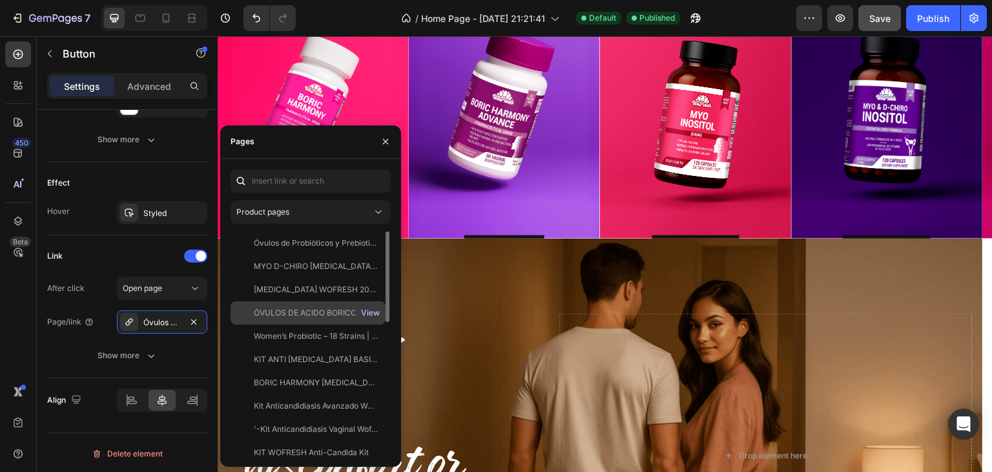
click at [367, 313] on div "View" at bounding box center [370, 313] width 19 height 12
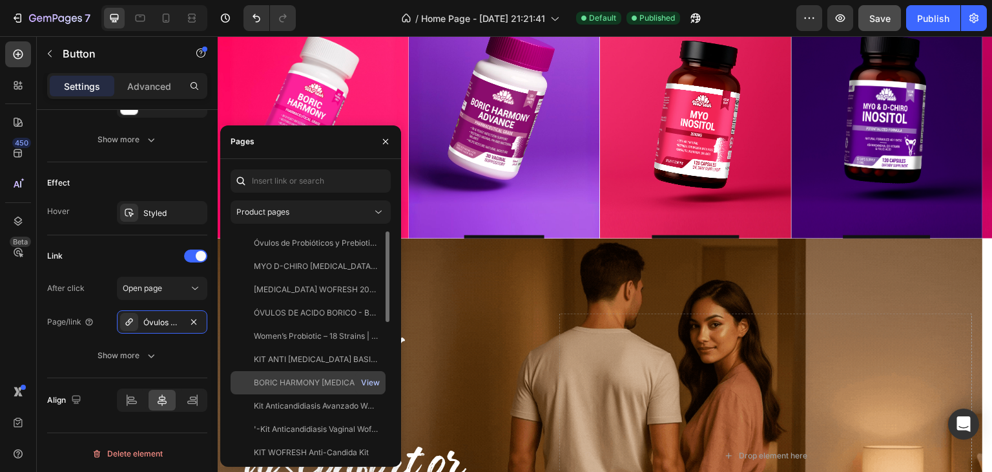
click at [370, 384] on div "View" at bounding box center [370, 383] width 19 height 12
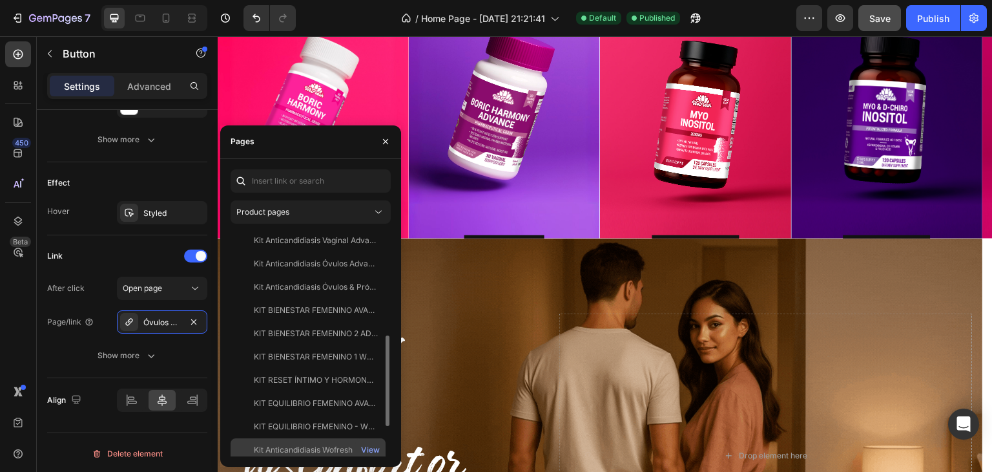
scroll to position [333, 0]
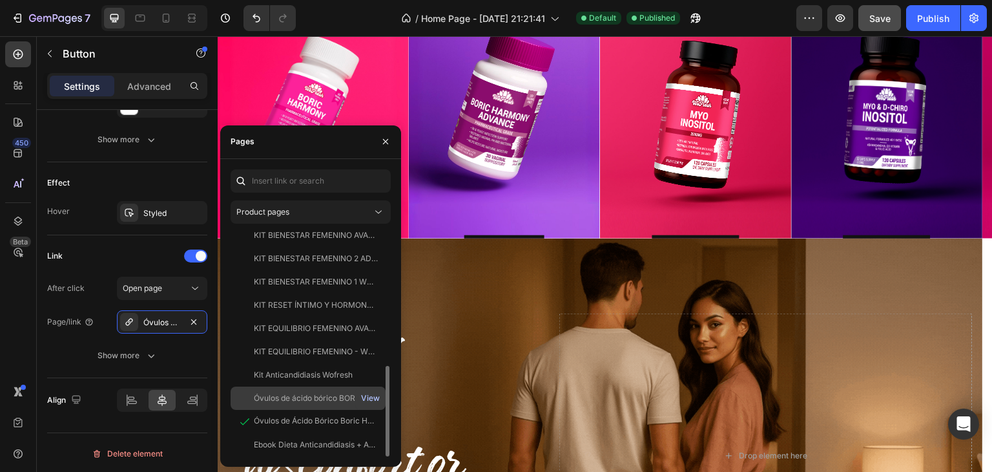
click at [373, 399] on div "View" at bounding box center [370, 398] width 19 height 12
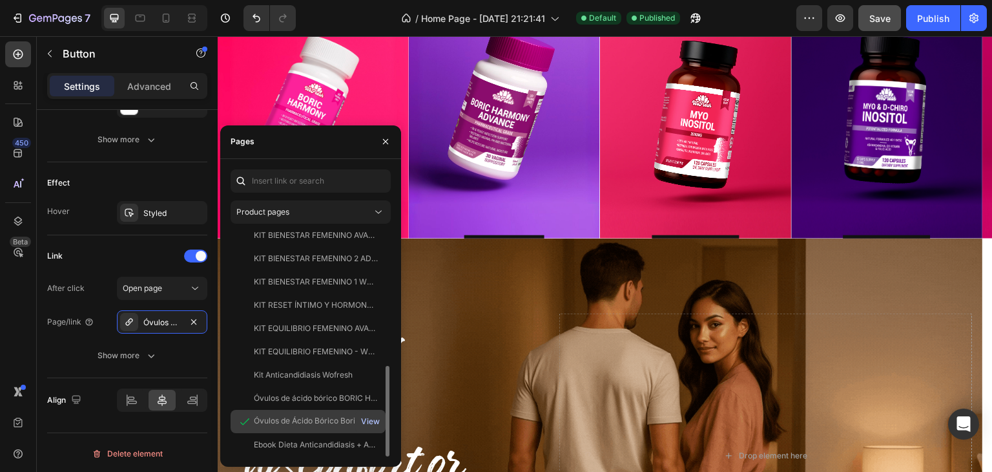
click at [367, 419] on div "View" at bounding box center [370, 421] width 19 height 12
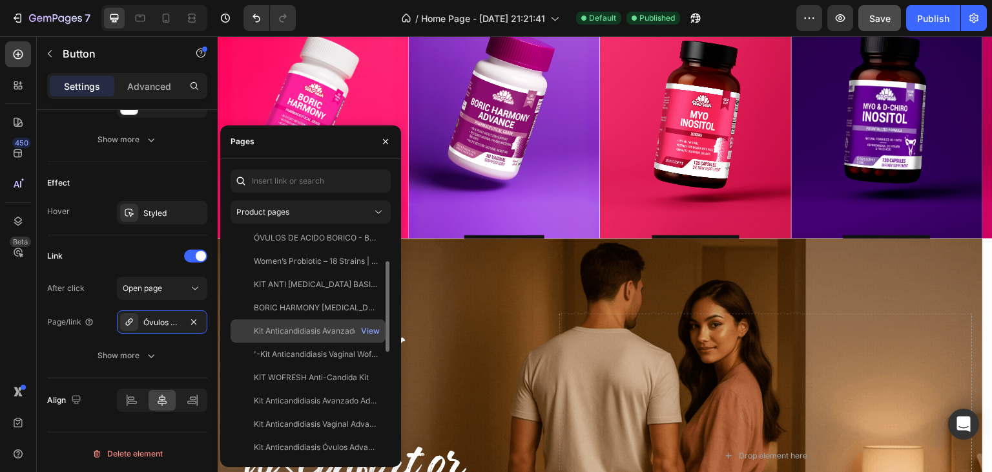
scroll to position [0, 0]
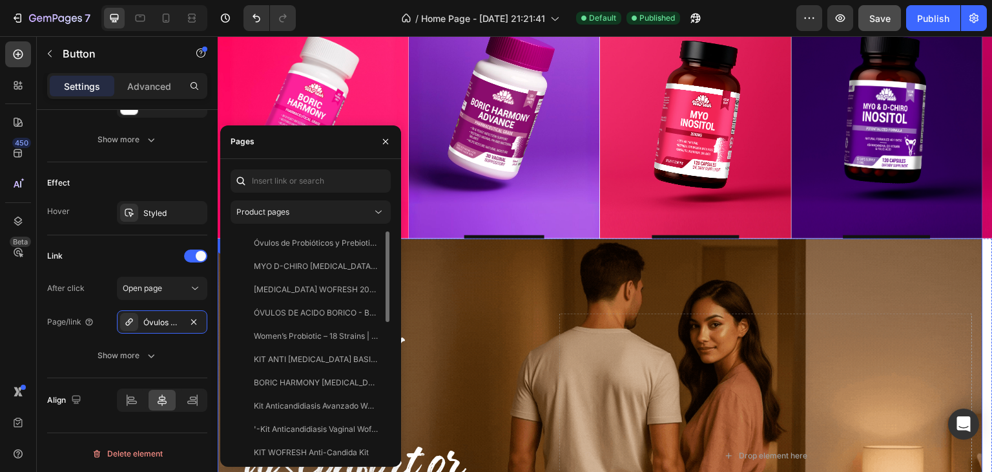
click at [474, 271] on div "Background Image" at bounding box center [601, 437] width 766 height 399
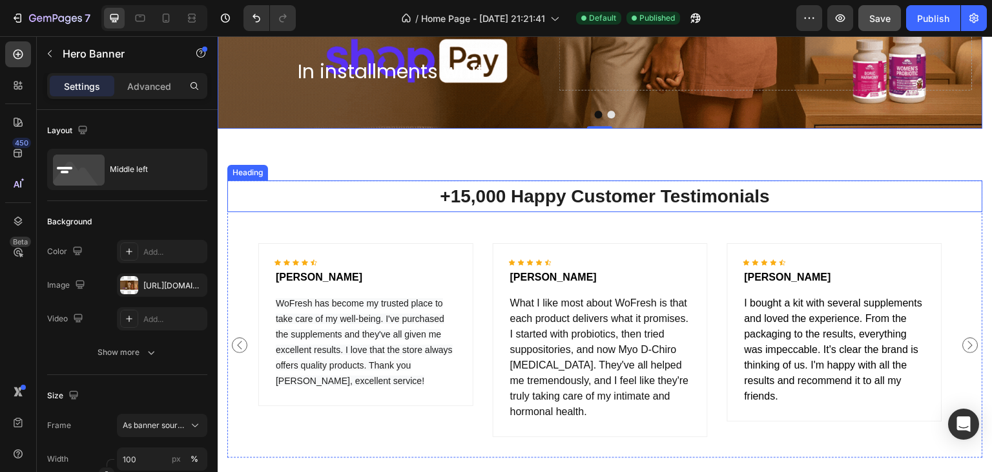
scroll to position [1483, 0]
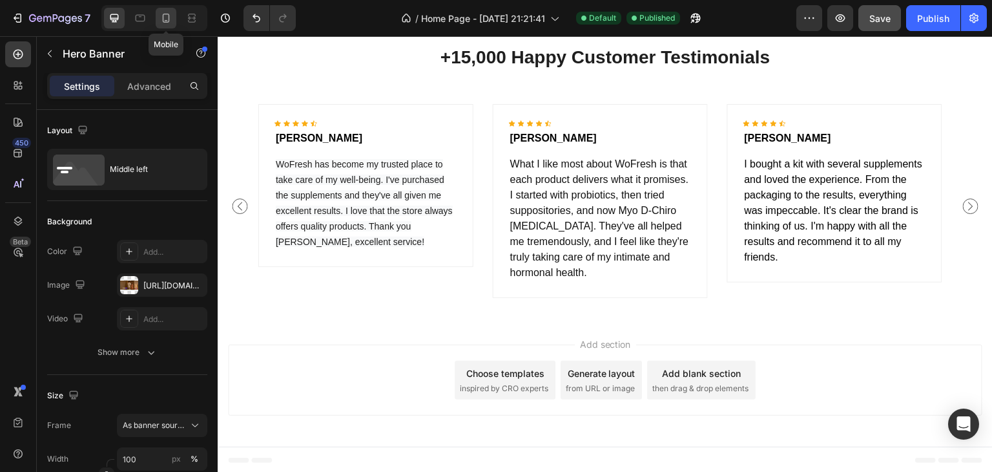
click at [172, 26] on div at bounding box center [166, 18] width 21 height 21
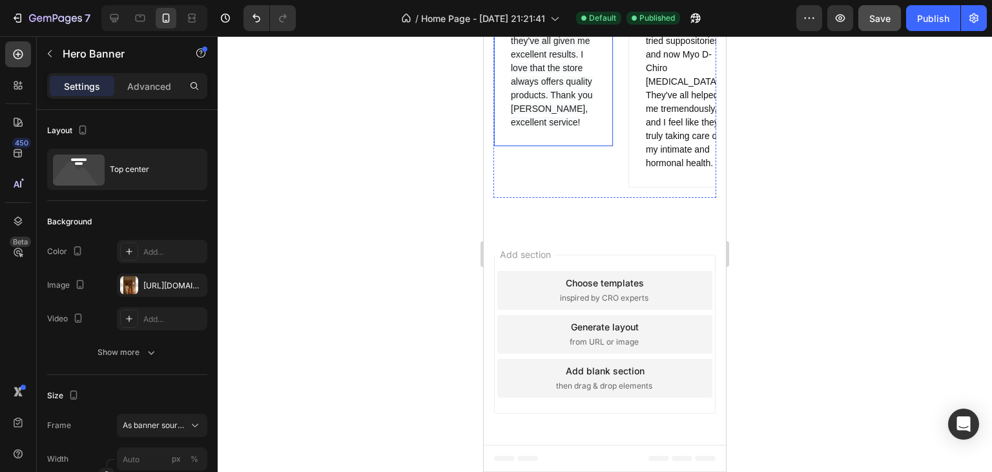
scroll to position [1355, 0]
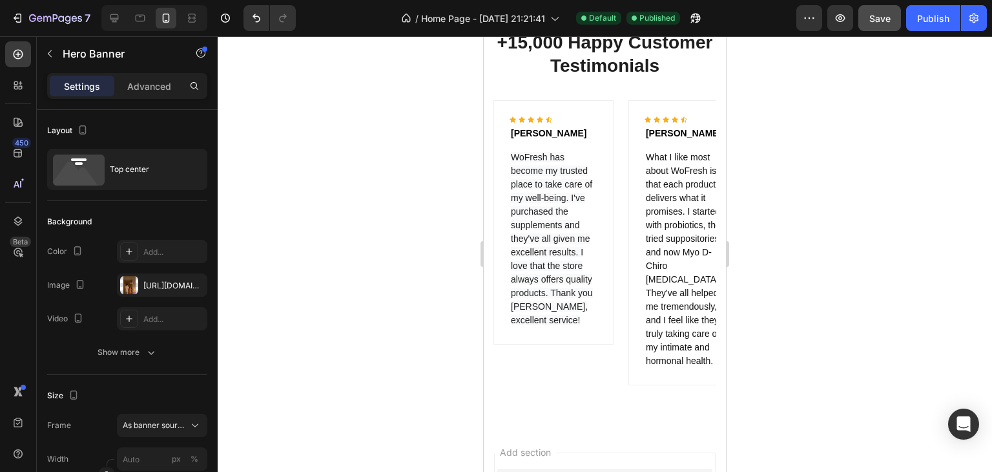
click at [103, 17] on div at bounding box center [154, 18] width 106 height 26
click at [106, 17] on div at bounding box center [114, 18] width 21 height 21
type input "100"
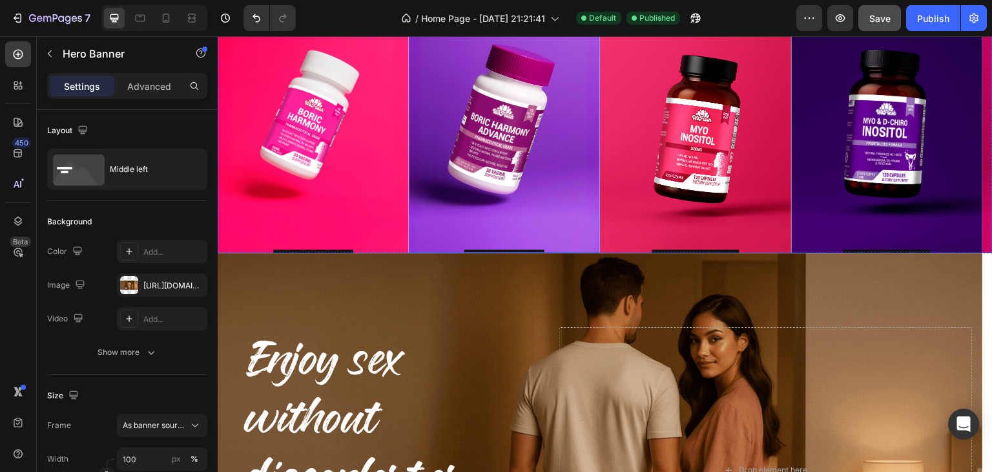
scroll to position [342, 0]
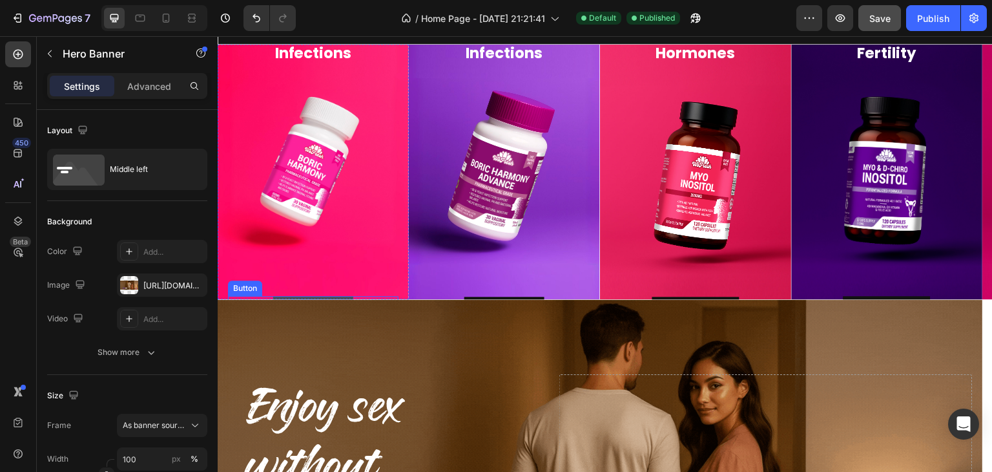
click at [326, 298] on link "Descúbrelo" at bounding box center [313, 308] width 80 height 25
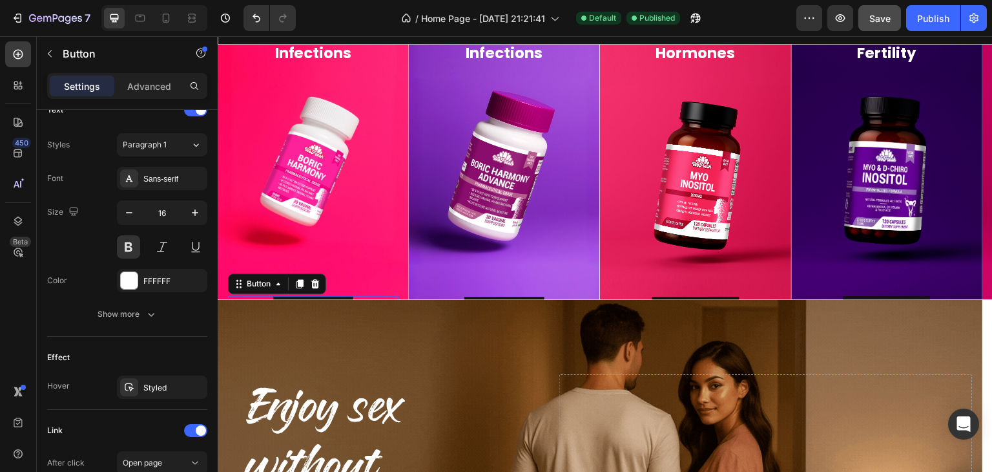
scroll to position [627, 0]
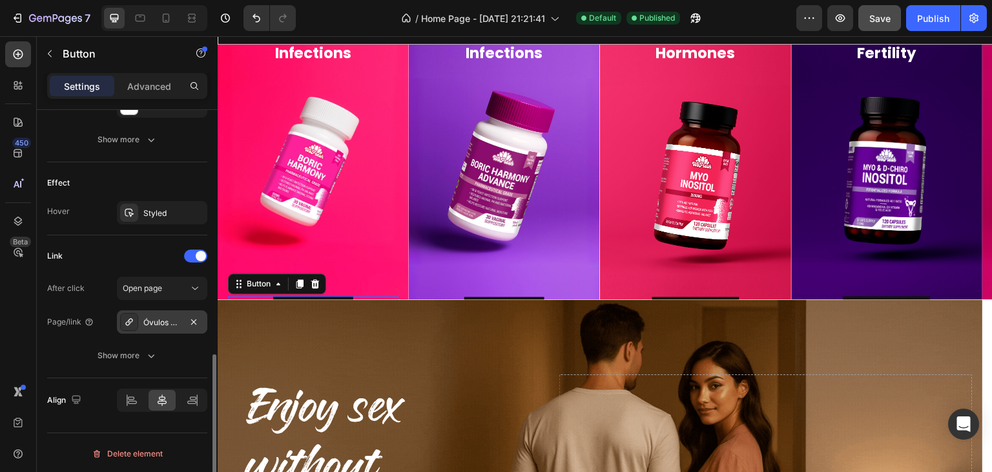
click at [159, 318] on div "Óvulos de Ácido Bórico Boric Harmony" at bounding box center [161, 323] width 37 height 12
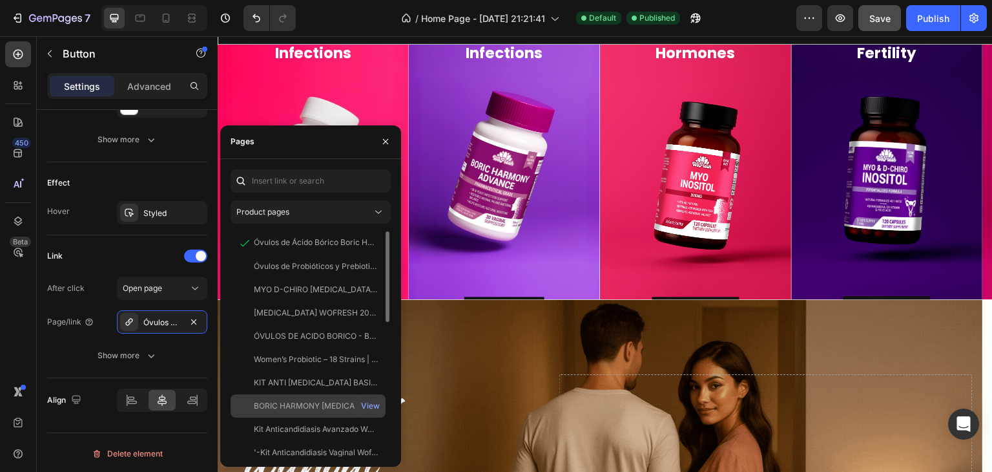
scroll to position [65, 0]
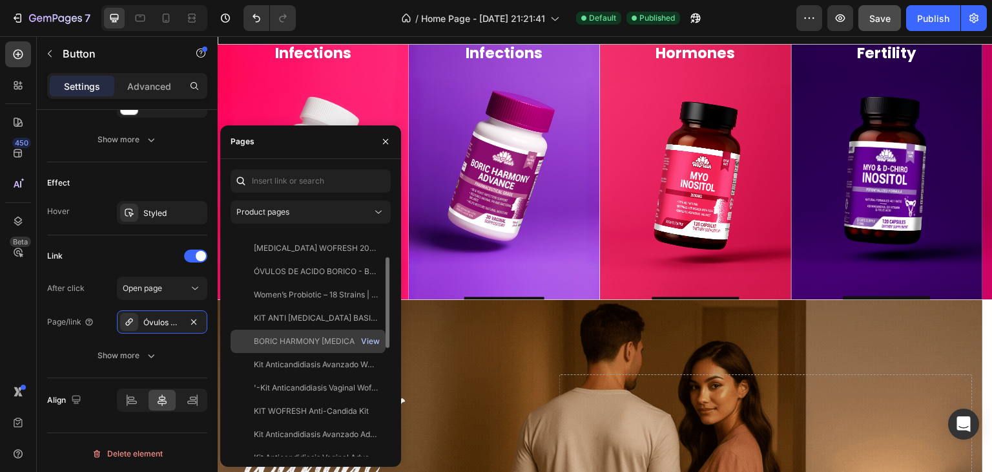
click at [370, 342] on div "View" at bounding box center [370, 341] width 19 height 12
click at [329, 342] on div "BORIC HARMONY [MEDICAL_DATA] Vaginal Suppositories" at bounding box center [316, 341] width 124 height 12
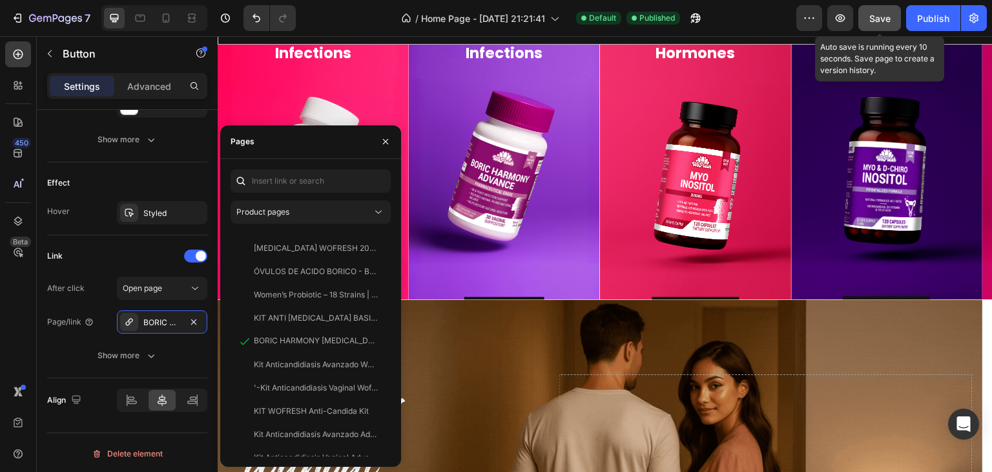
click at [881, 19] on span "Save" at bounding box center [880, 18] width 21 height 11
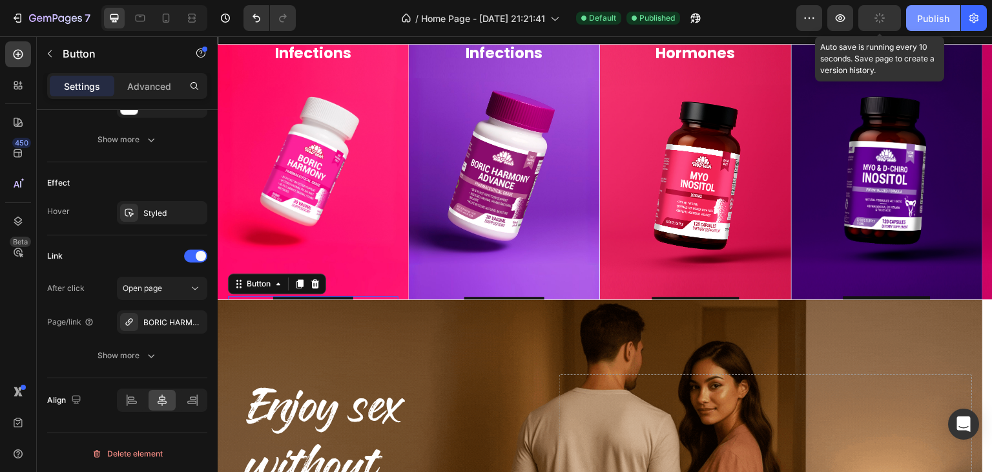
click at [915, 17] on button "Publish" at bounding box center [933, 18] width 54 height 26
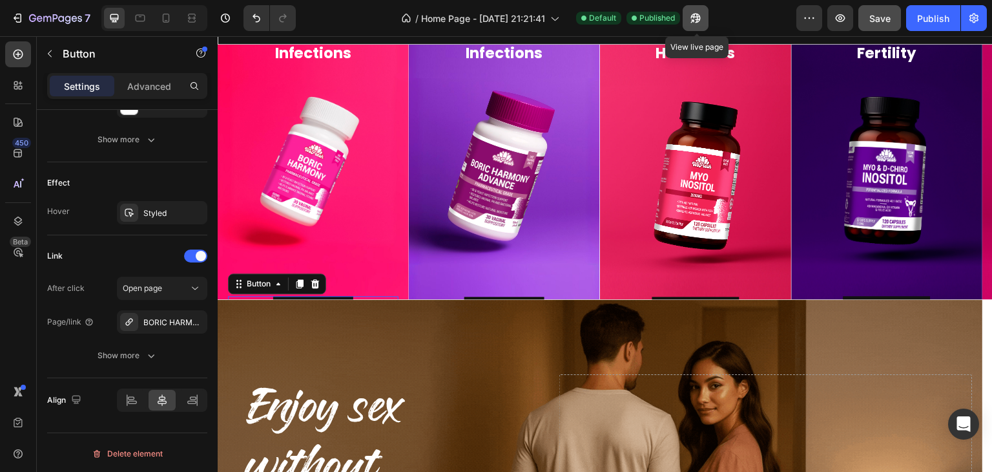
click at [705, 14] on button "button" at bounding box center [696, 18] width 26 height 26
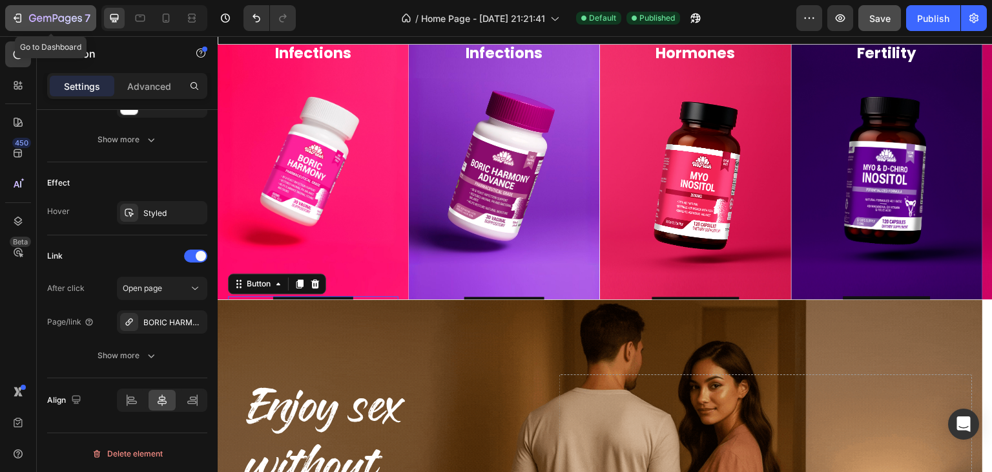
click at [62, 17] on icon "button" at bounding box center [55, 19] width 53 height 11
